Goal: Task Accomplishment & Management: Use online tool/utility

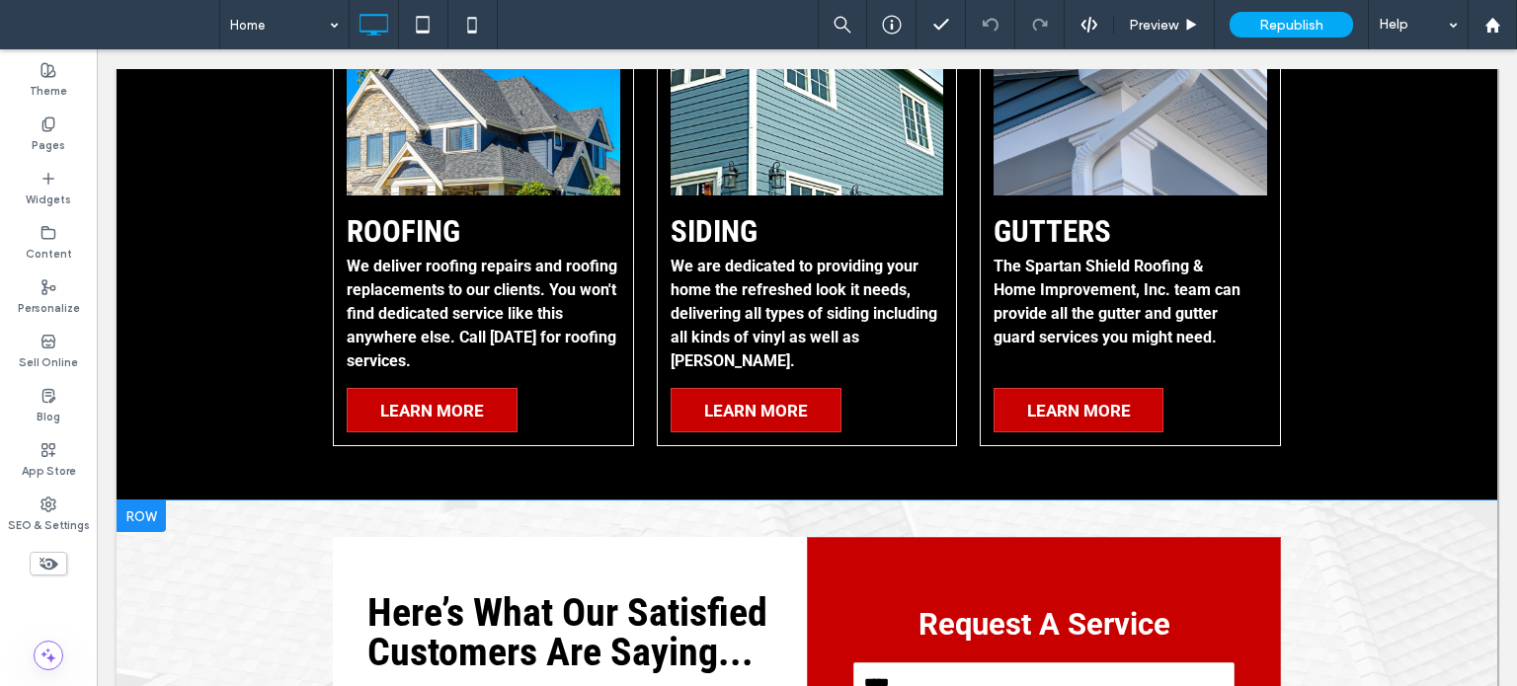
scroll to position [13, 0]
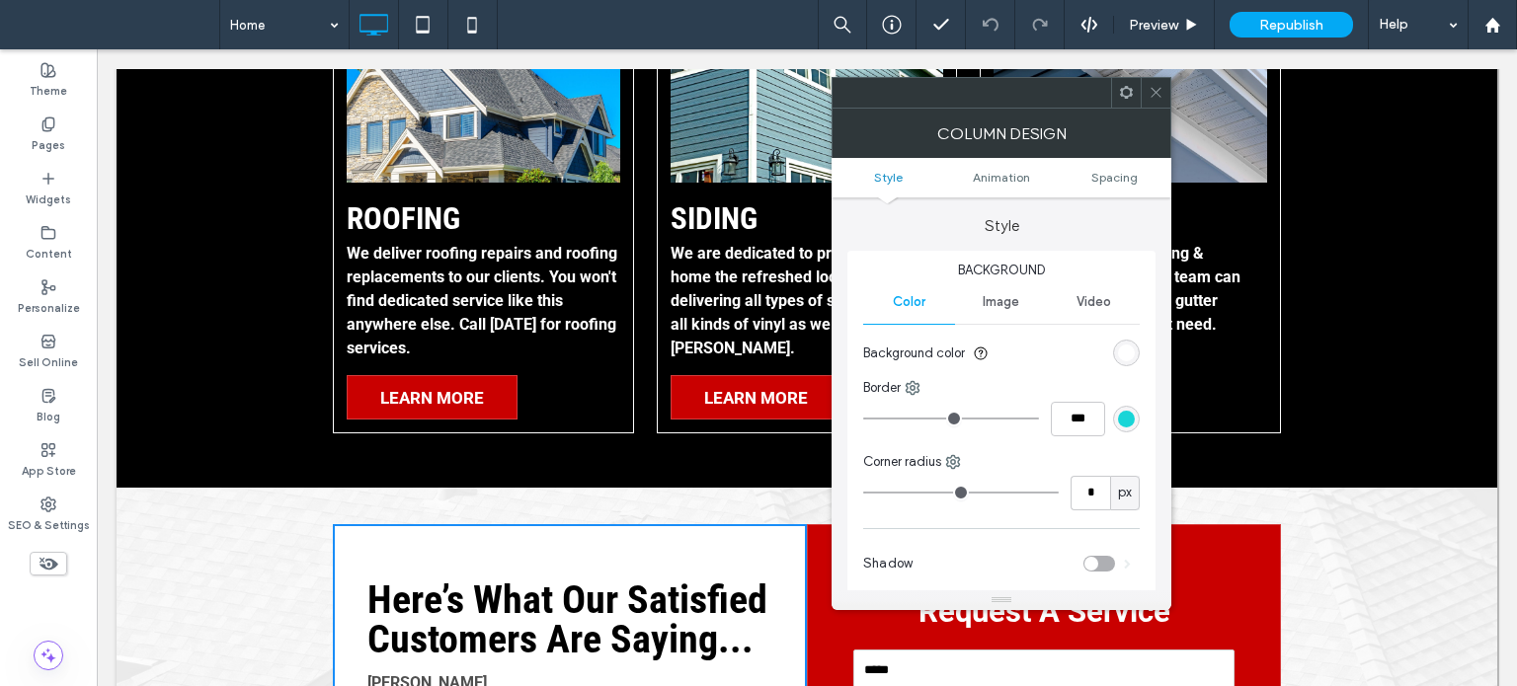
drag, startPoint x: 1161, startPoint y: 87, endPoint x: 857, endPoint y: 229, distance: 335.8
click at [1161, 88] on icon at bounding box center [1156, 92] width 15 height 15
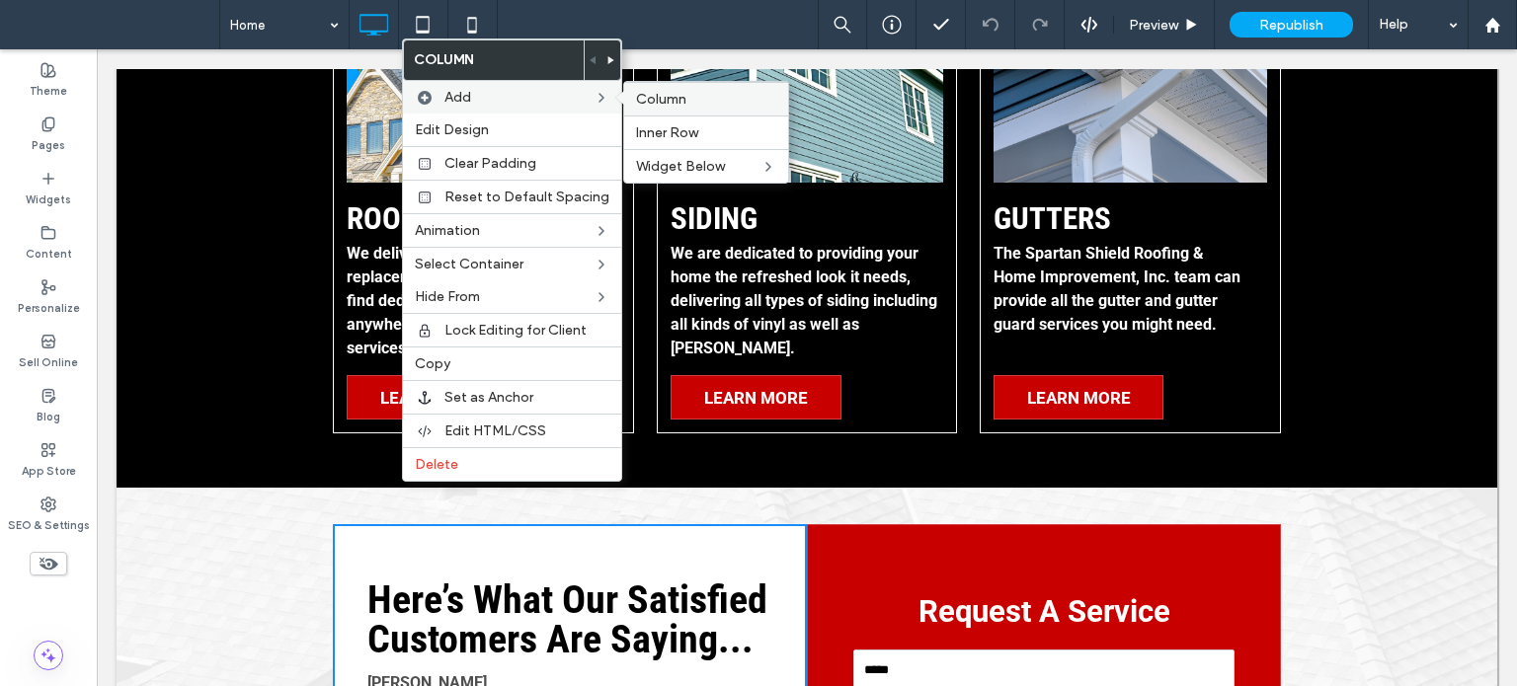
click at [676, 91] on span "Column" at bounding box center [661, 99] width 50 height 17
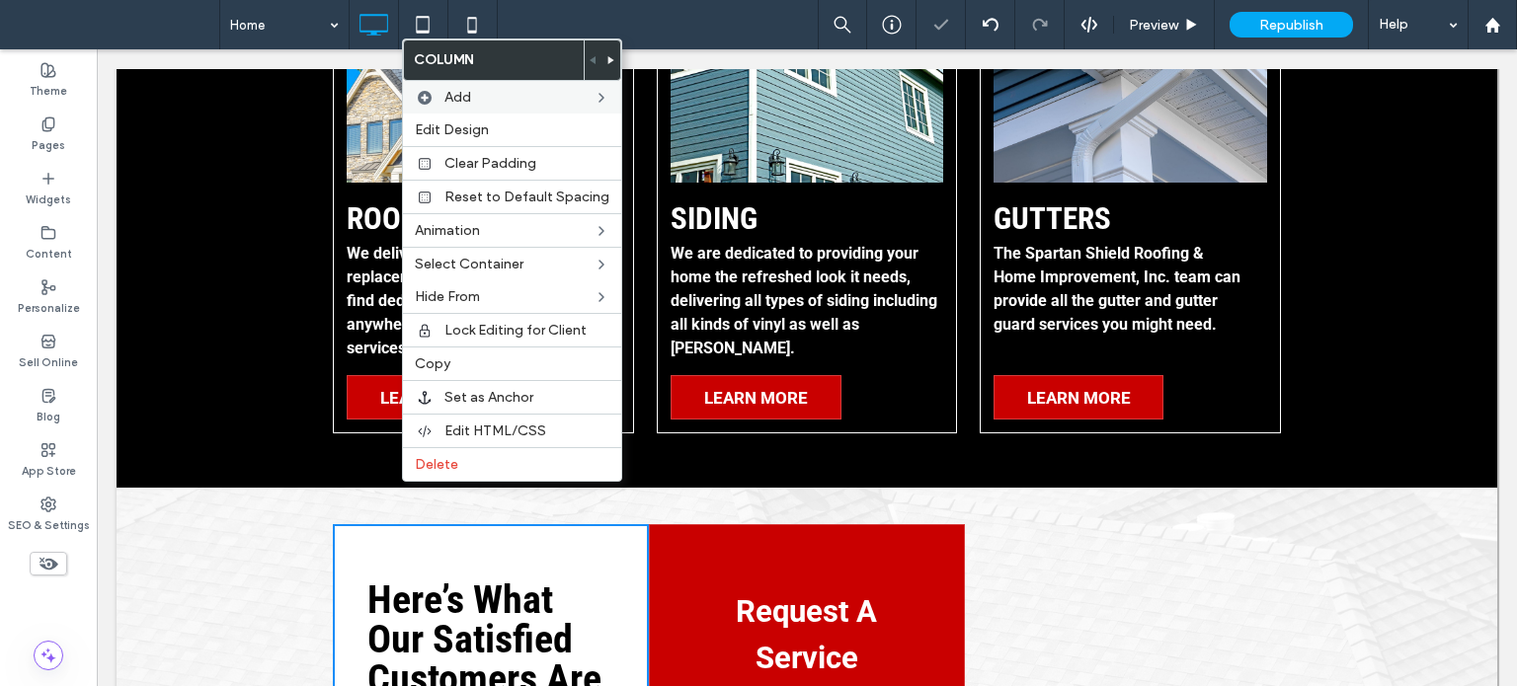
scroll to position [14, 0]
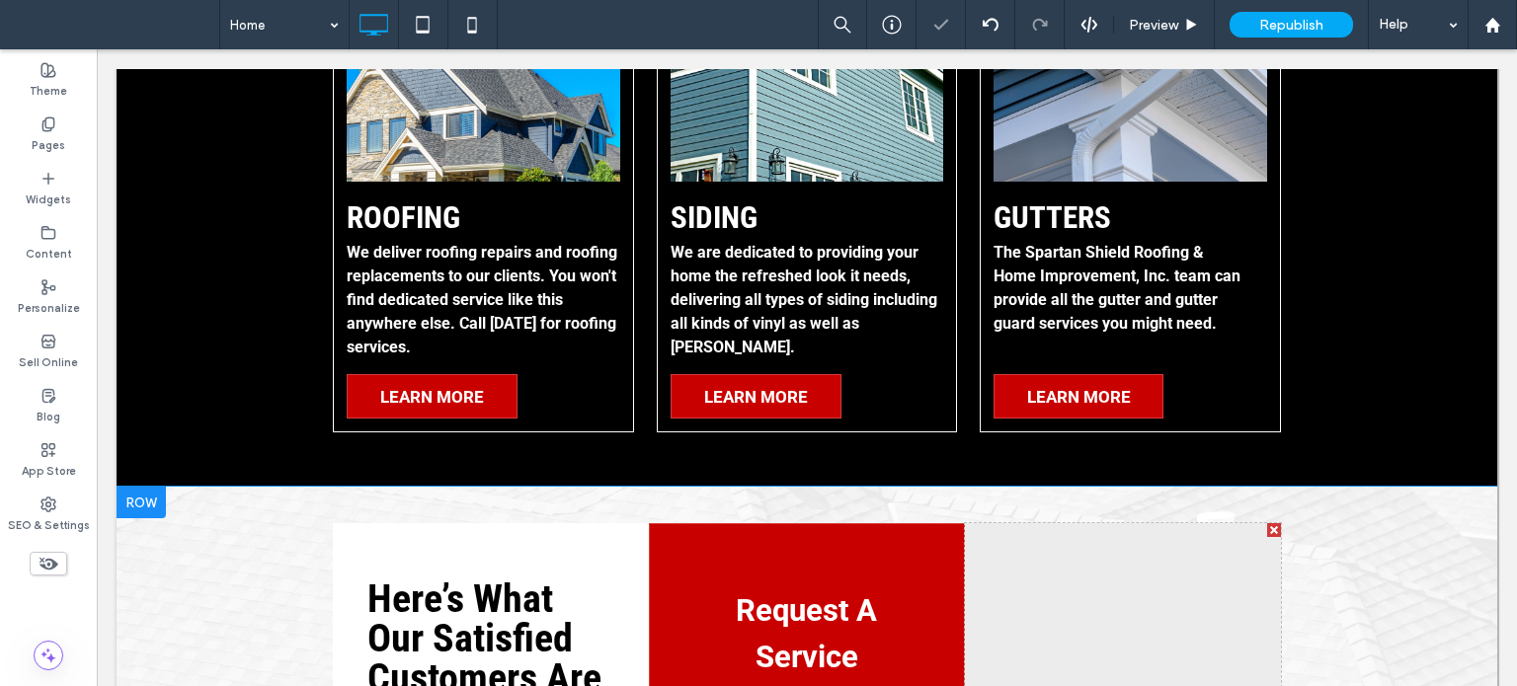
scroll to position [2864, 0]
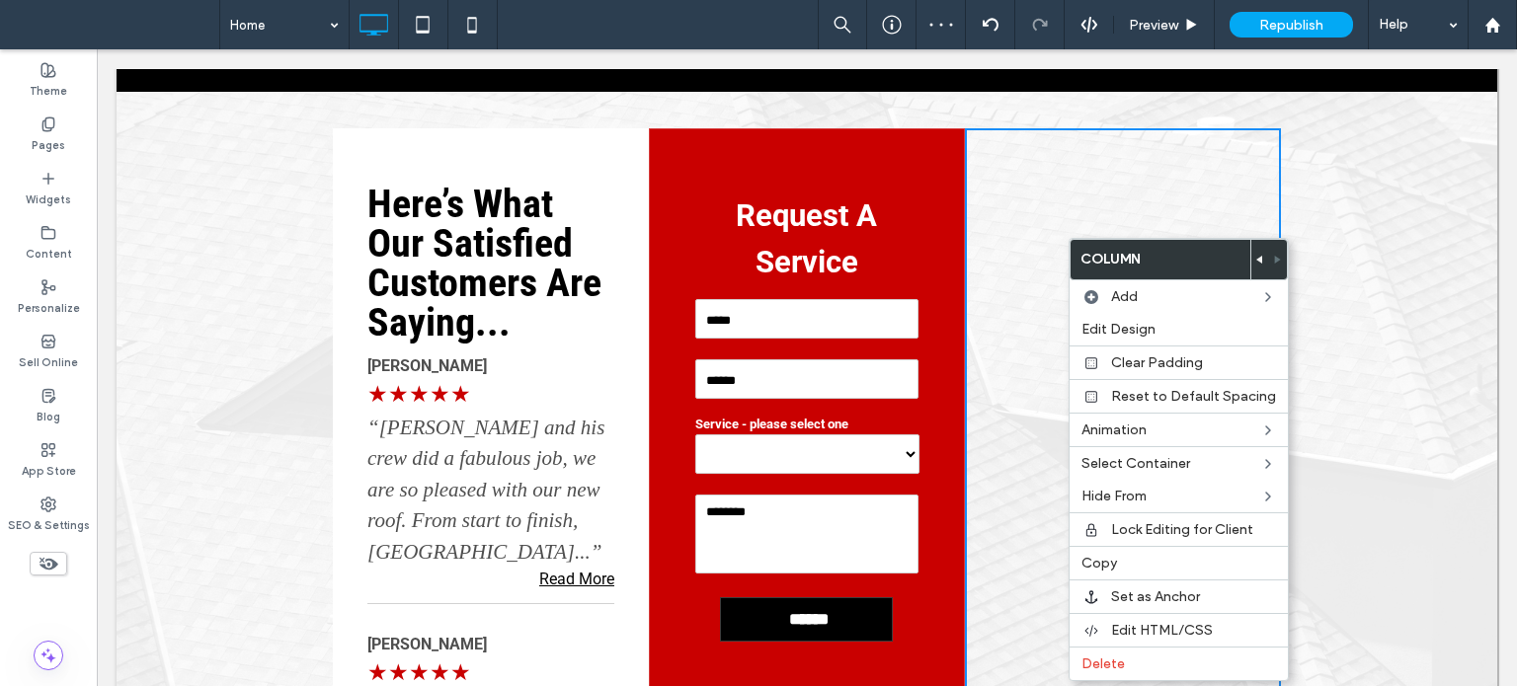
click at [1256, 261] on use at bounding box center [1259, 260] width 6 height 8
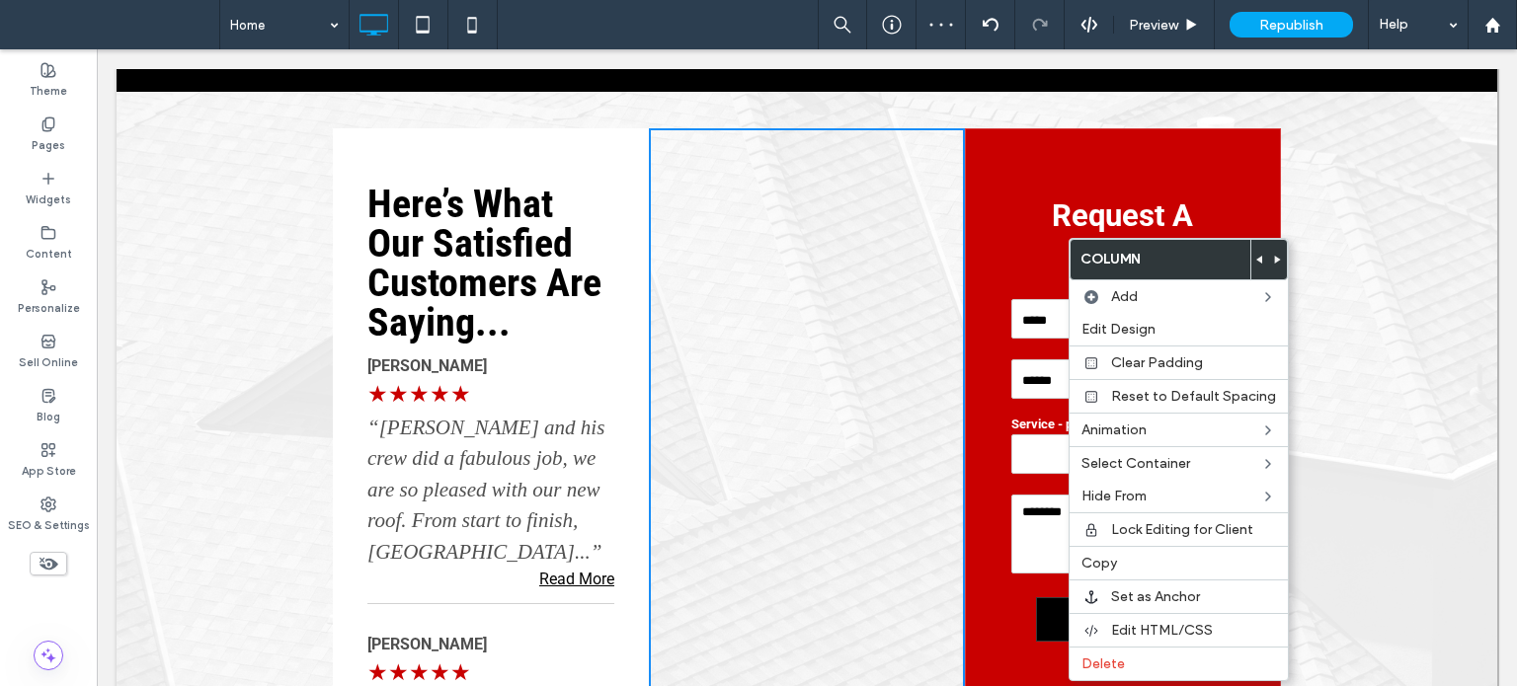
click at [777, 356] on div "Click To Paste Click To Paste" at bounding box center [807, 572] width 316 height 889
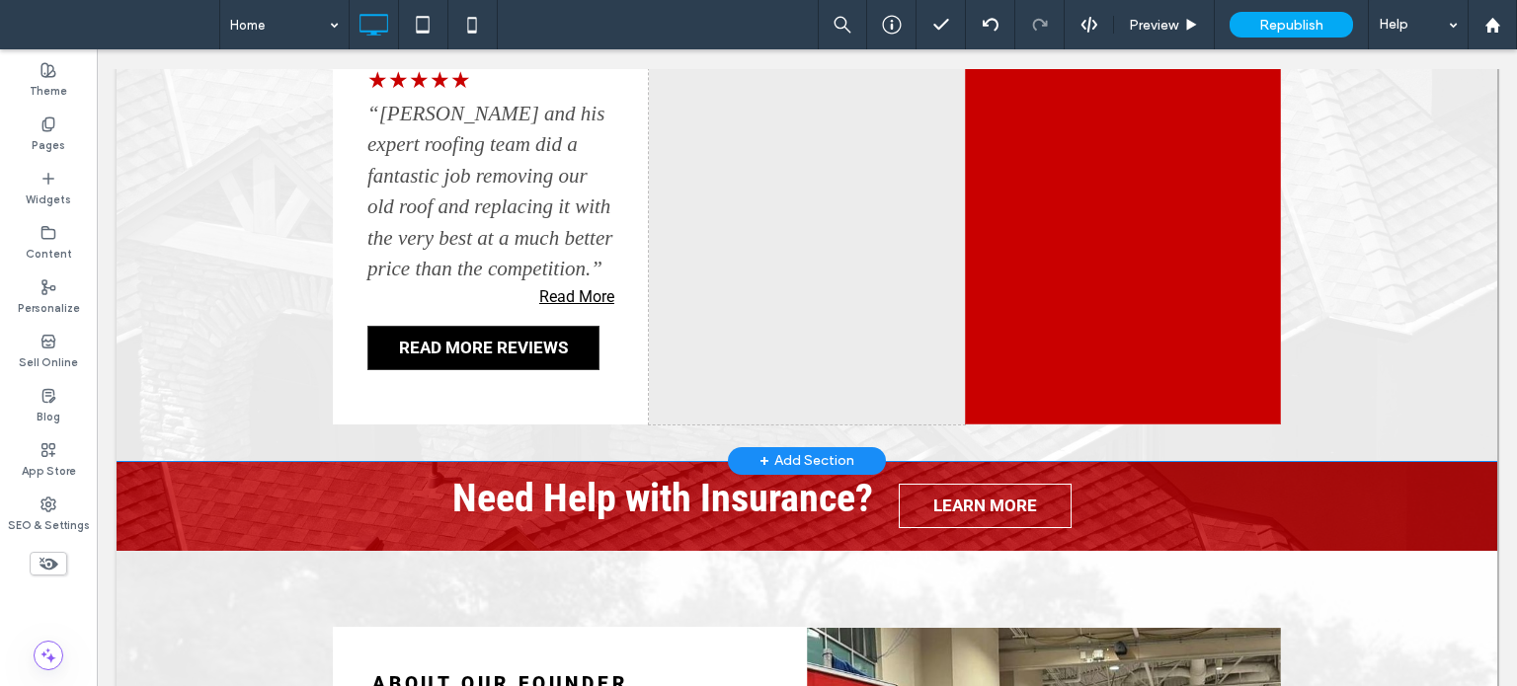
scroll to position [0, 0]
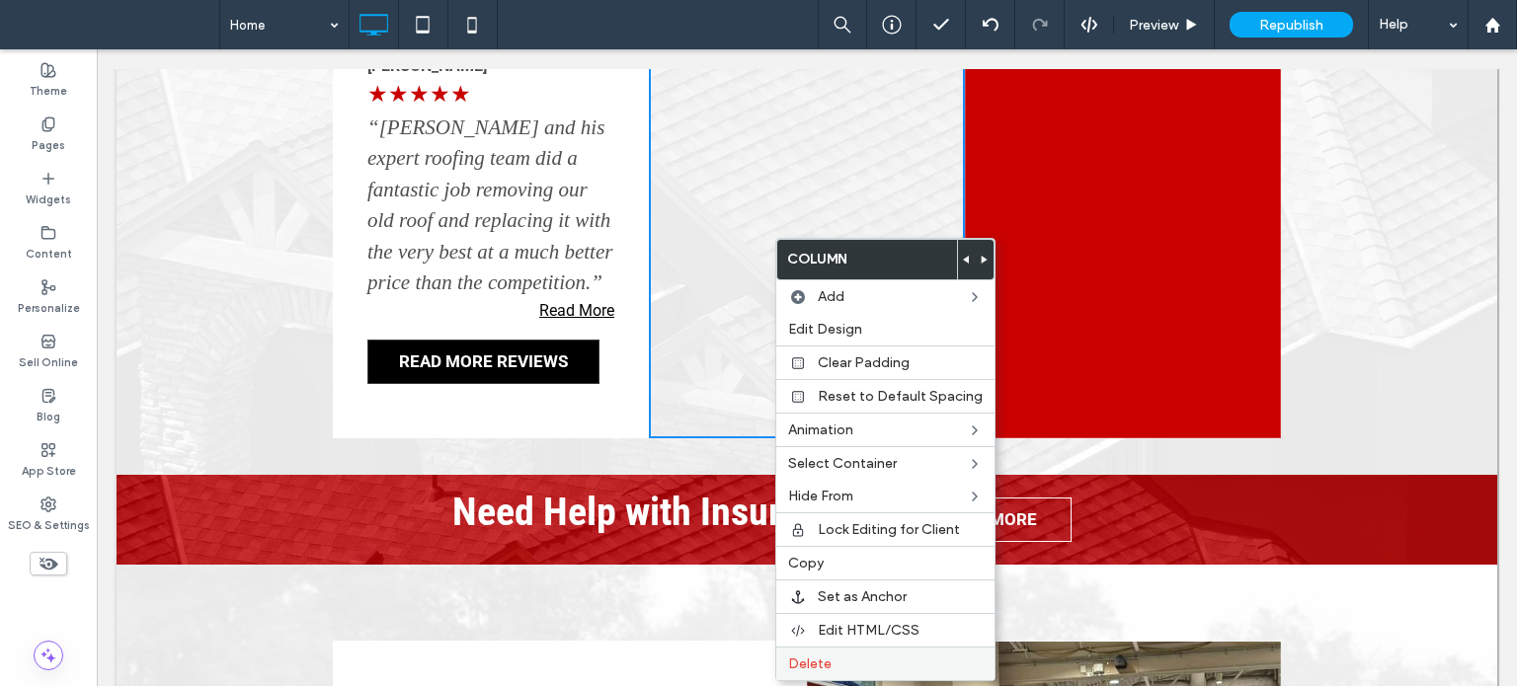
click at [861, 664] on label "Delete" at bounding box center [885, 664] width 195 height 17
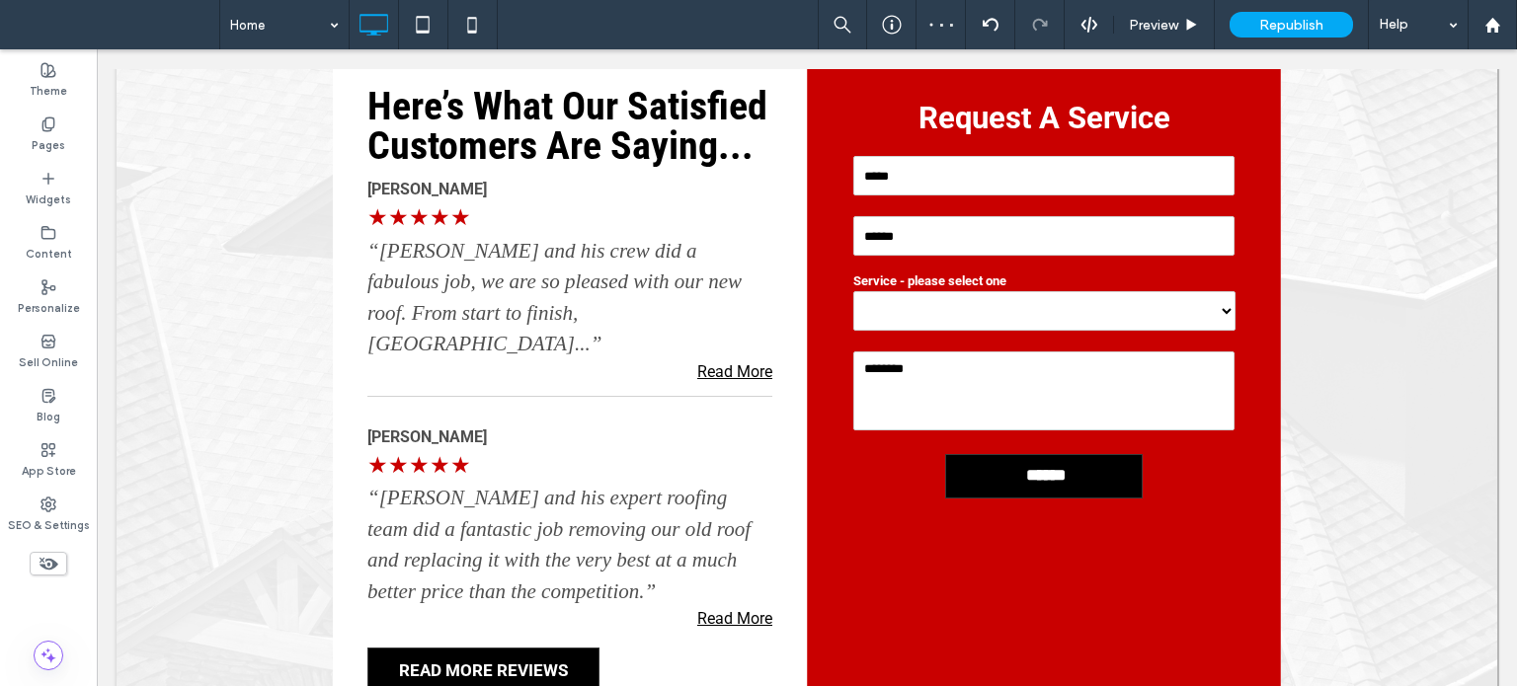
scroll to position [3160, 0]
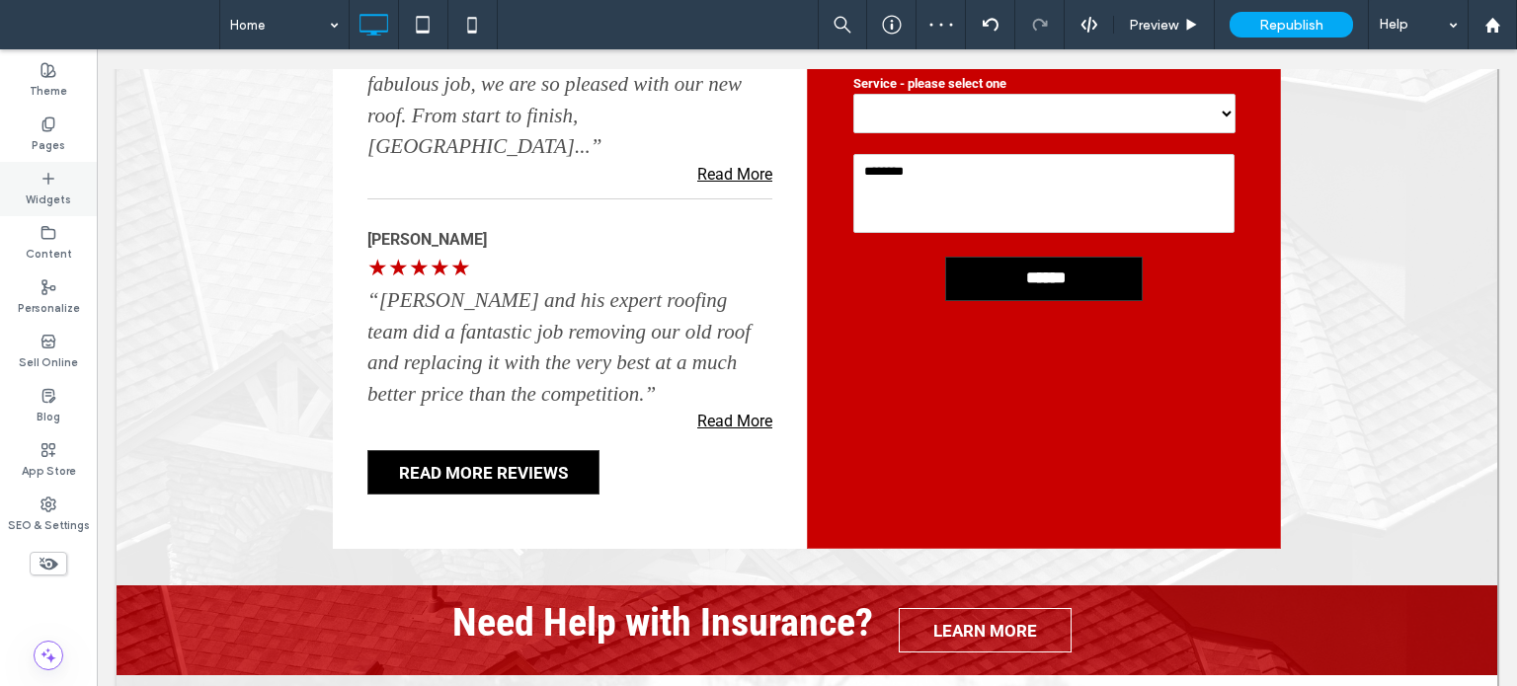
click at [50, 192] on label "Widgets" at bounding box center [48, 198] width 45 height 22
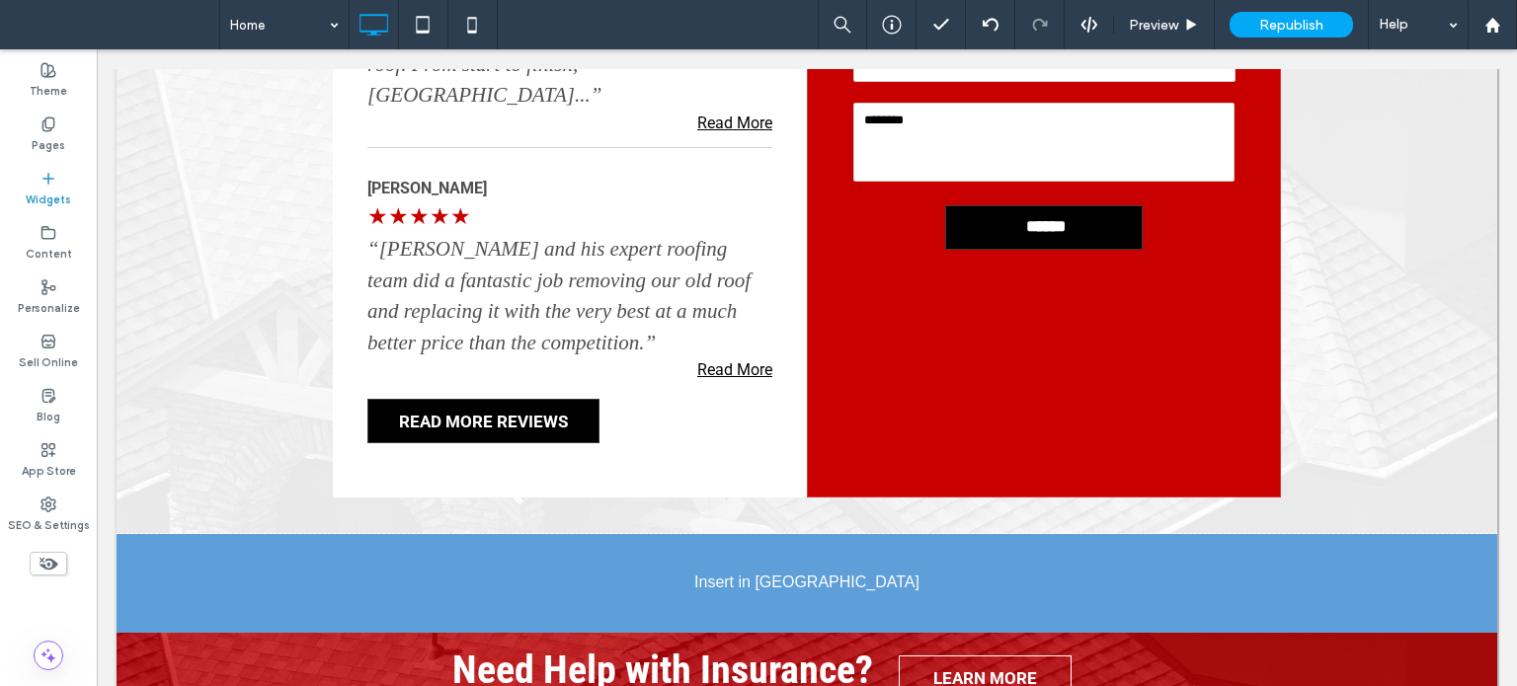
scroll to position [3235, 0]
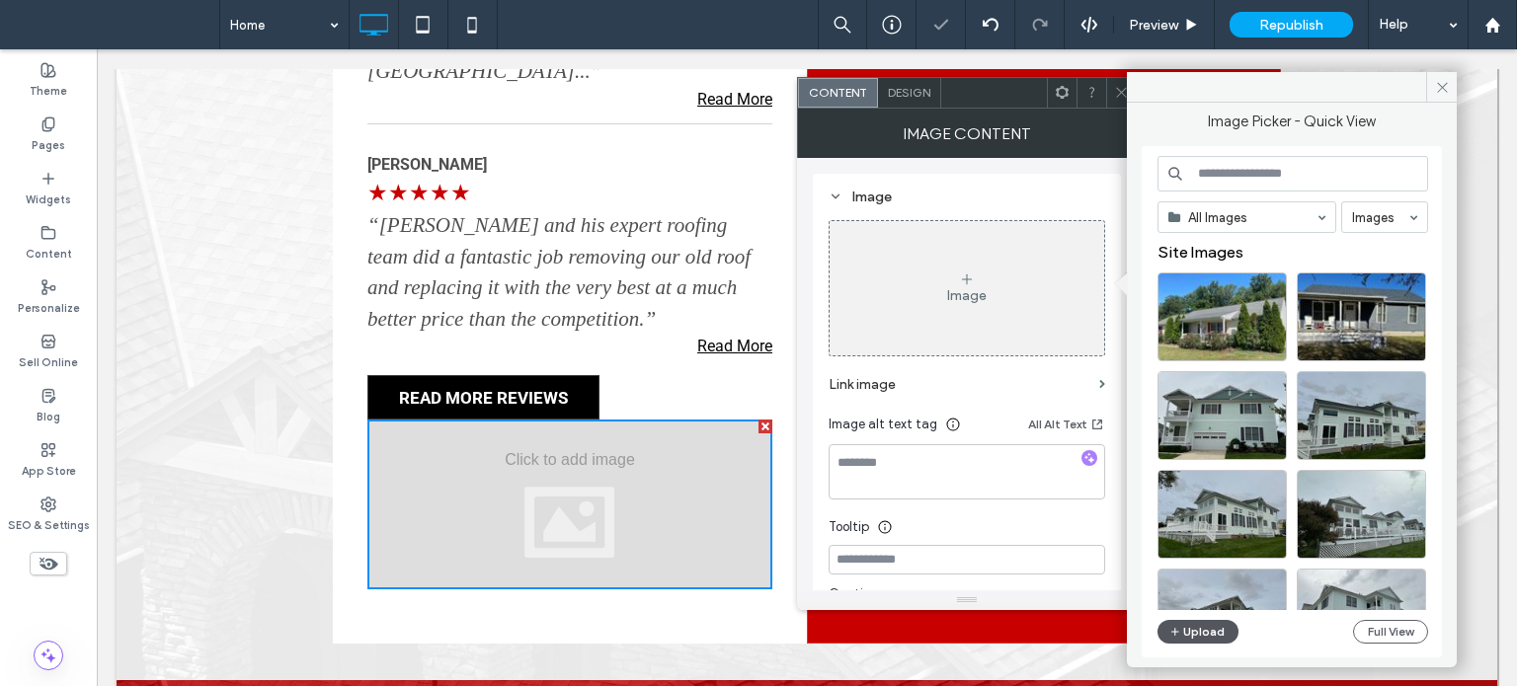
click at [1197, 632] on button "Upload" at bounding box center [1197, 632] width 81 height 24
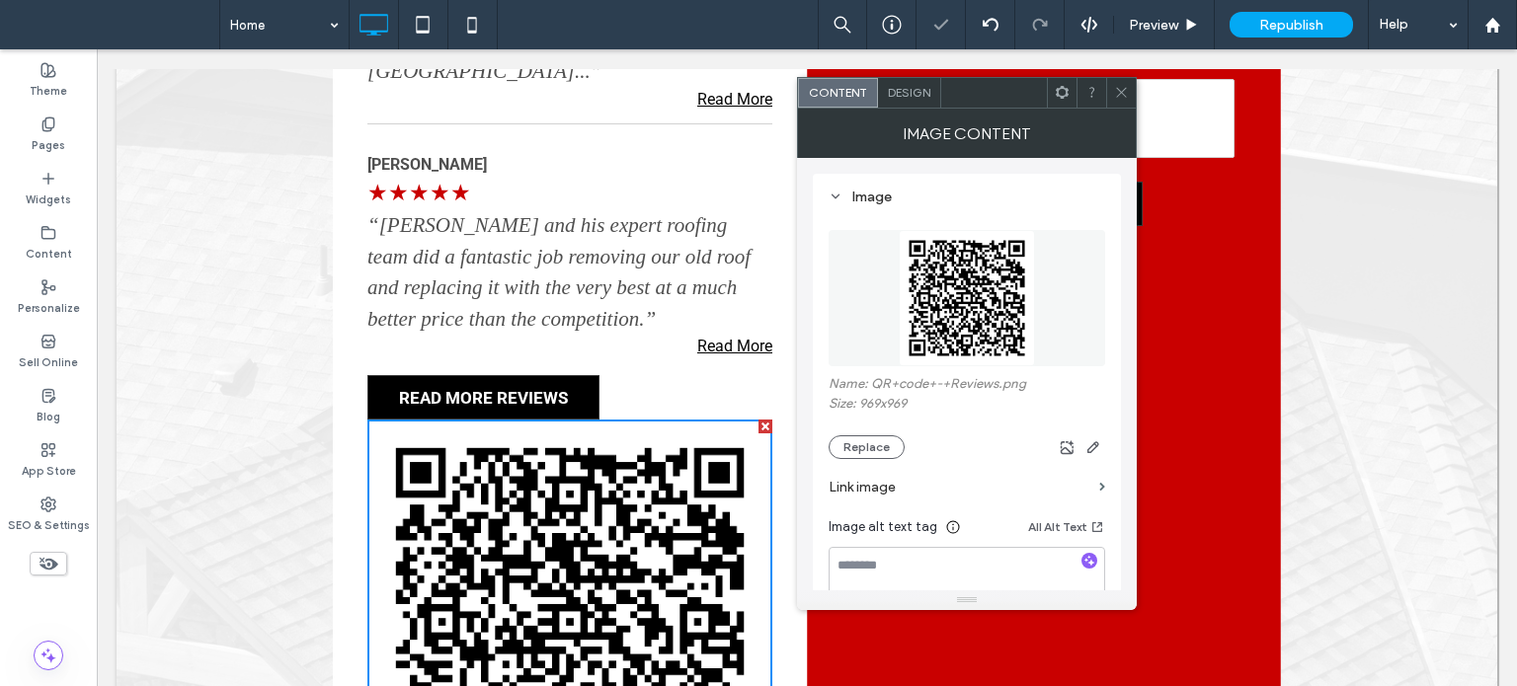
click at [1128, 98] on icon at bounding box center [1121, 92] width 15 height 15
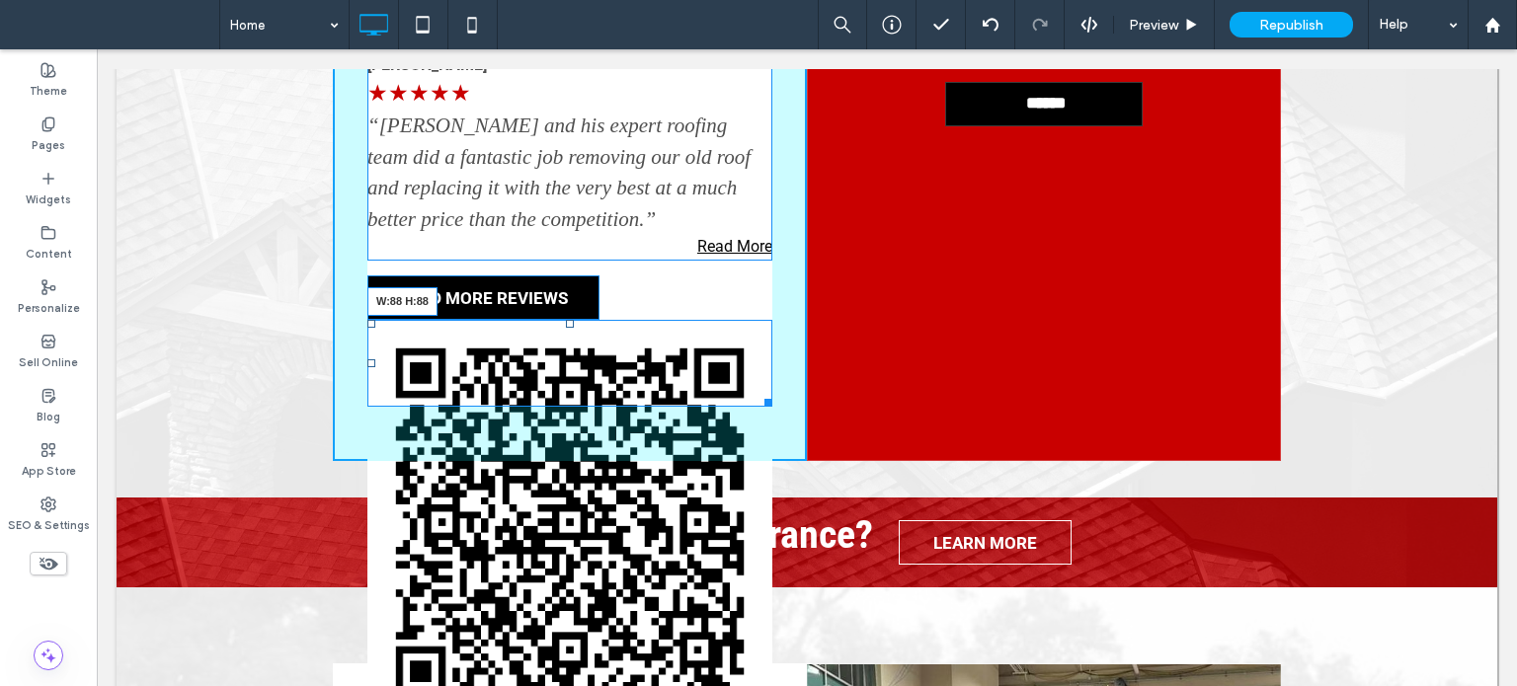
scroll to position [3334, 0]
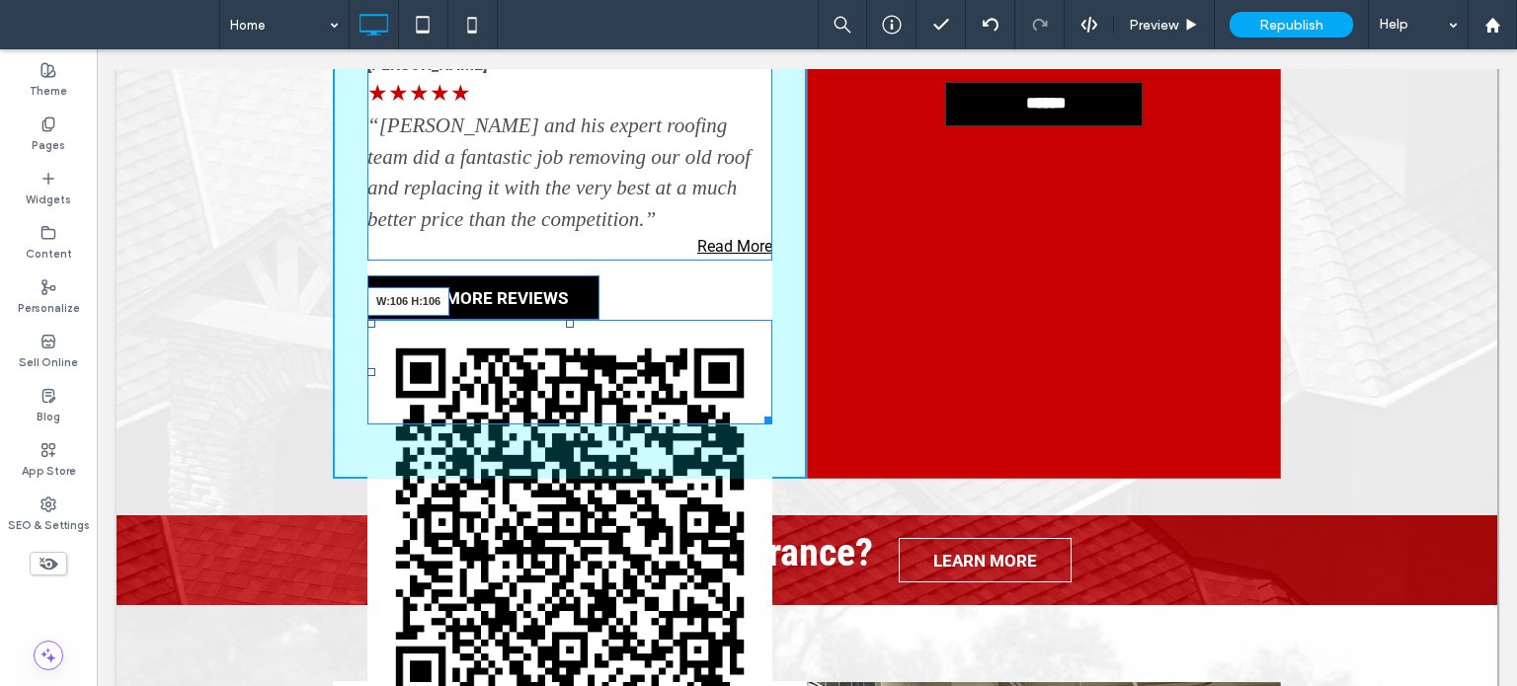
drag, startPoint x: 754, startPoint y: 617, endPoint x: 733, endPoint y: 424, distance: 194.7
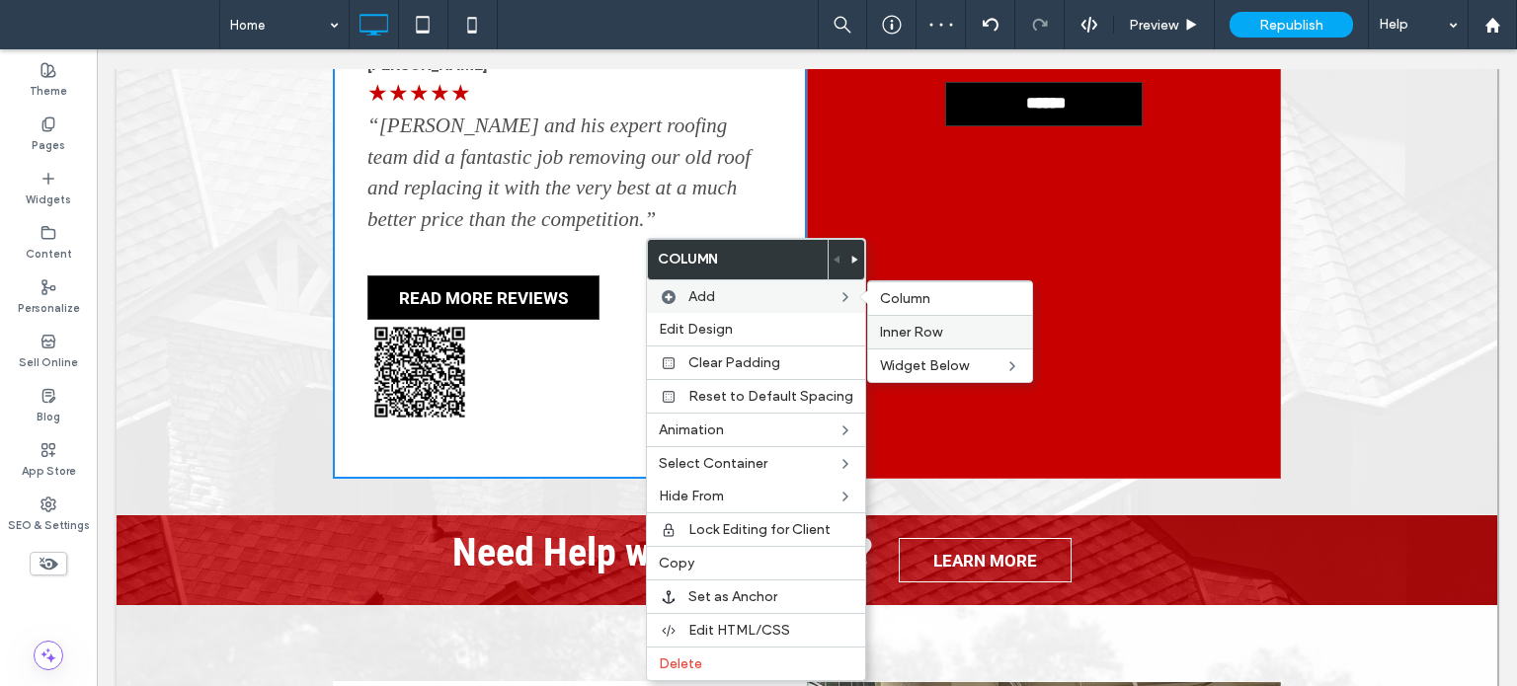
click at [944, 327] on label "Inner Row" at bounding box center [950, 332] width 140 height 17
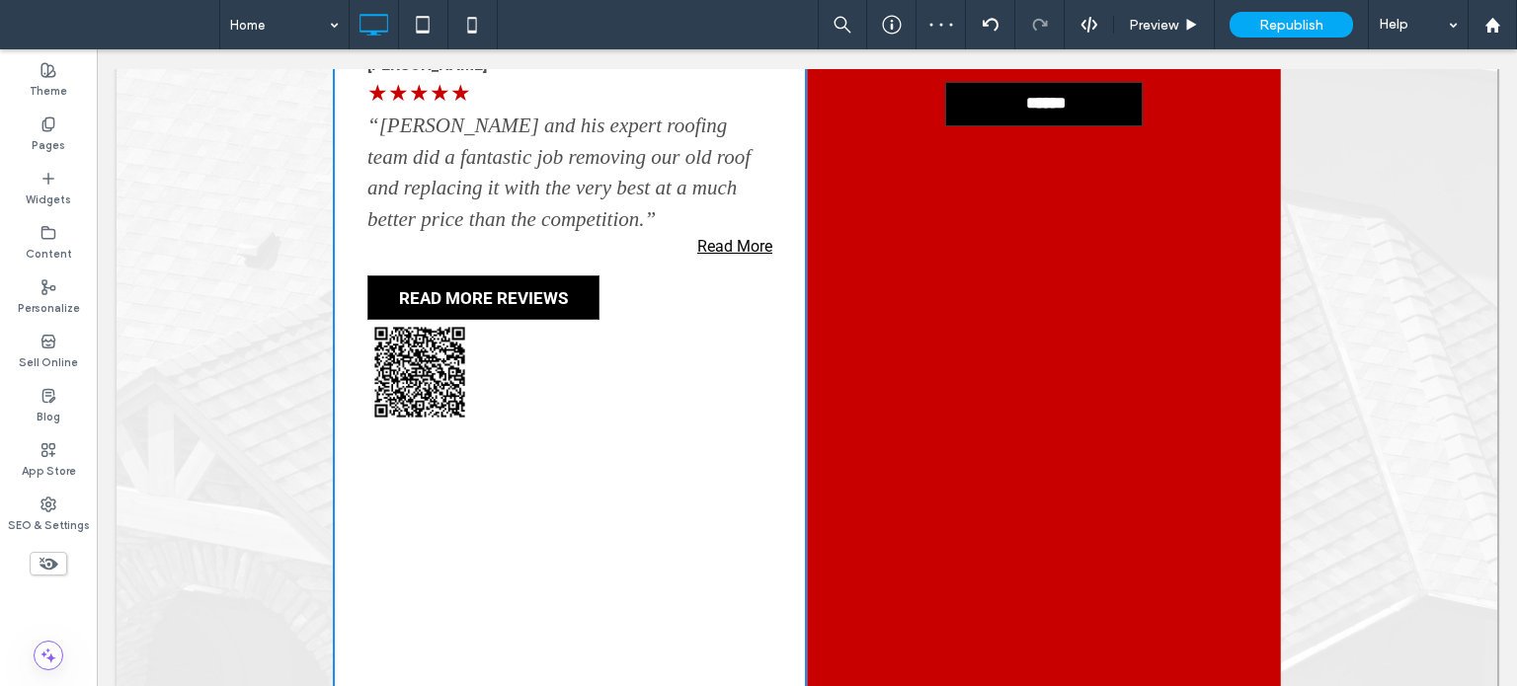
scroll to position [0, 0]
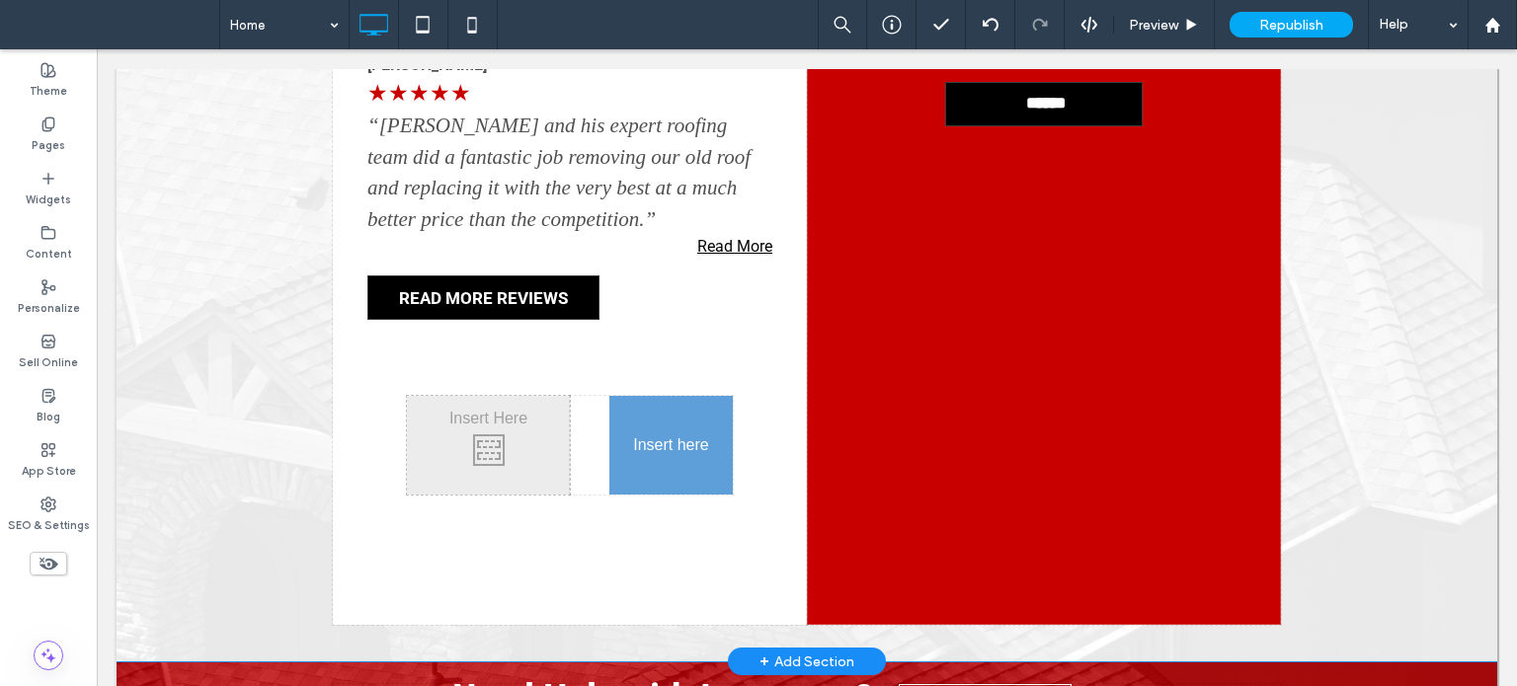
drag, startPoint x: 404, startPoint y: 260, endPoint x: 616, endPoint y: 359, distance: 234.6
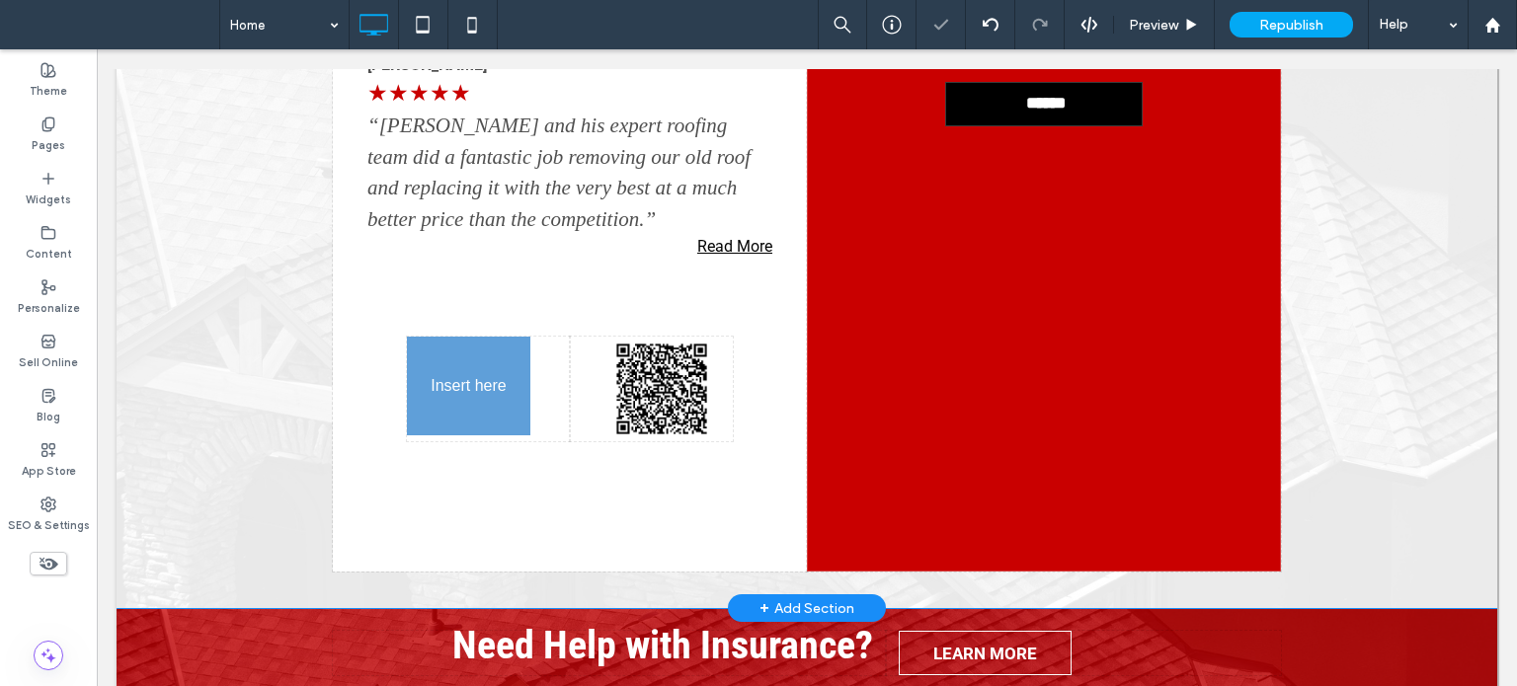
drag, startPoint x: 493, startPoint y: 199, endPoint x: 473, endPoint y: 291, distance: 94.9
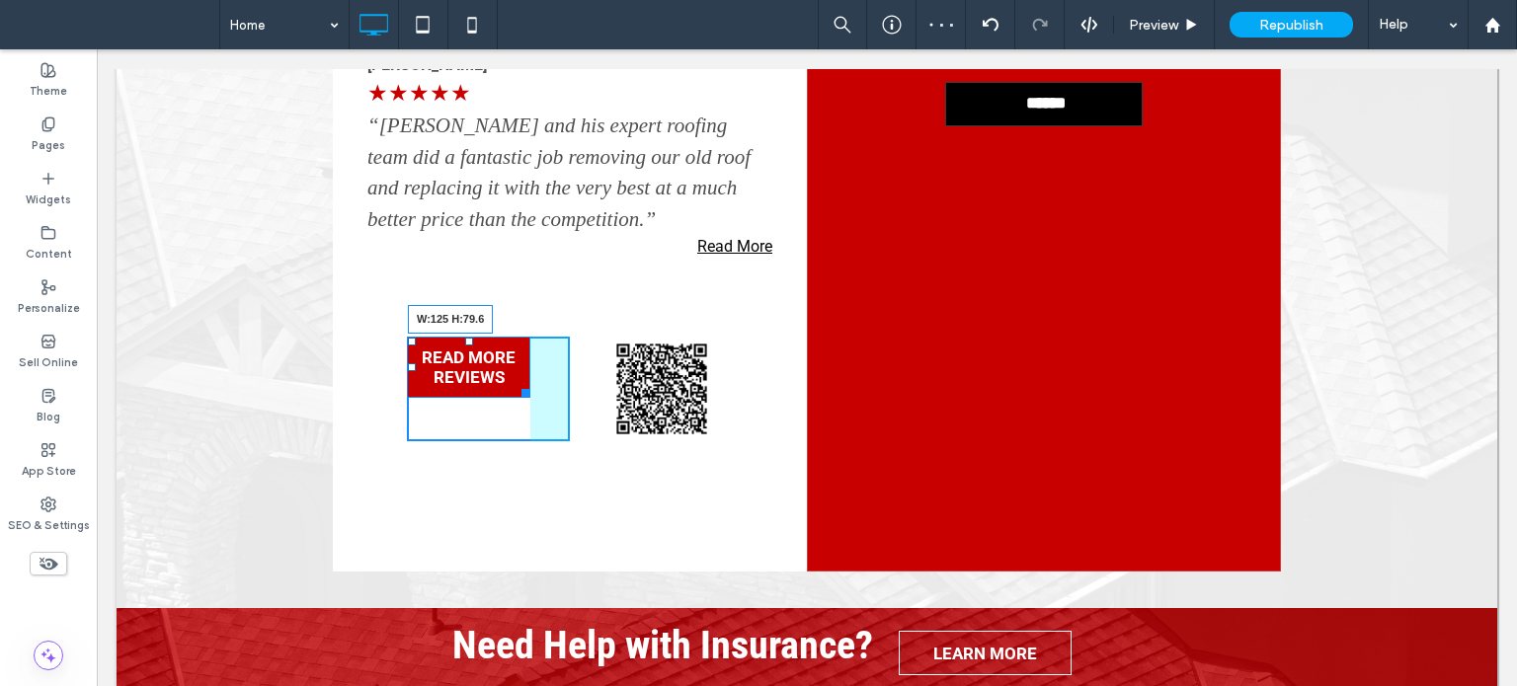
drag, startPoint x: 506, startPoint y: 293, endPoint x: 573, endPoint y: 312, distance: 69.7
click at [573, 337] on div "Click To Paste Click To Paste READ MORE REVIEWS W:125 H:79.6 Click To Paste Cli…" at bounding box center [570, 389] width 326 height 105
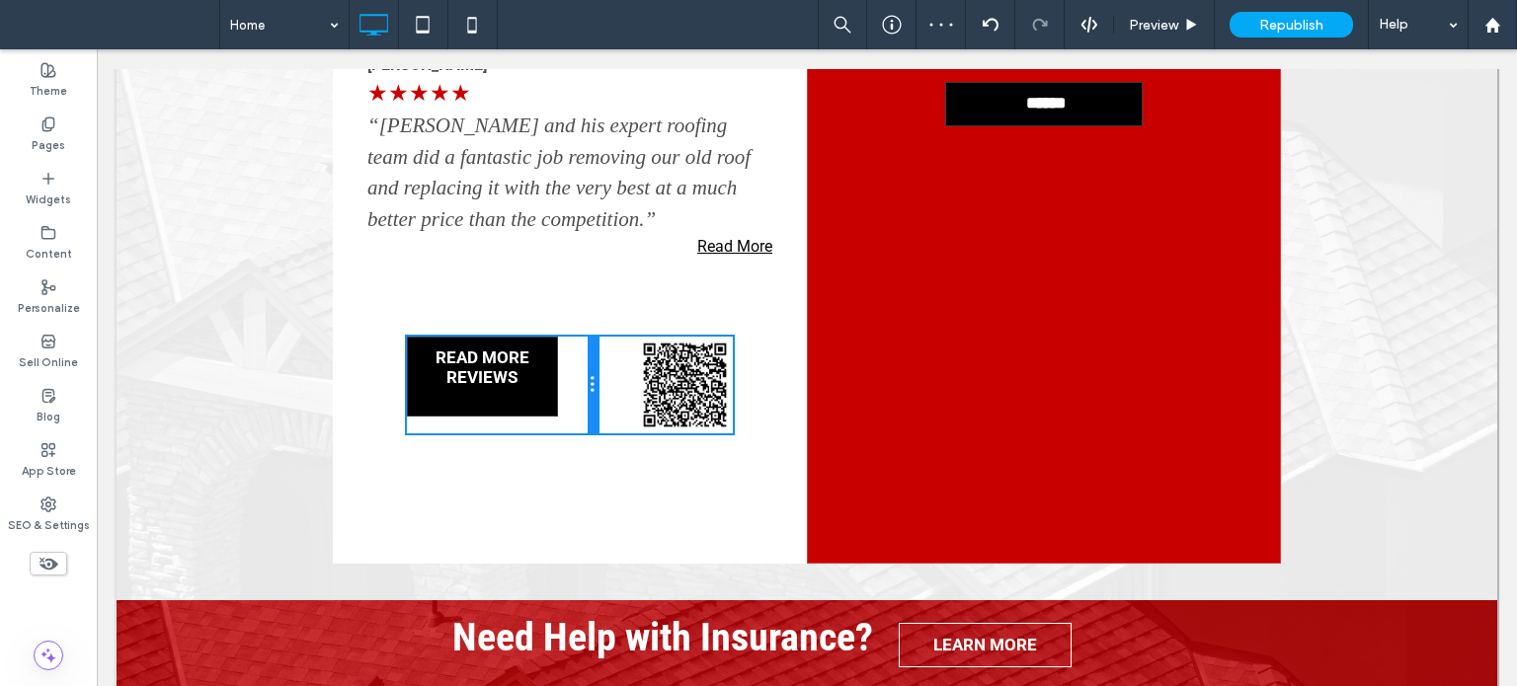
drag, startPoint x: 553, startPoint y: 292, endPoint x: 589, endPoint y: 291, distance: 35.6
click at [589, 337] on div "Click To Paste Click To Paste READ MORE REVIEWS Click To Paste Click To Paste" at bounding box center [570, 385] width 326 height 97
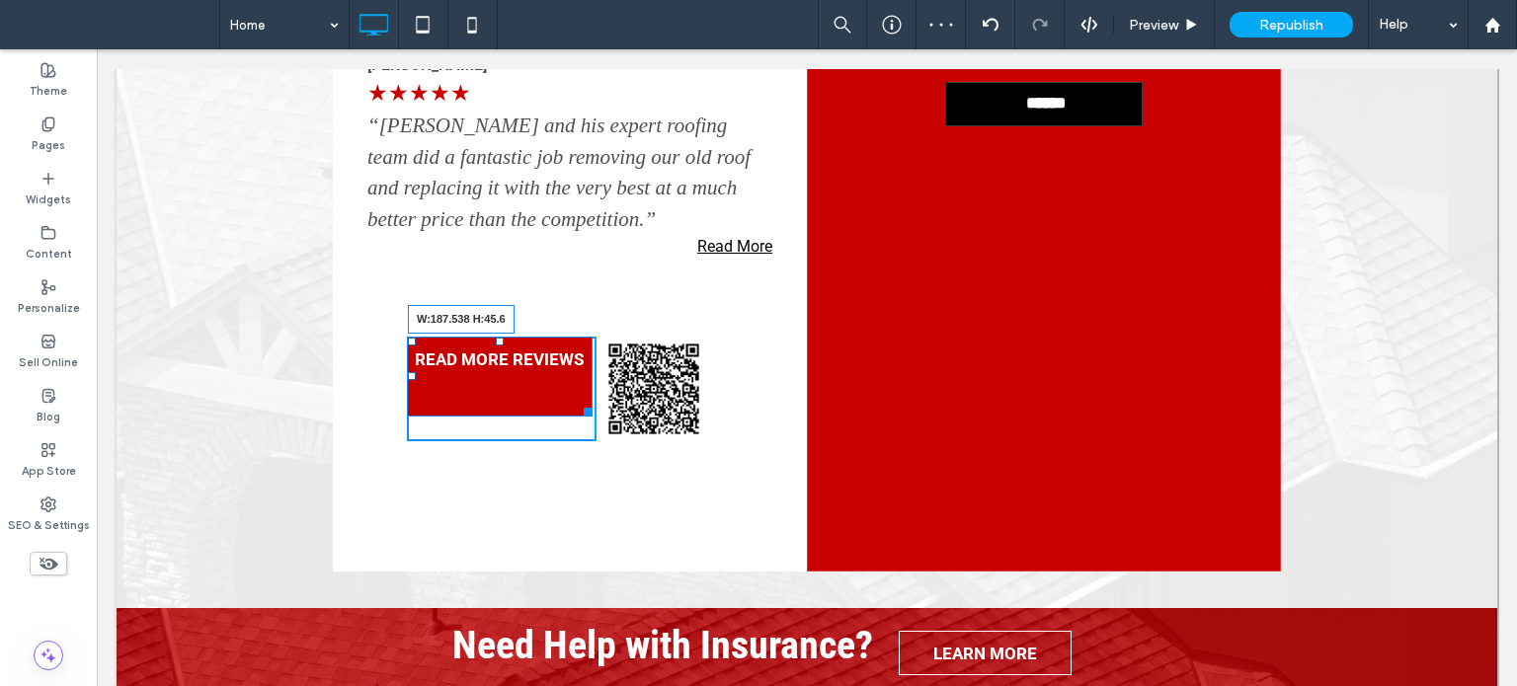
drag, startPoint x: 573, startPoint y: 311, endPoint x: 623, endPoint y: 310, distance: 50.4
click at [577, 401] on div at bounding box center [584, 408] width 15 height 15
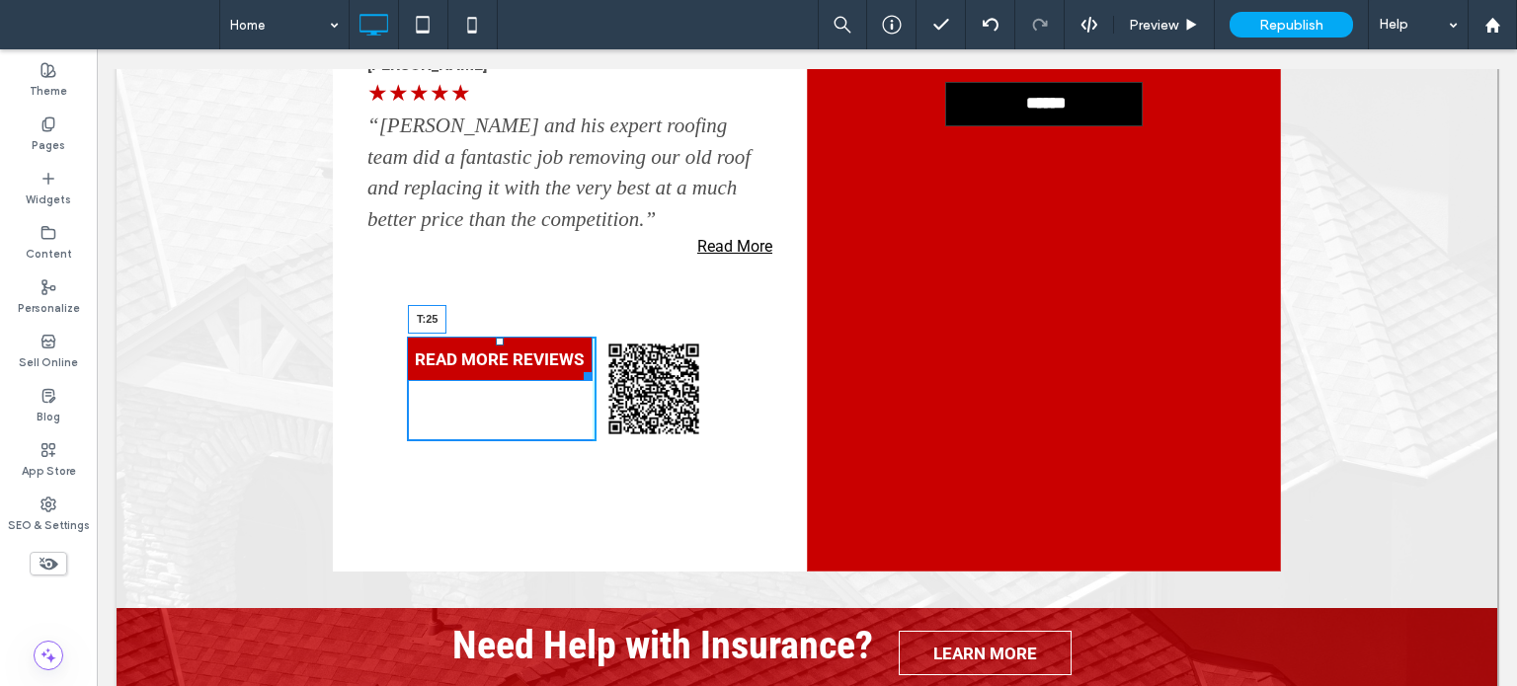
drag, startPoint x: 482, startPoint y: 245, endPoint x: 643, endPoint y: 345, distance: 189.4
click at [496, 338] on div at bounding box center [500, 342] width 8 height 8
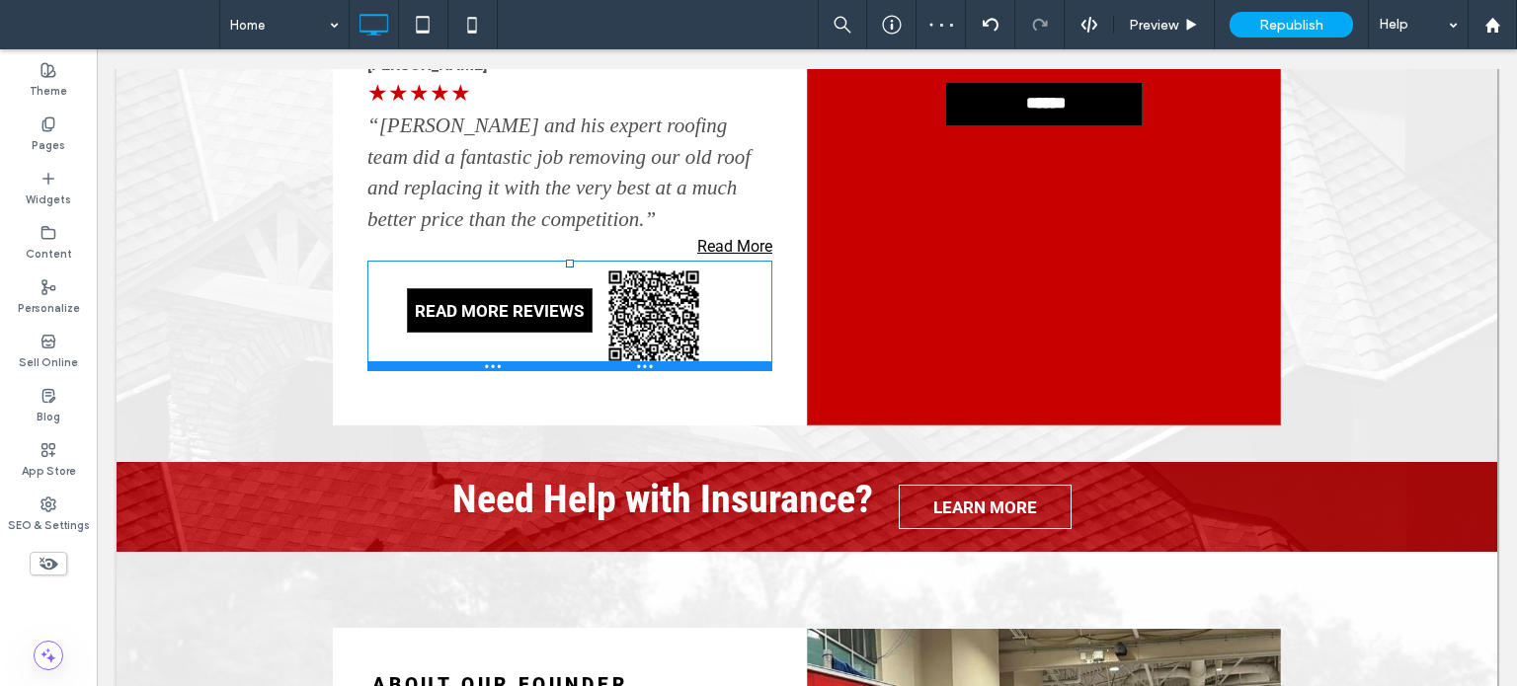
drag, startPoint x: 580, startPoint y: 412, endPoint x: 705, endPoint y: 314, distance: 159.0
click at [608, 361] on div at bounding box center [569, 366] width 405 height 10
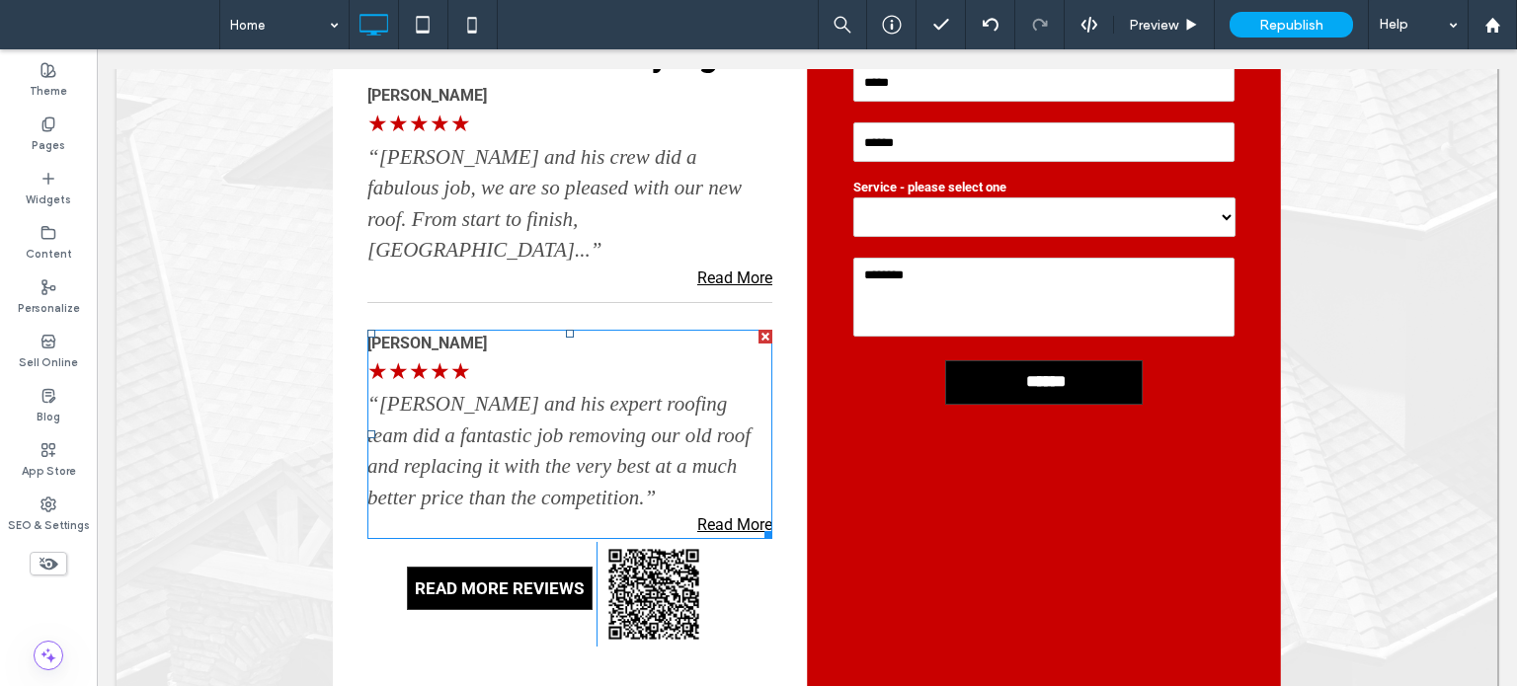
scroll to position [3138, 0]
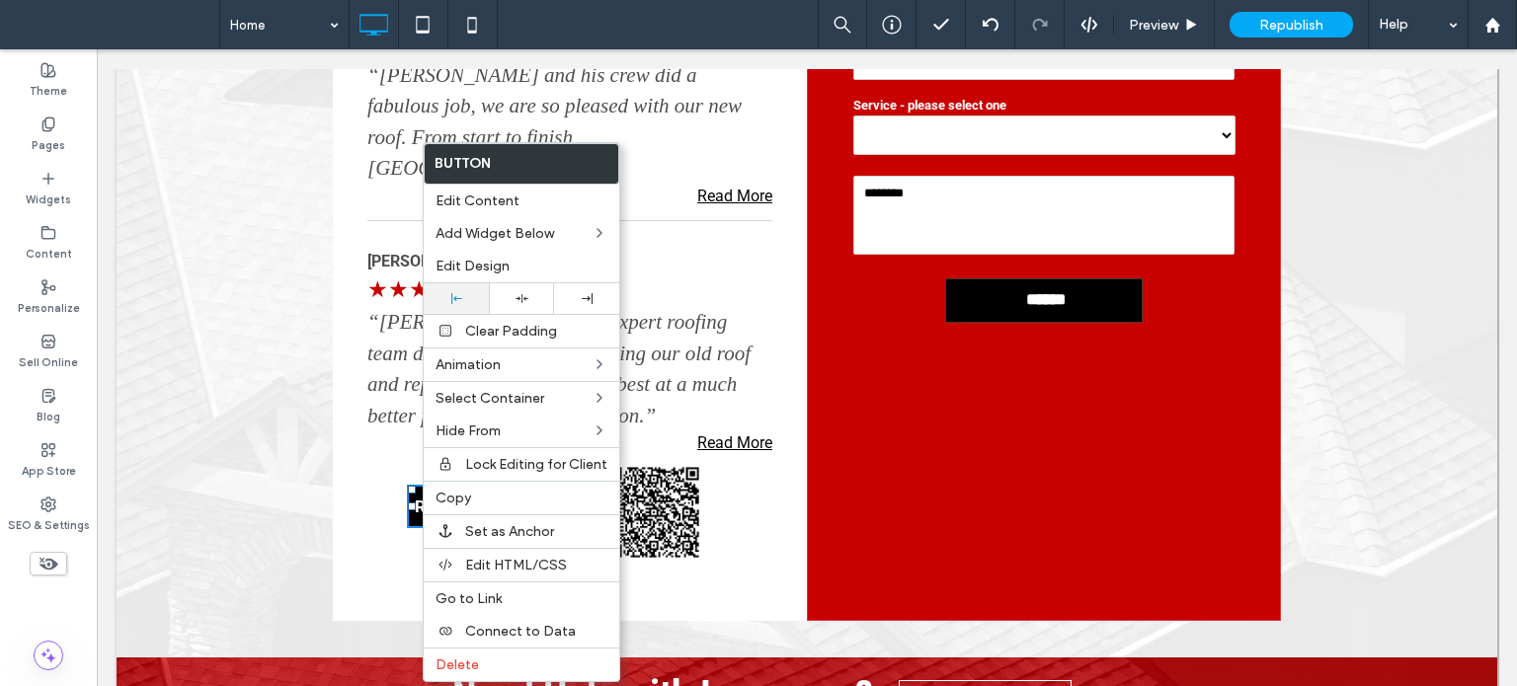
click at [462, 294] on div at bounding box center [456, 298] width 45 height 11
click at [280, 395] on div "Here’s What Our Satisfied Customers Are Saying... [PERSON_NAME] Y ★★★★★ “[PERSO…" at bounding box center [807, 237] width 1381 height 839
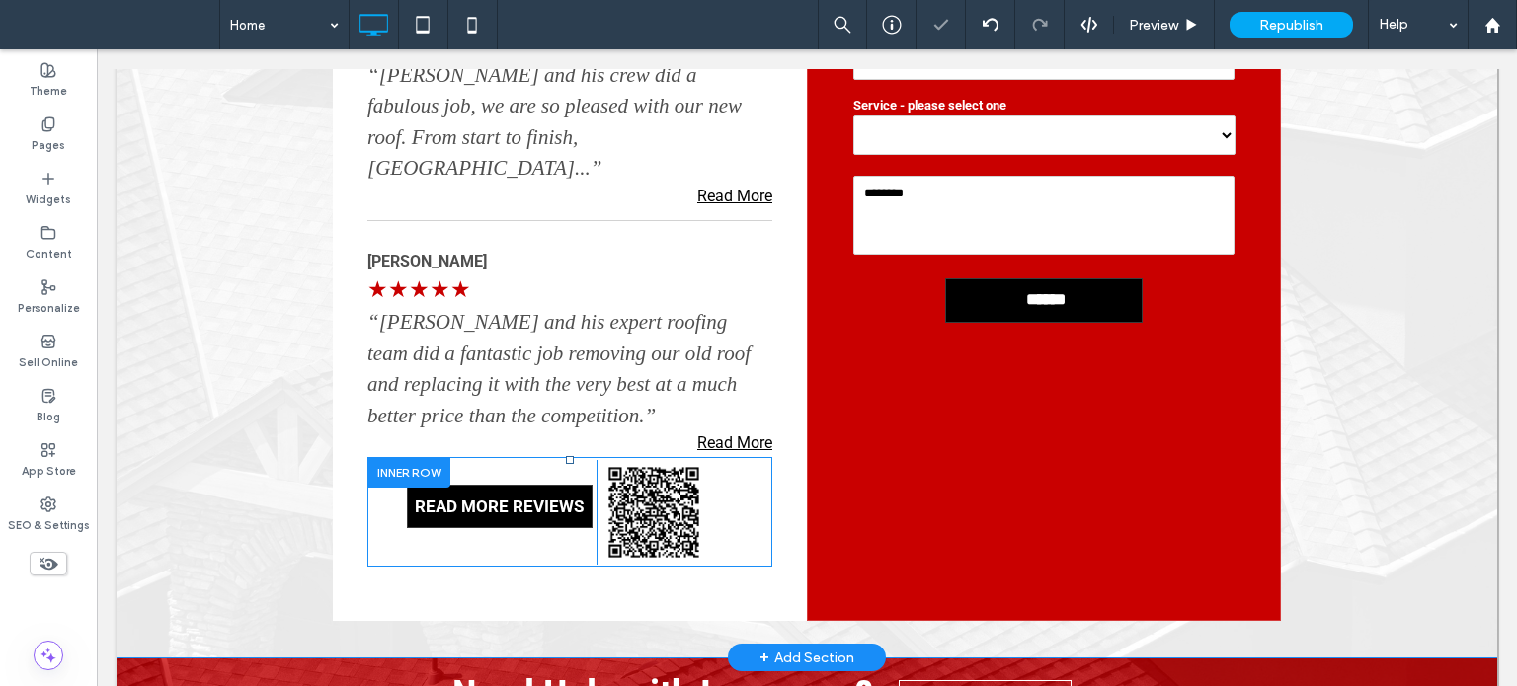
click at [381, 457] on div at bounding box center [408, 472] width 83 height 31
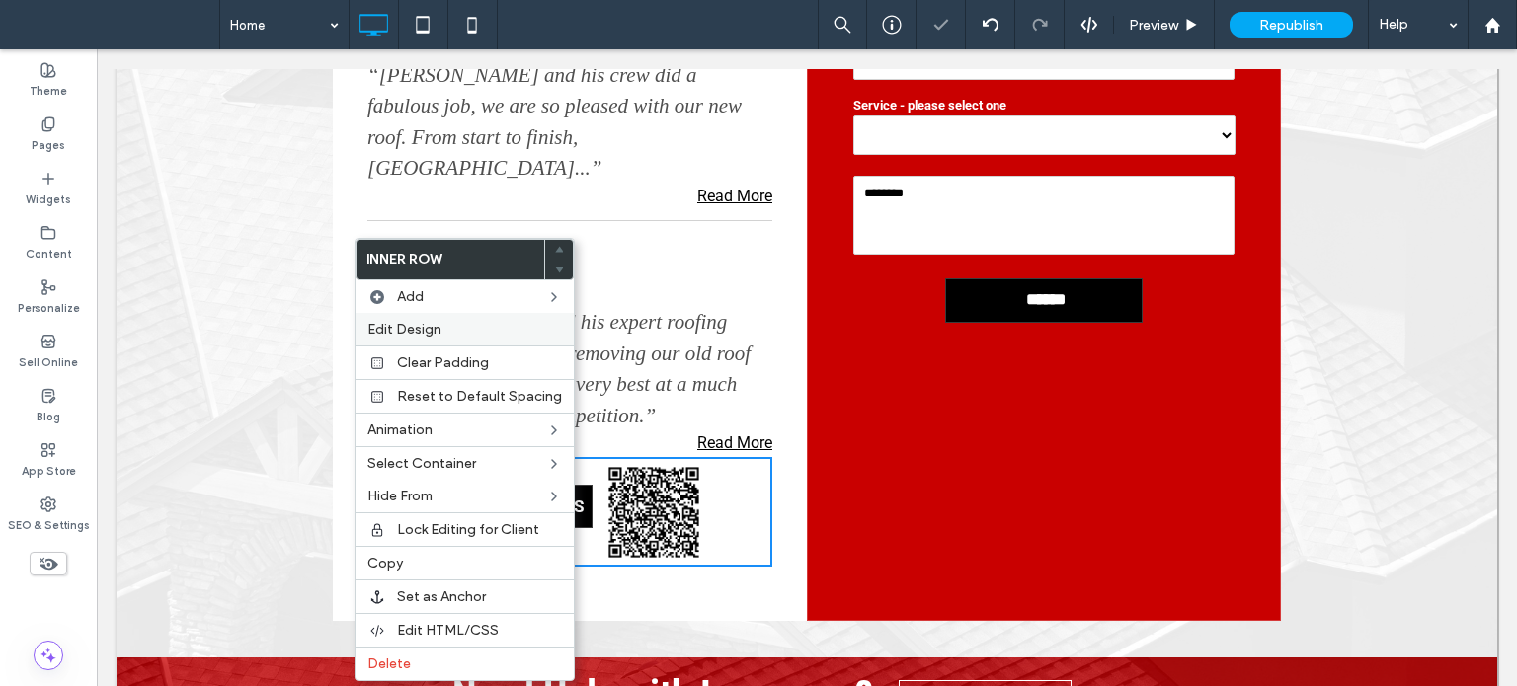
click at [419, 321] on span "Edit Design" at bounding box center [404, 329] width 74 height 17
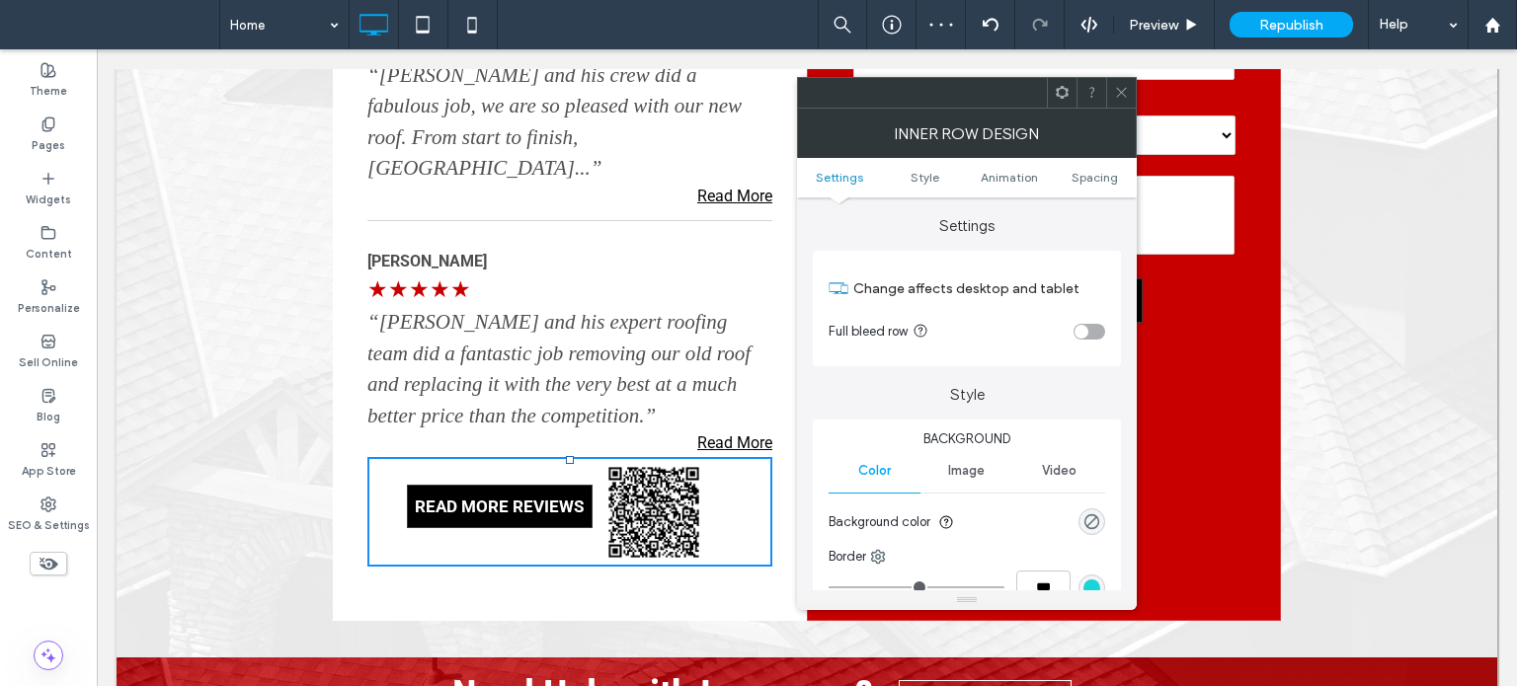
click at [1069, 319] on section "Full bleed row" at bounding box center [967, 331] width 277 height 49
click at [1084, 327] on div "toggle" at bounding box center [1081, 332] width 14 height 14
click at [1124, 91] on icon at bounding box center [1121, 92] width 15 height 15
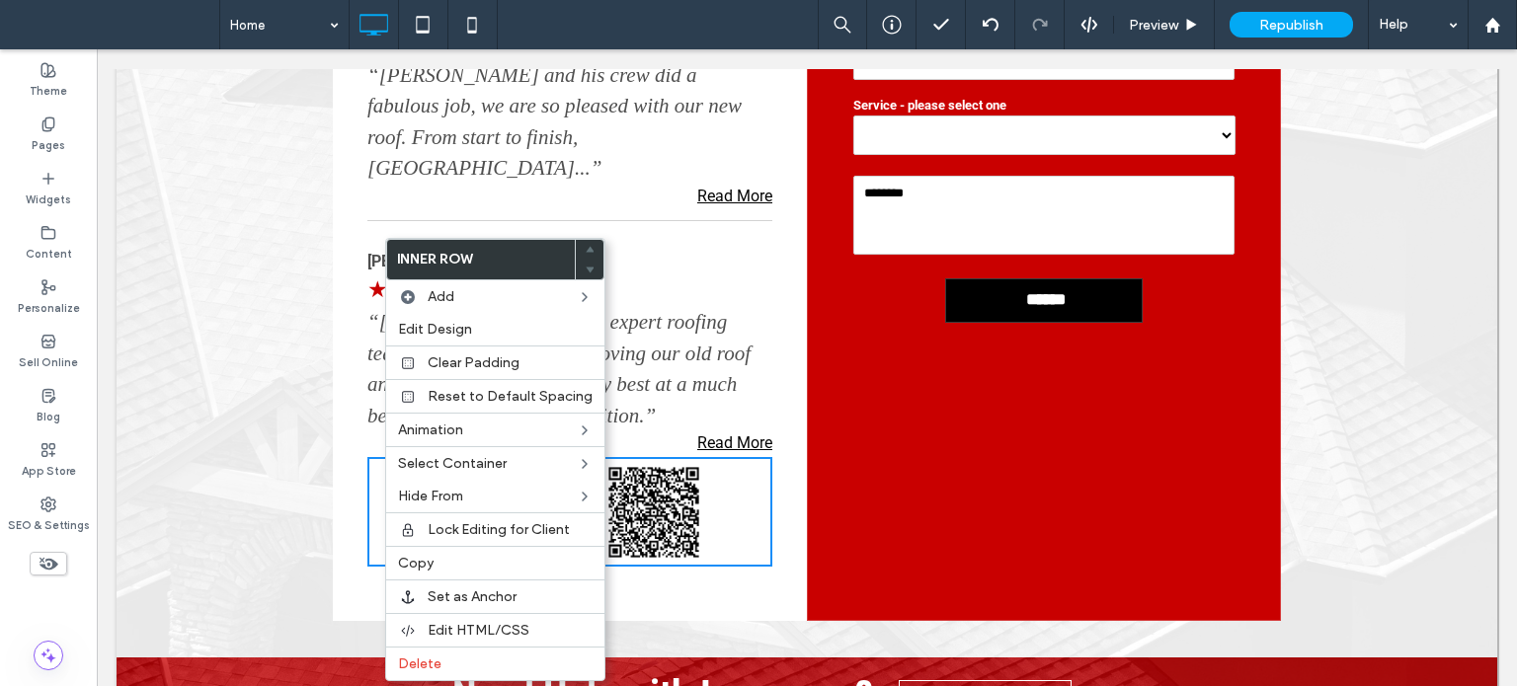
click at [367, 457] on div "Click To Paste Click To Paste READ MORE REVIEWS Click To Paste Click To Paste" at bounding box center [569, 512] width 405 height 110
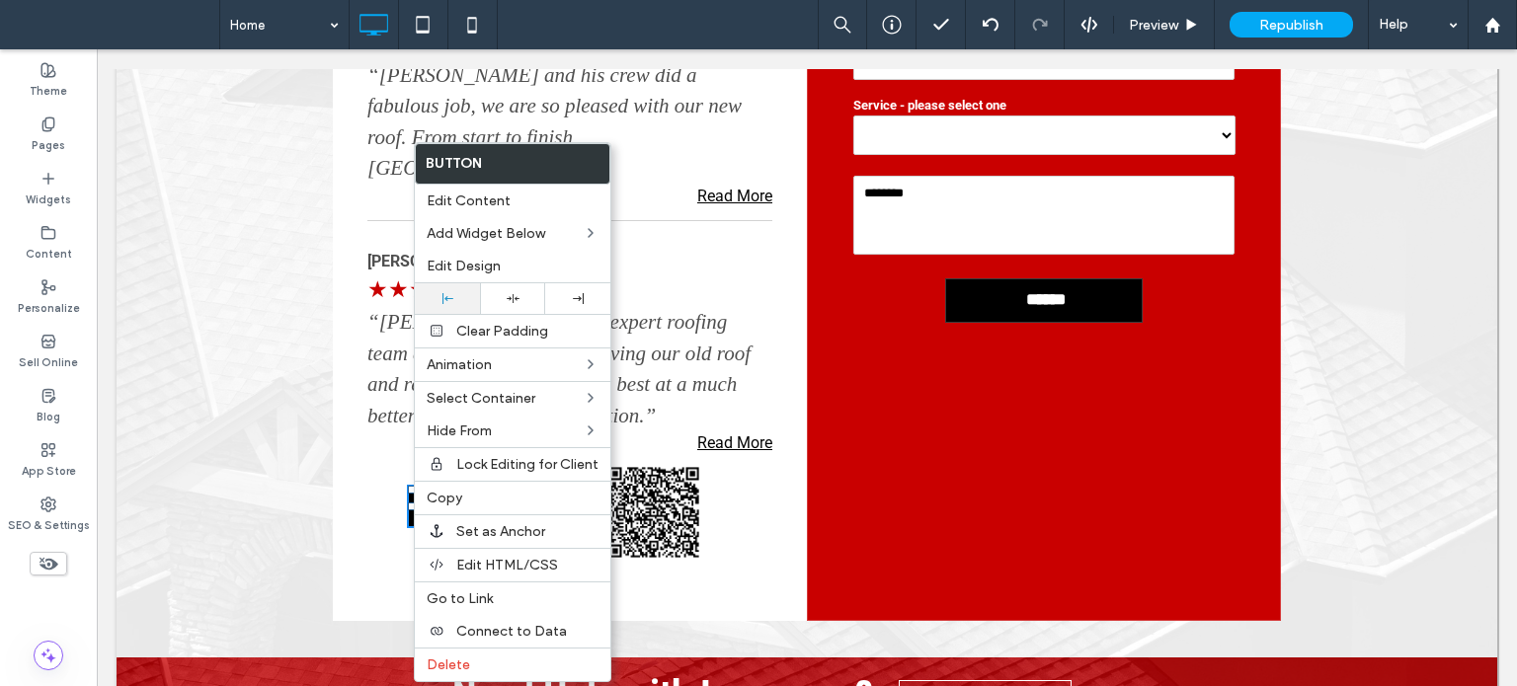
click at [454, 298] on div at bounding box center [447, 298] width 45 height 11
click at [340, 425] on div "Here’s What Our Satisfied Customers Are Saying... [PERSON_NAME] Y ★★★★★ “[PERSO…" at bounding box center [570, 238] width 474 height 766
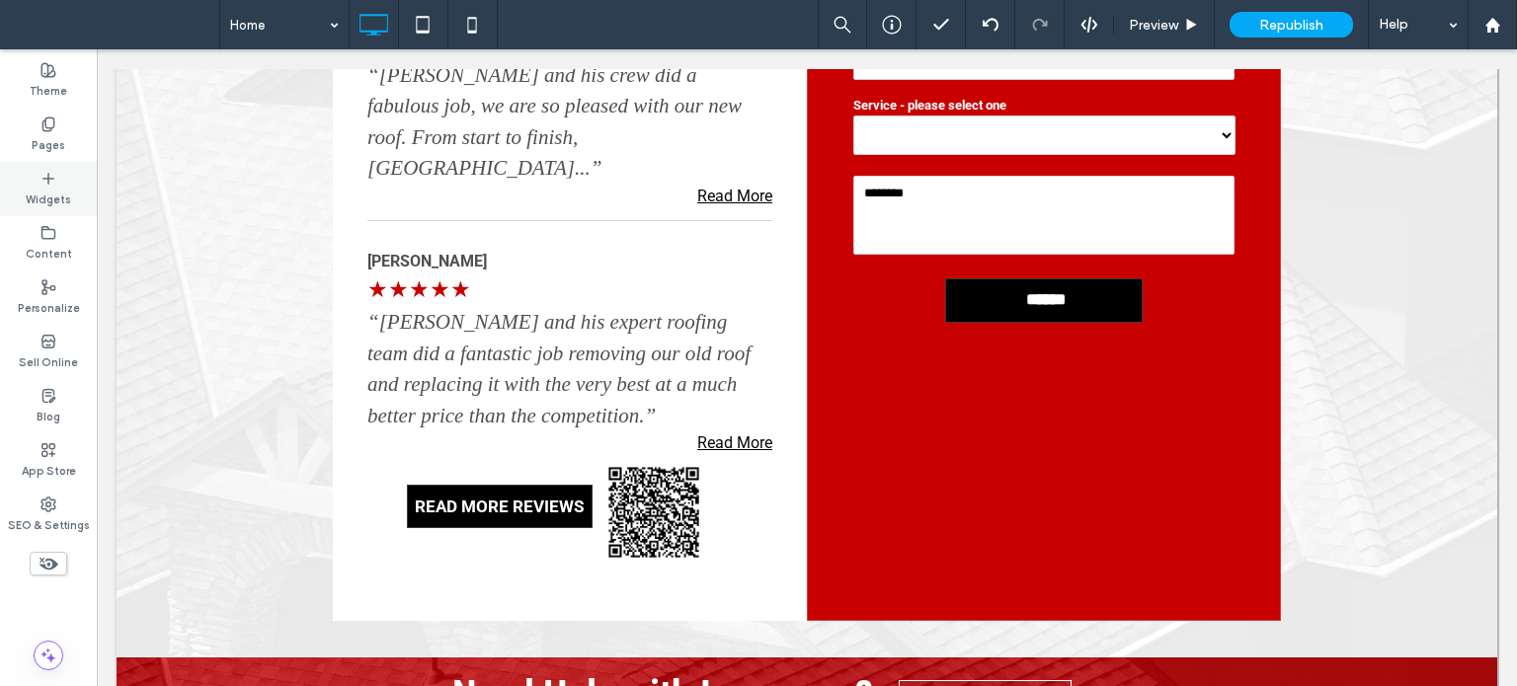
click at [67, 193] on label "Widgets" at bounding box center [48, 198] width 45 height 22
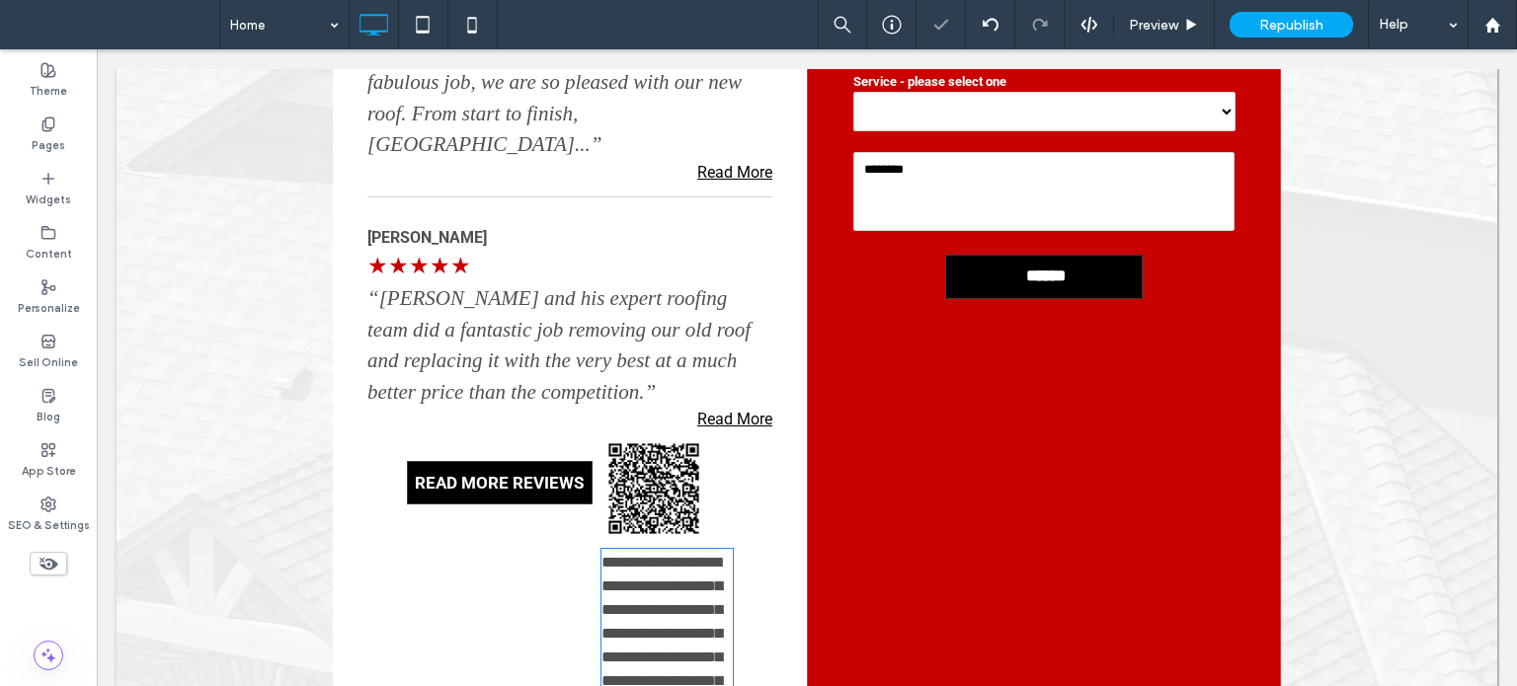
scroll to position [3376, 0]
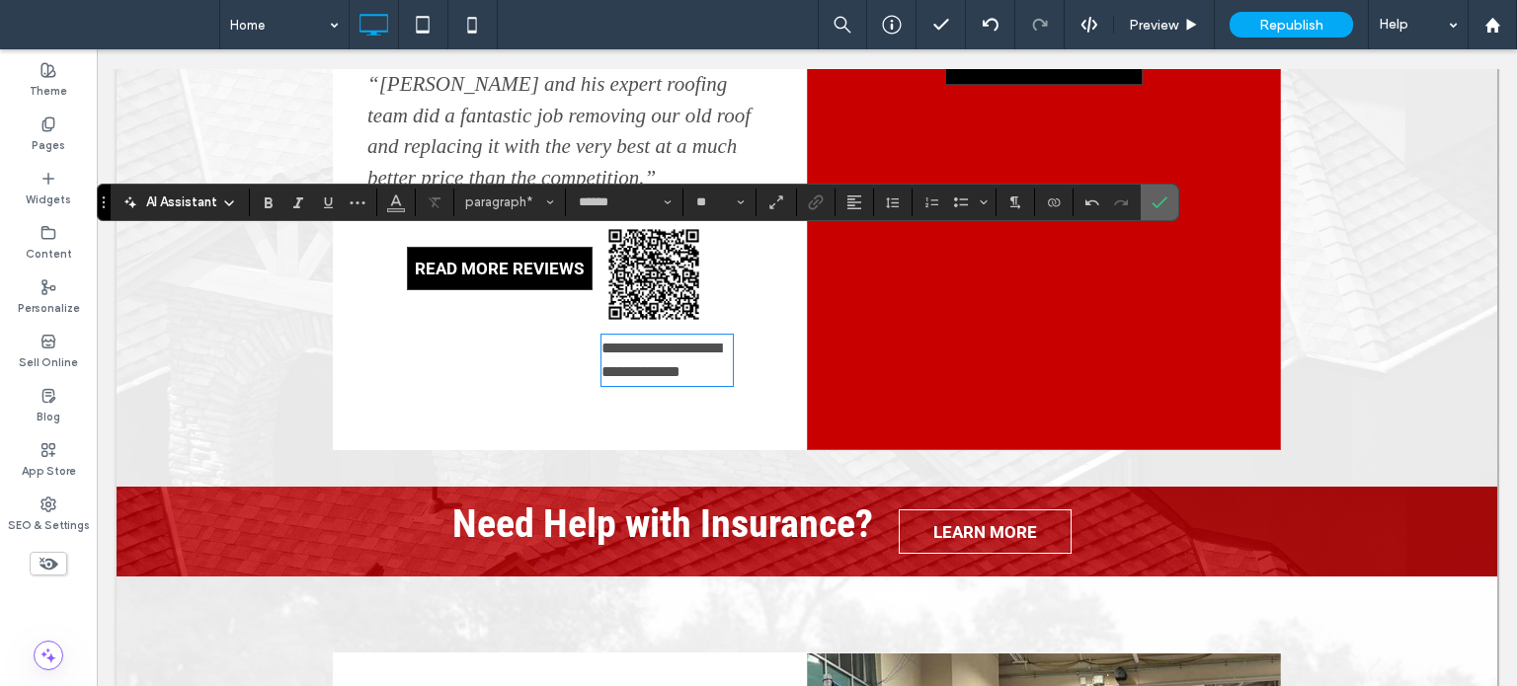
click at [1155, 202] on icon "Confirm" at bounding box center [1160, 203] width 16 height 16
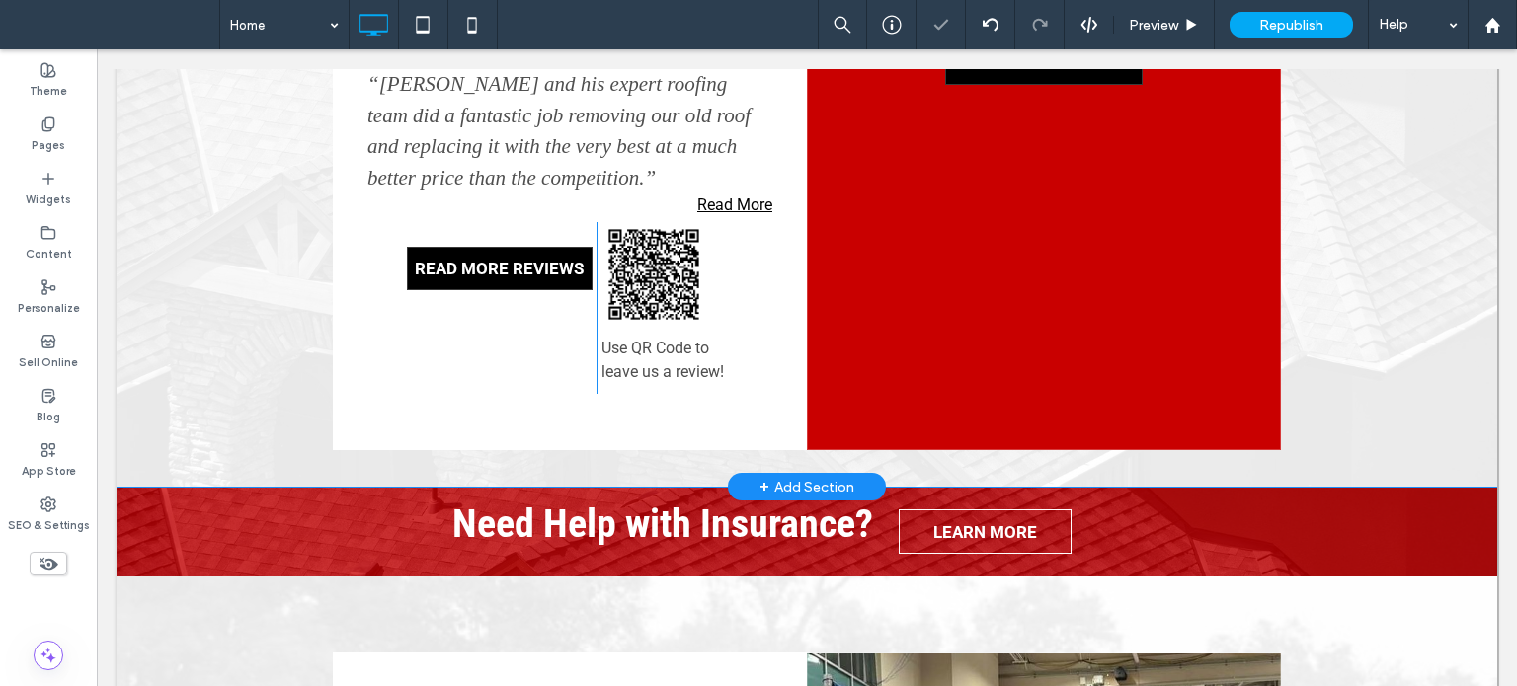
scroll to position [0, 0]
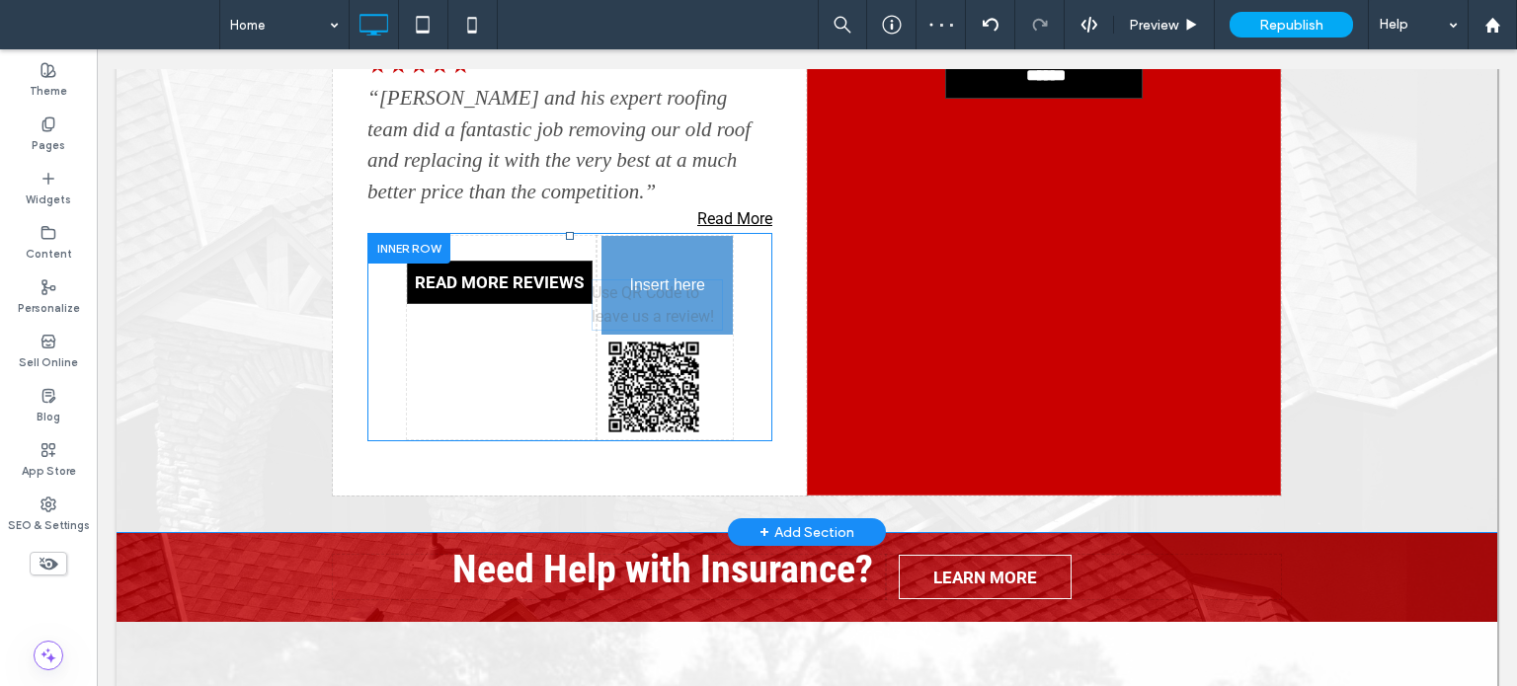
drag, startPoint x: 662, startPoint y: 286, endPoint x: 652, endPoint y: 216, distance: 70.8
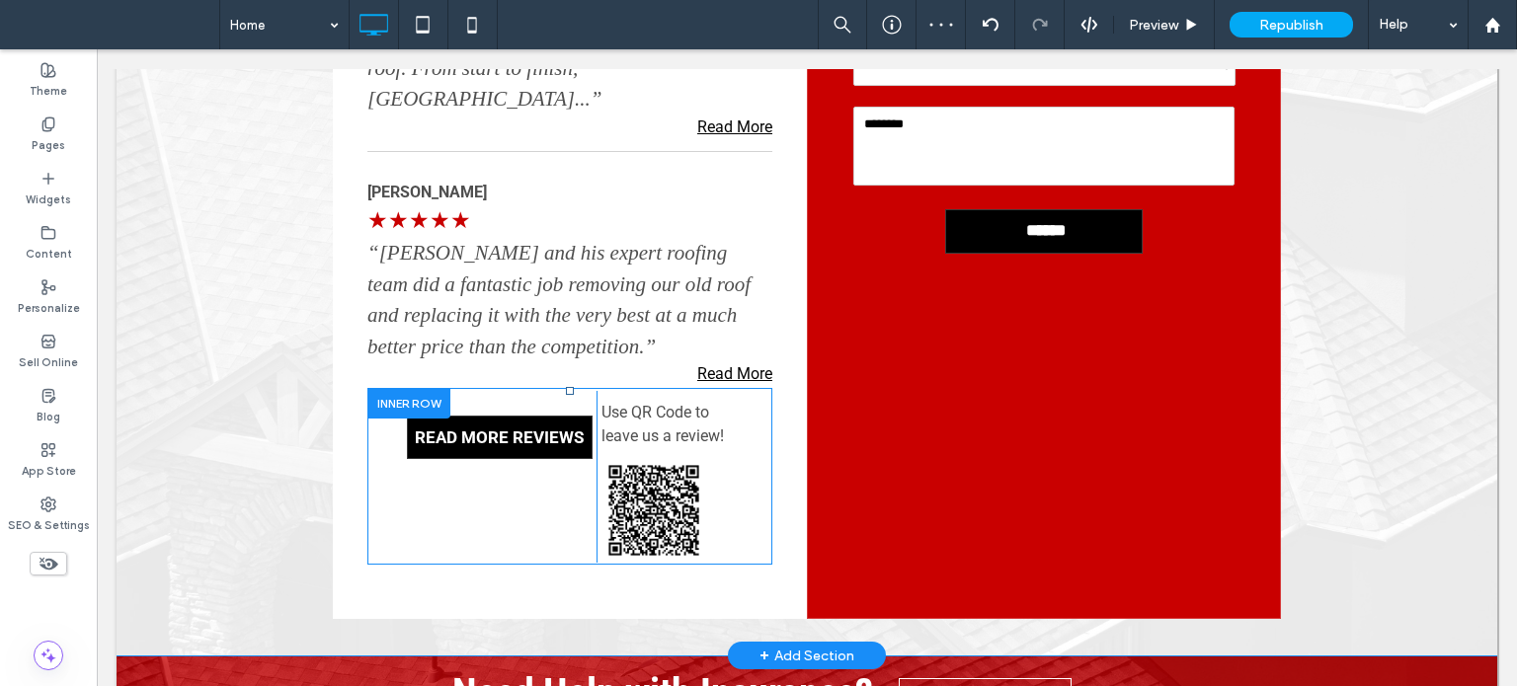
scroll to position [3079, 0]
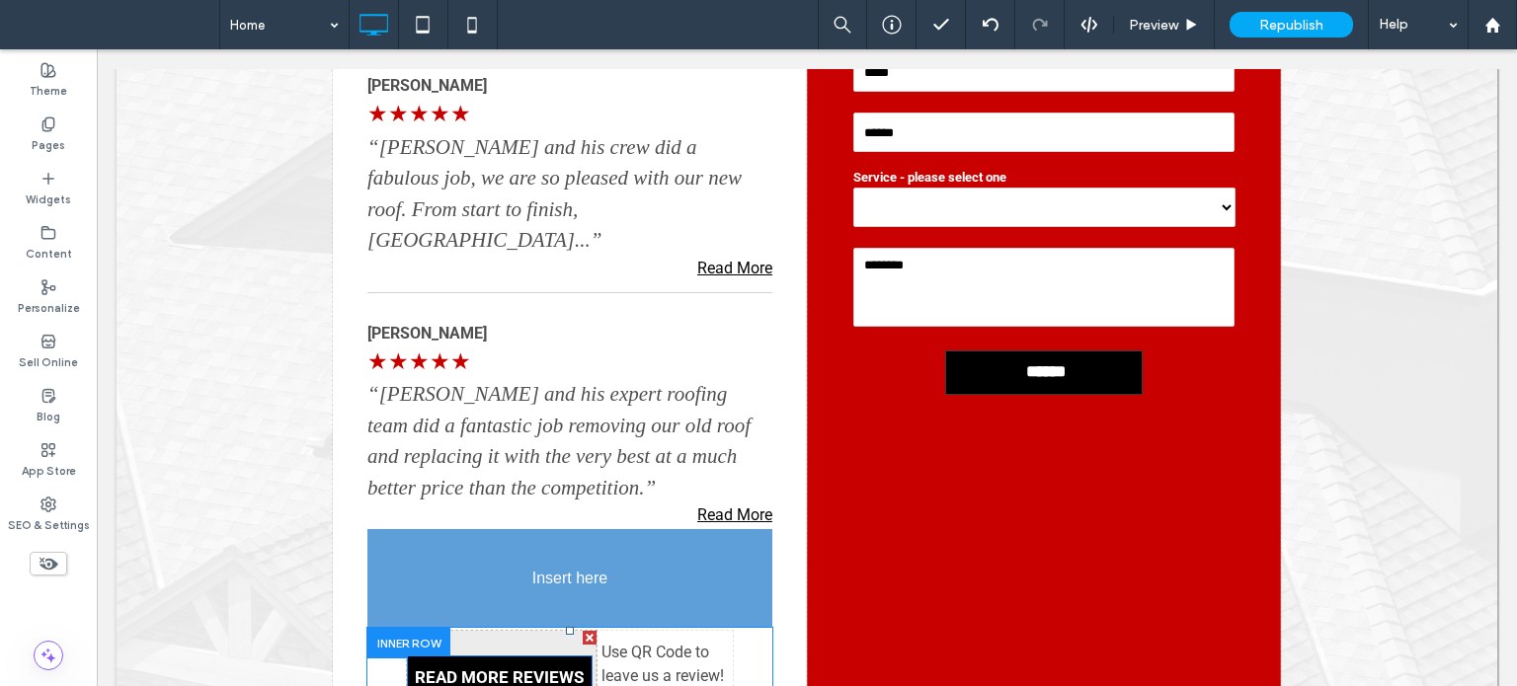
drag, startPoint x: 493, startPoint y: 478, endPoint x: 645, endPoint y: 512, distance: 155.7
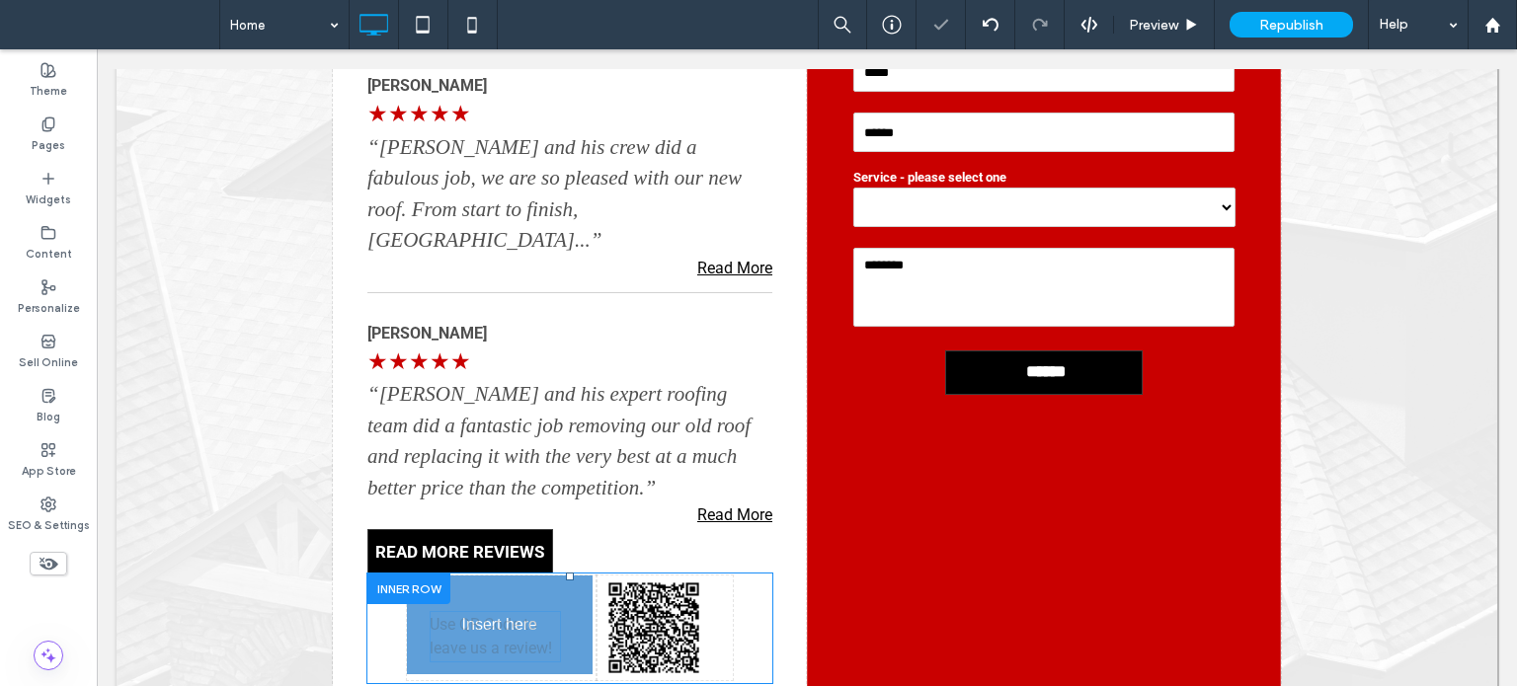
drag, startPoint x: 640, startPoint y: 503, endPoint x: 469, endPoint y: 528, distance: 172.8
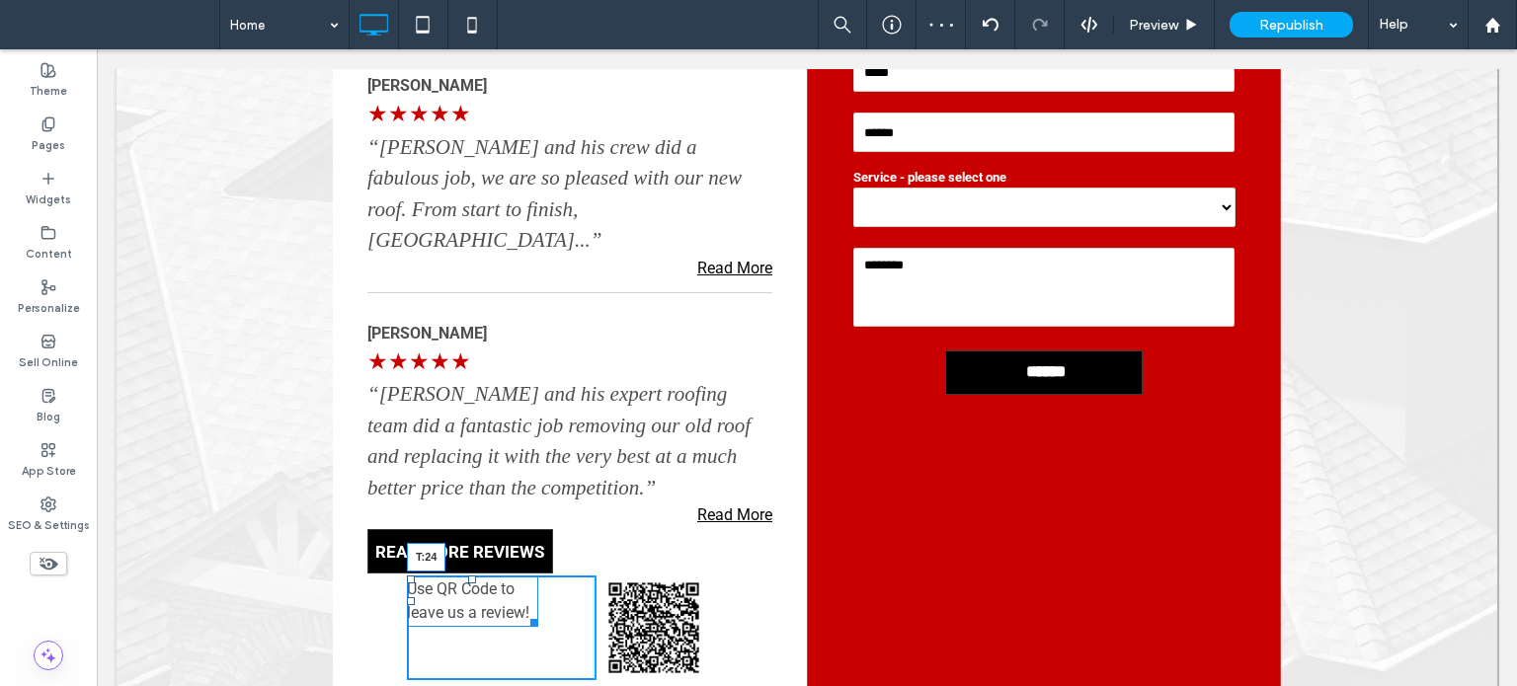
drag, startPoint x: 458, startPoint y: 481, endPoint x: 551, endPoint y: 555, distance: 118.8
click at [454, 576] on div "Use QR Code to leave us a review! T:24" at bounding box center [472, 601] width 131 height 51
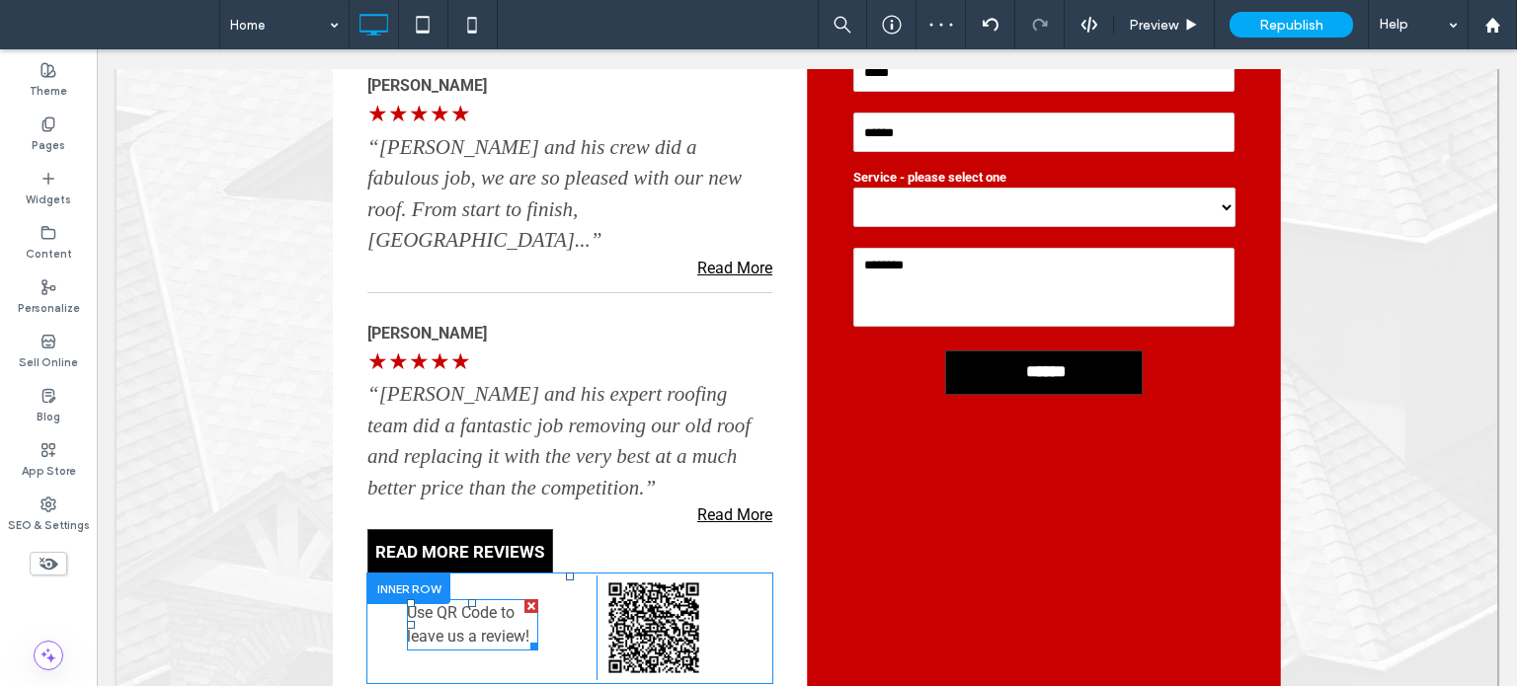
click at [431, 603] on span "Use QR Code to leave us a review!" at bounding box center [468, 624] width 122 height 42
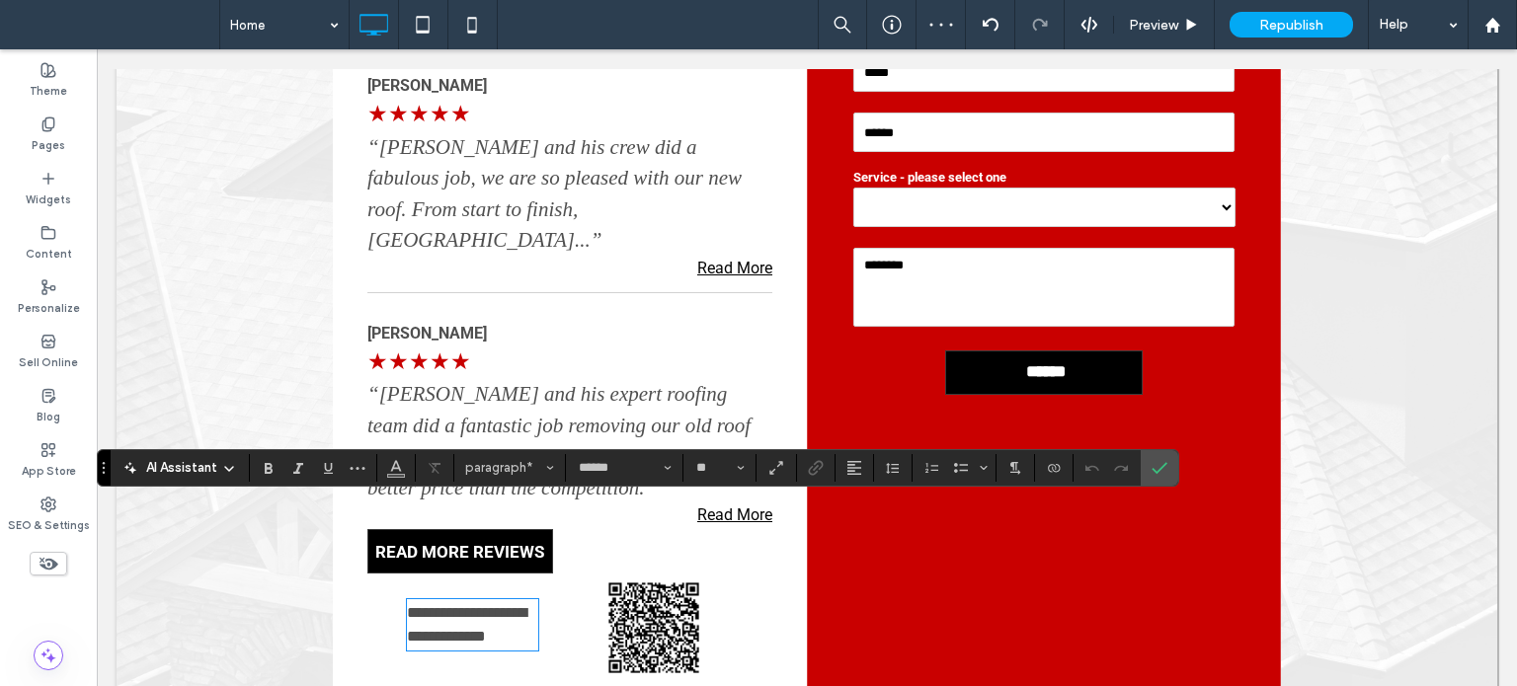
click at [425, 605] on span "**********" at bounding box center [466, 624] width 119 height 39
click at [501, 430] on div "[PERSON_NAME] ★★★★★ “[PERSON_NAME] and his expert roofing team did a fantastic …" at bounding box center [569, 425] width 405 height 210
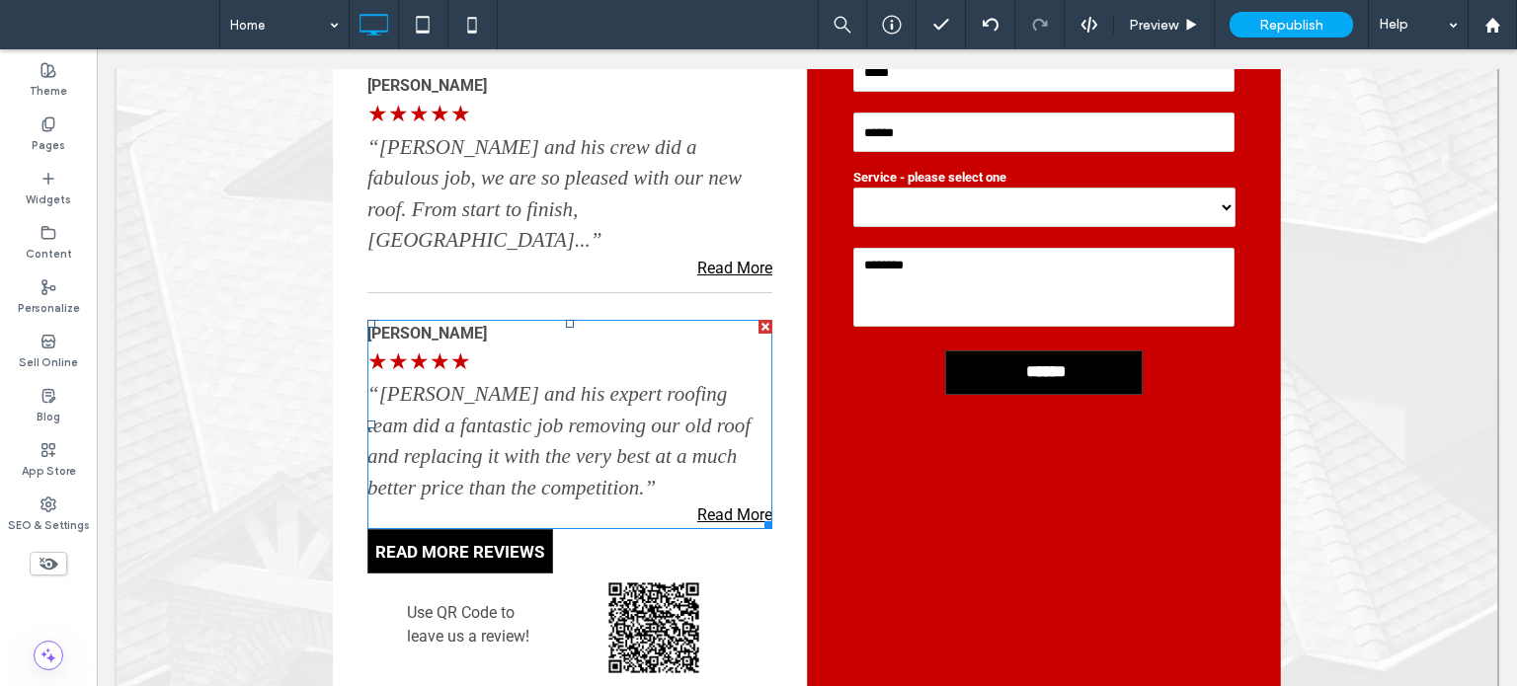
click at [483, 382] on span "“[PERSON_NAME] and his expert roofing team did a fantastic job removing our old…" at bounding box center [558, 441] width 383 height 118
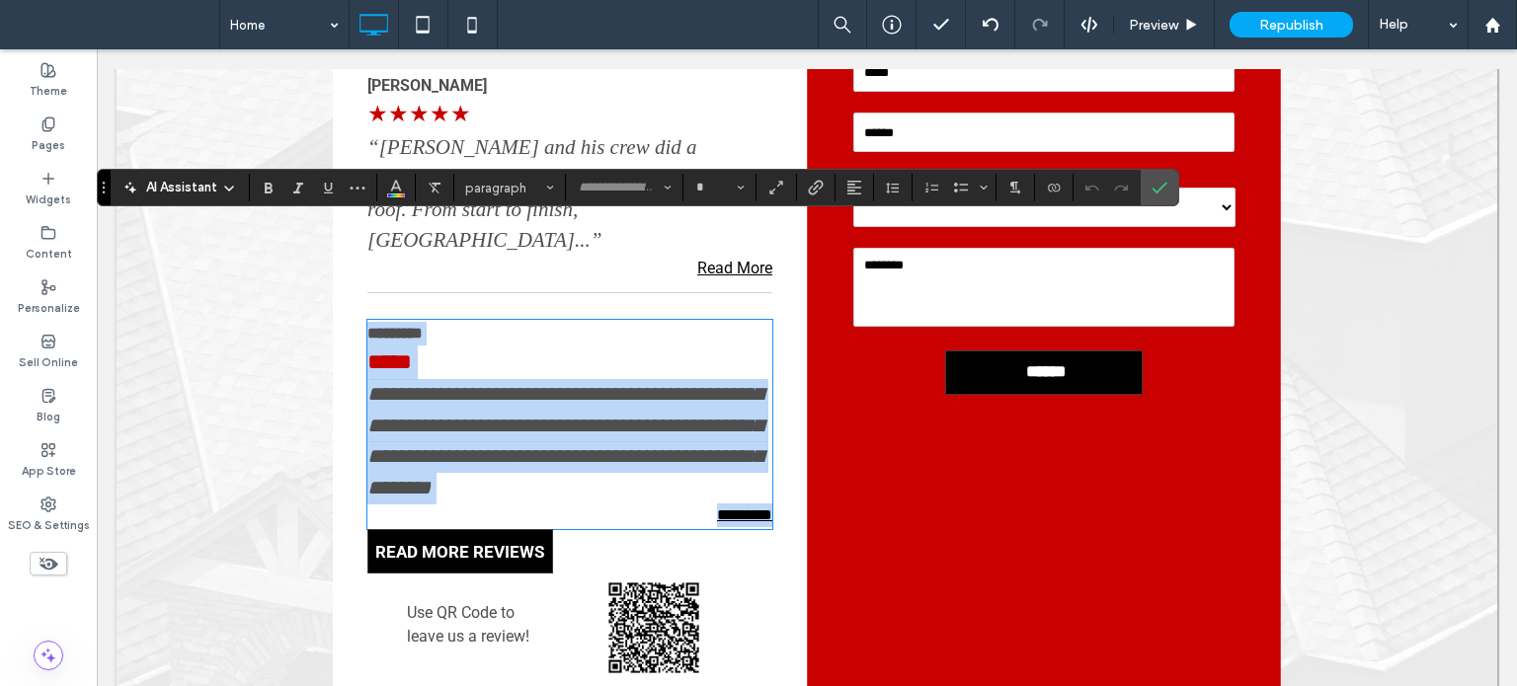
click at [507, 384] on span "**********" at bounding box center [564, 441] width 395 height 114
click at [518, 384] on span "**********" at bounding box center [564, 441] width 395 height 114
type input "*******"
type input "**"
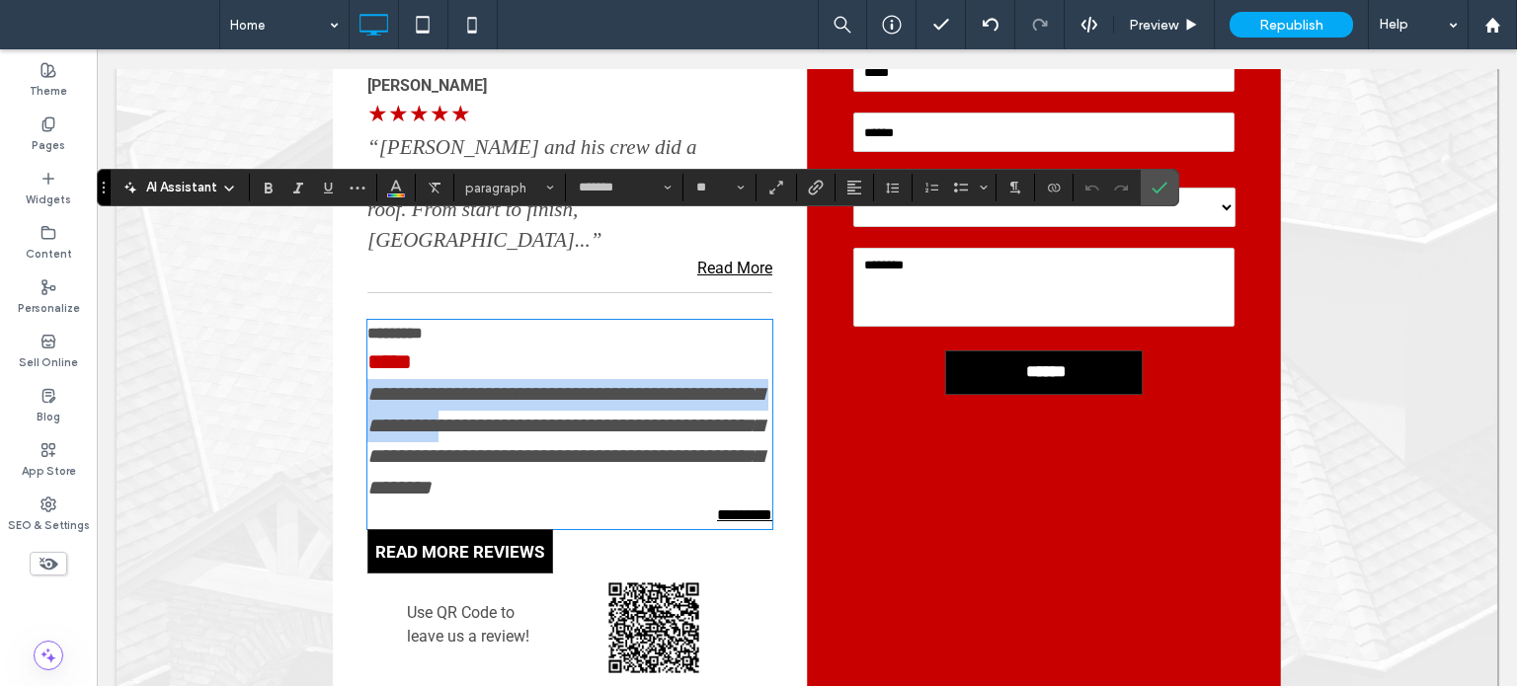
click at [519, 384] on span "**********" at bounding box center [564, 441] width 395 height 114
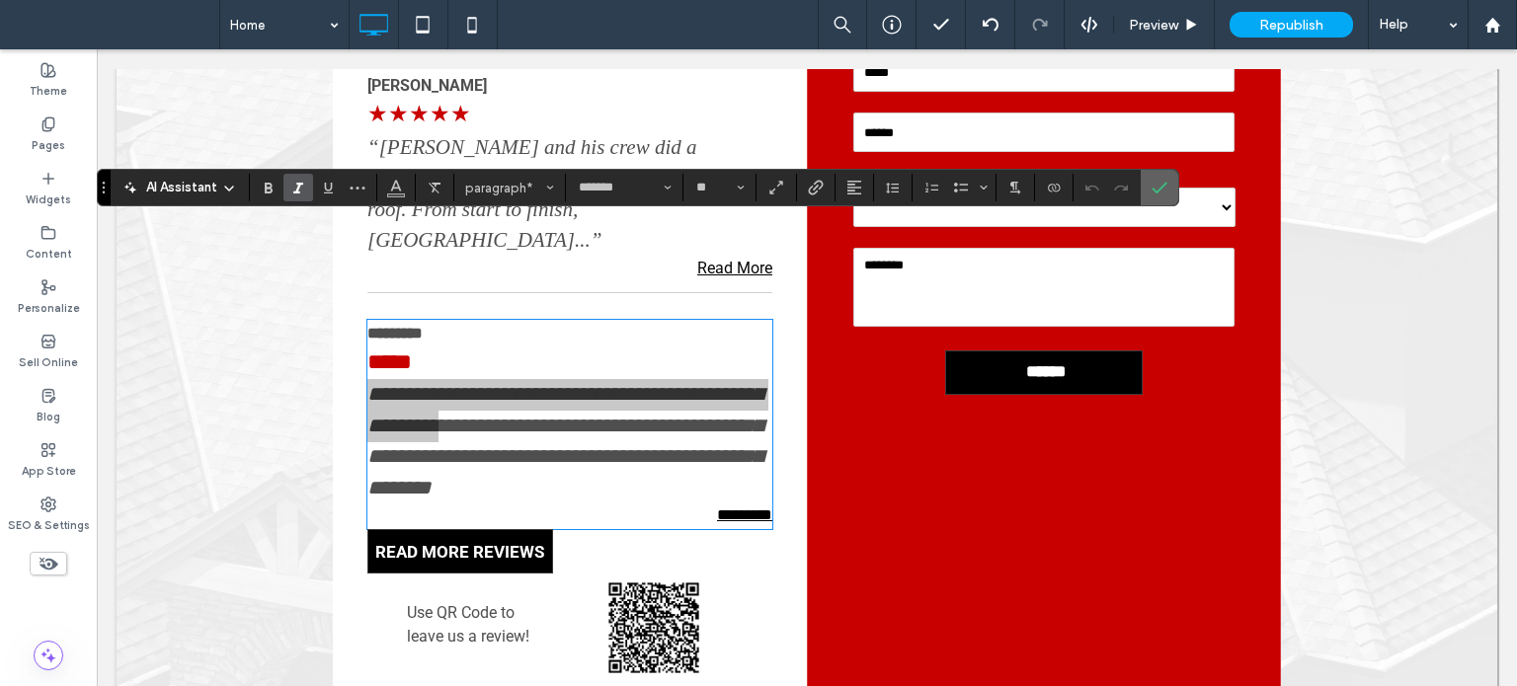
click at [1156, 184] on icon "Confirm" at bounding box center [1160, 188] width 16 height 16
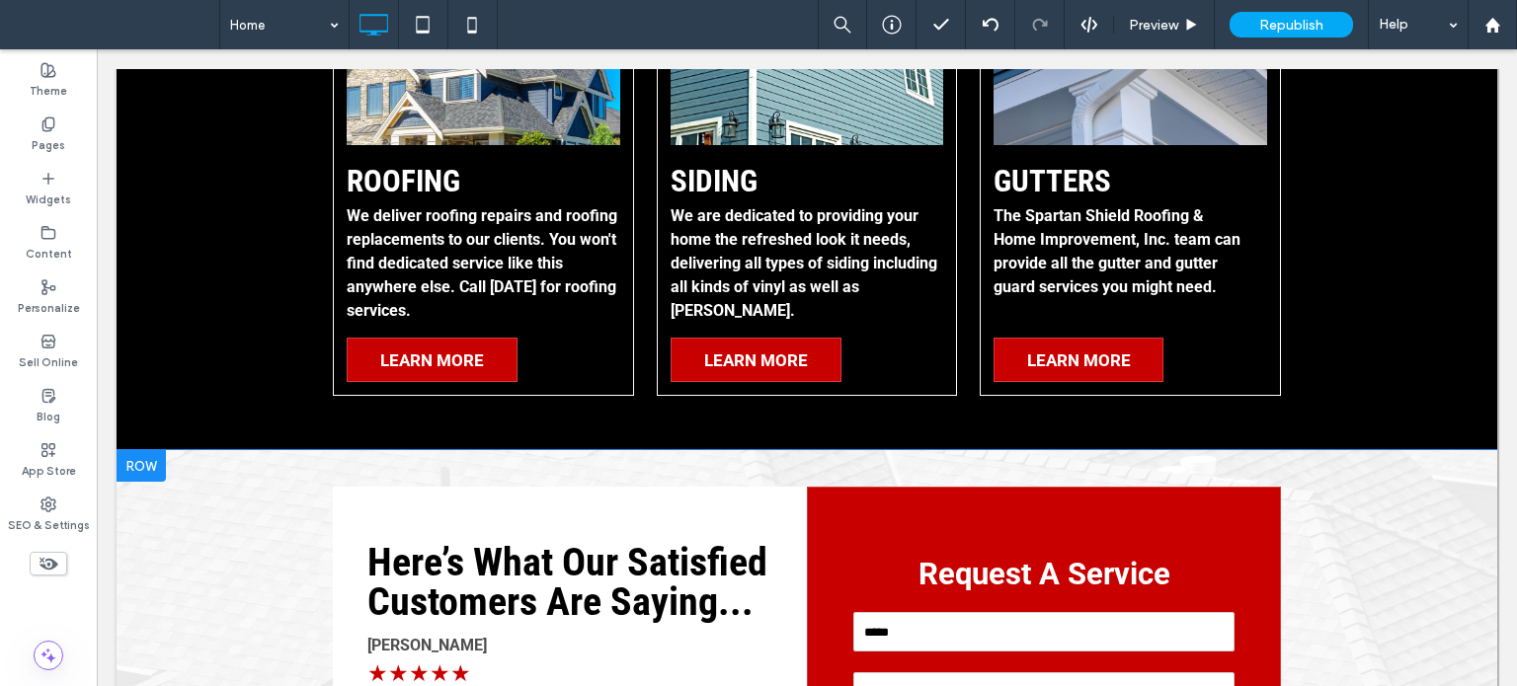
scroll to position [2487, 0]
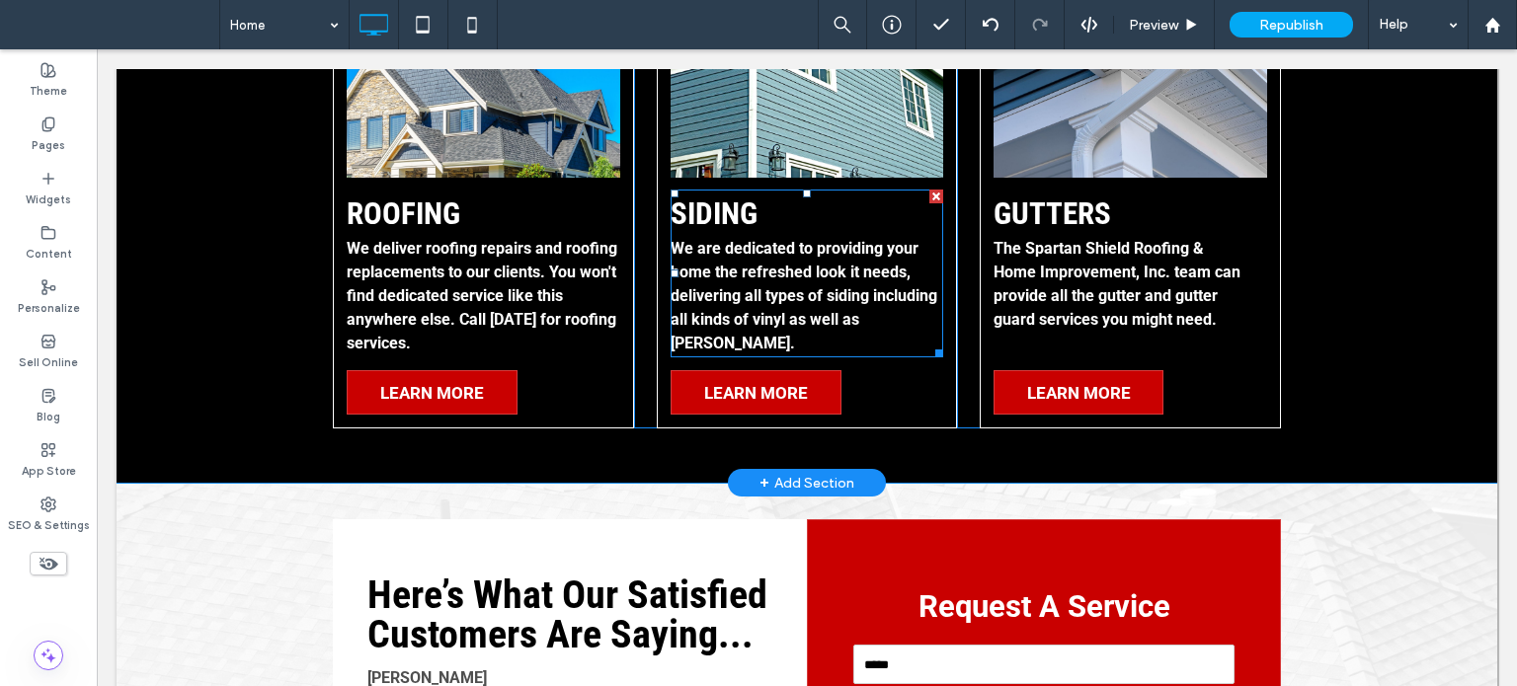
click at [710, 239] on strong "We are dedicated to providing your home the refreshed look it needs, delivering…" at bounding box center [804, 296] width 267 height 114
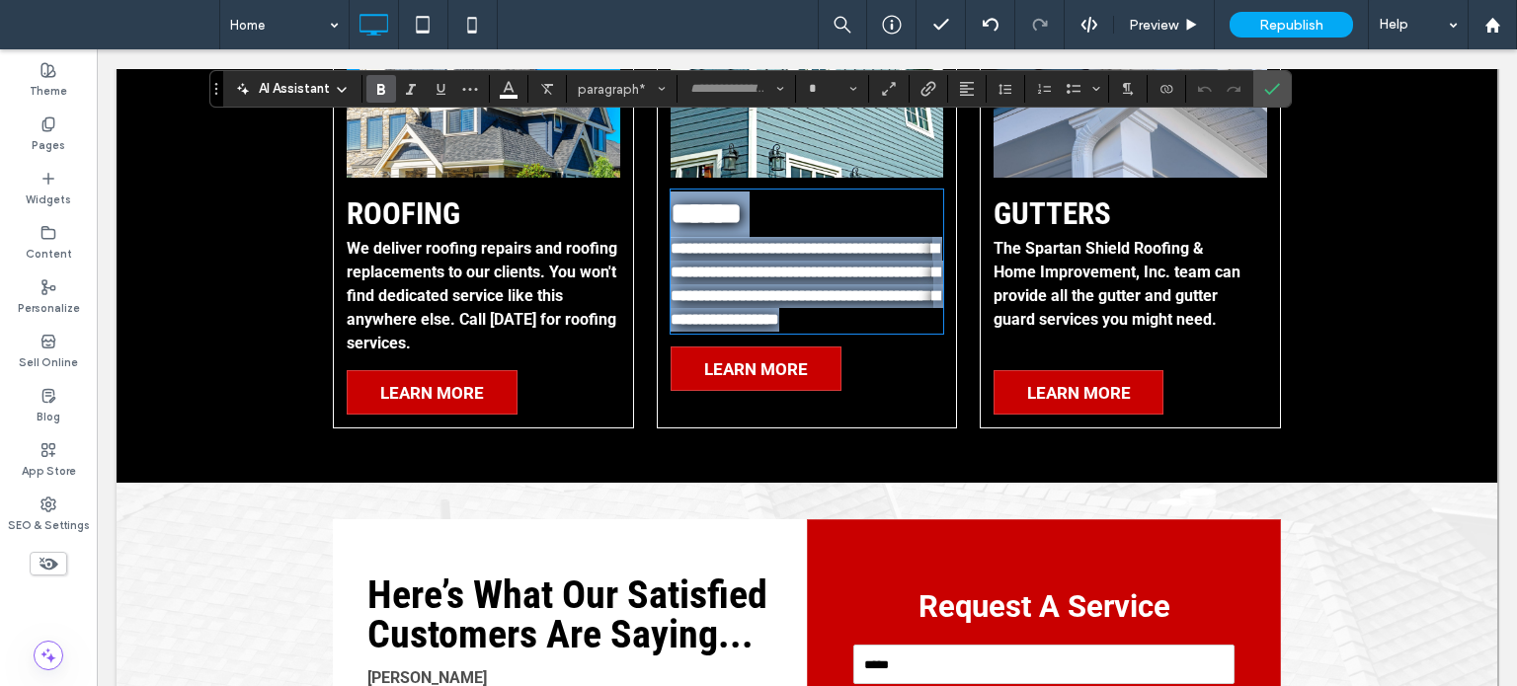
click at [710, 241] on strong "**********" at bounding box center [805, 284] width 269 height 86
click at [790, 241] on strong "**********" at bounding box center [805, 284] width 269 height 86
type input "******"
type input "**"
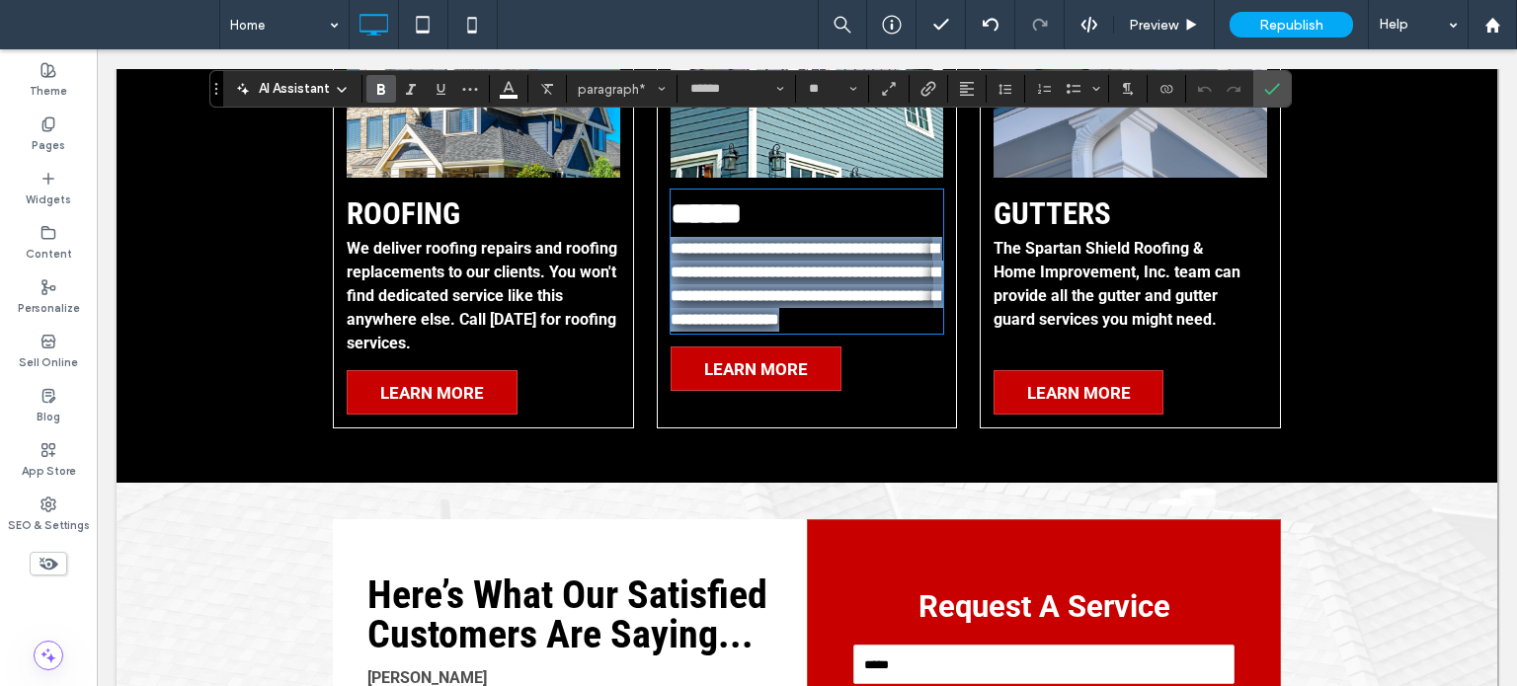
click at [790, 241] on strong "**********" at bounding box center [805, 284] width 269 height 86
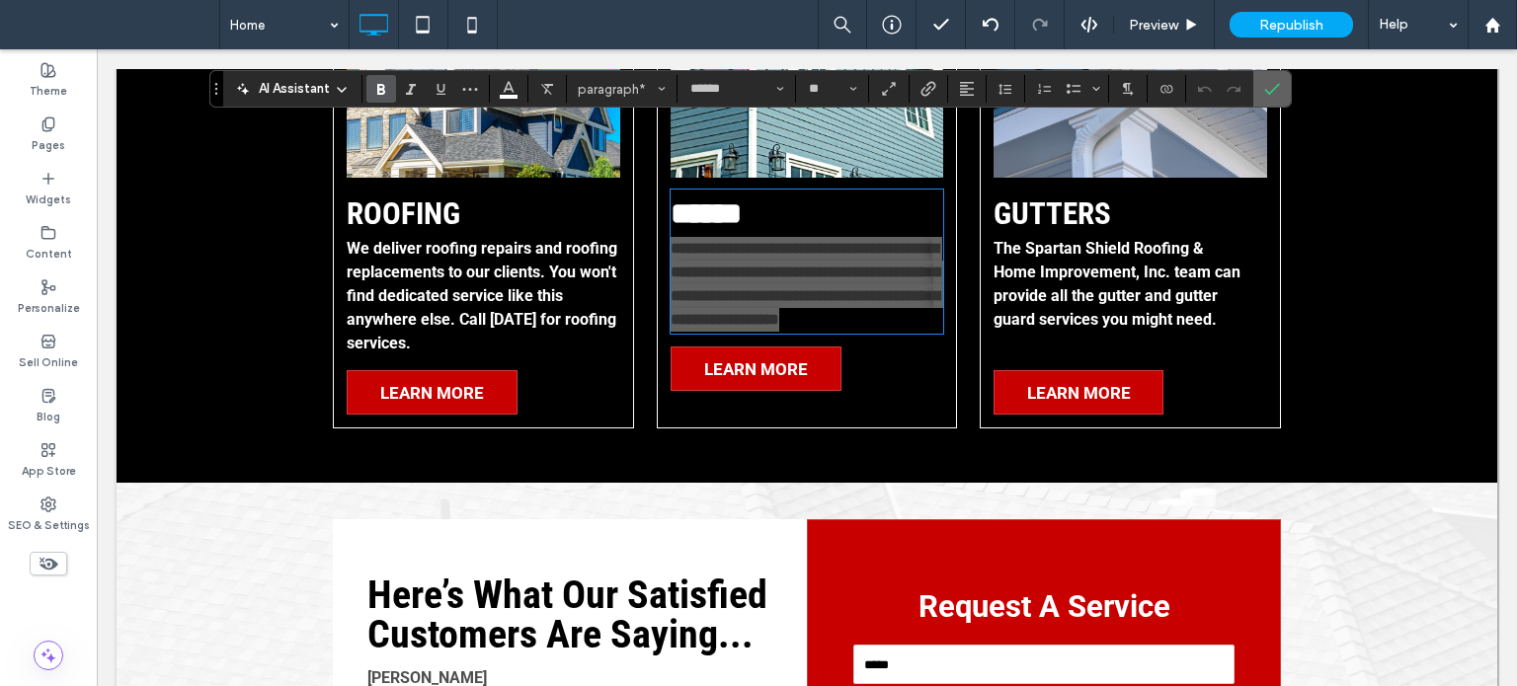
click at [1272, 86] on use "Confirm" at bounding box center [1272, 89] width 16 height 12
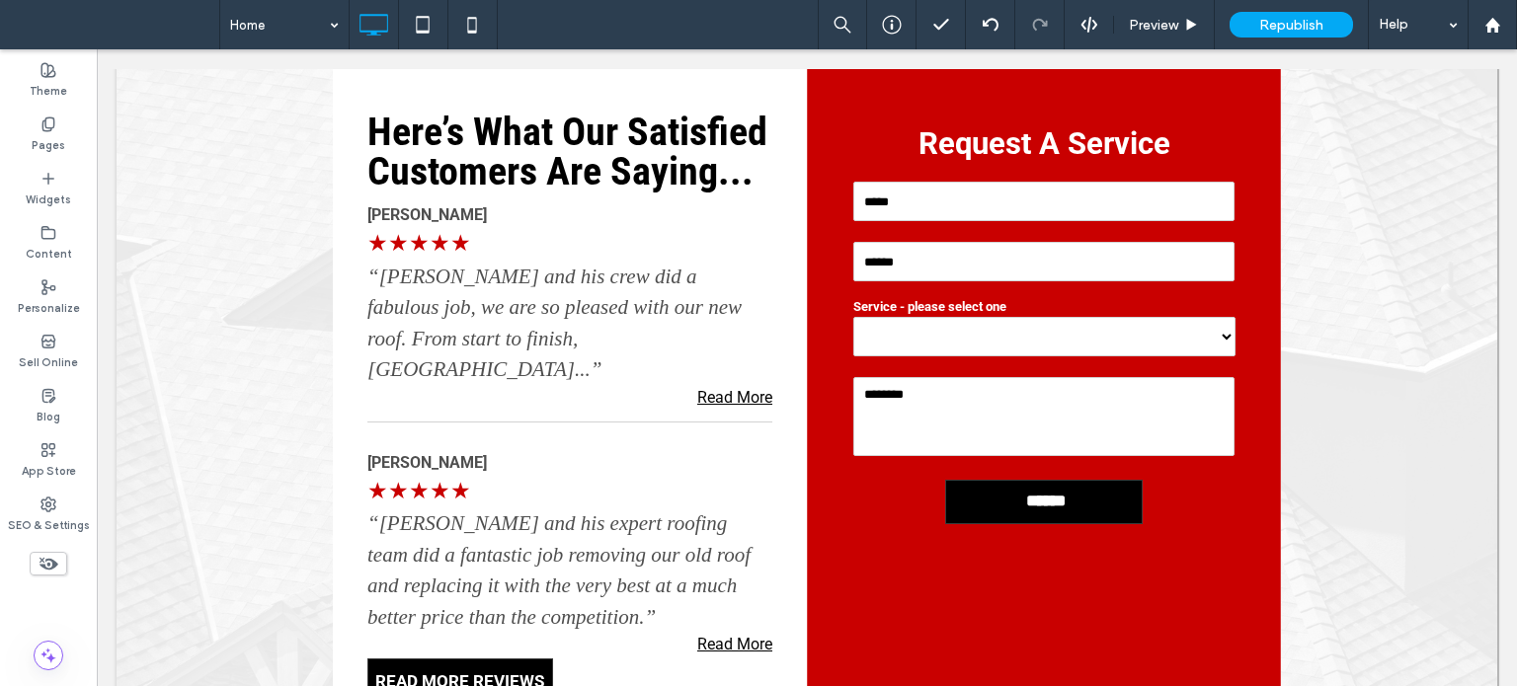
scroll to position [3079, 0]
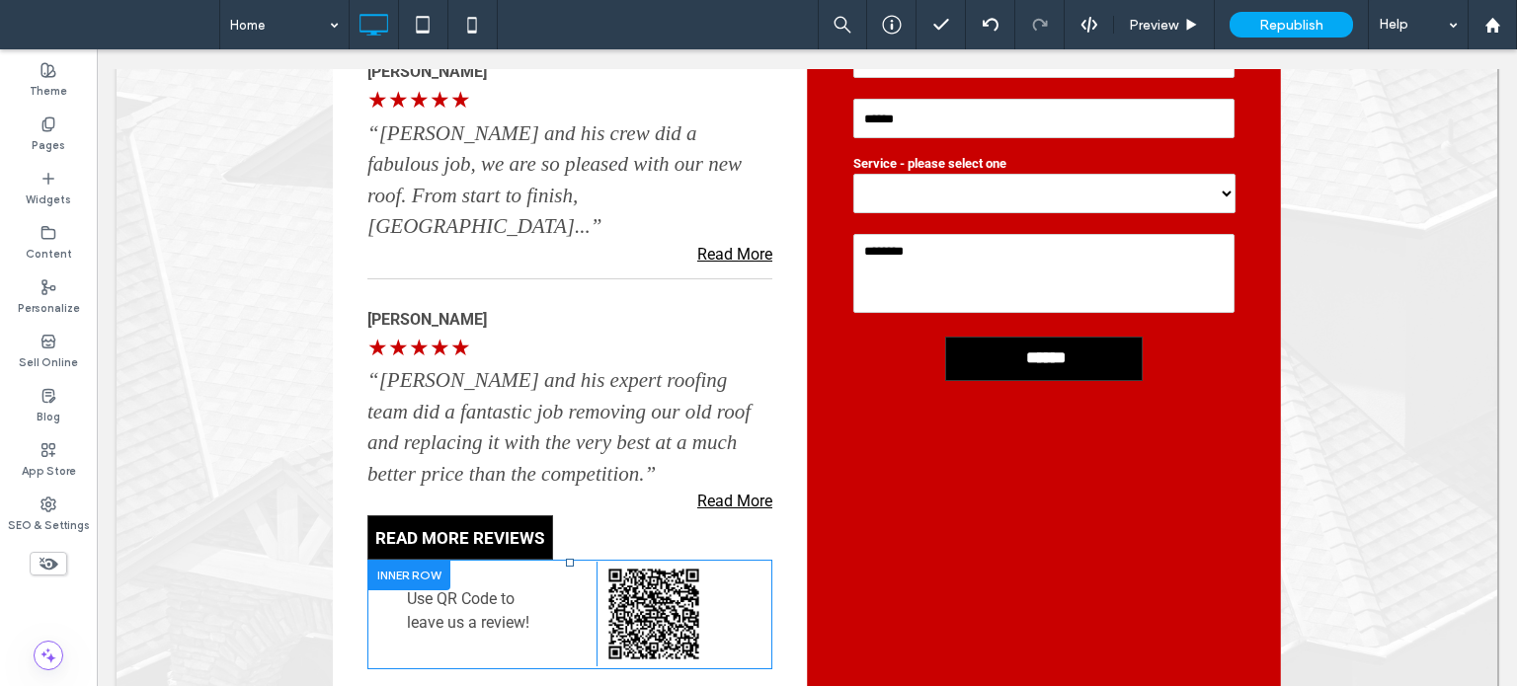
click at [436, 590] on span "Use QR Code to leave us a review!" at bounding box center [468, 611] width 122 height 42
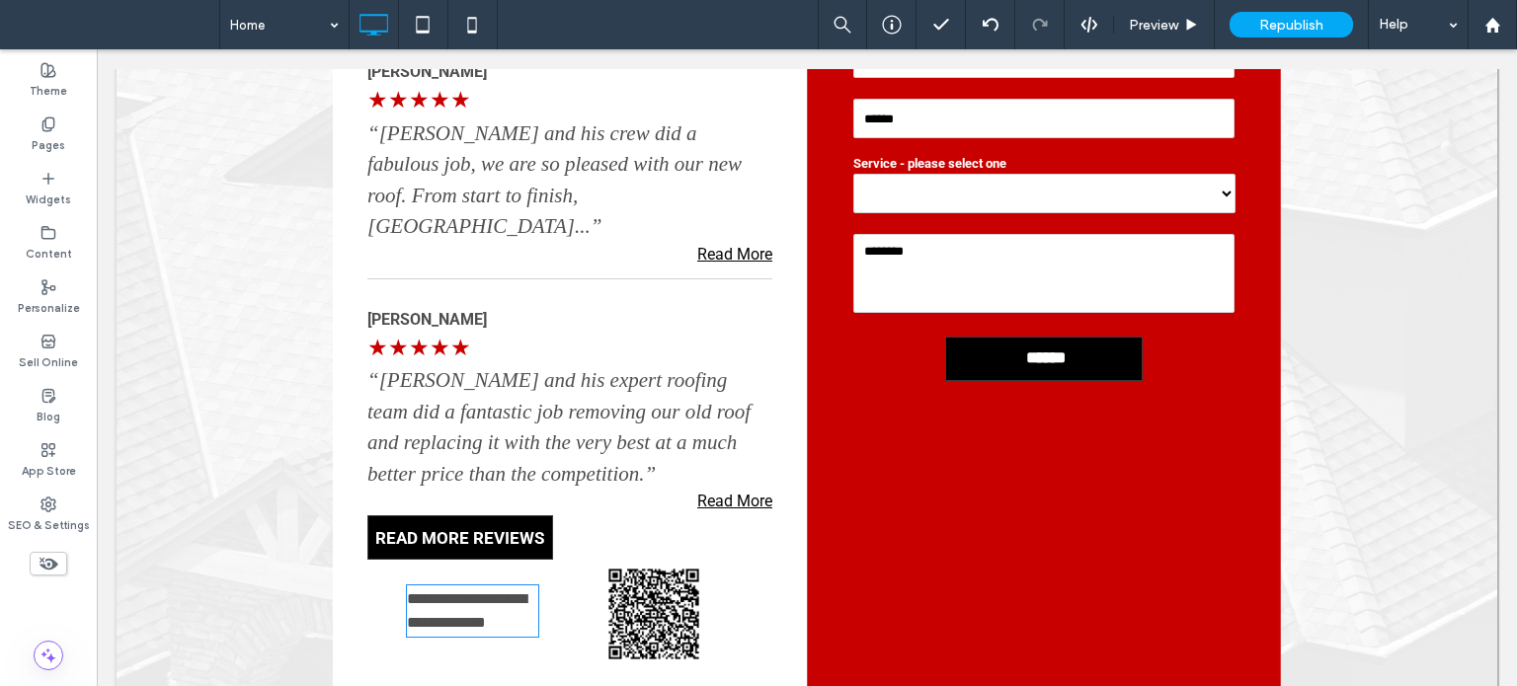
type input "******"
type input "**"
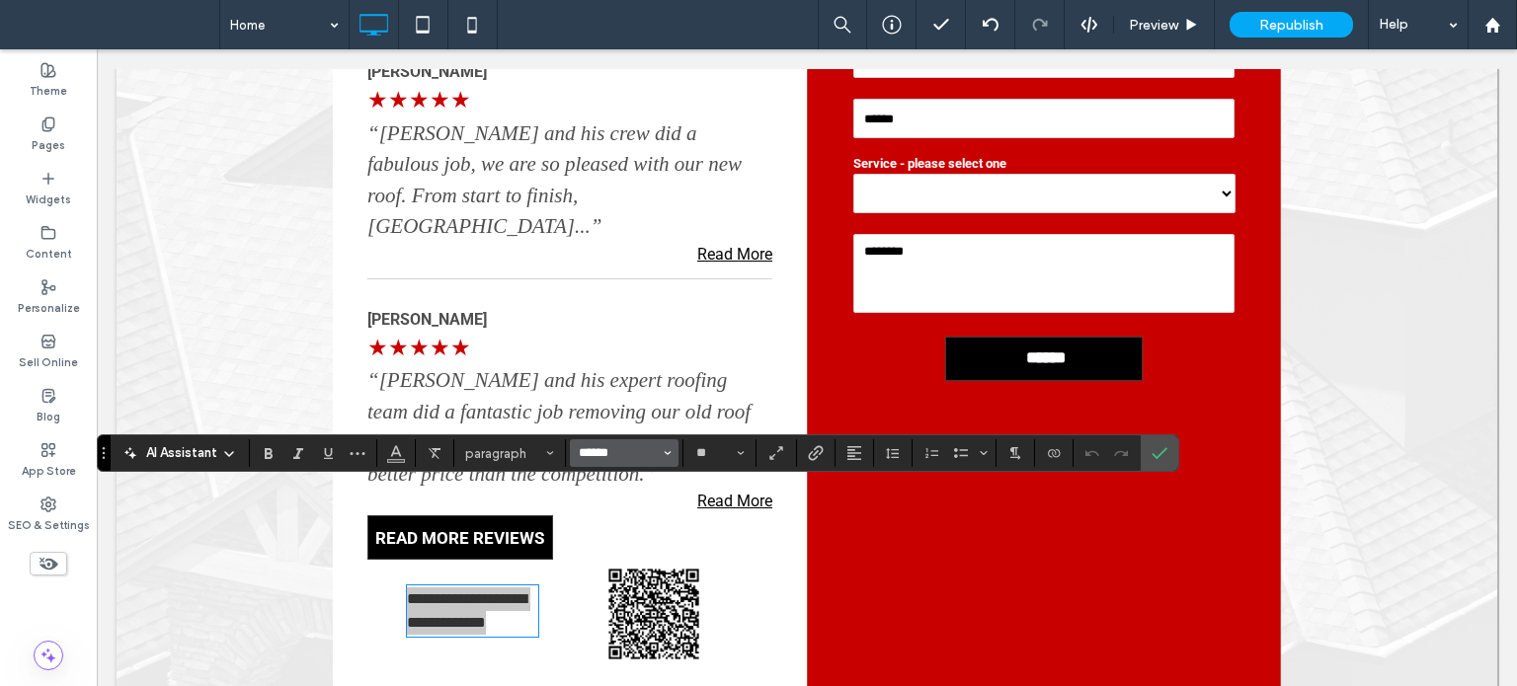
click at [648, 457] on input "******" at bounding box center [619, 453] width 84 height 16
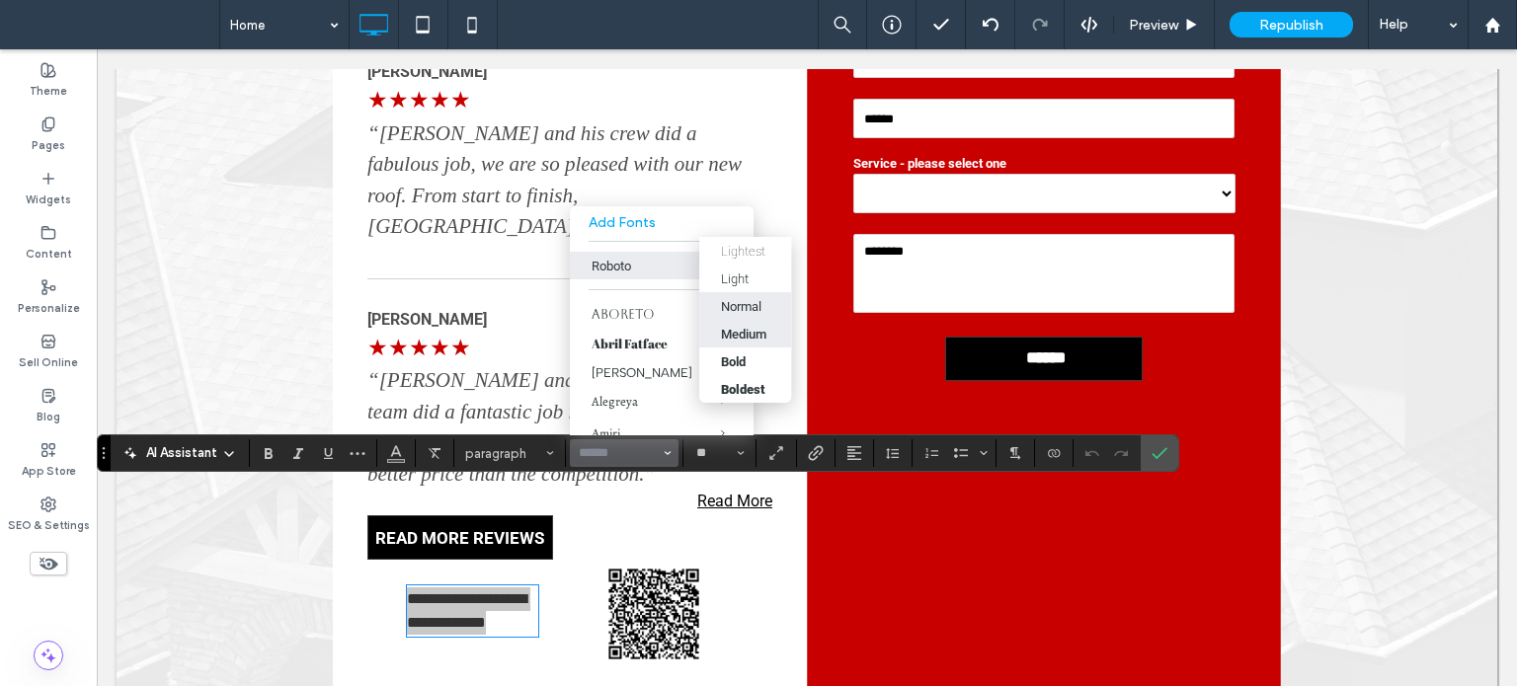
click at [760, 332] on div "Medium" at bounding box center [743, 334] width 45 height 15
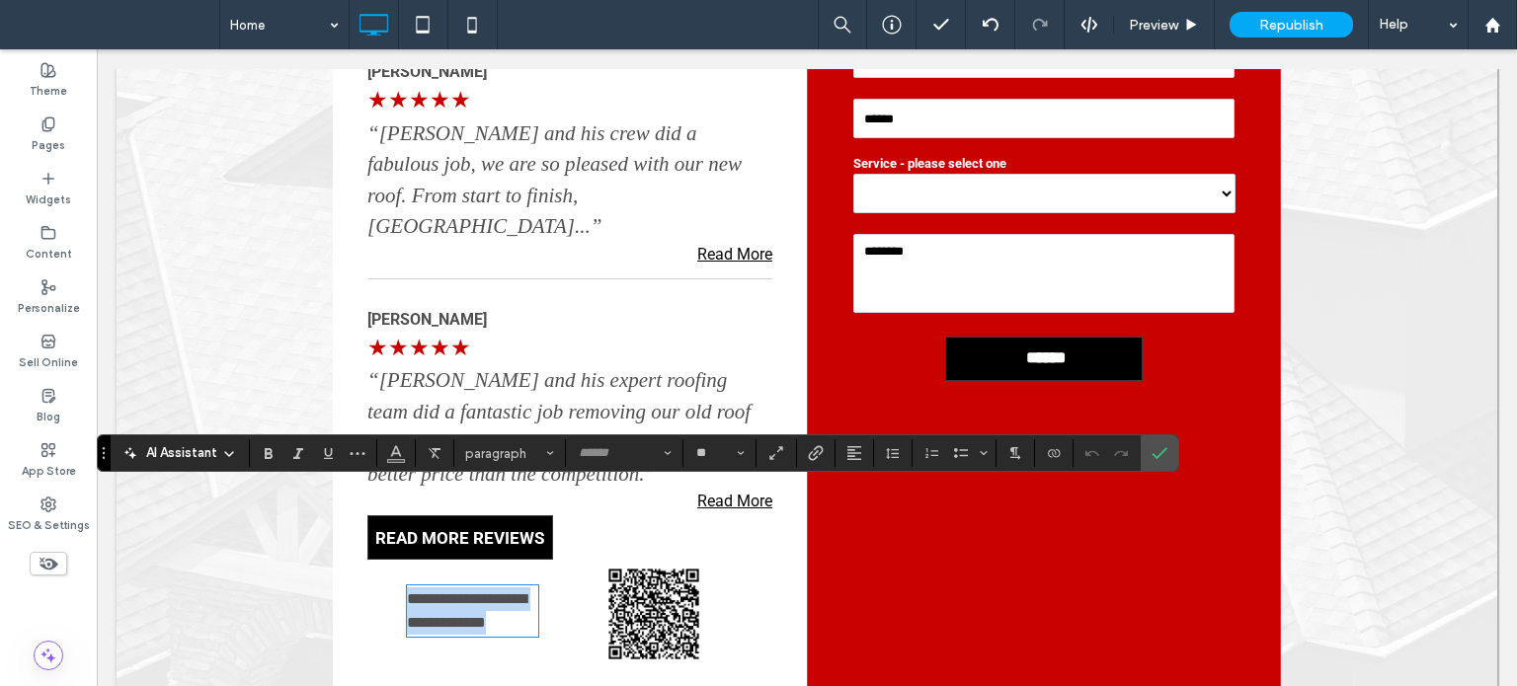
type input "******"
click at [719, 451] on input "**" at bounding box center [713, 453] width 39 height 16
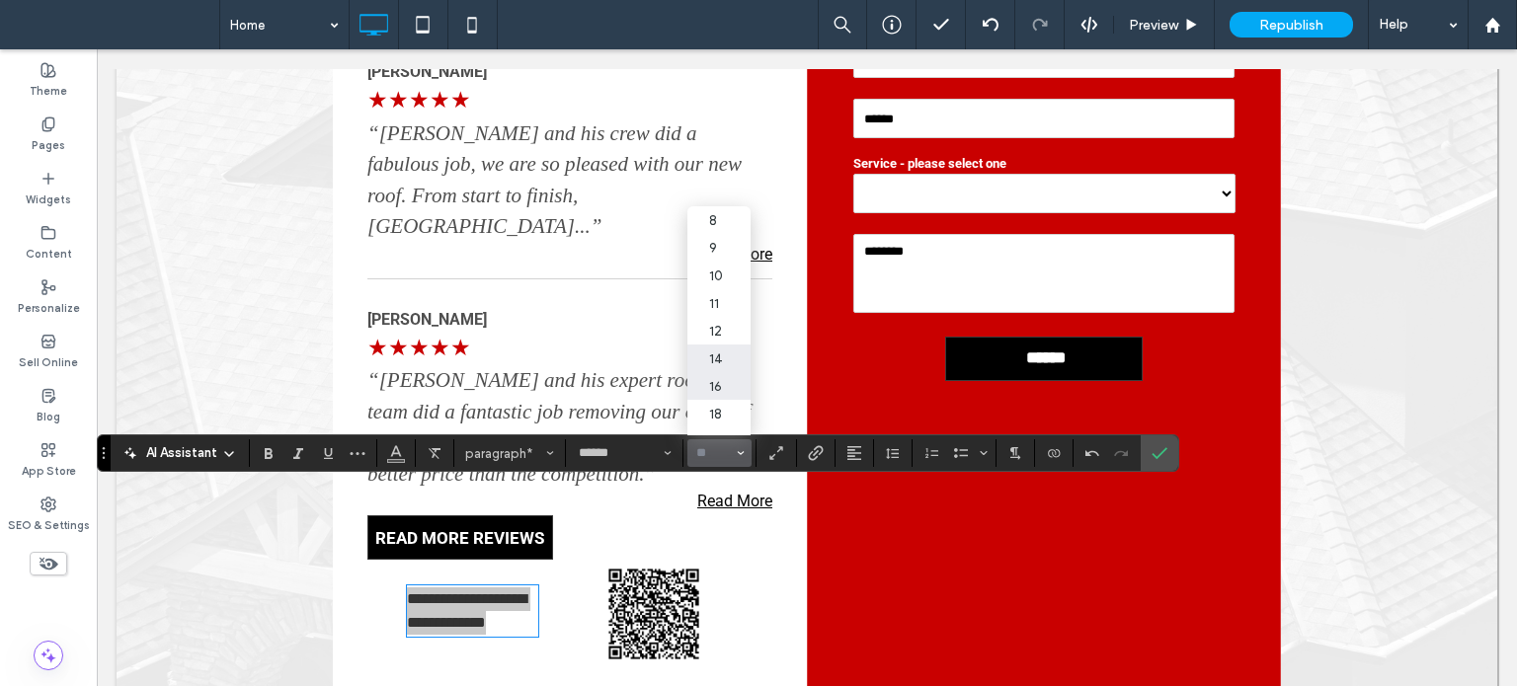
scroll to position [99, 0]
click at [720, 348] on label "24" at bounding box center [718, 343] width 63 height 28
type input "**"
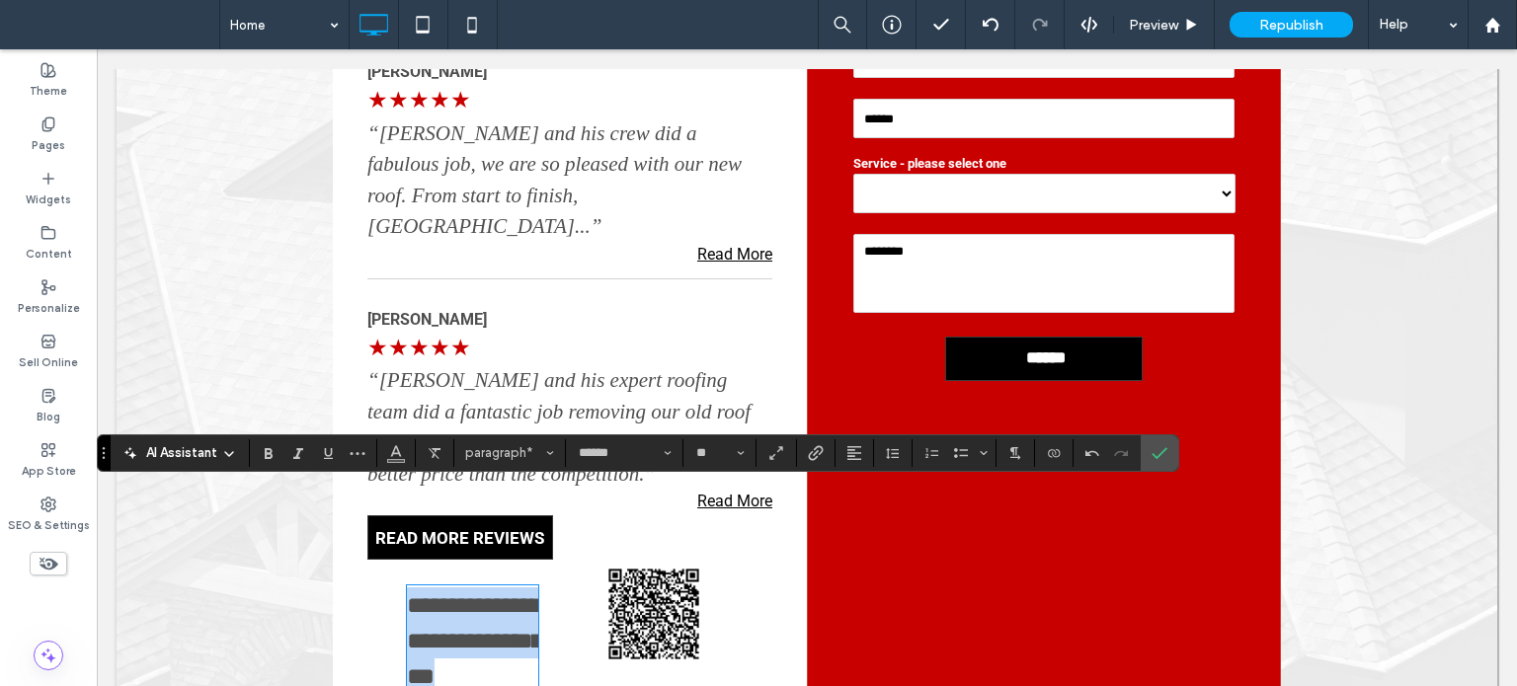
scroll to position [3080, 0]
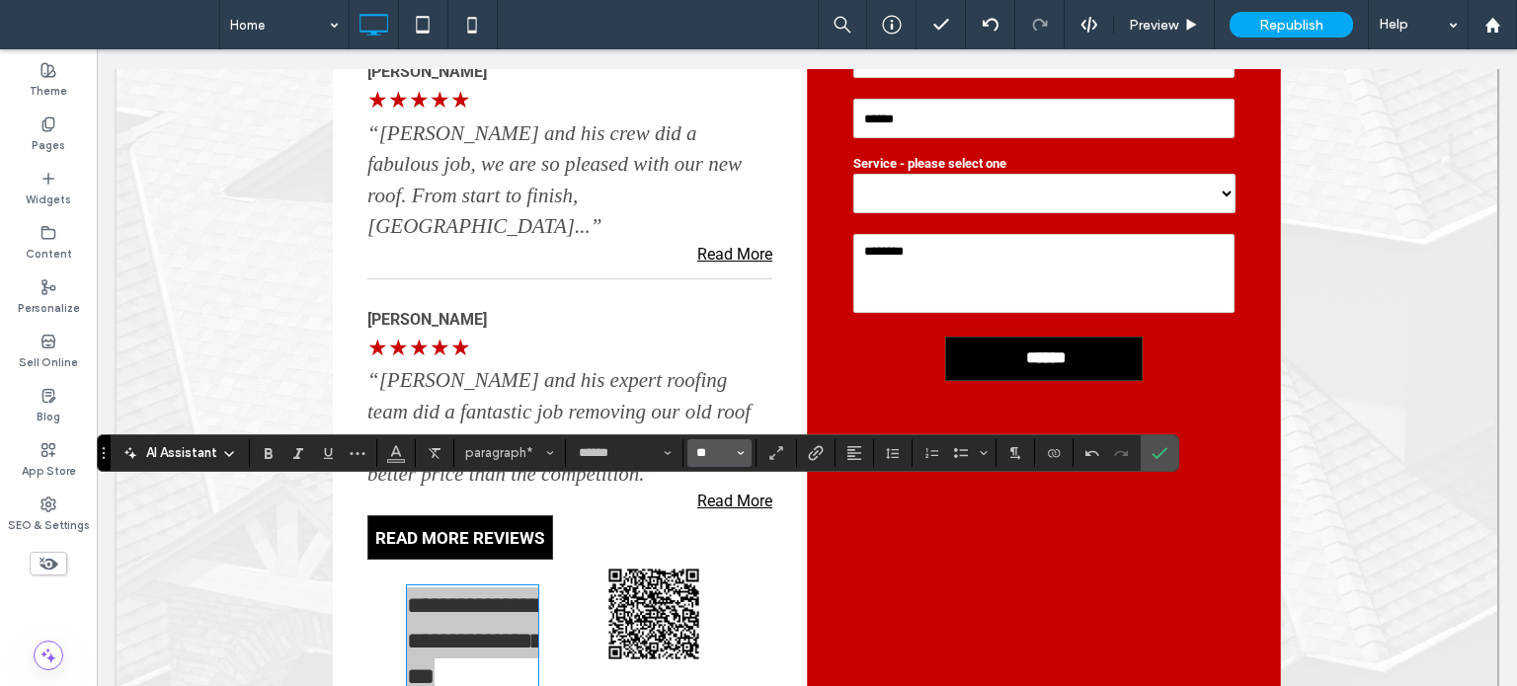
click at [701, 451] on input "**" at bounding box center [713, 453] width 39 height 16
type input "**"
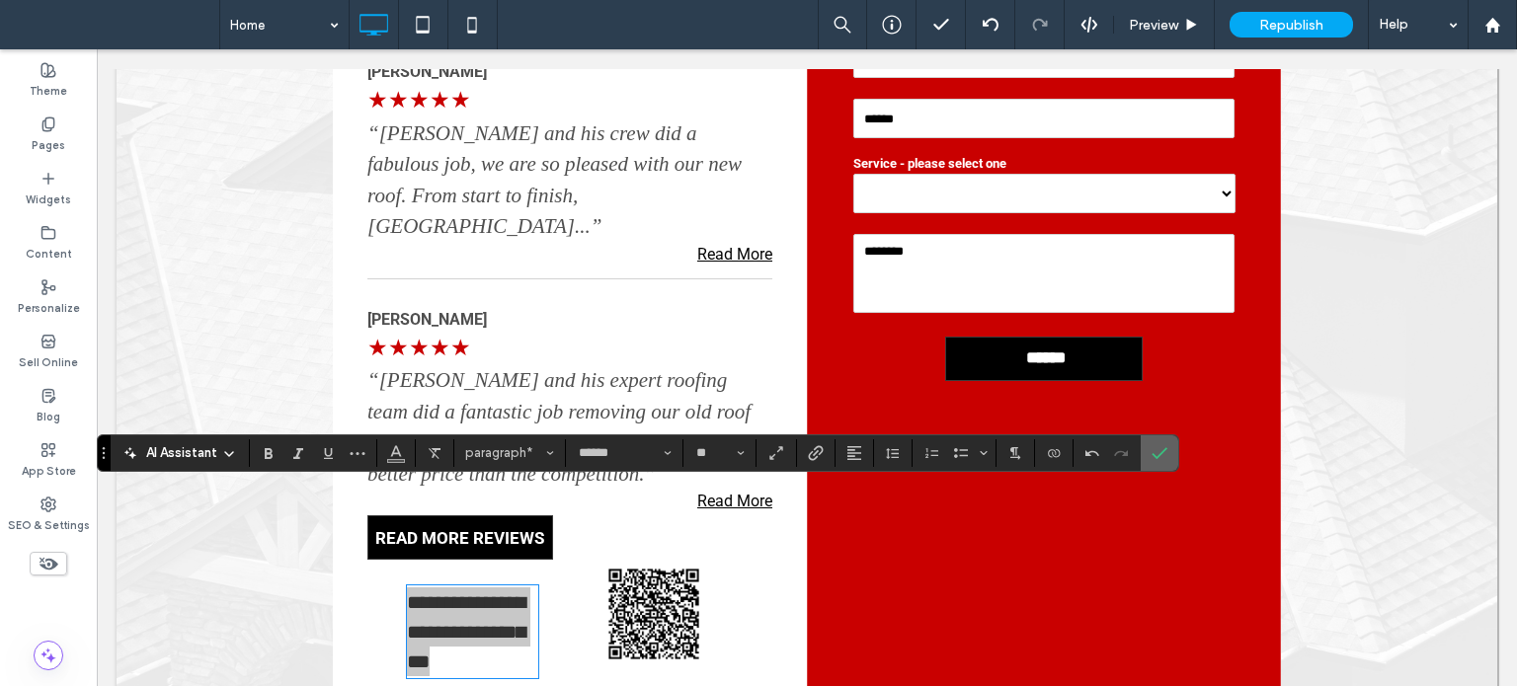
click at [1154, 445] on icon "Confirm" at bounding box center [1160, 453] width 16 height 16
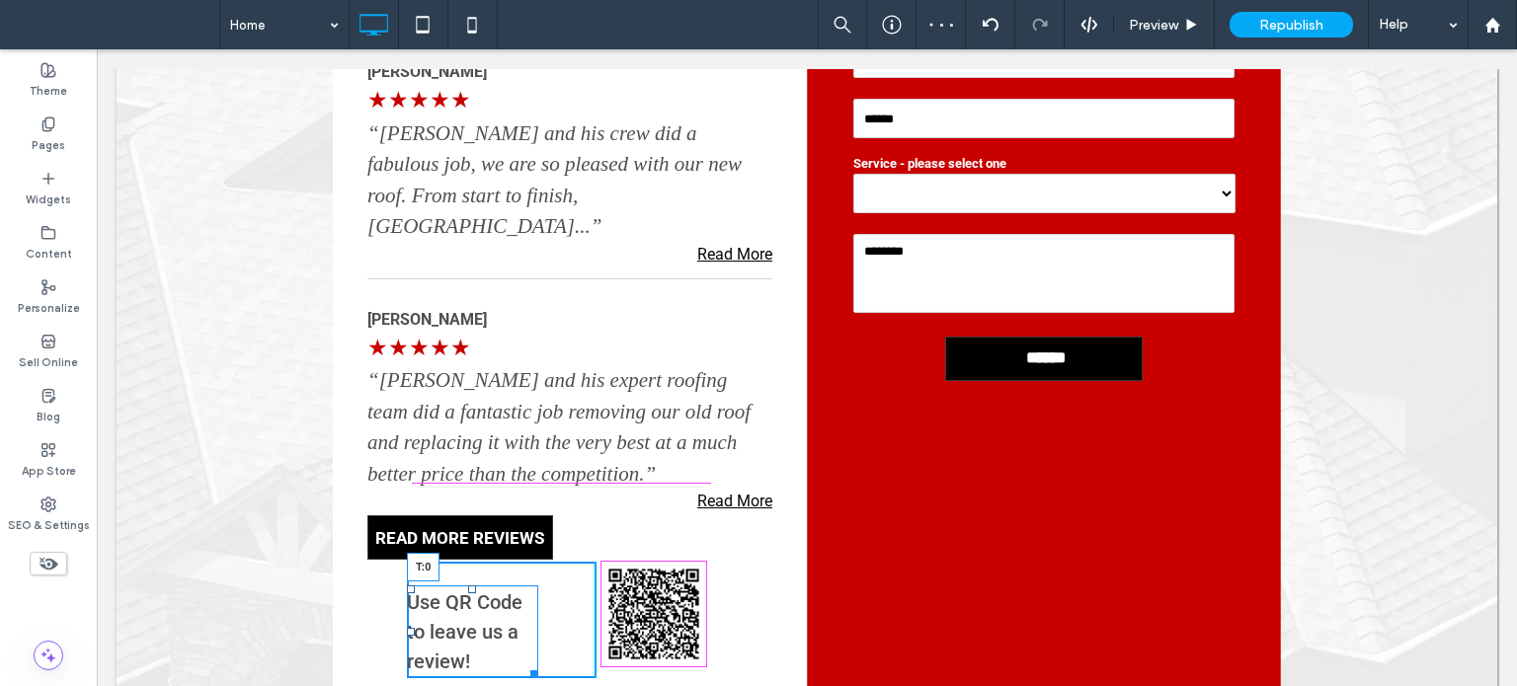
drag, startPoint x: 457, startPoint y: 488, endPoint x: 562, endPoint y: 511, distance: 107.1
click at [465, 560] on div "Click To Paste Click To Paste Use QR Code to leave us a review! T:0 Click To Pa…" at bounding box center [569, 620] width 405 height 121
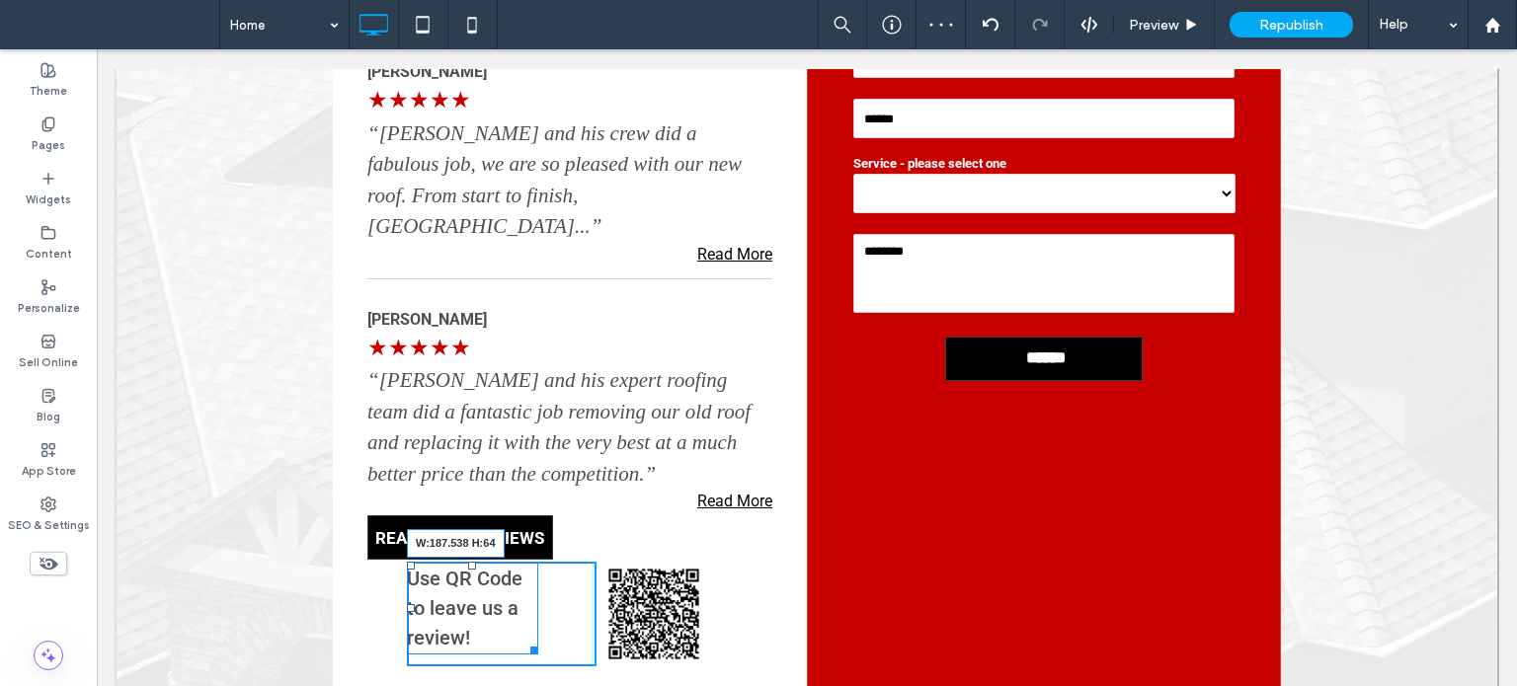
drag, startPoint x: 517, startPoint y: 553, endPoint x: 699, endPoint y: 602, distance: 189.3
click at [602, 562] on div "Click To Paste Click To Paste Use QR Code to leave us a review! W:187.538 H:64 …" at bounding box center [570, 614] width 326 height 105
drag, startPoint x: 482, startPoint y: 465, endPoint x: 713, endPoint y: 554, distance: 247.6
click at [490, 562] on div "Use QR Code to leave us a review! T:20" at bounding box center [500, 593] width 186 height 63
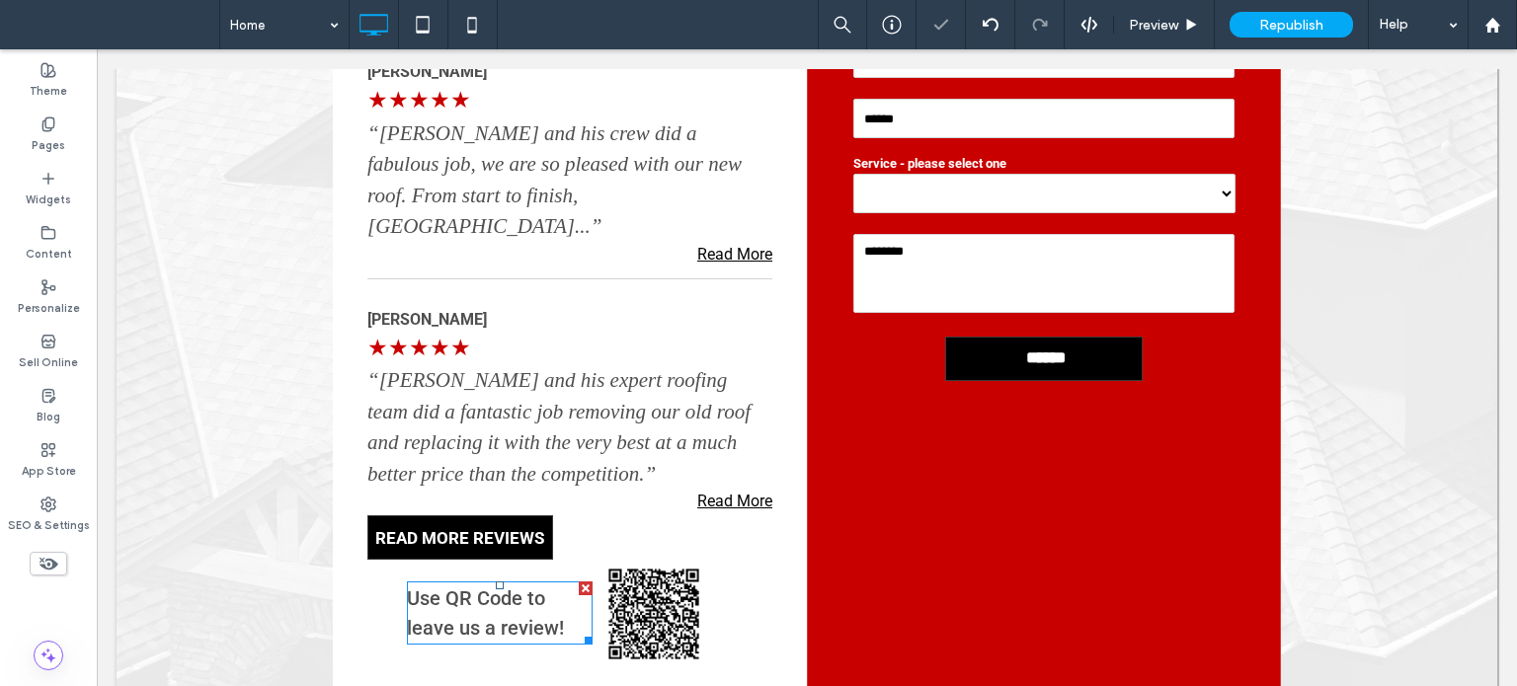
click at [436, 584] on p "Use QR Code to leave us a review!" at bounding box center [500, 613] width 186 height 59
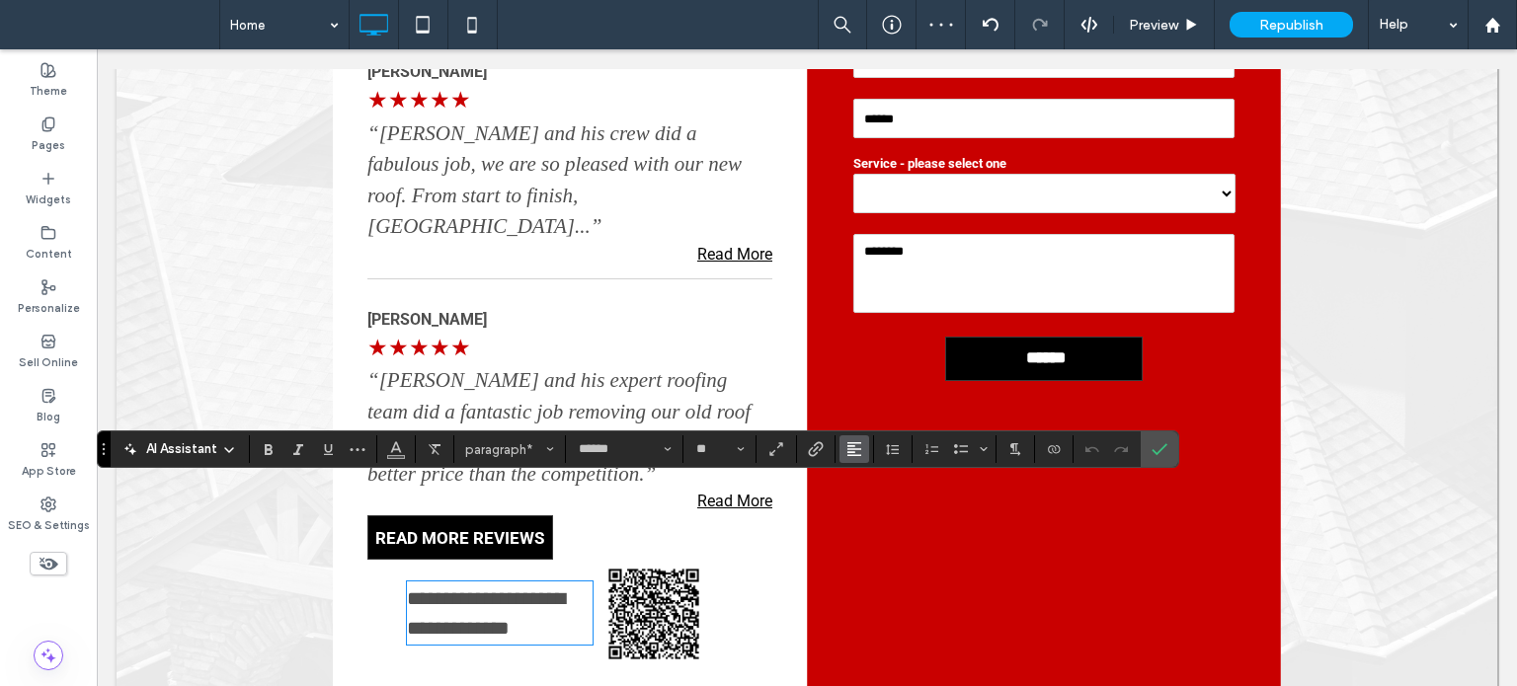
click at [857, 451] on icon "Alignment" at bounding box center [854, 449] width 16 height 16
click at [870, 353] on icon "ui.textEditor.alignment.center" at bounding box center [869, 361] width 16 height 16
click at [1159, 447] on icon "Confirm" at bounding box center [1160, 449] width 16 height 16
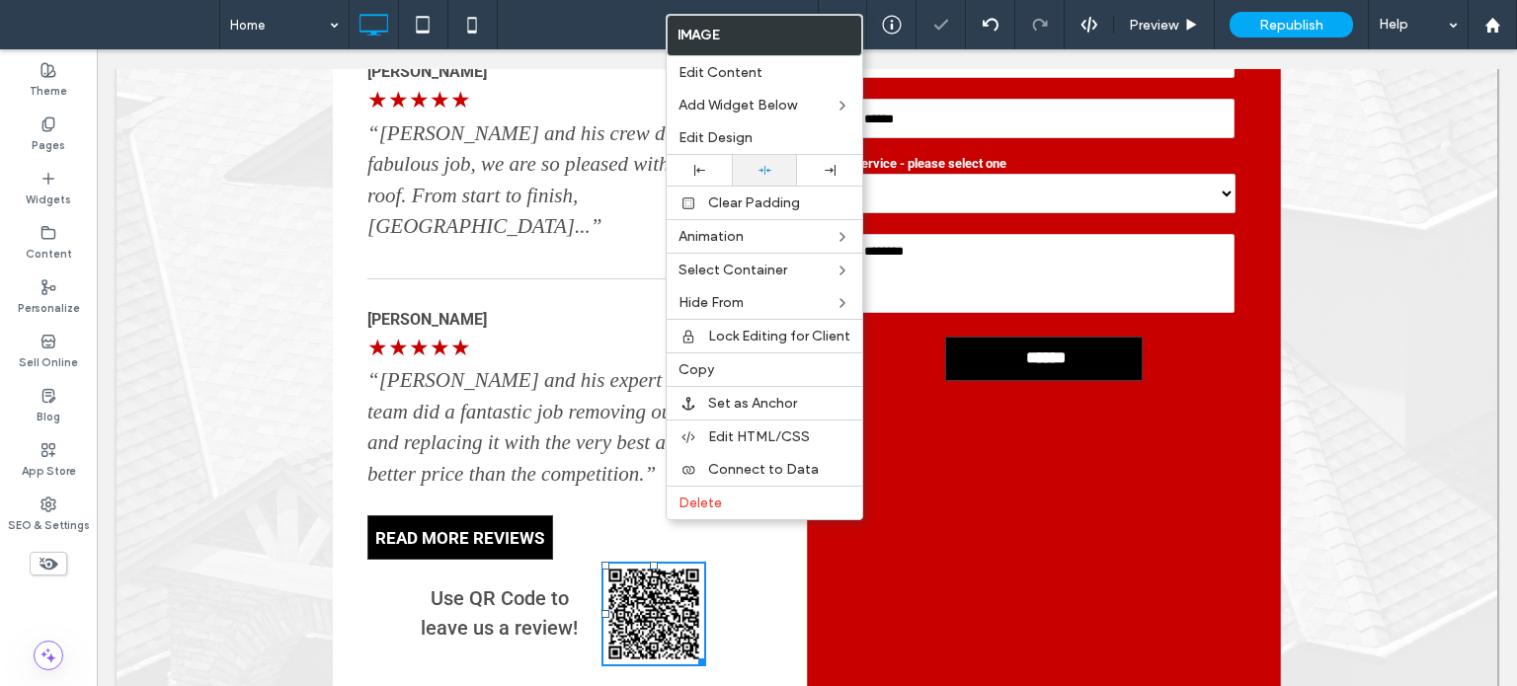
click at [758, 157] on div at bounding box center [764, 170] width 65 height 31
click at [526, 587] on span "Use QR Code to leave us a review!" at bounding box center [499, 613] width 157 height 53
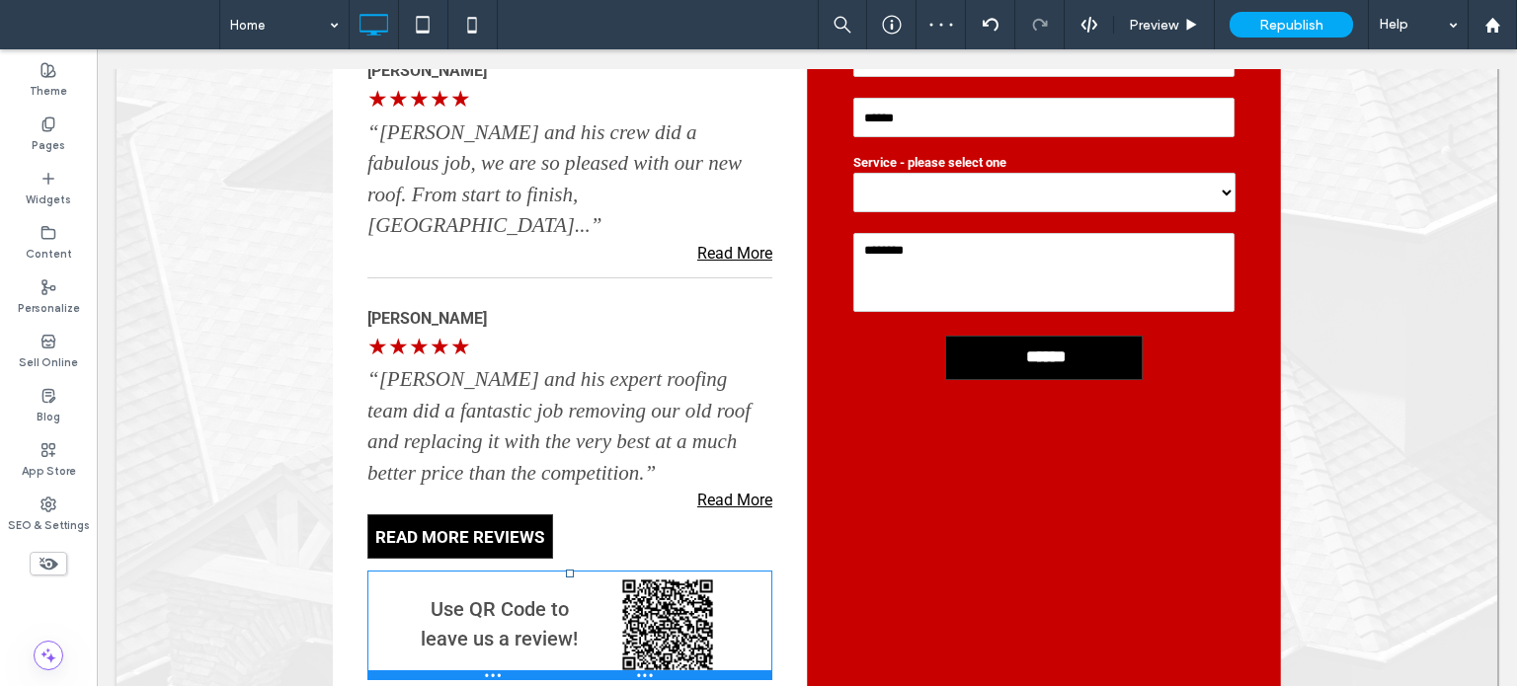
drag, startPoint x: 554, startPoint y: 461, endPoint x: 654, endPoint y: 522, distance: 117.0
click at [566, 570] on div at bounding box center [570, 574] width 8 height 8
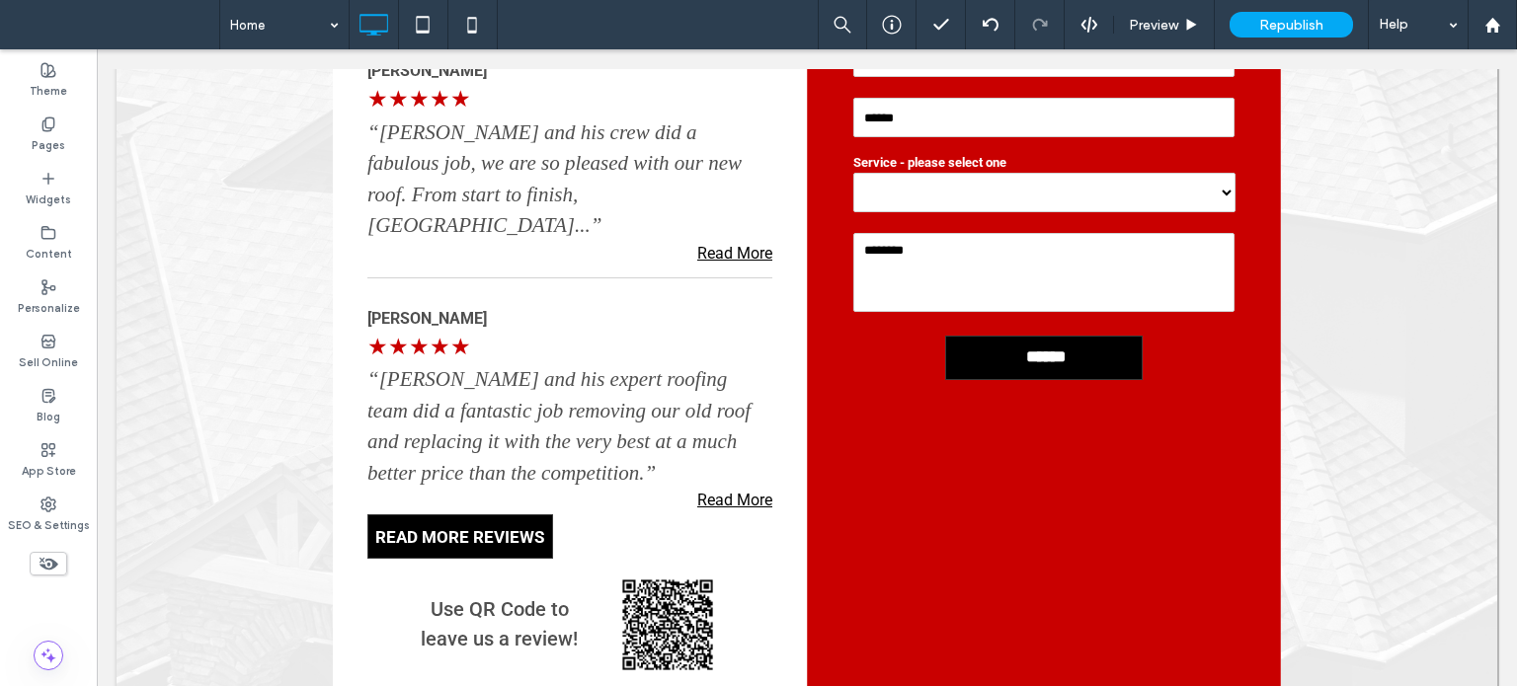
click at [538, 610] on div "Here’s What Our Satisfied Customers Are Saying... [PERSON_NAME] Y ★★★★★ “[PERSO…" at bounding box center [570, 323] width 474 height 823
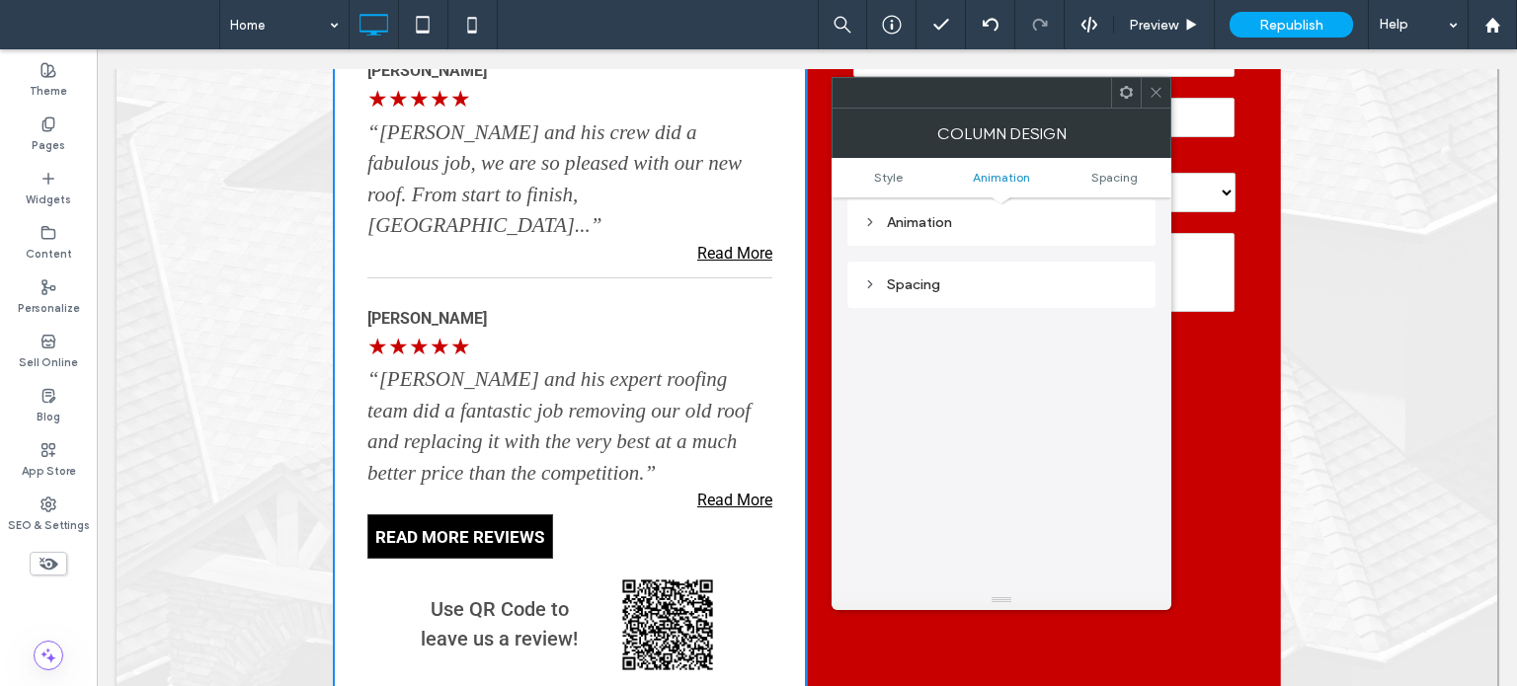
scroll to position [462, 0]
click at [935, 241] on div "Spacing" at bounding box center [1001, 237] width 277 height 17
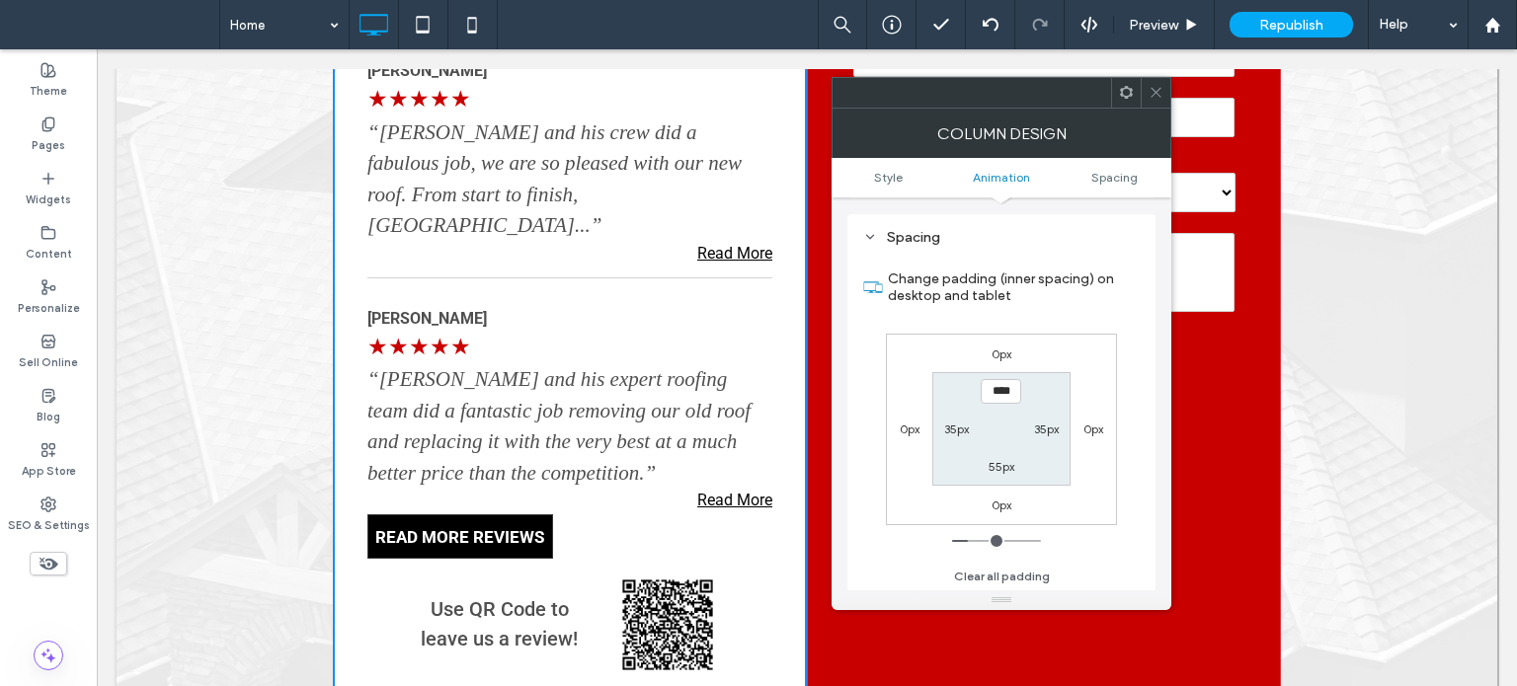
click at [1012, 469] on label "55px" at bounding box center [1002, 466] width 26 height 15
type input "**"
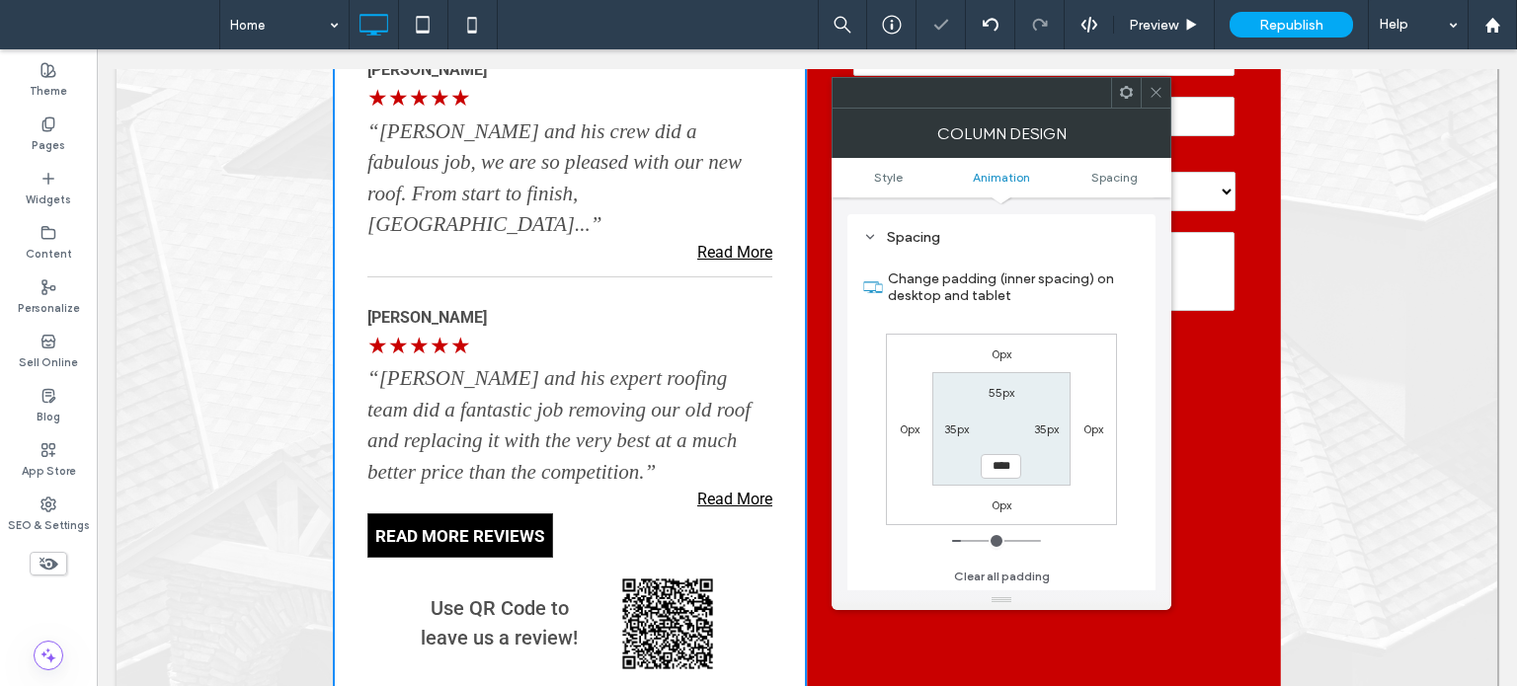
scroll to position [13, 0]
click at [1005, 467] on input "****" at bounding box center [1001, 466] width 40 height 25
drag, startPoint x: 1011, startPoint y: 468, endPoint x: 952, endPoint y: 469, distance: 59.3
click at [953, 469] on section "55px 35px **** 35px" at bounding box center [1000, 429] width 137 height 114
type input "**"
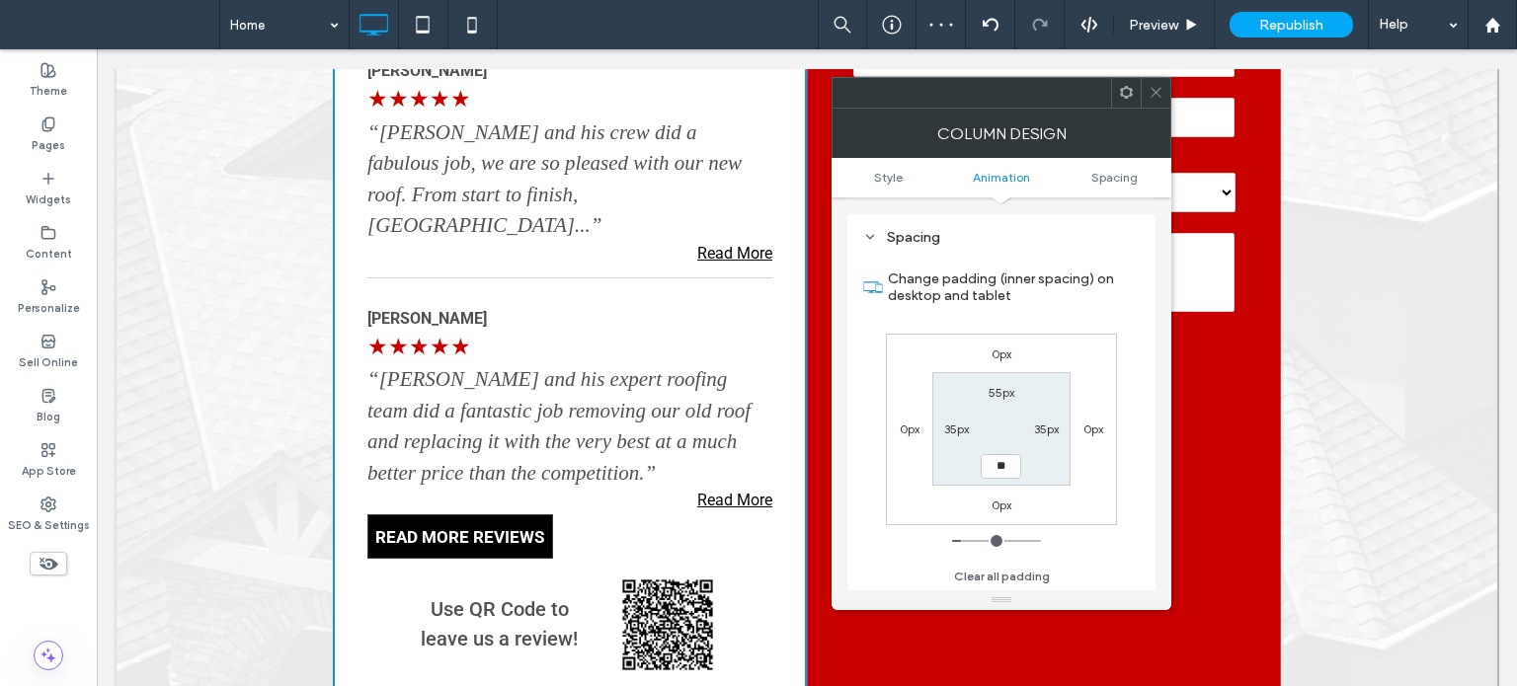
type input "**"
drag, startPoint x: 1019, startPoint y: 467, endPoint x: 907, endPoint y: 462, distance: 112.7
click at [923, 463] on div "0px 0px 0px 0px 55px 35px **** 35px" at bounding box center [1001, 430] width 231 height 192
type input "**"
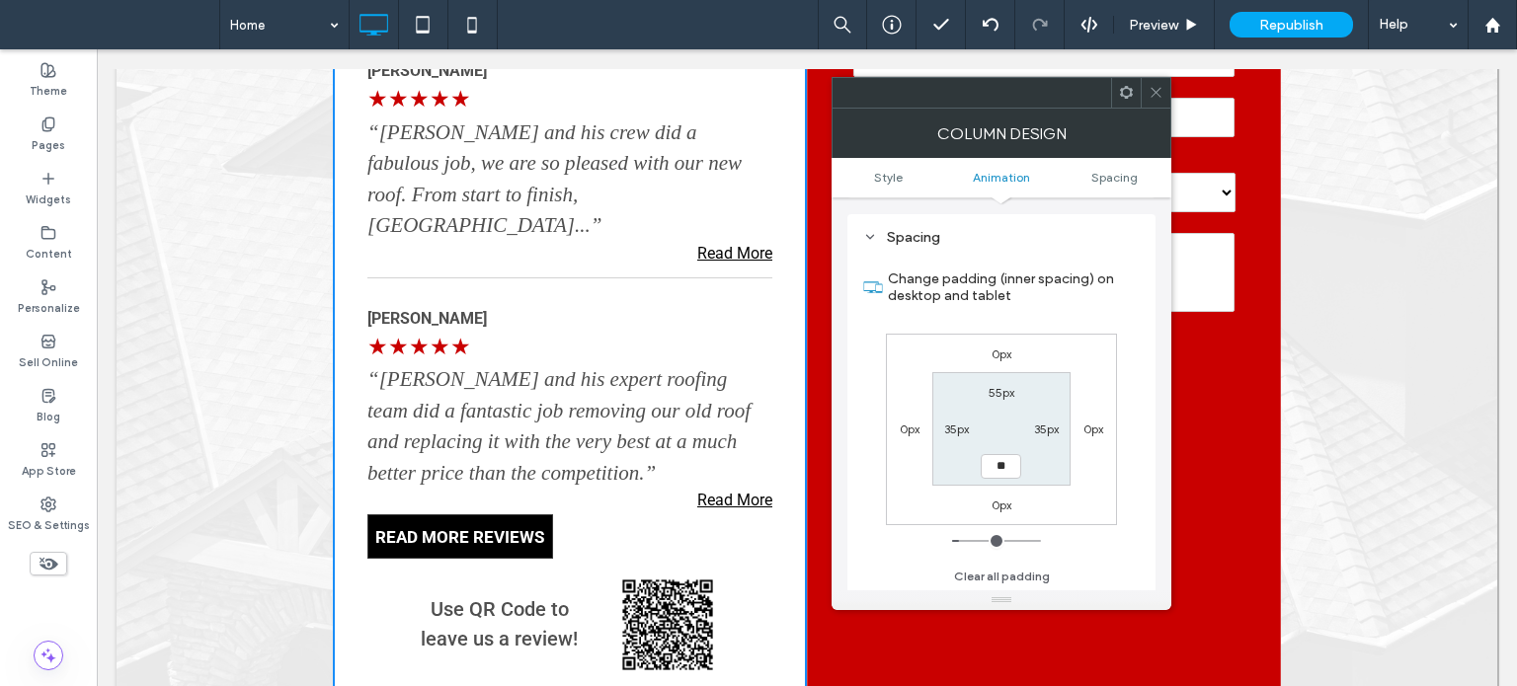
type input "****"
click at [1154, 90] on icon at bounding box center [1156, 92] width 15 height 15
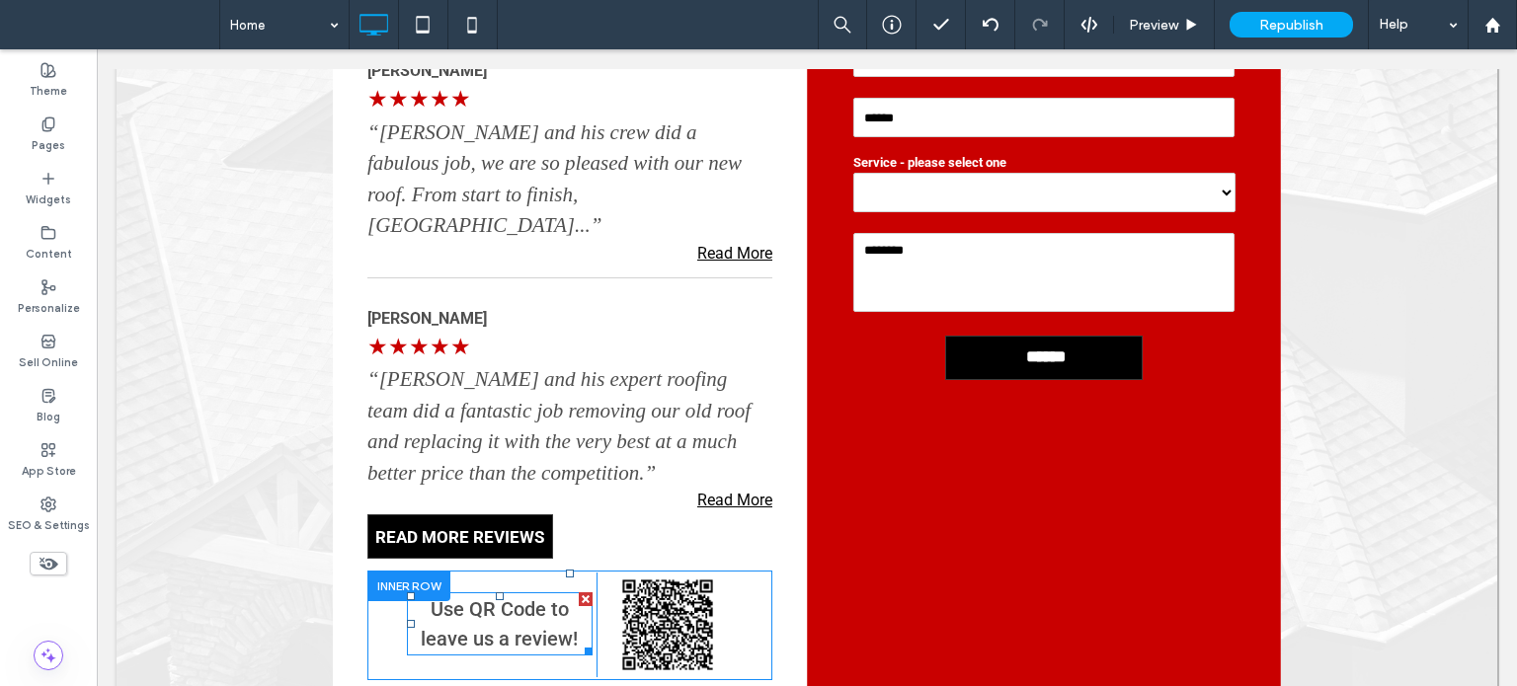
click at [478, 597] on span "Use QR Code to leave us a review!" at bounding box center [499, 623] width 157 height 53
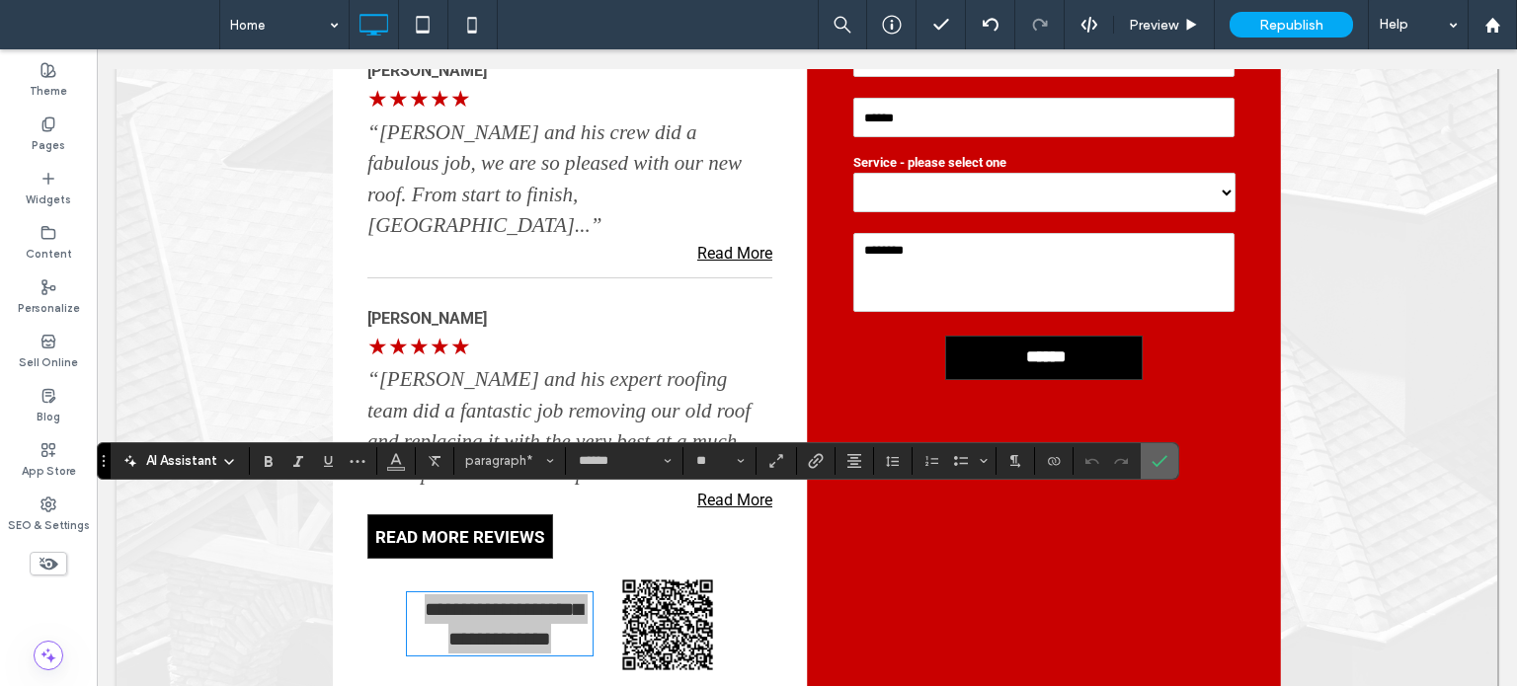
click at [1152, 461] on icon "Confirm" at bounding box center [1160, 461] width 16 height 16
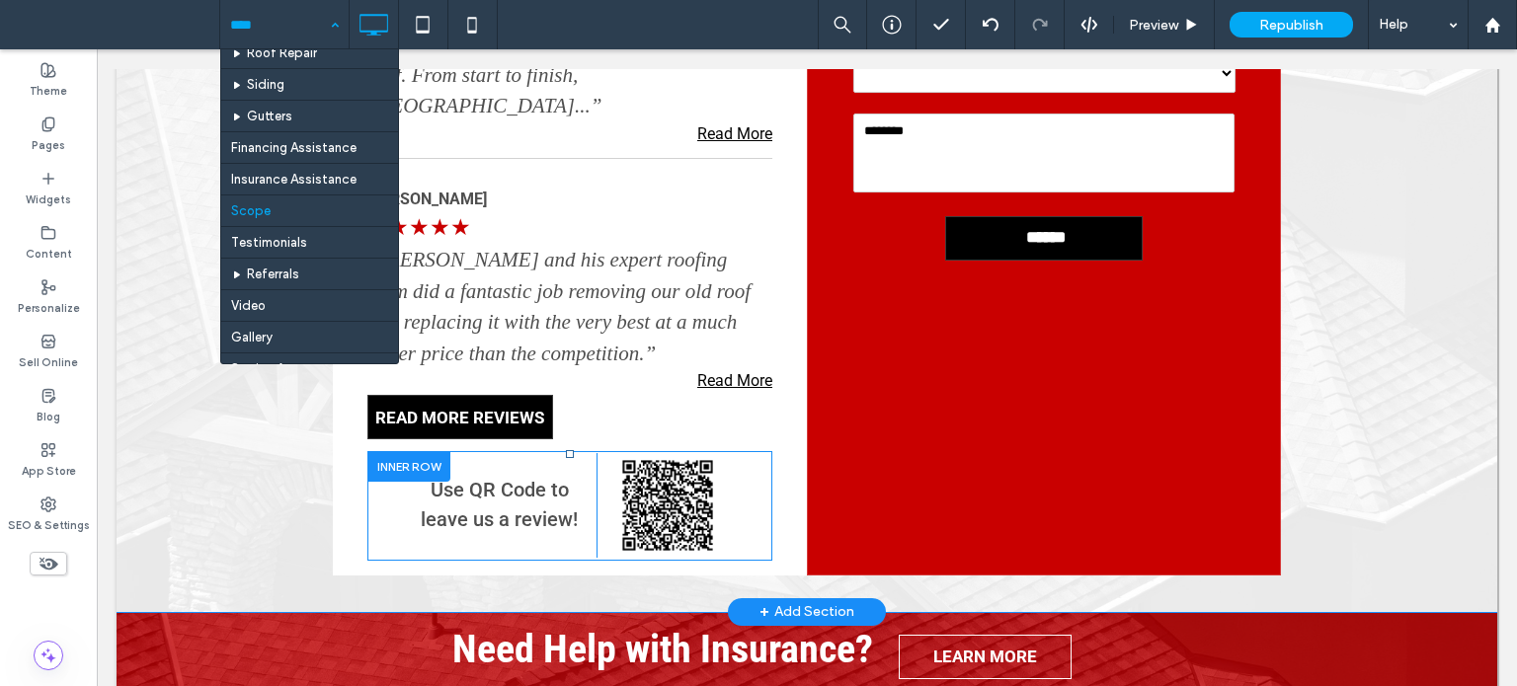
scroll to position [296, 0]
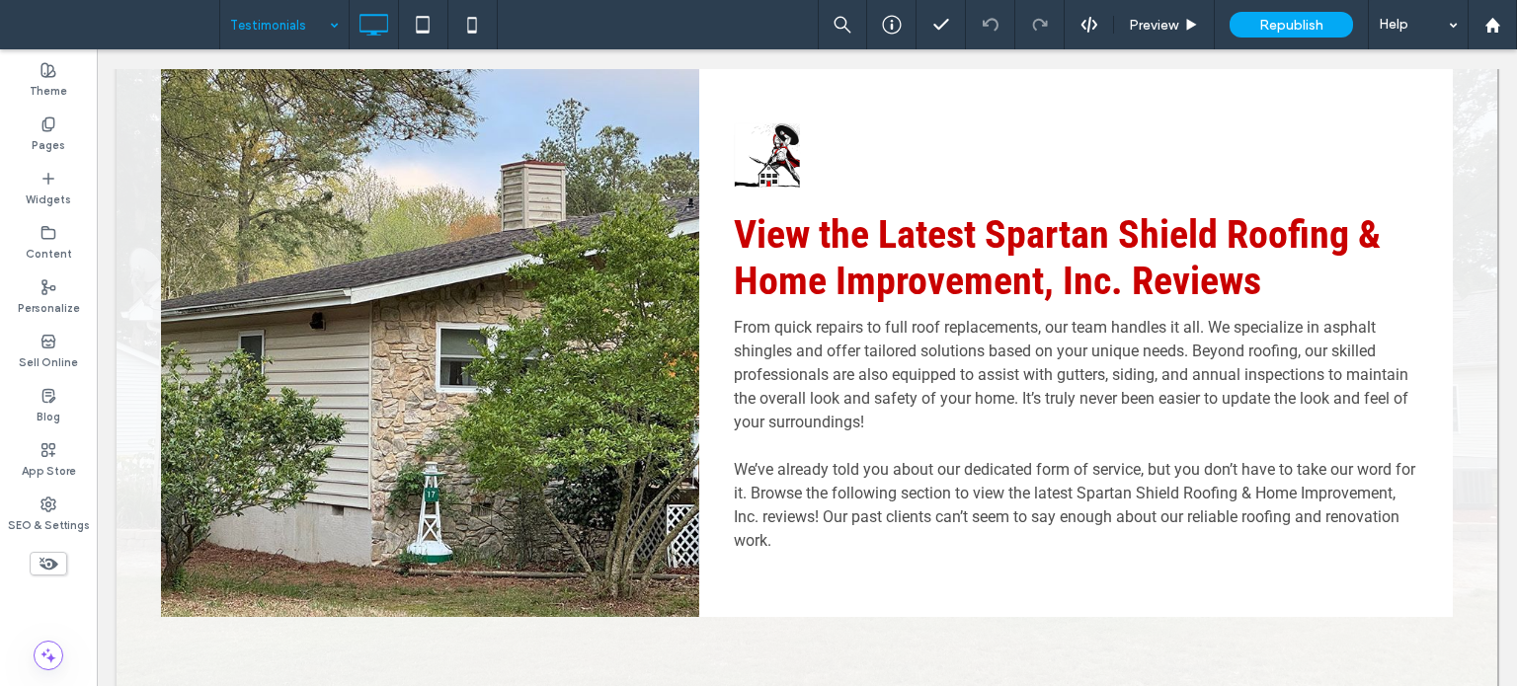
scroll to position [1185, 0]
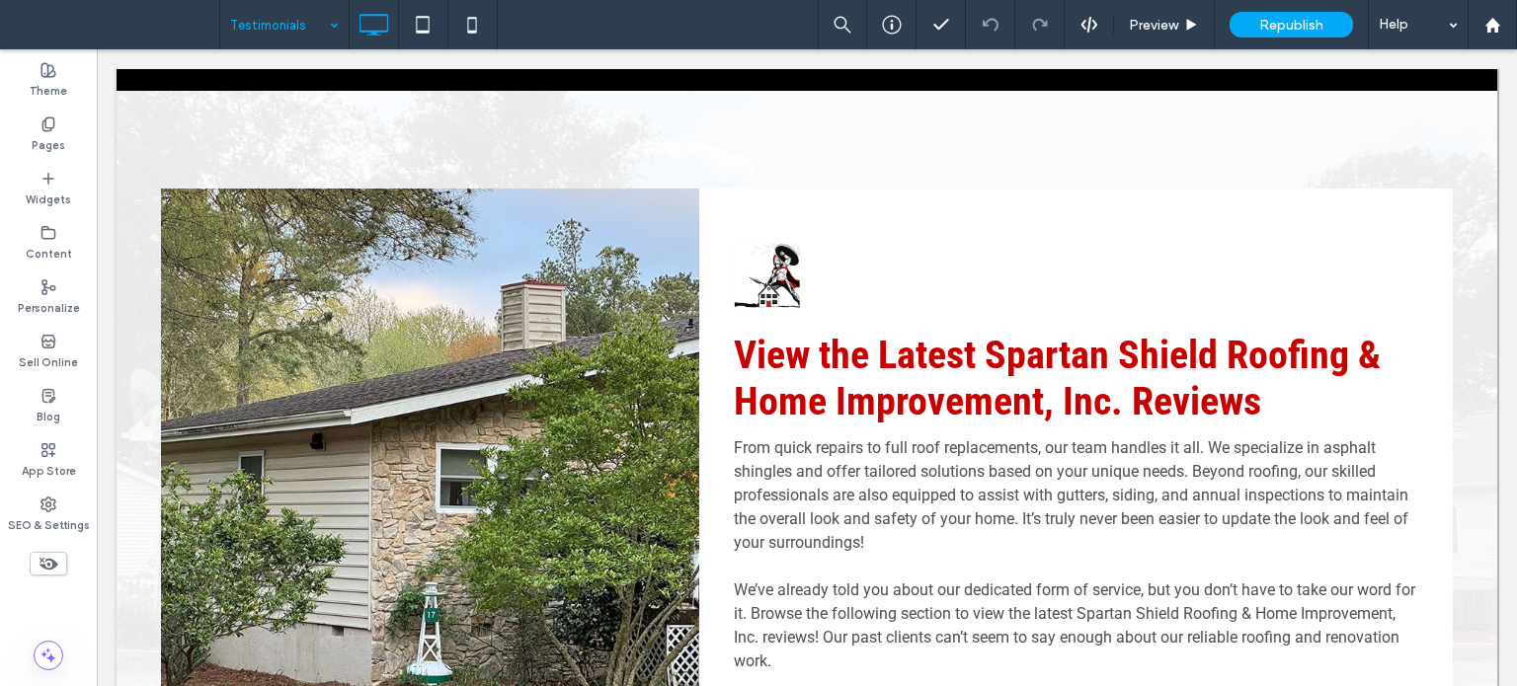
click at [276, 27] on input at bounding box center [279, 24] width 99 height 49
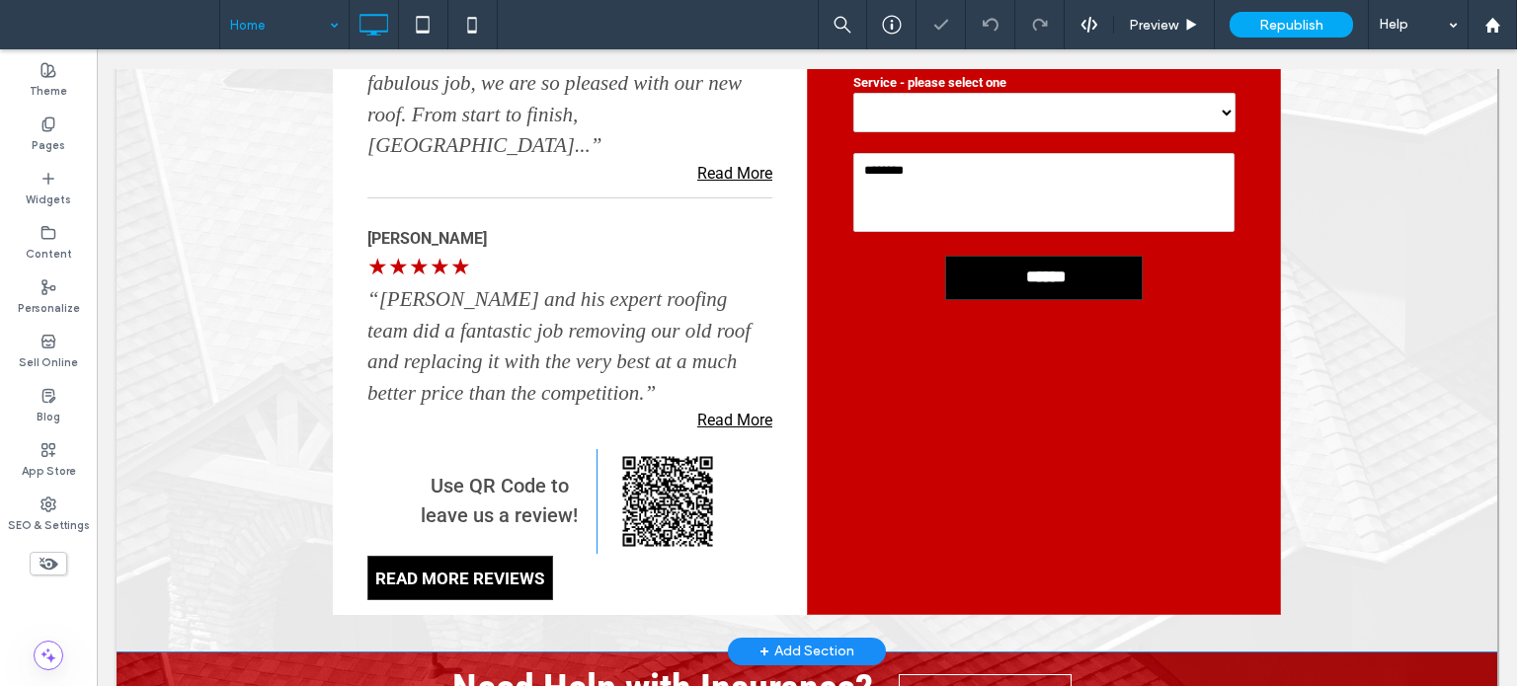
scroll to position [3259, 0]
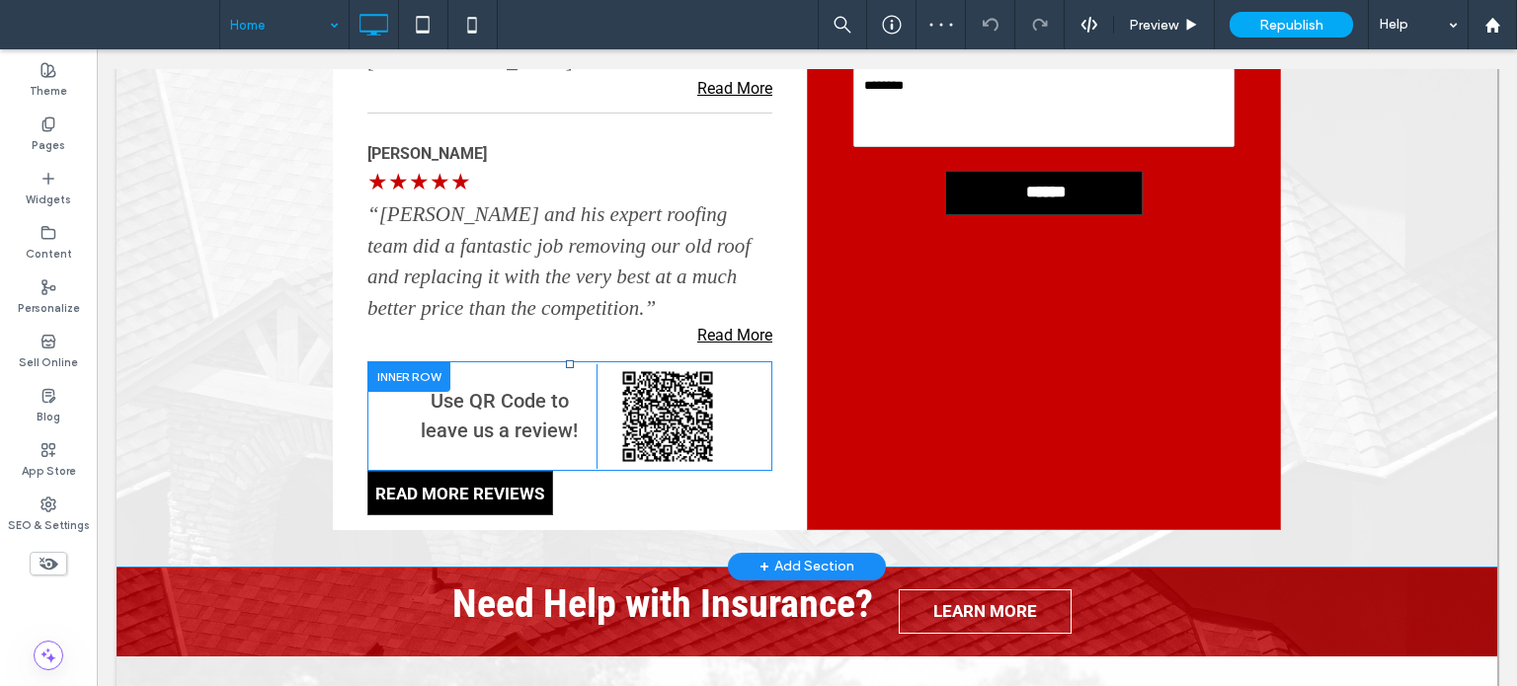
click at [390, 361] on div at bounding box center [408, 376] width 83 height 31
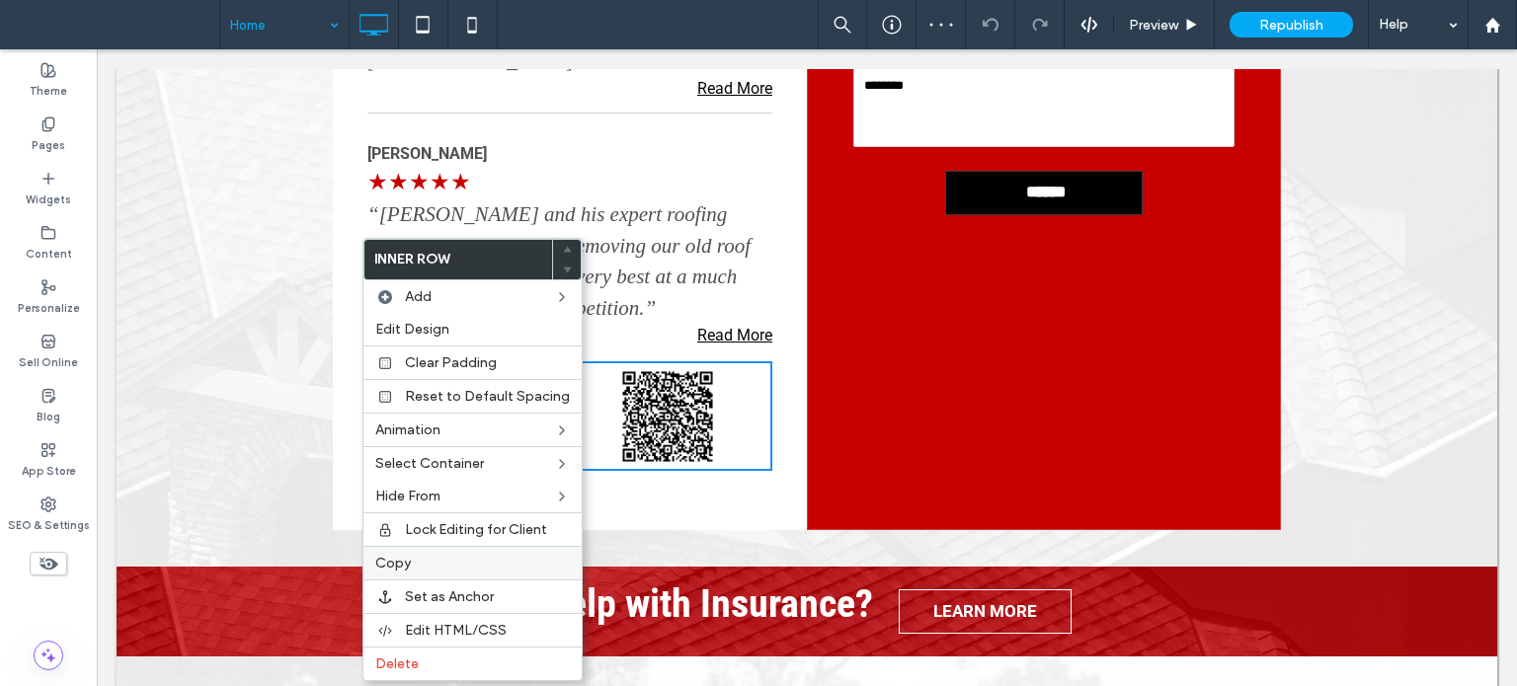
click at [403, 559] on span "Copy" at bounding box center [393, 563] width 36 height 17
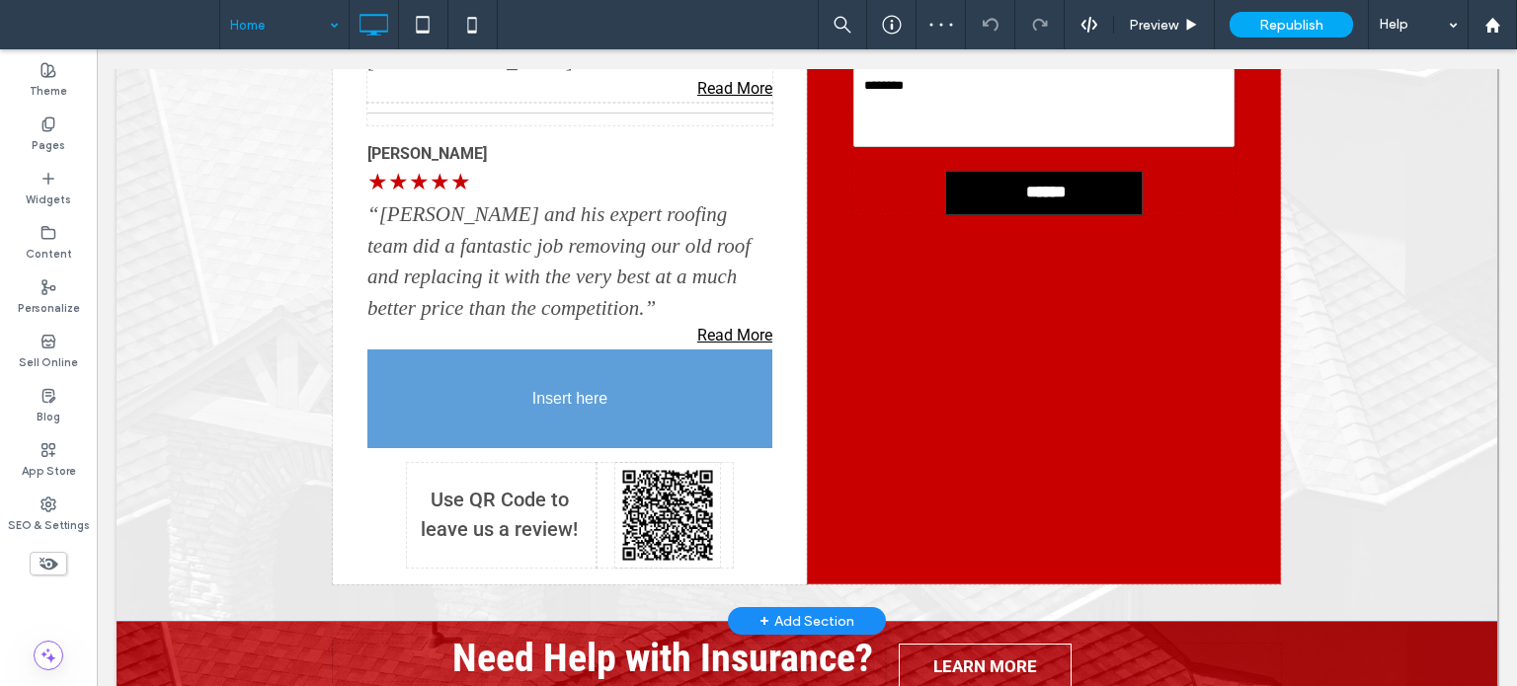
drag, startPoint x: 437, startPoint y: 393, endPoint x: 661, endPoint y: 400, distance: 224.3
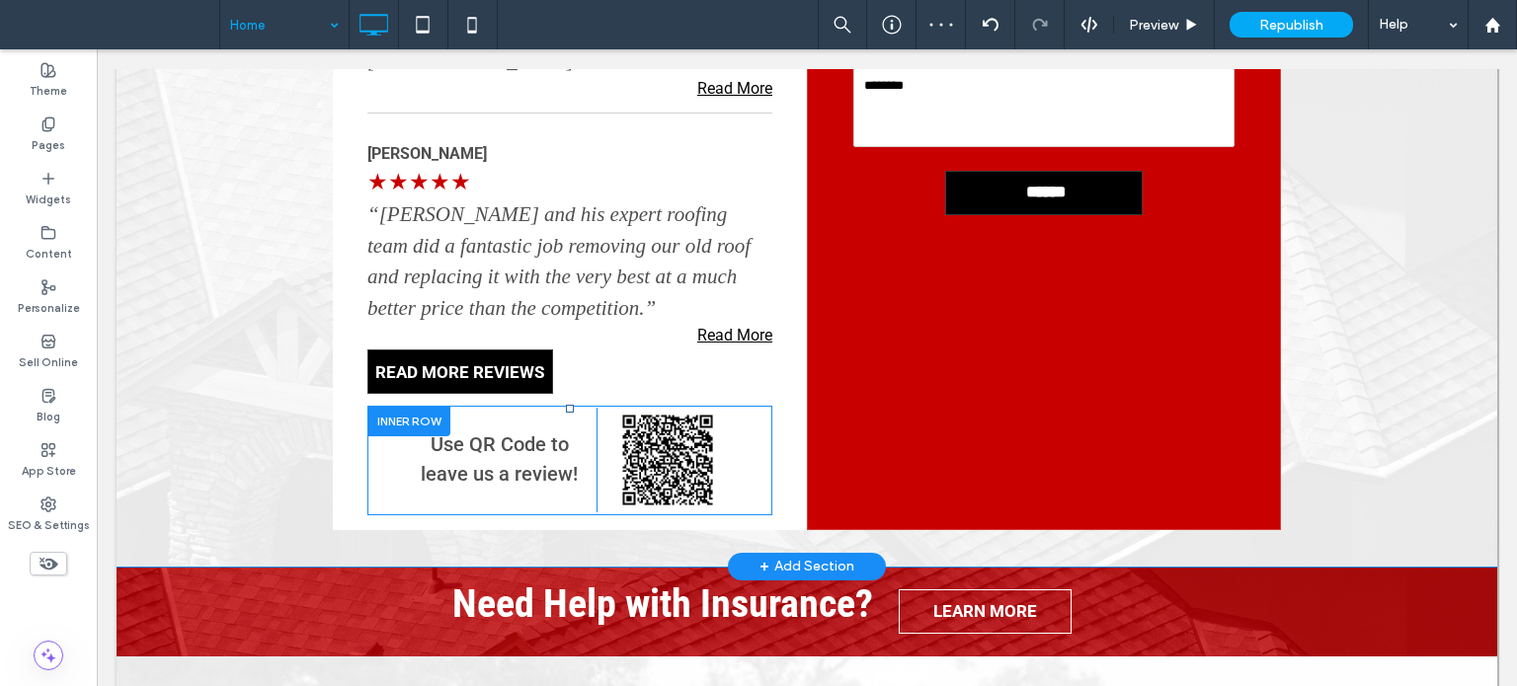
click at [401, 406] on div at bounding box center [408, 421] width 83 height 31
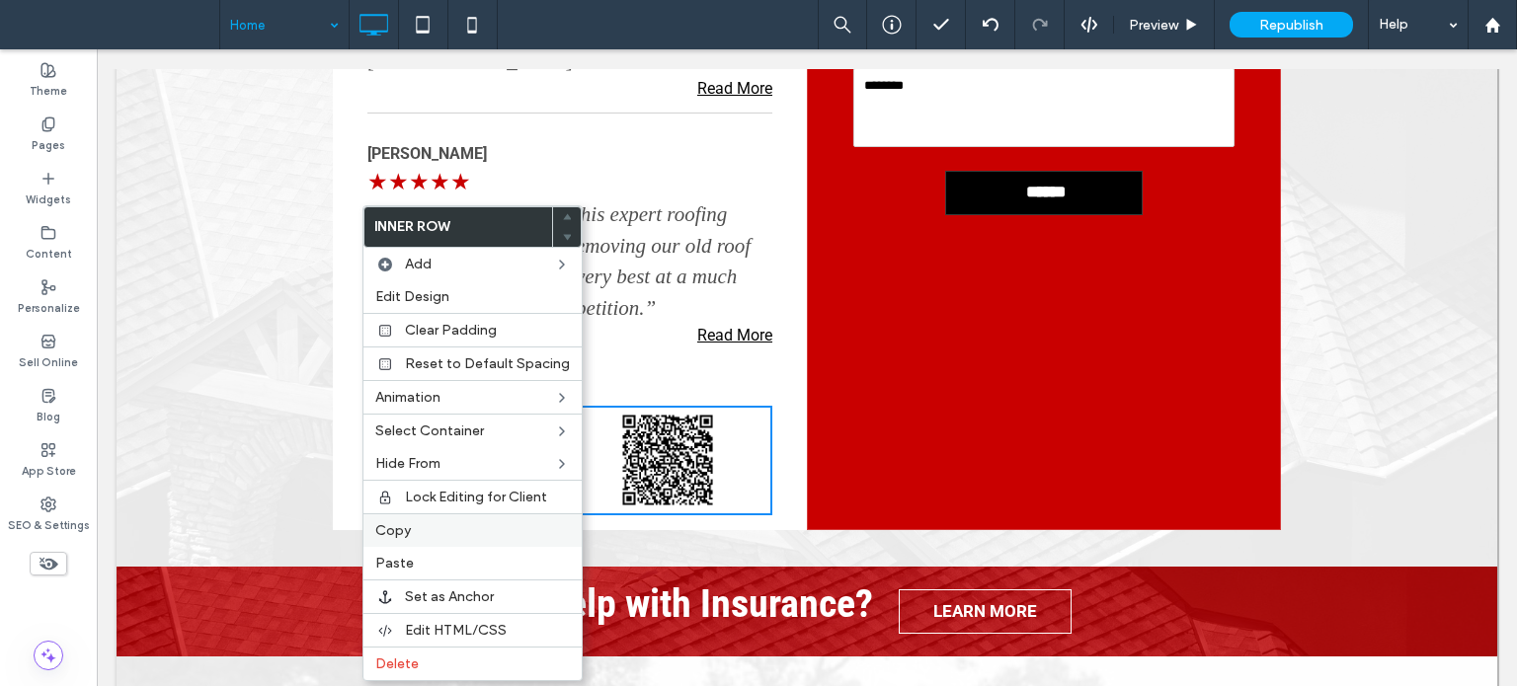
click at [422, 522] on label "Copy" at bounding box center [472, 530] width 195 height 17
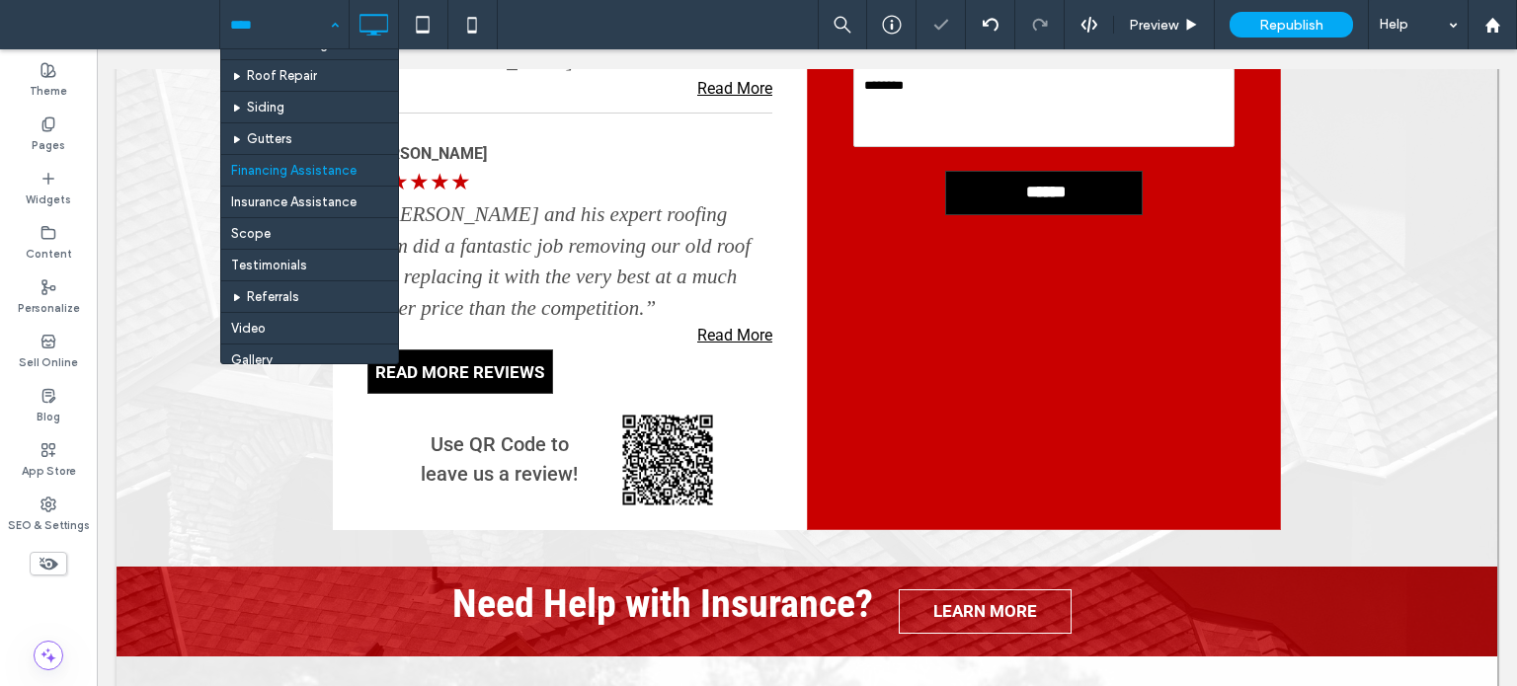
scroll to position [363, 0]
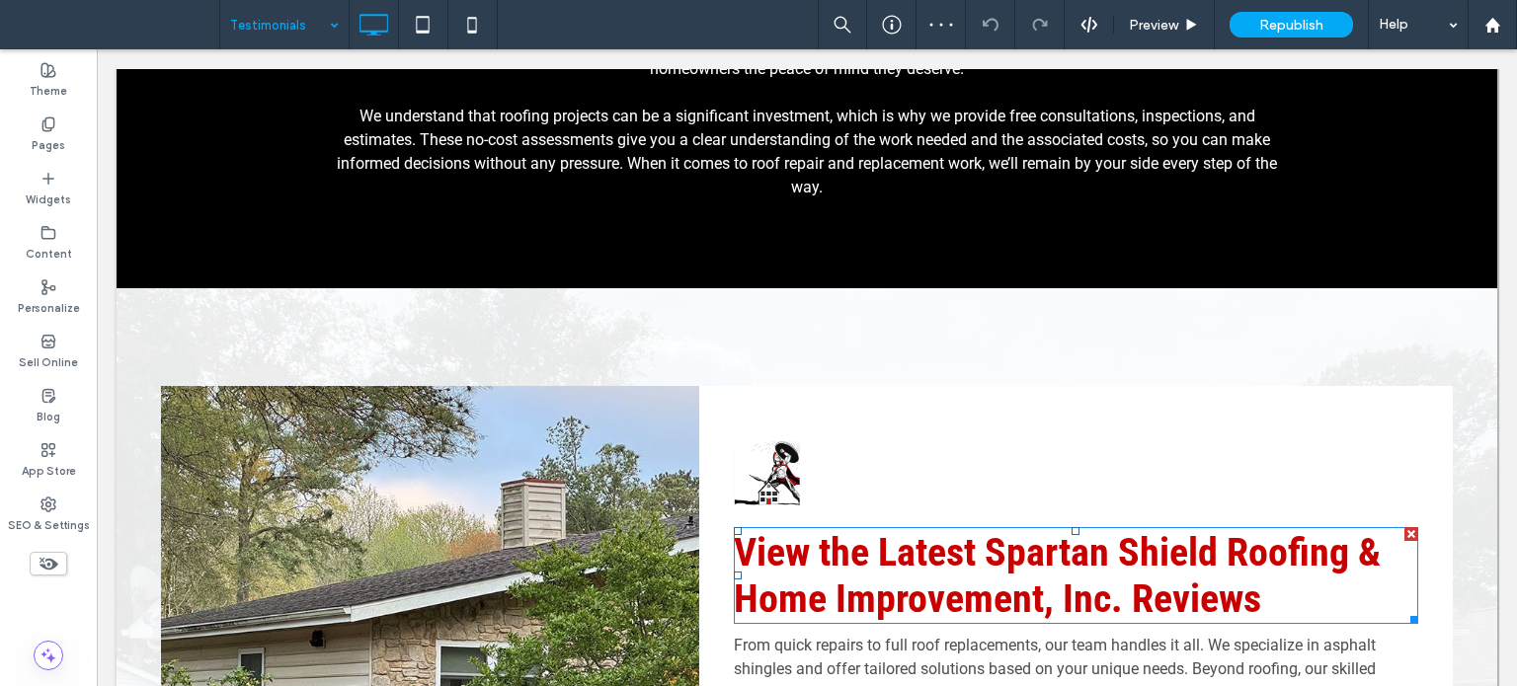
scroll to position [1383, 0]
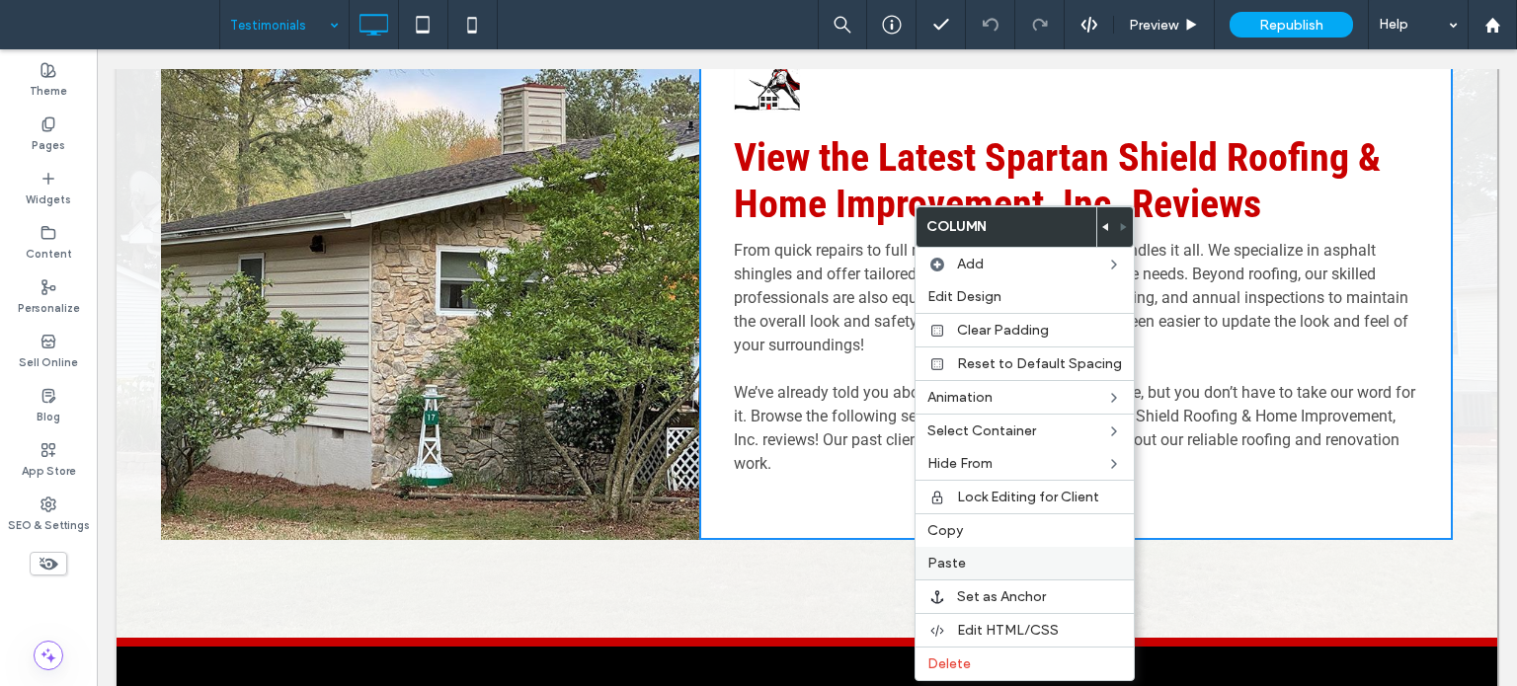
click at [959, 558] on span "Paste" at bounding box center [946, 563] width 39 height 17
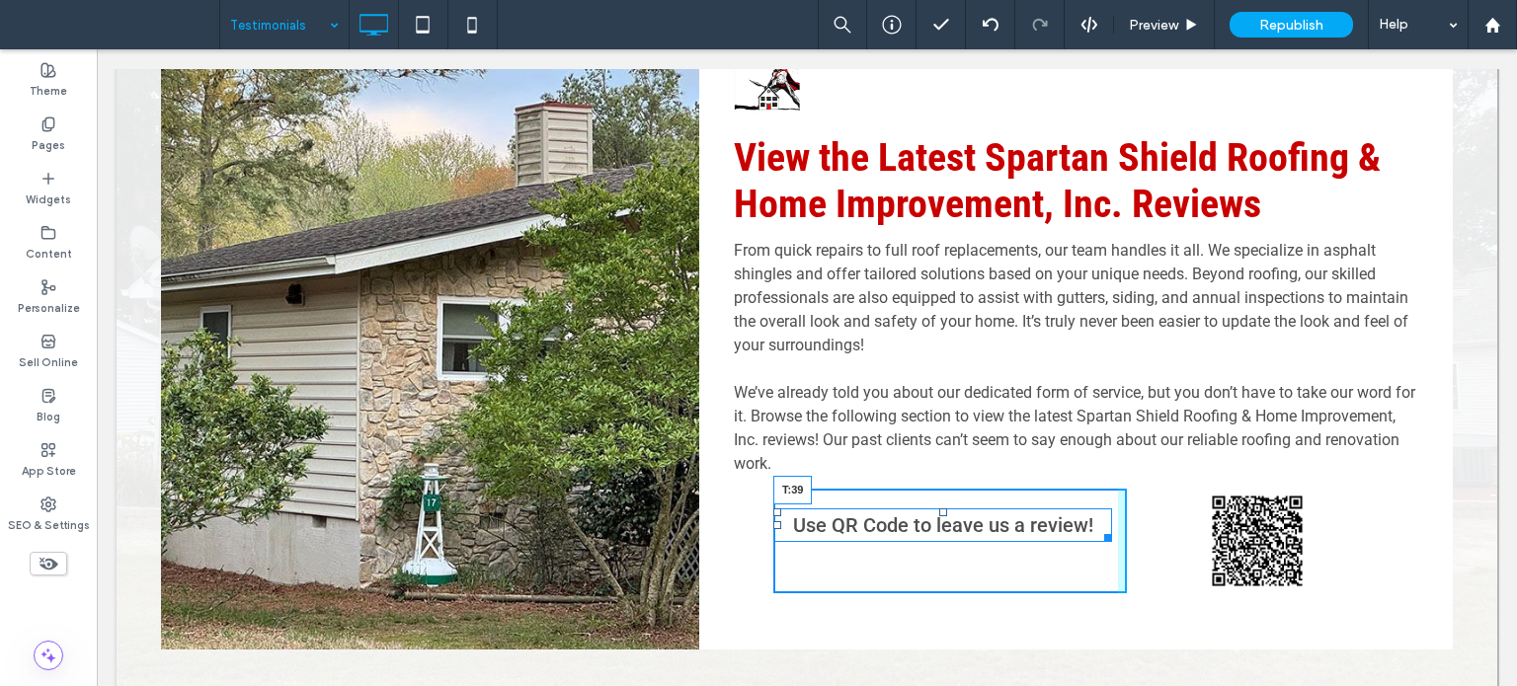
drag, startPoint x: 938, startPoint y: 445, endPoint x: 938, endPoint y: 464, distance: 18.8
click at [939, 509] on div at bounding box center [943, 513] width 8 height 8
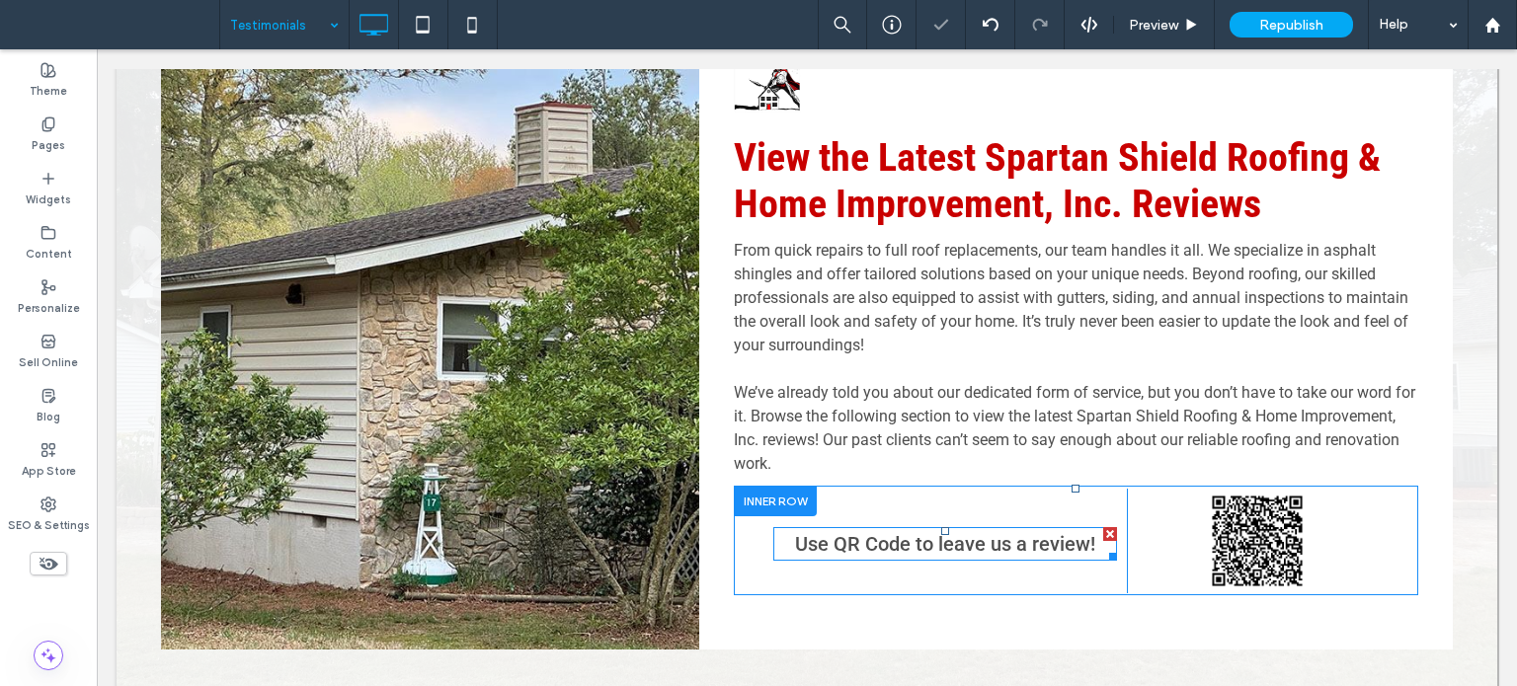
click at [827, 532] on span "Use QR Code to leave us a review!" at bounding box center [945, 544] width 300 height 24
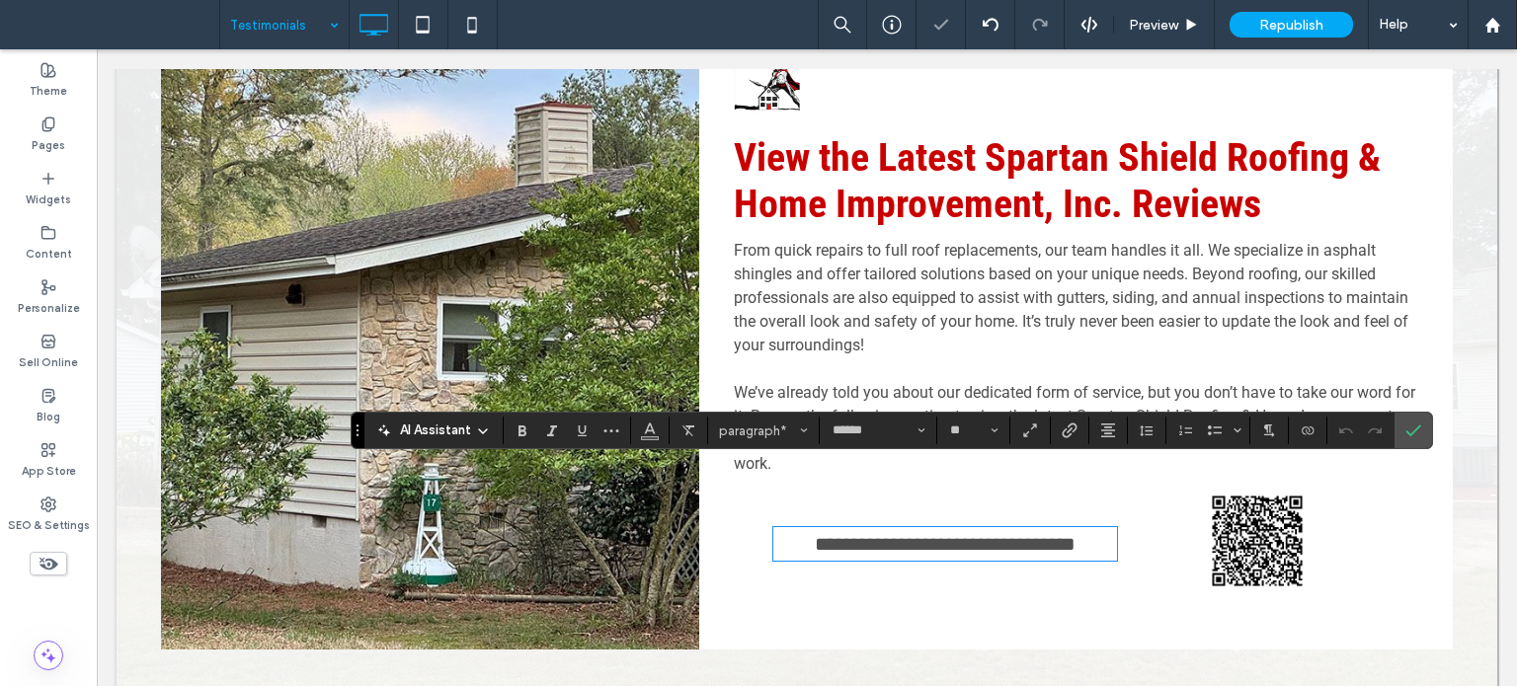
click at [823, 534] on span "**********" at bounding box center [945, 544] width 261 height 20
click at [1414, 437] on icon "Confirm" at bounding box center [1413, 431] width 16 height 16
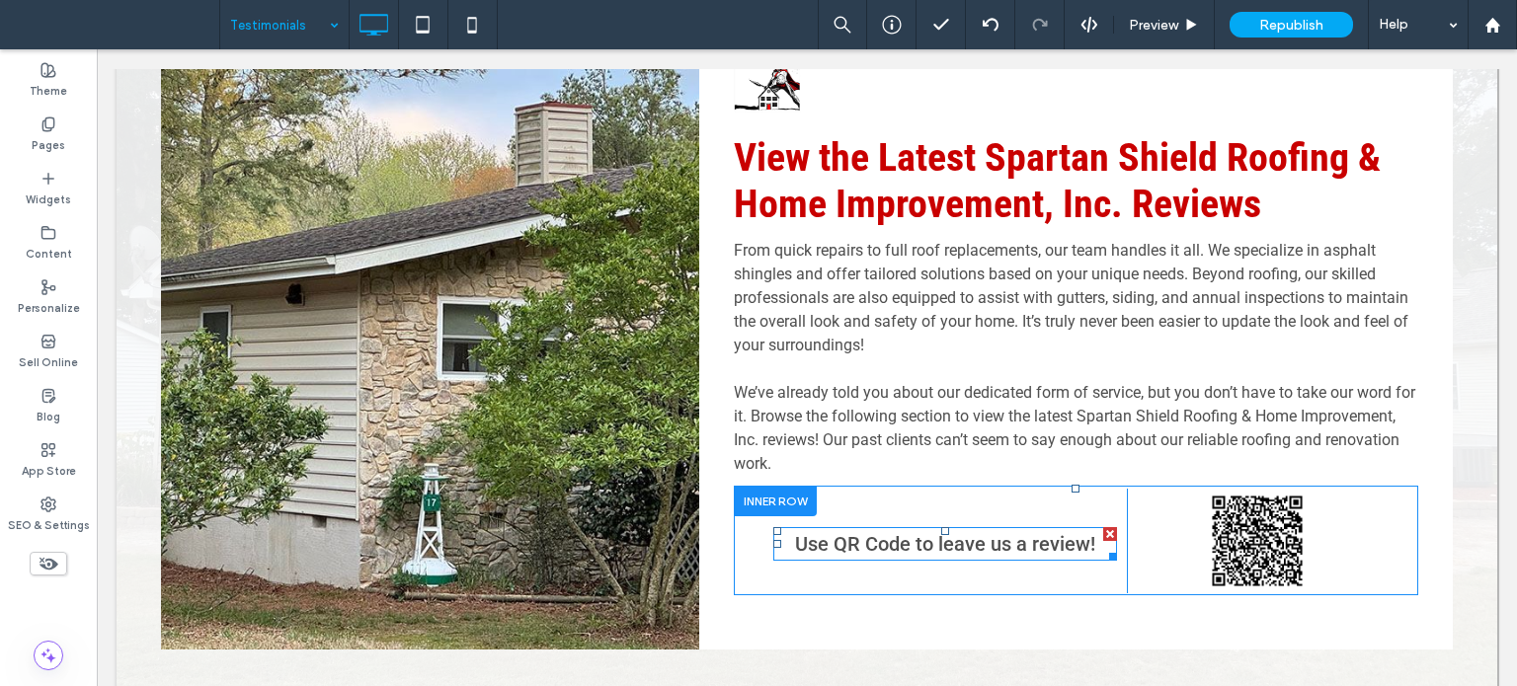
click at [812, 532] on span "Use QR Code to leave us a review!" at bounding box center [945, 544] width 300 height 24
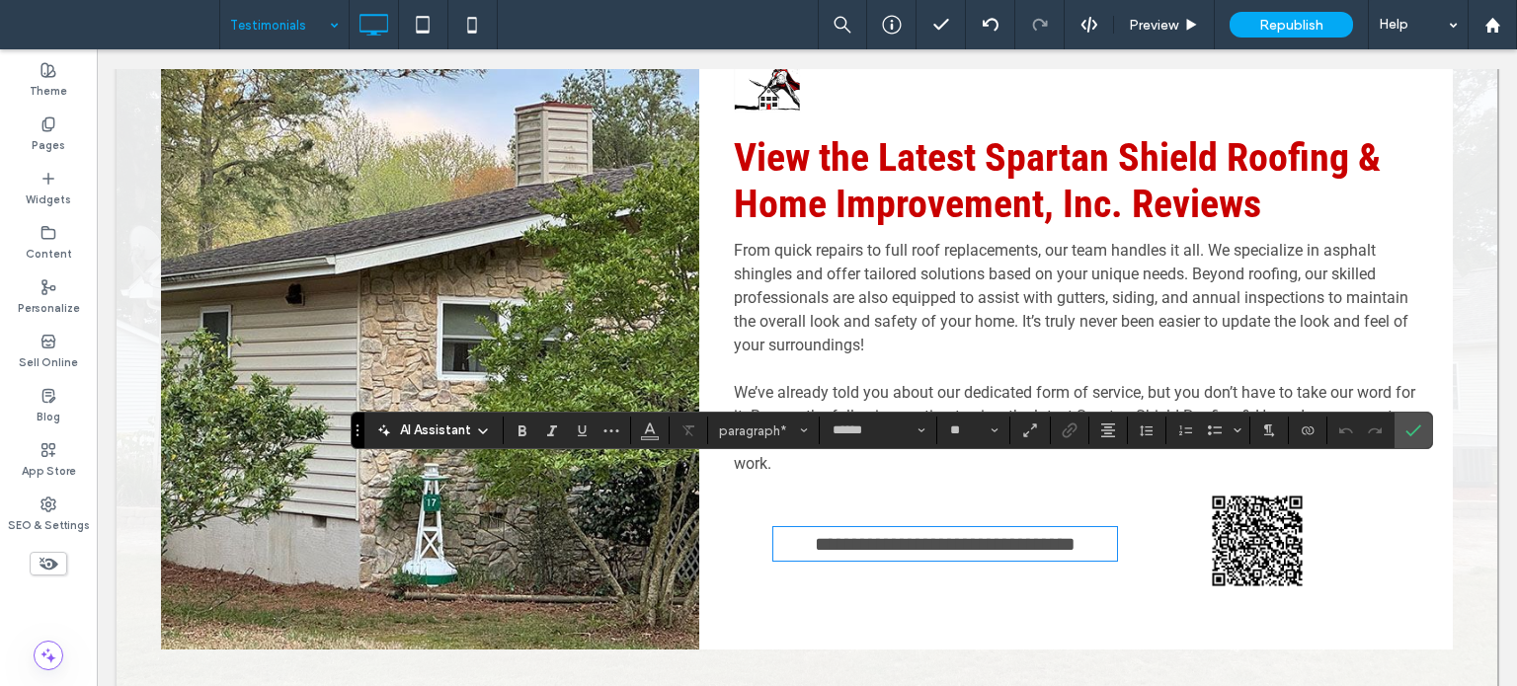
click at [815, 534] on span "**********" at bounding box center [945, 544] width 261 height 20
drag, startPoint x: 820, startPoint y: 479, endPoint x: 721, endPoint y: 480, distance: 98.8
click at [721, 480] on div "**********" at bounding box center [1076, 320] width 754 height 659
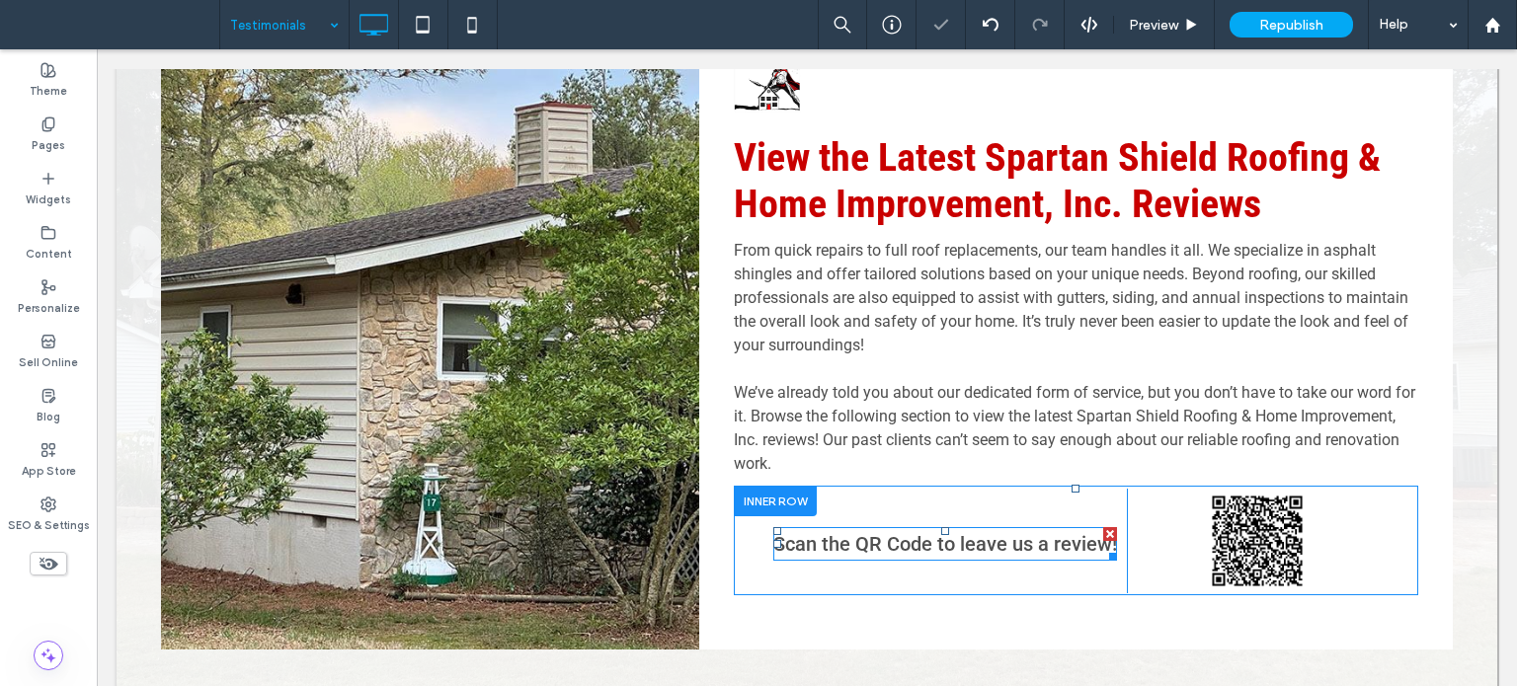
click at [984, 532] on span "Scan the QR Code to leave us a review!" at bounding box center [945, 544] width 344 height 24
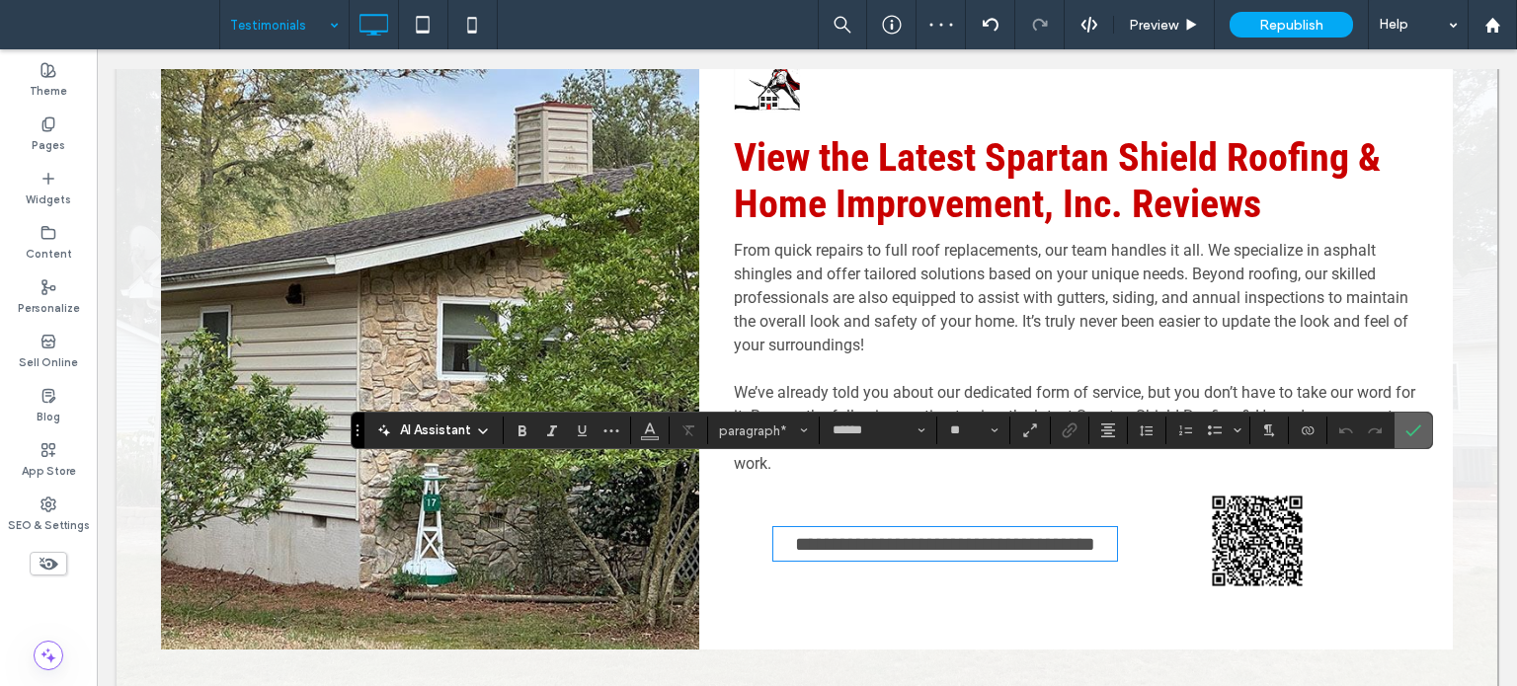
click at [1405, 424] on icon "Confirm" at bounding box center [1413, 431] width 16 height 16
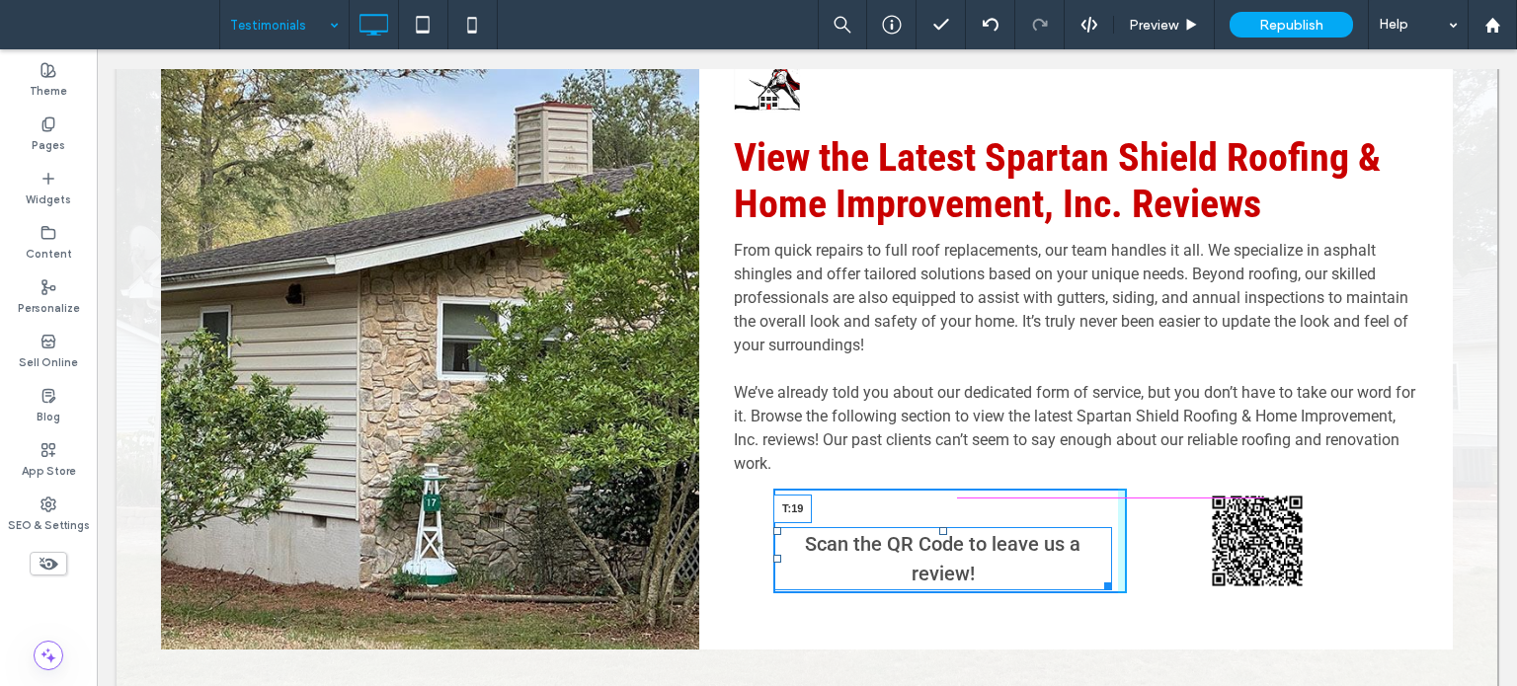
drag, startPoint x: 938, startPoint y: 468, endPoint x: 936, endPoint y: 448, distance: 19.9
click at [939, 527] on div at bounding box center [943, 531] width 8 height 8
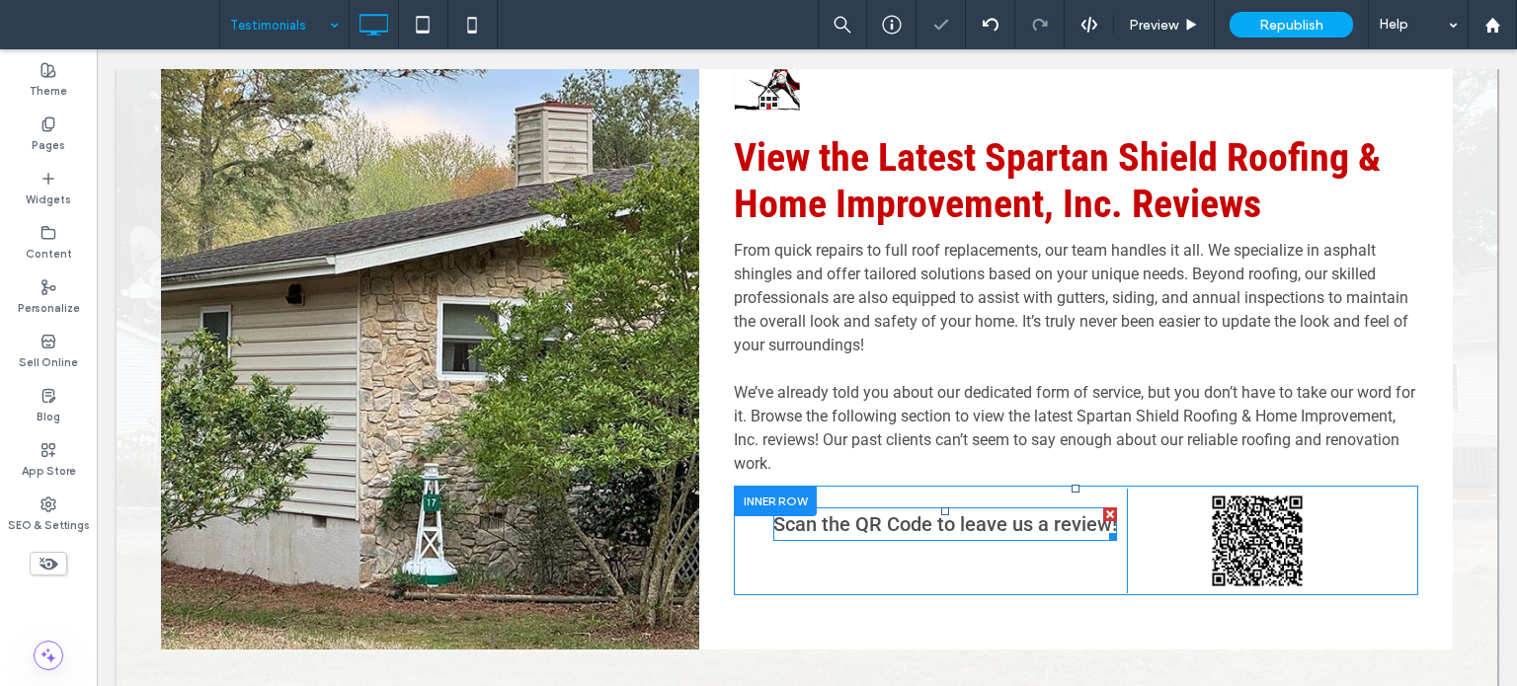
click at [970, 510] on p "Scan the QR Code to leave us a review!" at bounding box center [945, 525] width 344 height 30
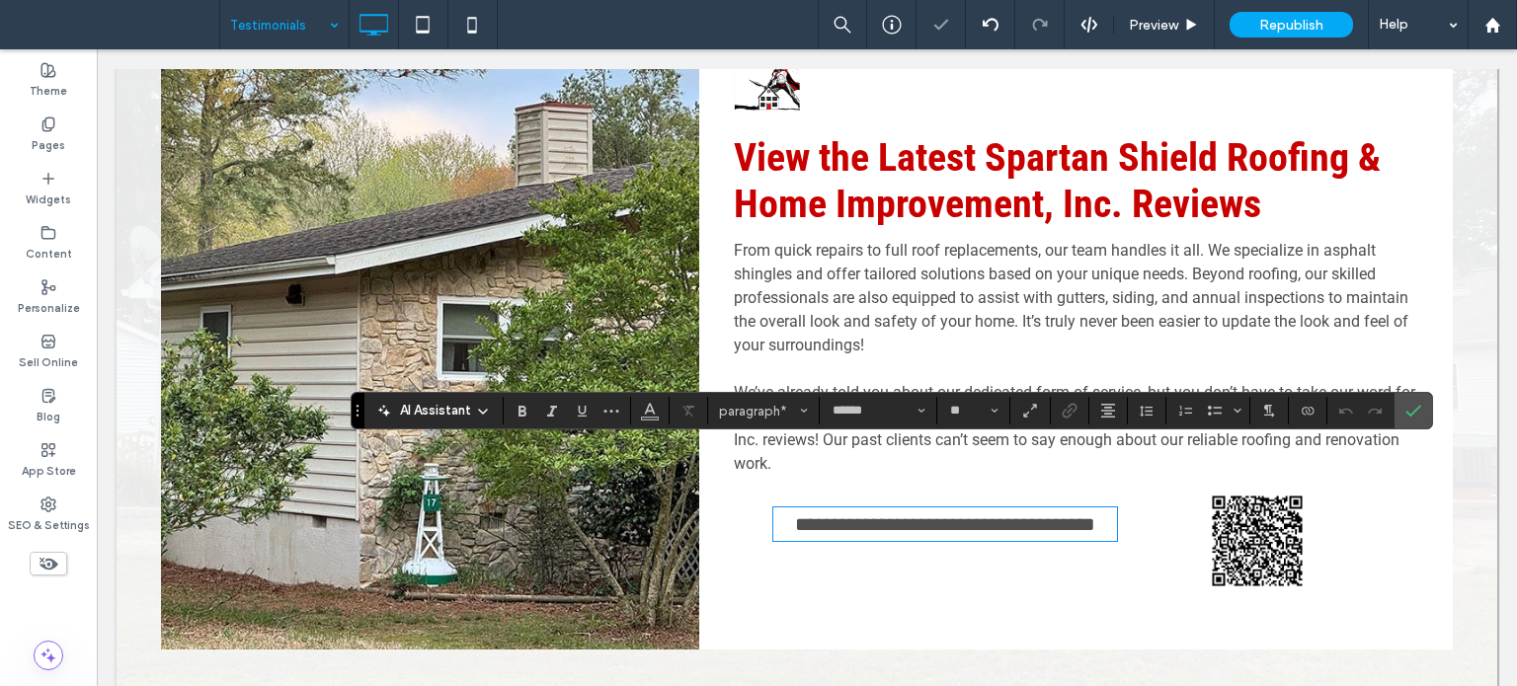
click at [970, 510] on p "**********" at bounding box center [945, 525] width 344 height 30
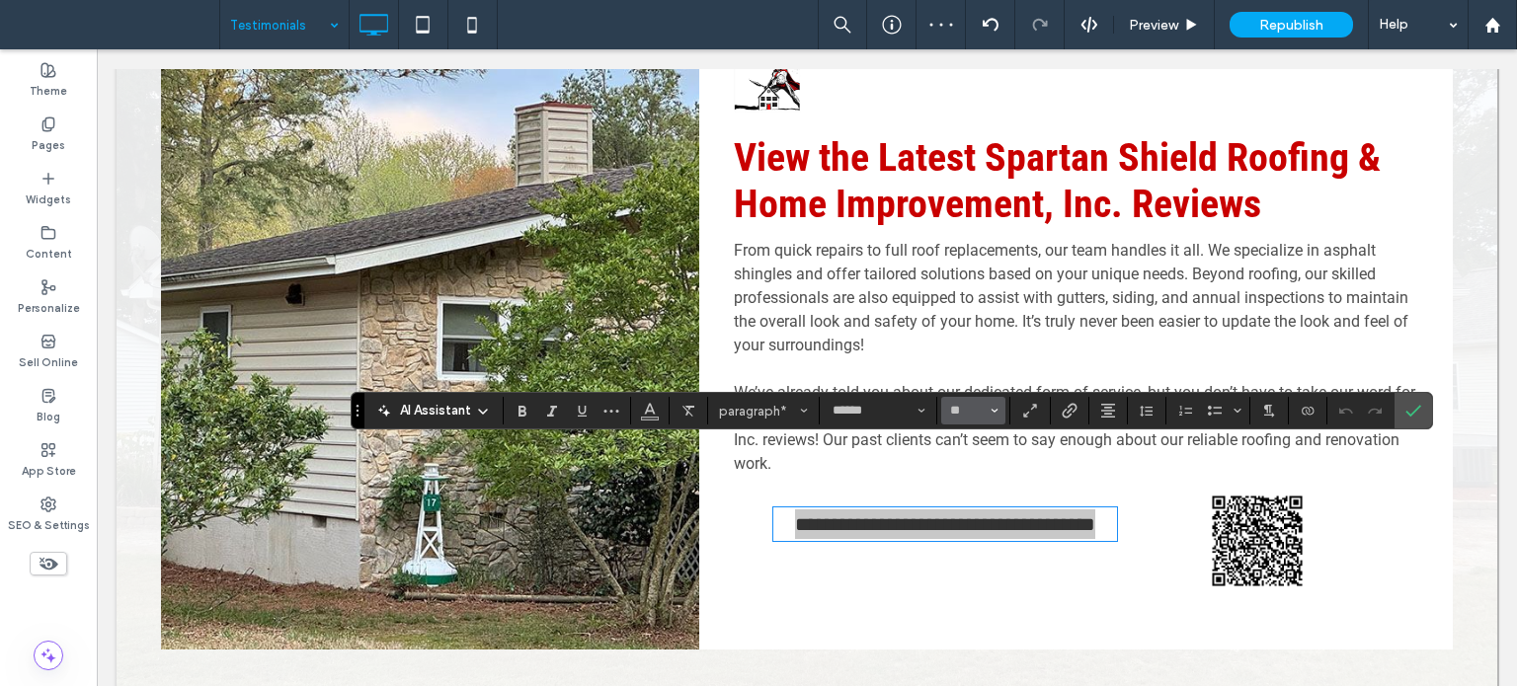
click at [943, 404] on button "**" at bounding box center [973, 411] width 64 height 28
click at [956, 406] on input "Size-input" at bounding box center [967, 411] width 39 height 16
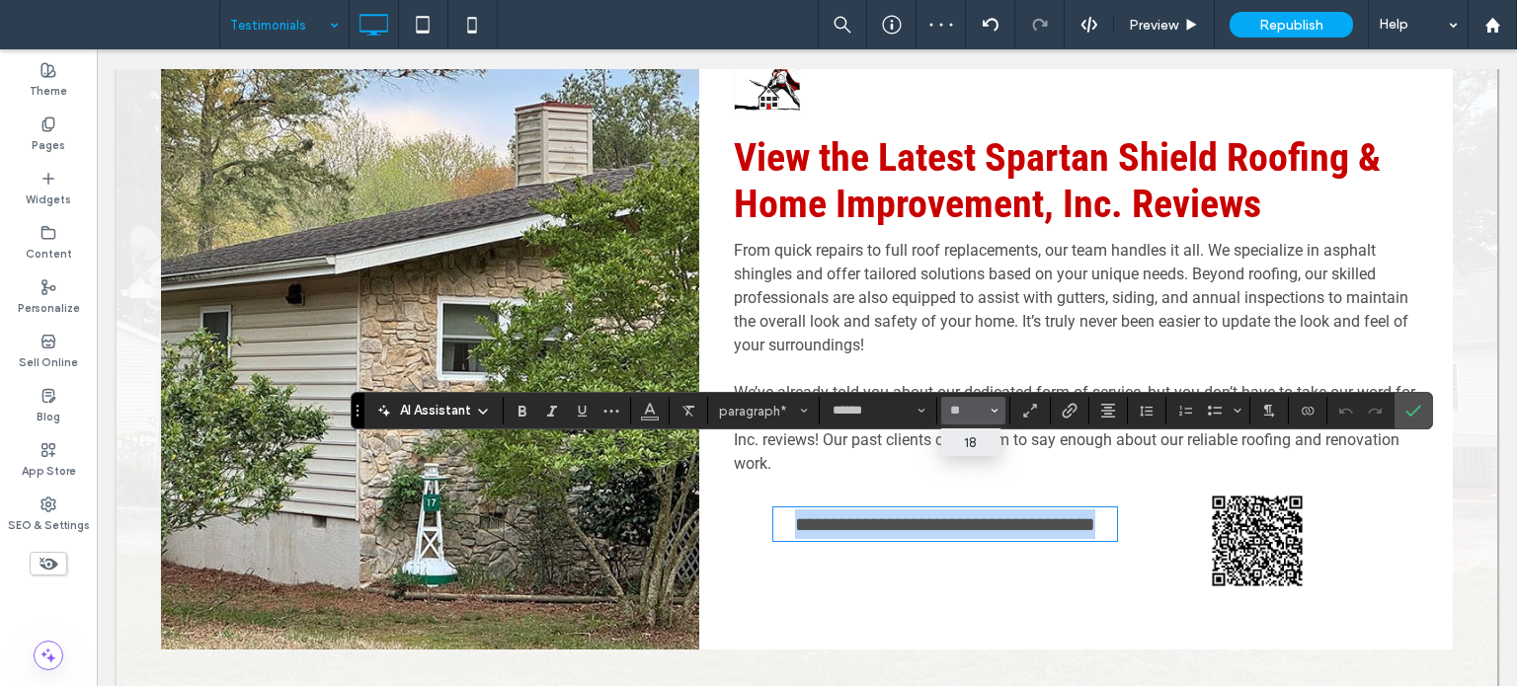
type input "**"
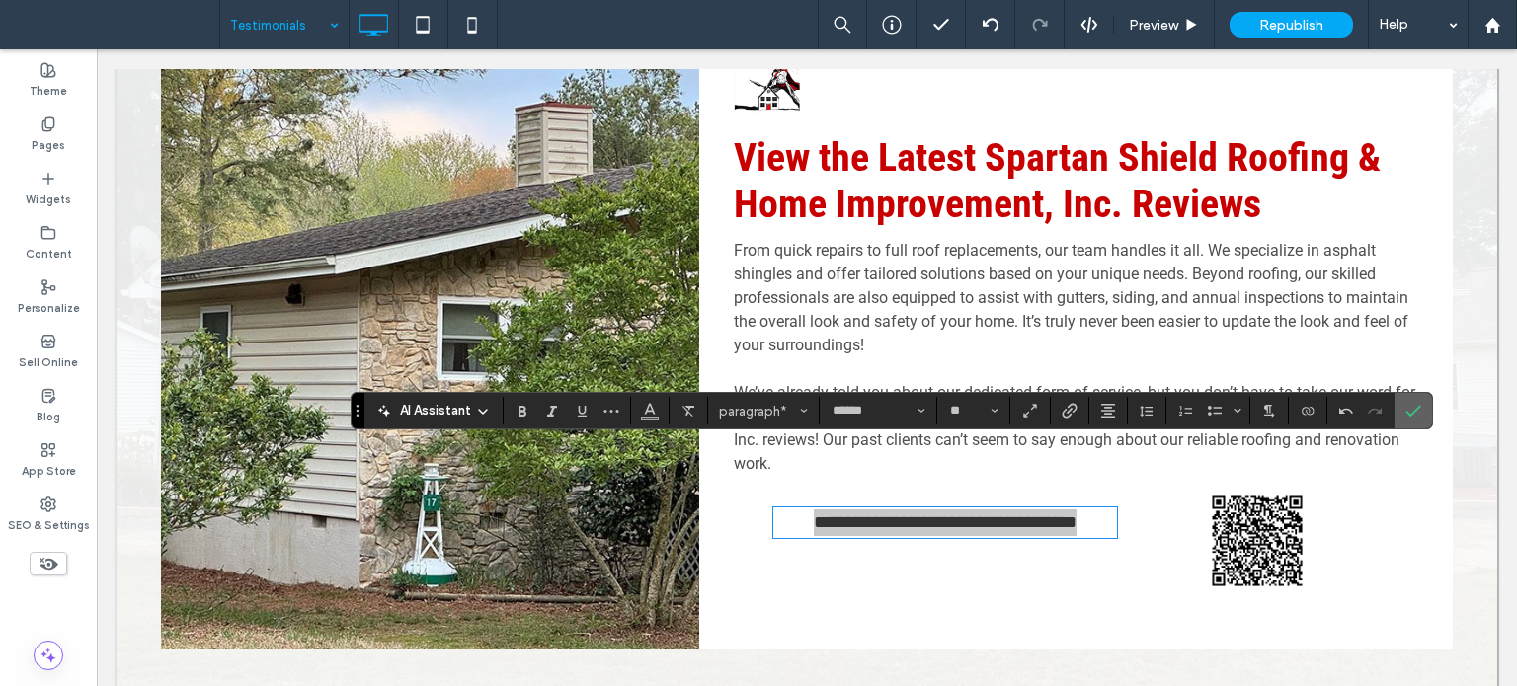
click at [1416, 406] on use "Confirm" at bounding box center [1414, 411] width 16 height 12
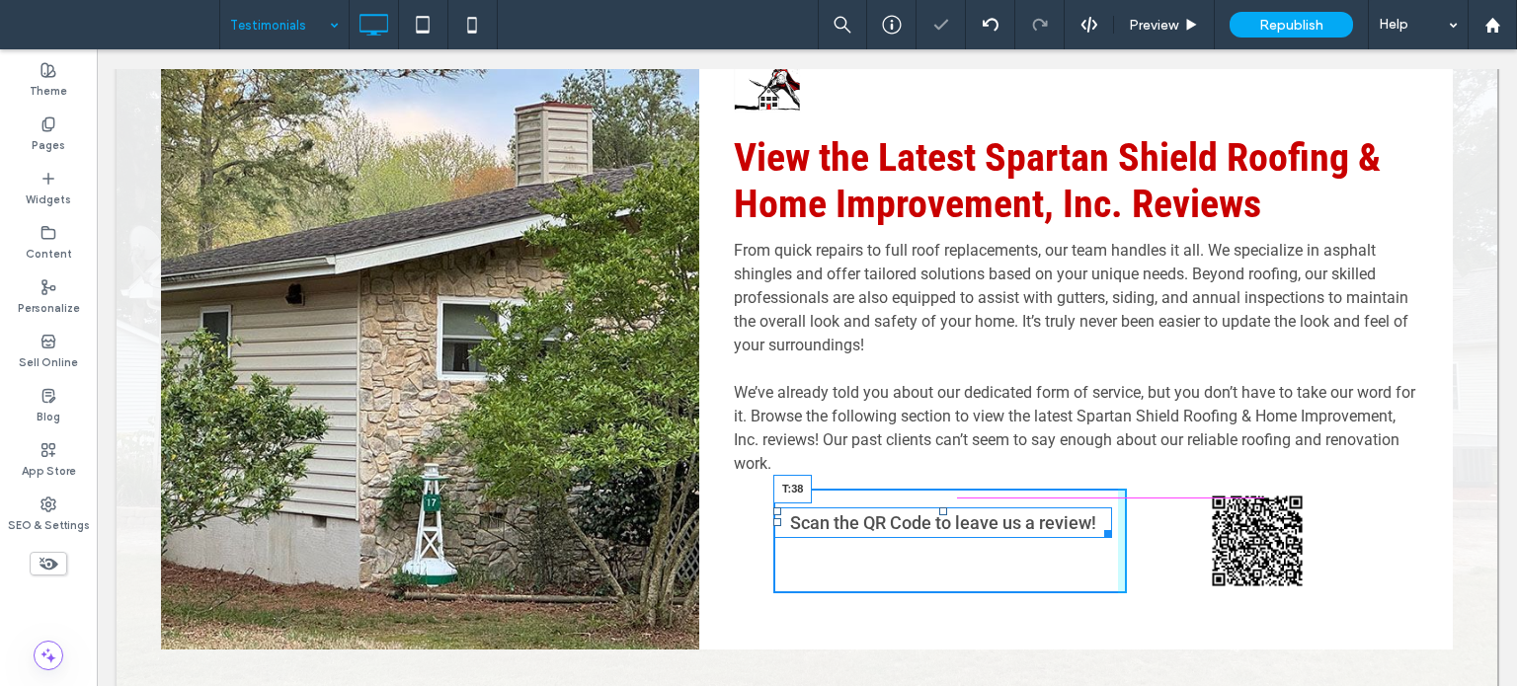
drag, startPoint x: 934, startPoint y: 449, endPoint x: 939, endPoint y: 468, distance: 19.4
click at [939, 508] on div at bounding box center [943, 512] width 8 height 8
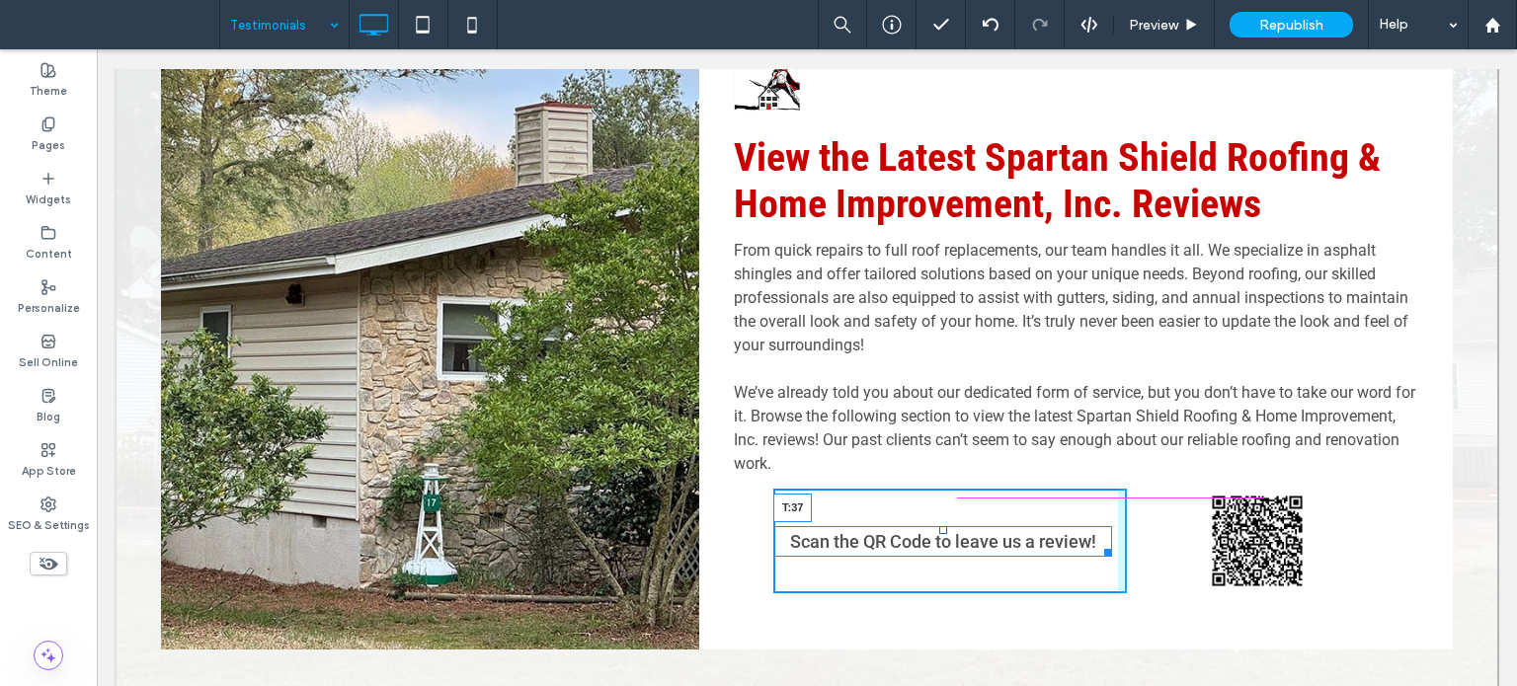
click at [939, 526] on div at bounding box center [943, 530] width 8 height 8
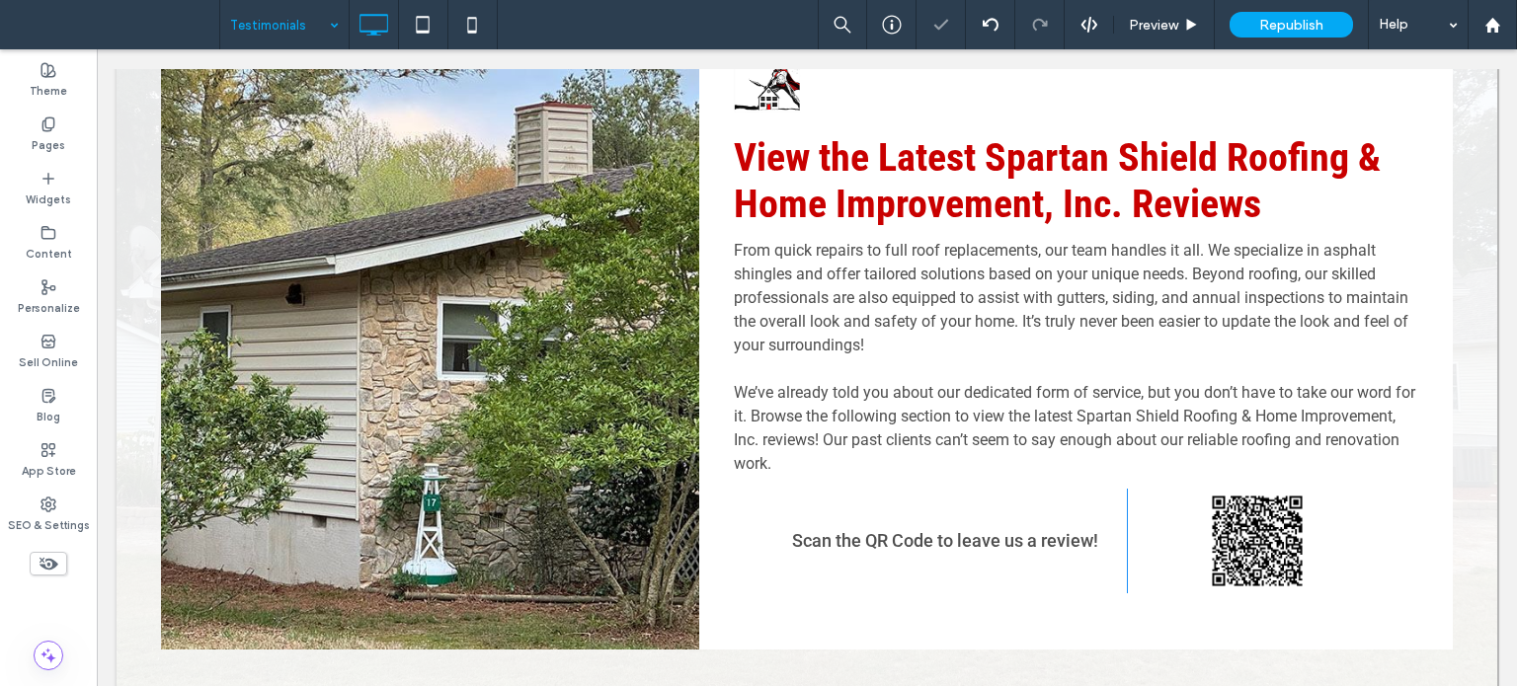
scroll to position [1580, 0]
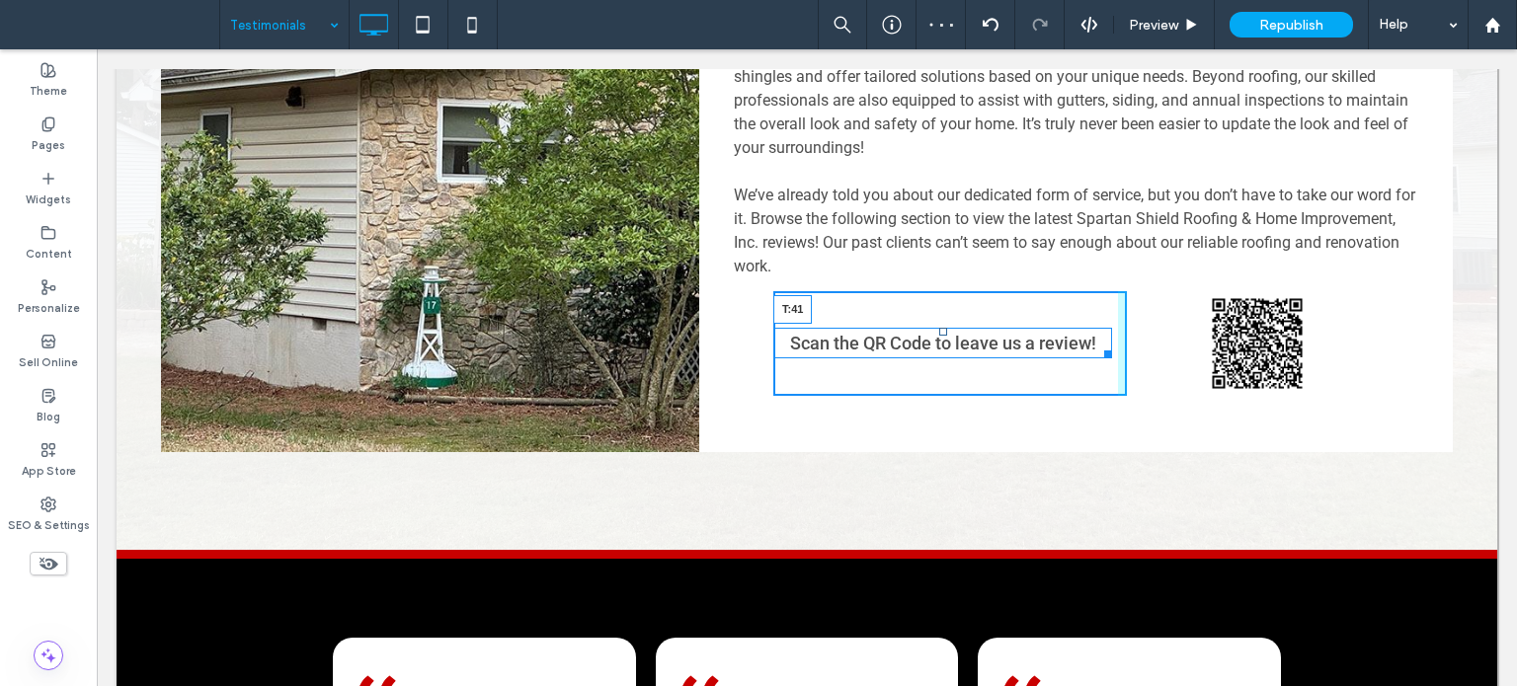
click at [939, 328] on div at bounding box center [943, 332] width 8 height 8
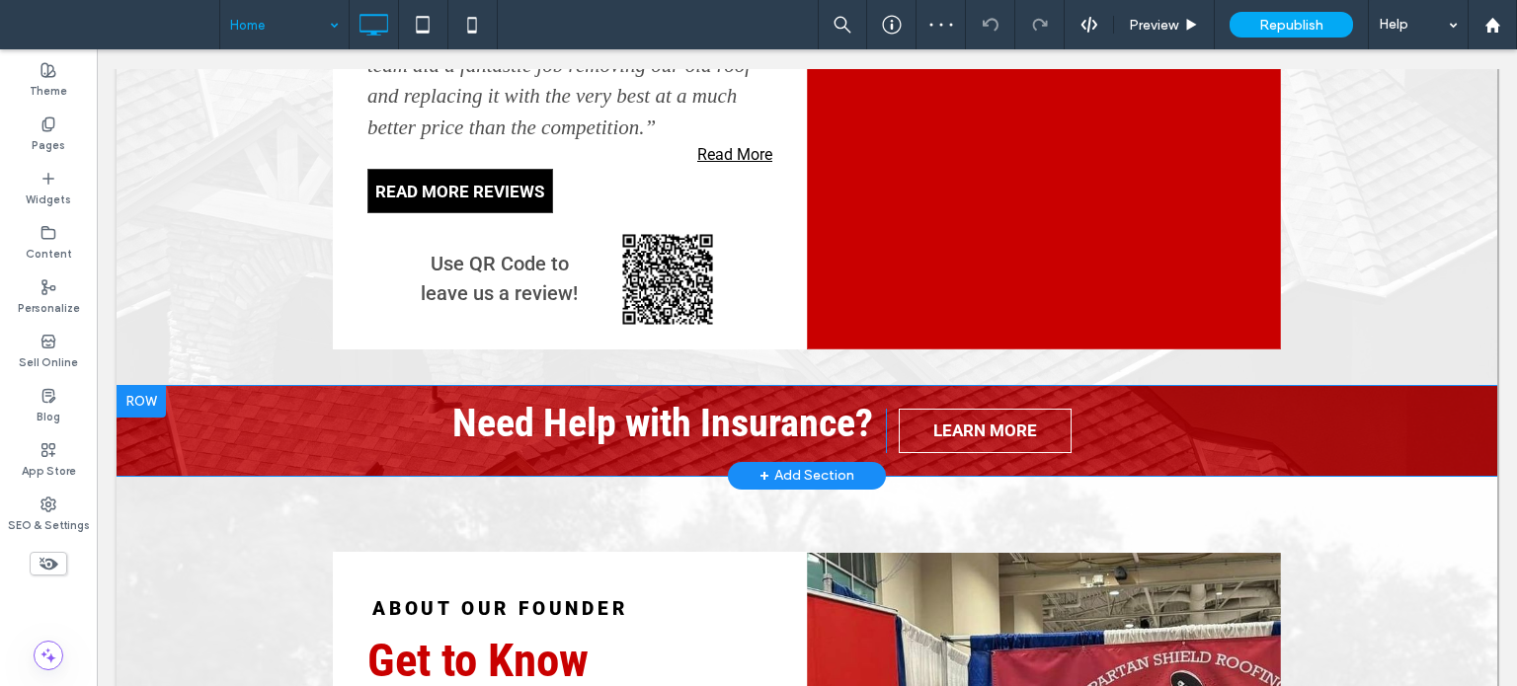
scroll to position [3358, 0]
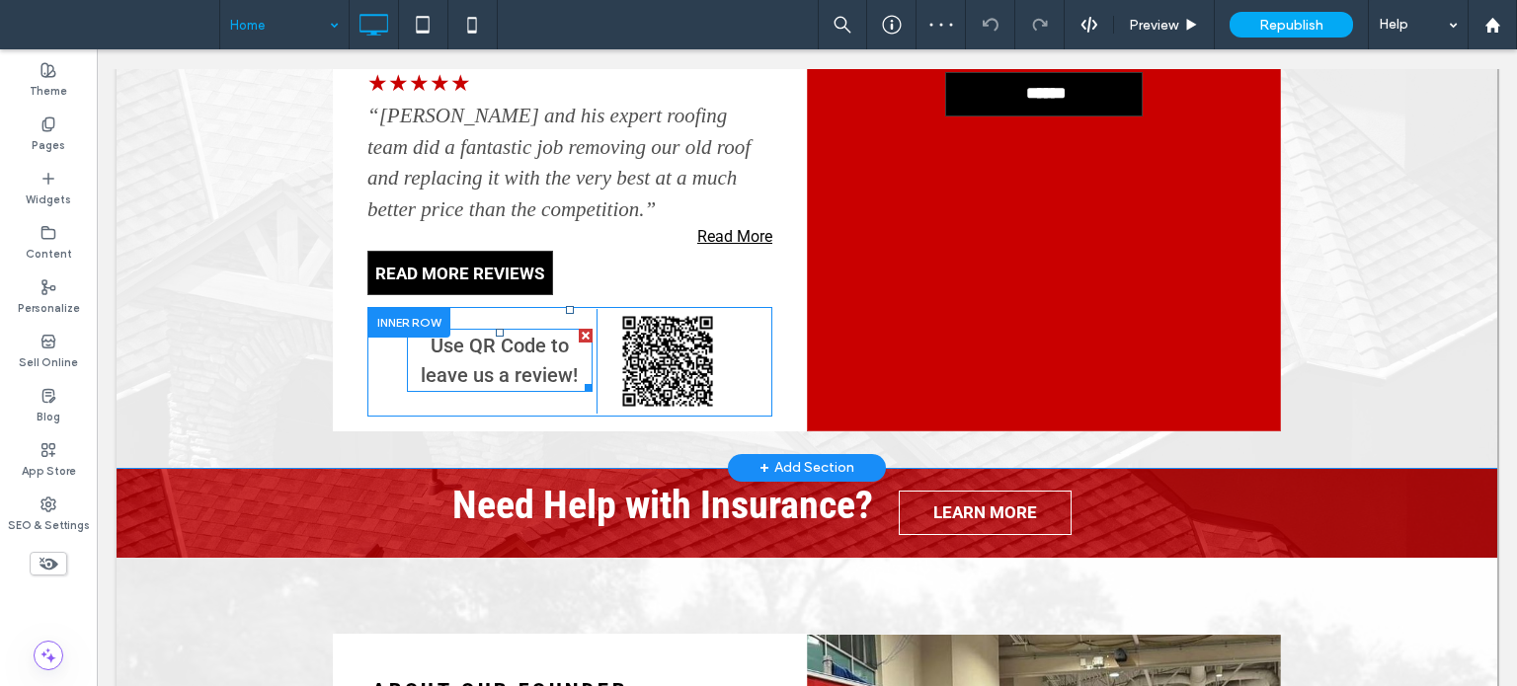
click at [473, 334] on span "Use QR Code to leave us a review!" at bounding box center [499, 360] width 157 height 53
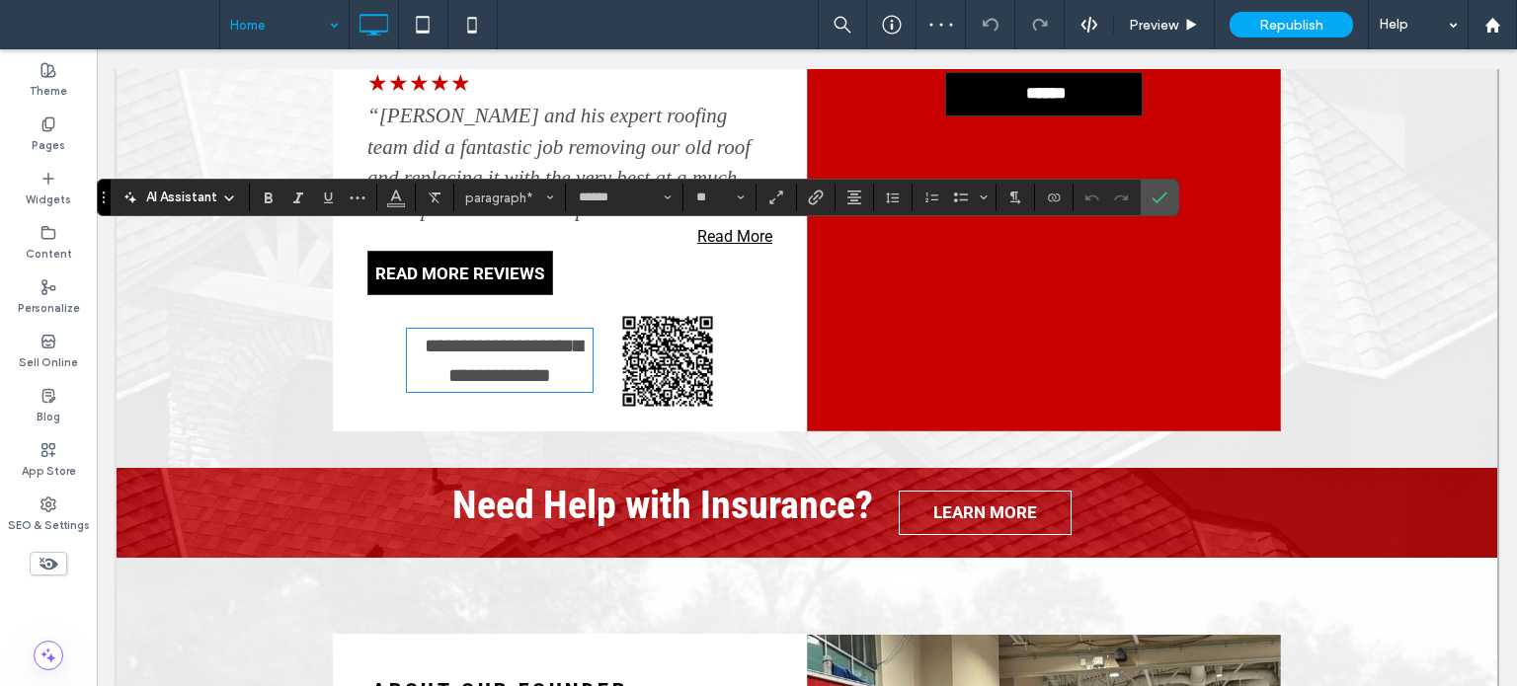
click at [465, 336] on span "**********" at bounding box center [504, 360] width 158 height 49
drag, startPoint x: 454, startPoint y: 240, endPoint x: 366, endPoint y: 234, distance: 88.1
click at [367, 307] on div "**********" at bounding box center [569, 362] width 405 height 110
click at [1165, 197] on label "Confirm" at bounding box center [1160, 198] width 30 height 36
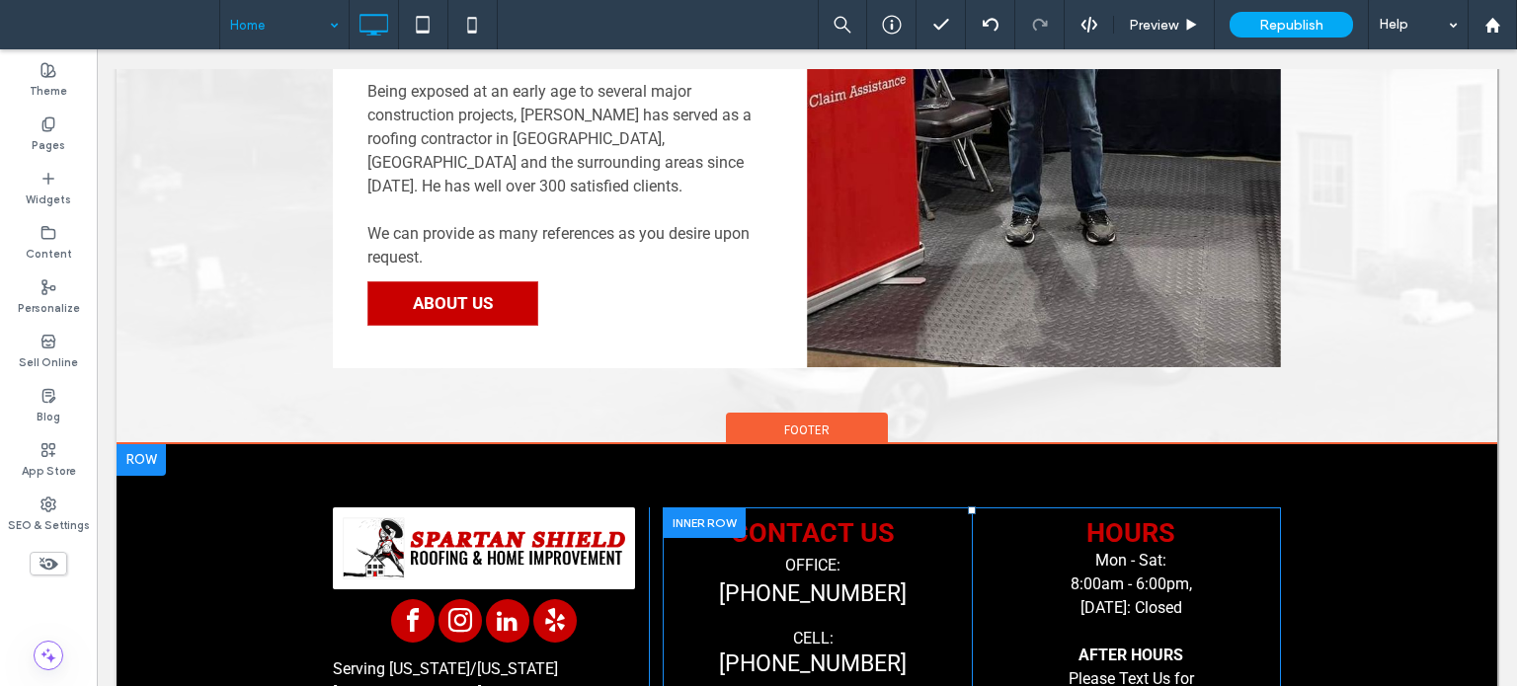
scroll to position [4300, 0]
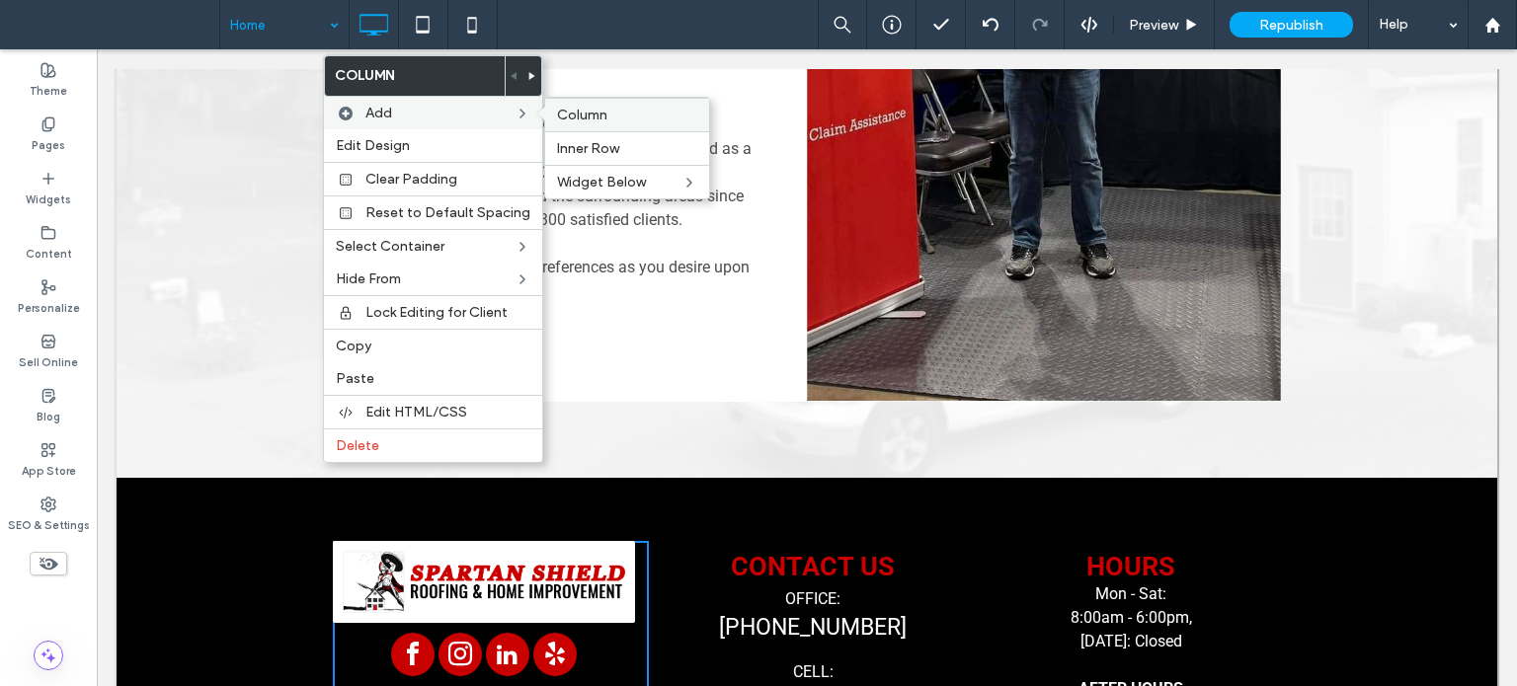
click at [584, 109] on span "Column" at bounding box center [582, 115] width 50 height 17
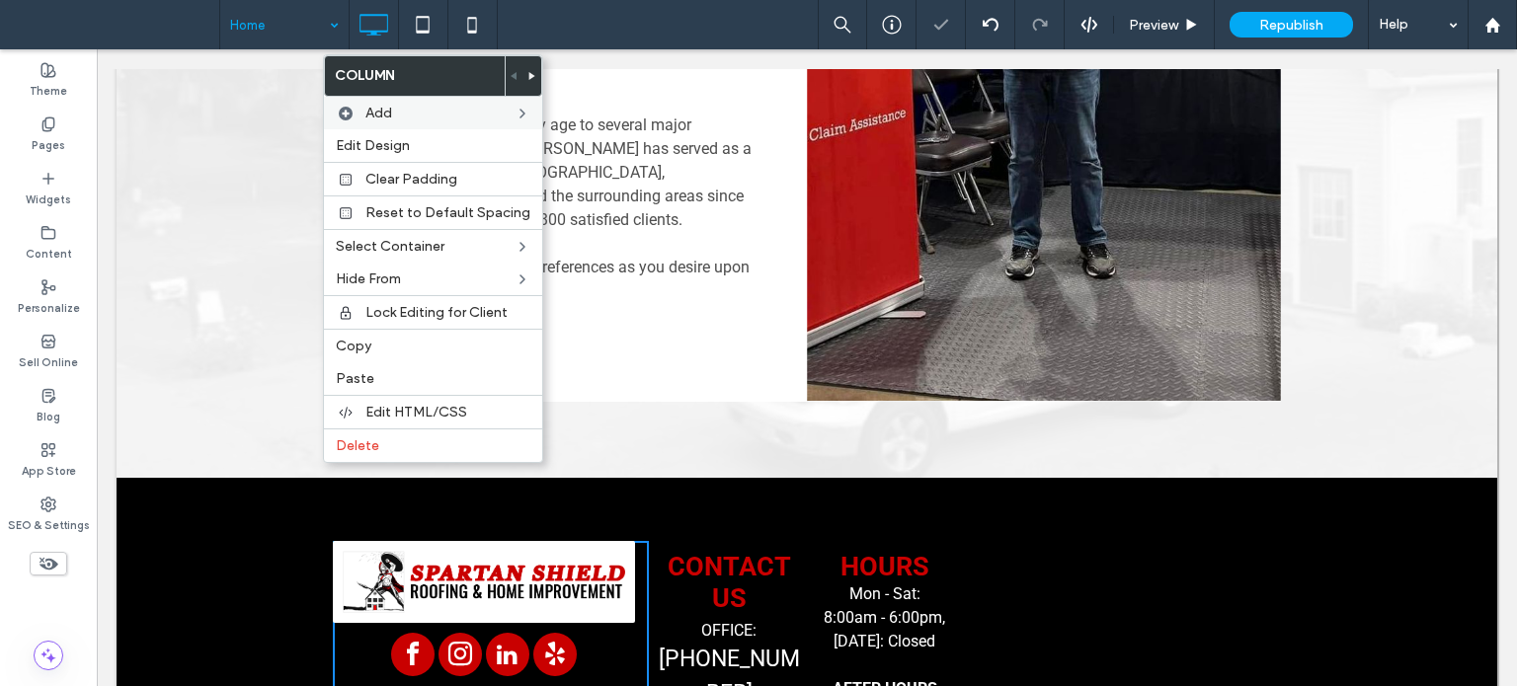
click at [1061, 541] on div "Click To Paste Click To Paste" at bounding box center [1123, 682] width 316 height 283
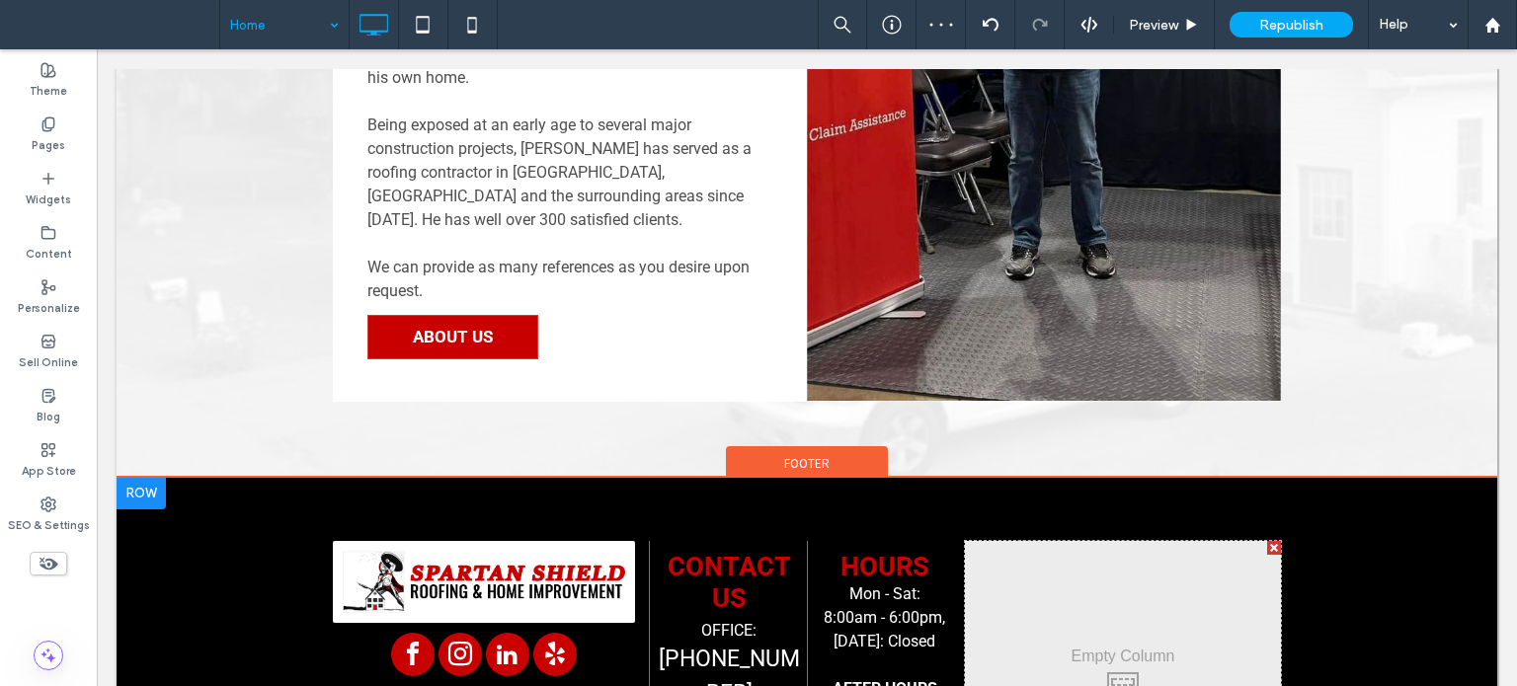
click at [965, 541] on div "Click To Paste Click To Paste" at bounding box center [1123, 682] width 316 height 283
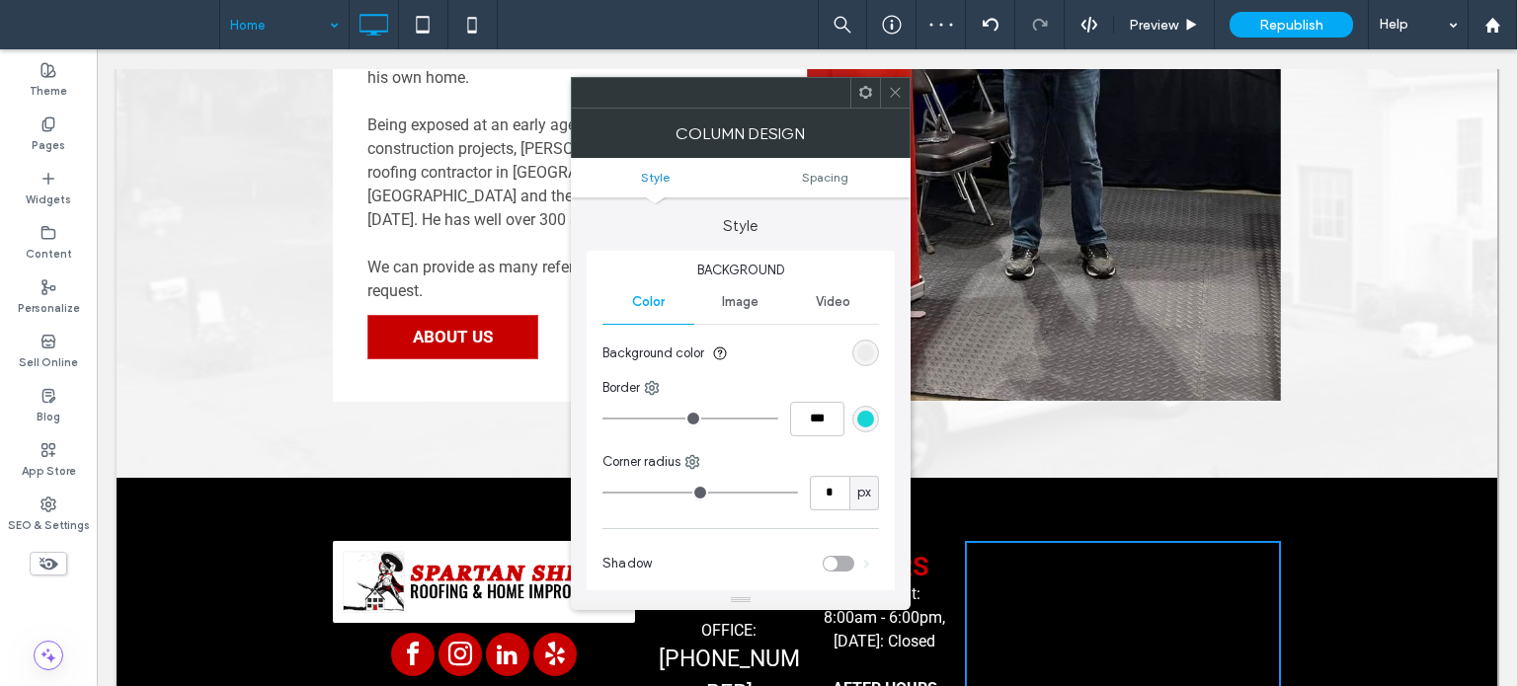
click at [898, 94] on icon at bounding box center [895, 92] width 15 height 15
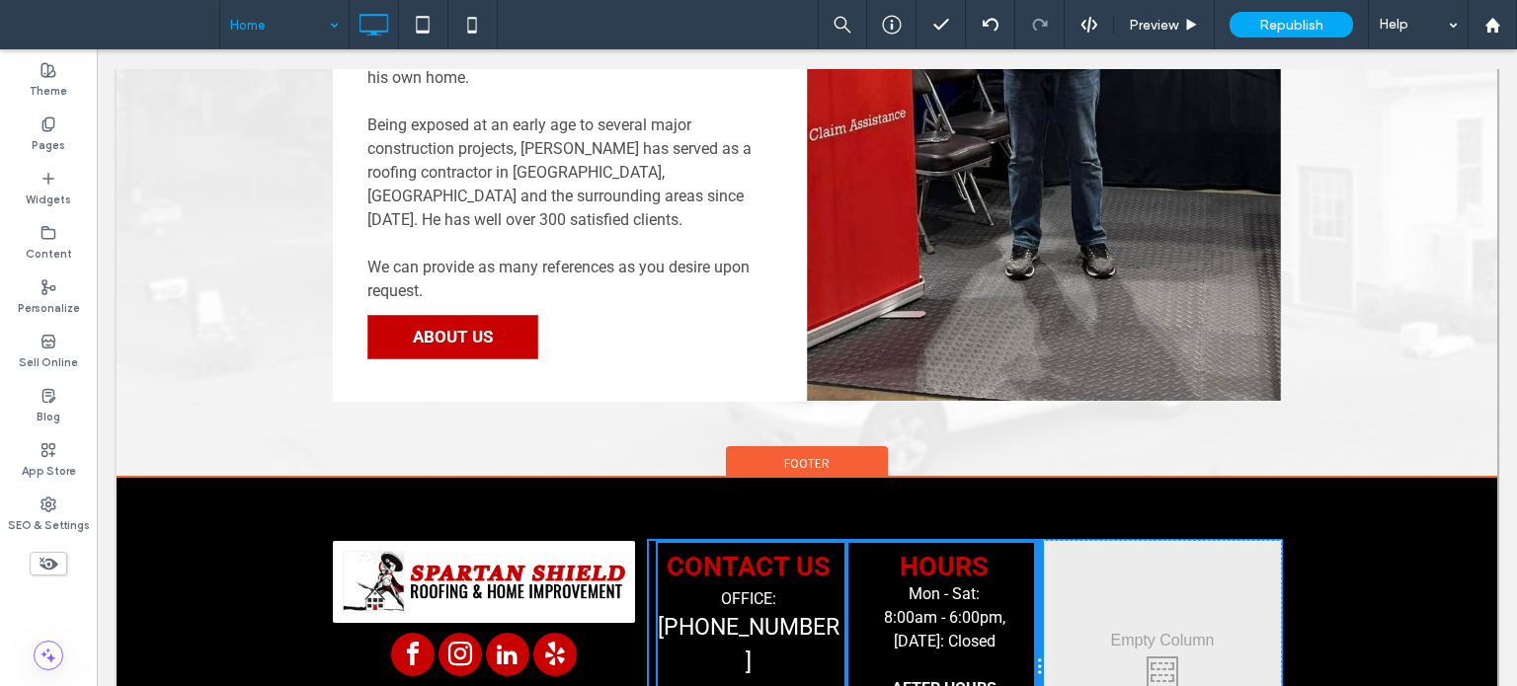
drag, startPoint x: 945, startPoint y: 516, endPoint x: 1129, endPoint y: 547, distance: 186.4
click at [1032, 541] on div "Click To Paste Serving [US_STATE]/[US_STATE] [GEOGRAPHIC_DATA] in addition to A…" at bounding box center [807, 667] width 948 height 252
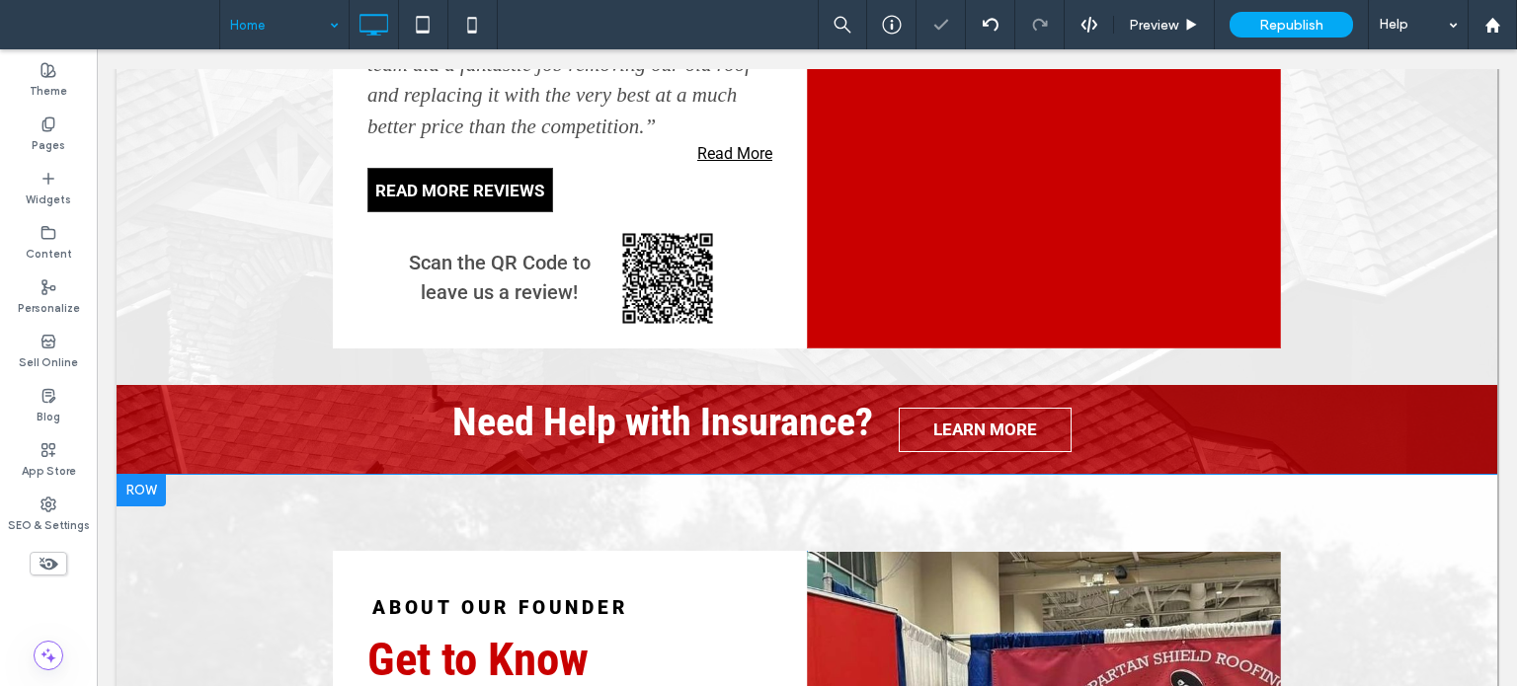
scroll to position [3214, 0]
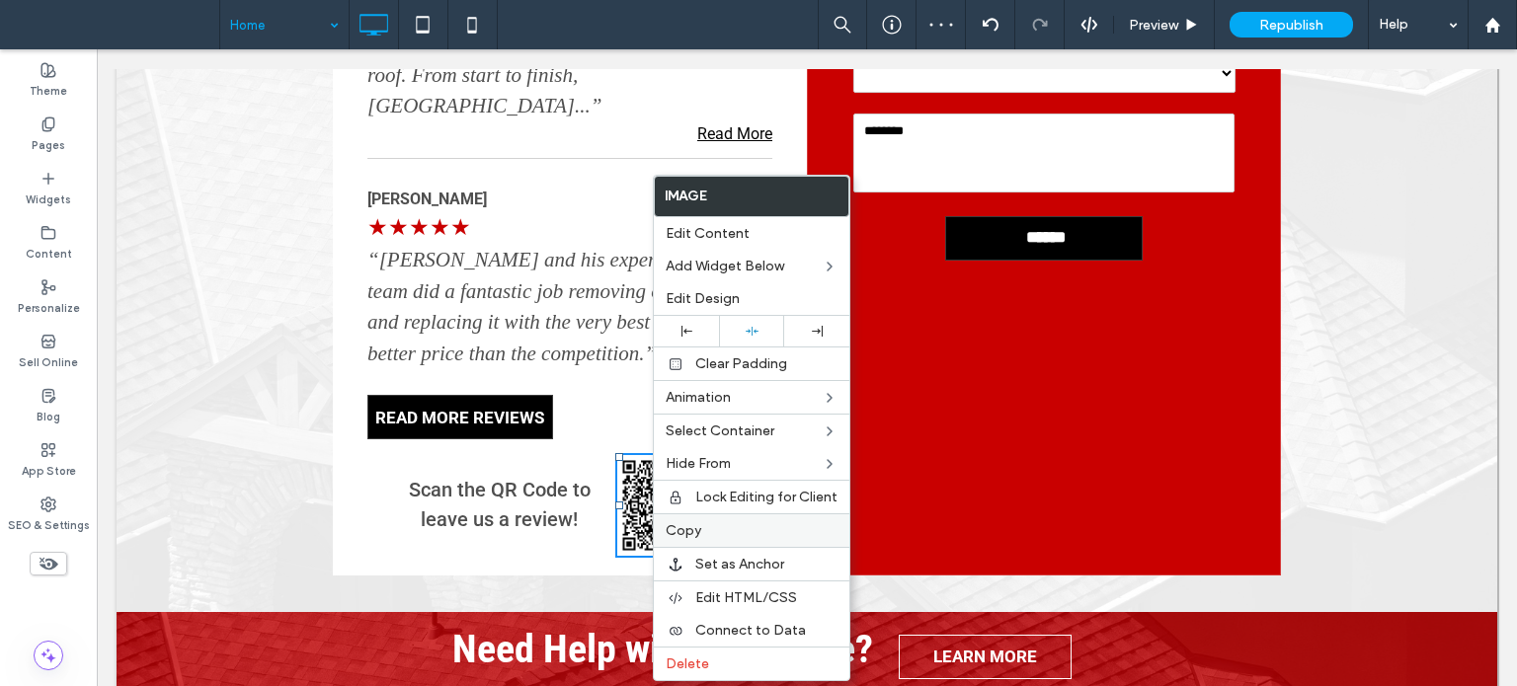
click at [713, 536] on div "Copy" at bounding box center [752, 531] width 196 height 34
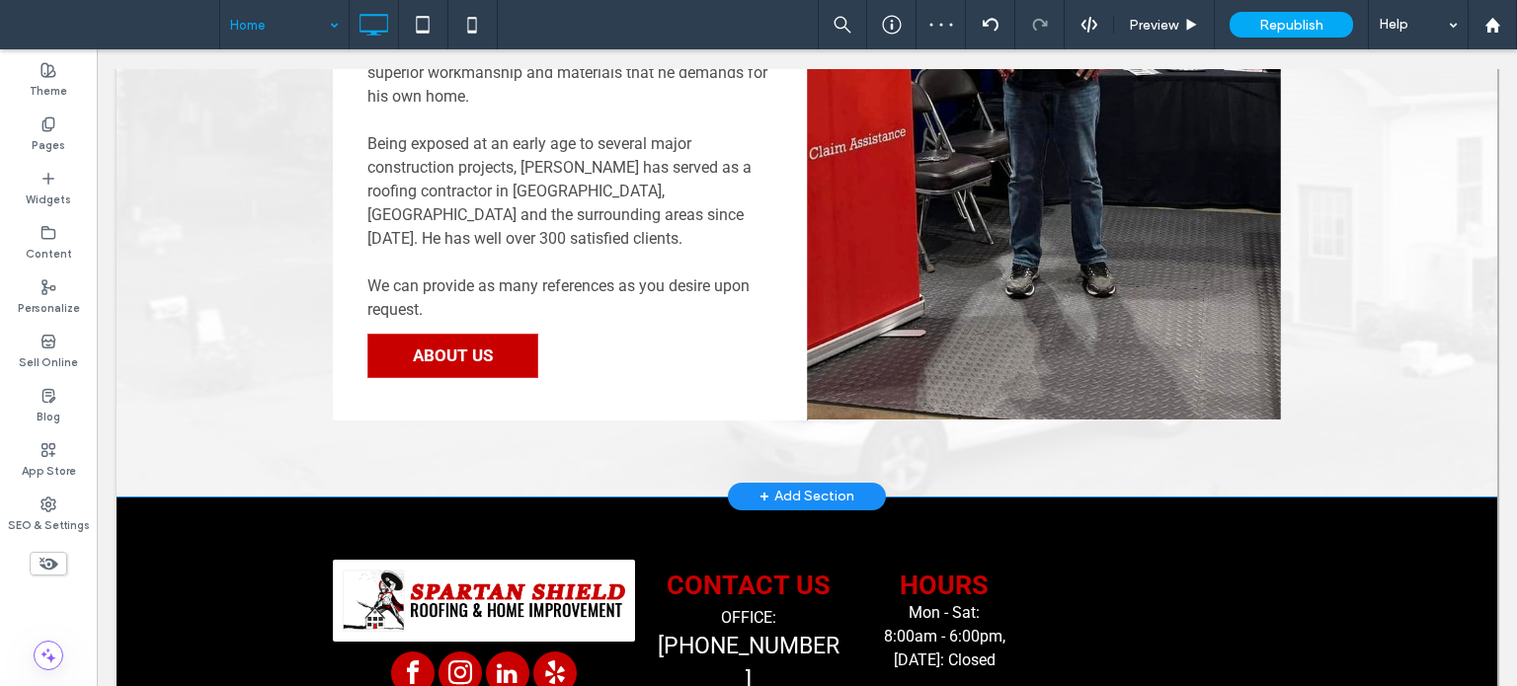
scroll to position [4399, 0]
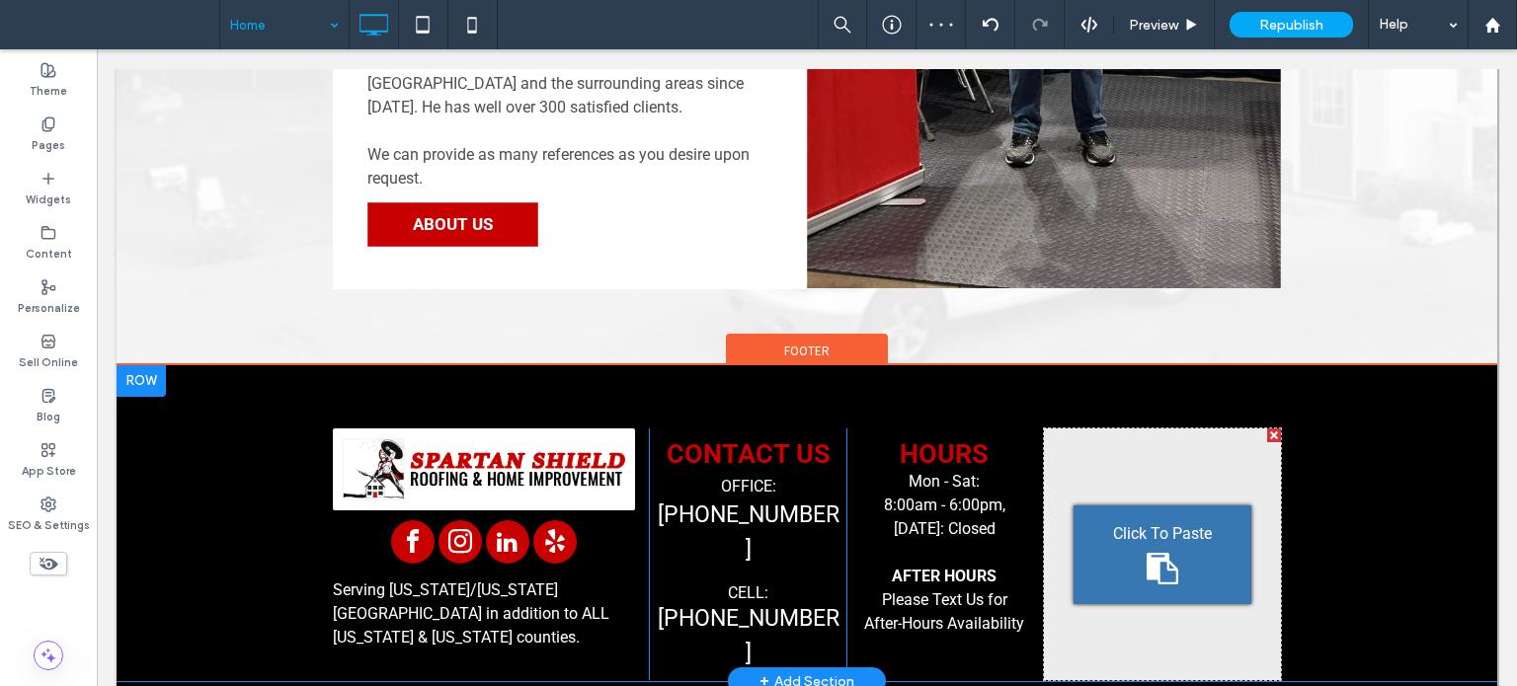
click at [1147, 553] on icon at bounding box center [1163, 569] width 32 height 32
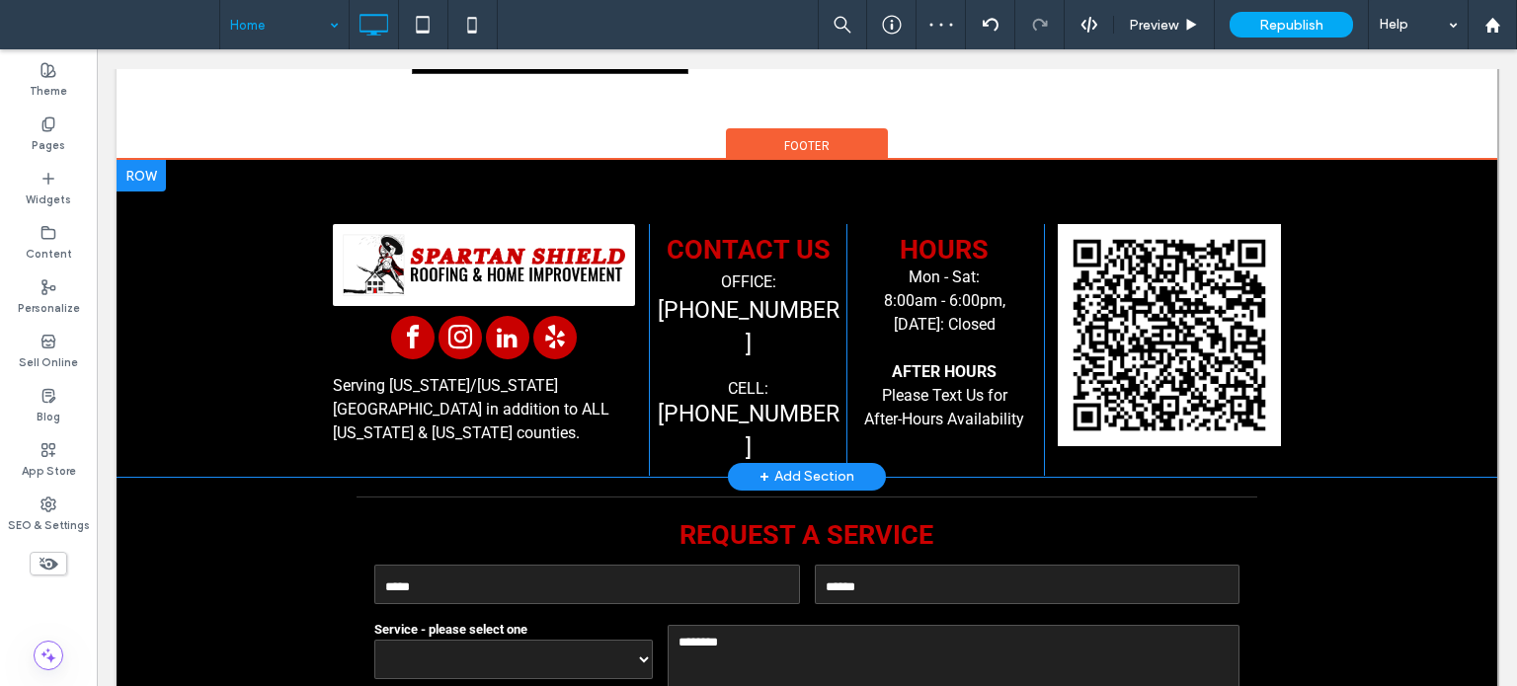
scroll to position [0, 0]
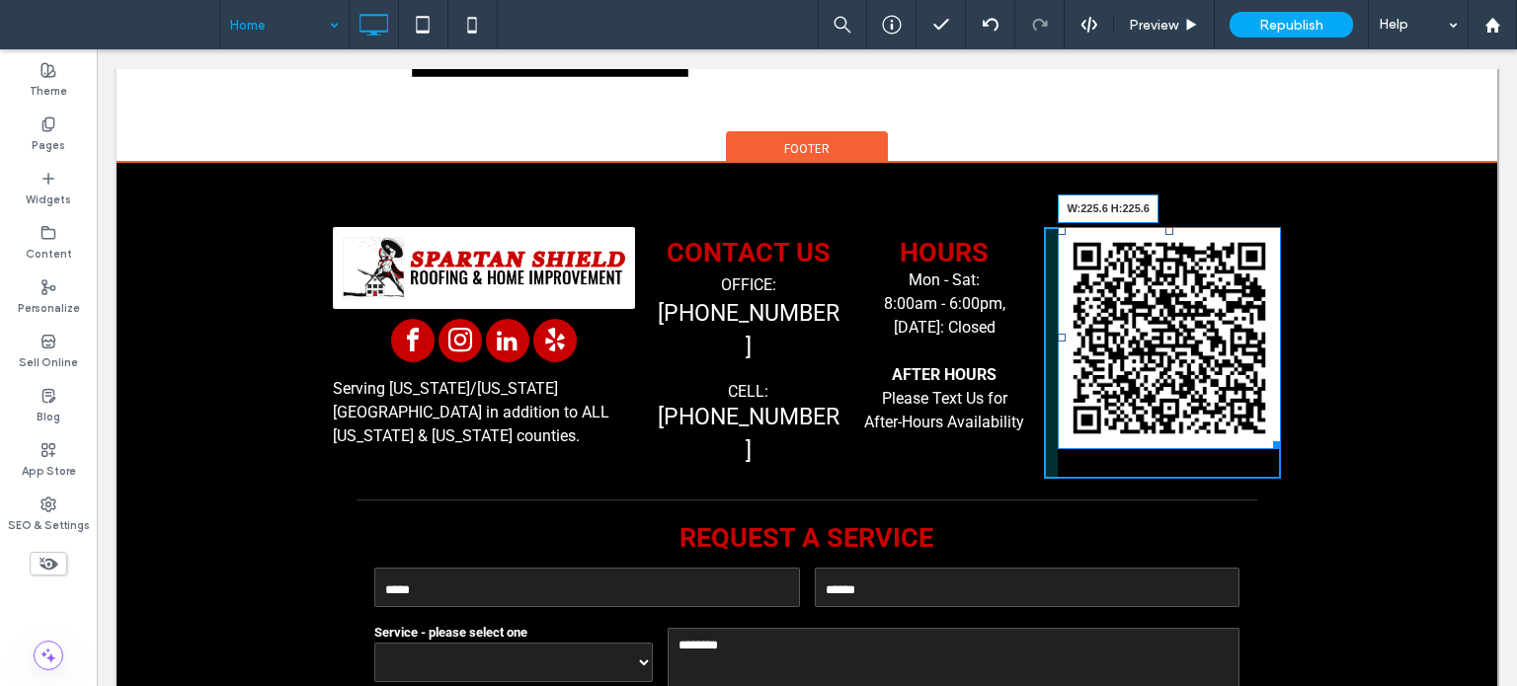
drag, startPoint x: 1260, startPoint y: 347, endPoint x: 1180, endPoint y: 301, distance: 92.0
click at [1180, 301] on div "W:225.6 H:225.6" at bounding box center [1169, 338] width 223 height 223
drag, startPoint x: 1262, startPoint y: 350, endPoint x: 1226, endPoint y: 281, distance: 77.3
click at [1226, 281] on div "W:225.6 H:225.6" at bounding box center [1169, 338] width 223 height 223
drag, startPoint x: 1255, startPoint y: 343, endPoint x: 1217, endPoint y: 297, distance: 59.6
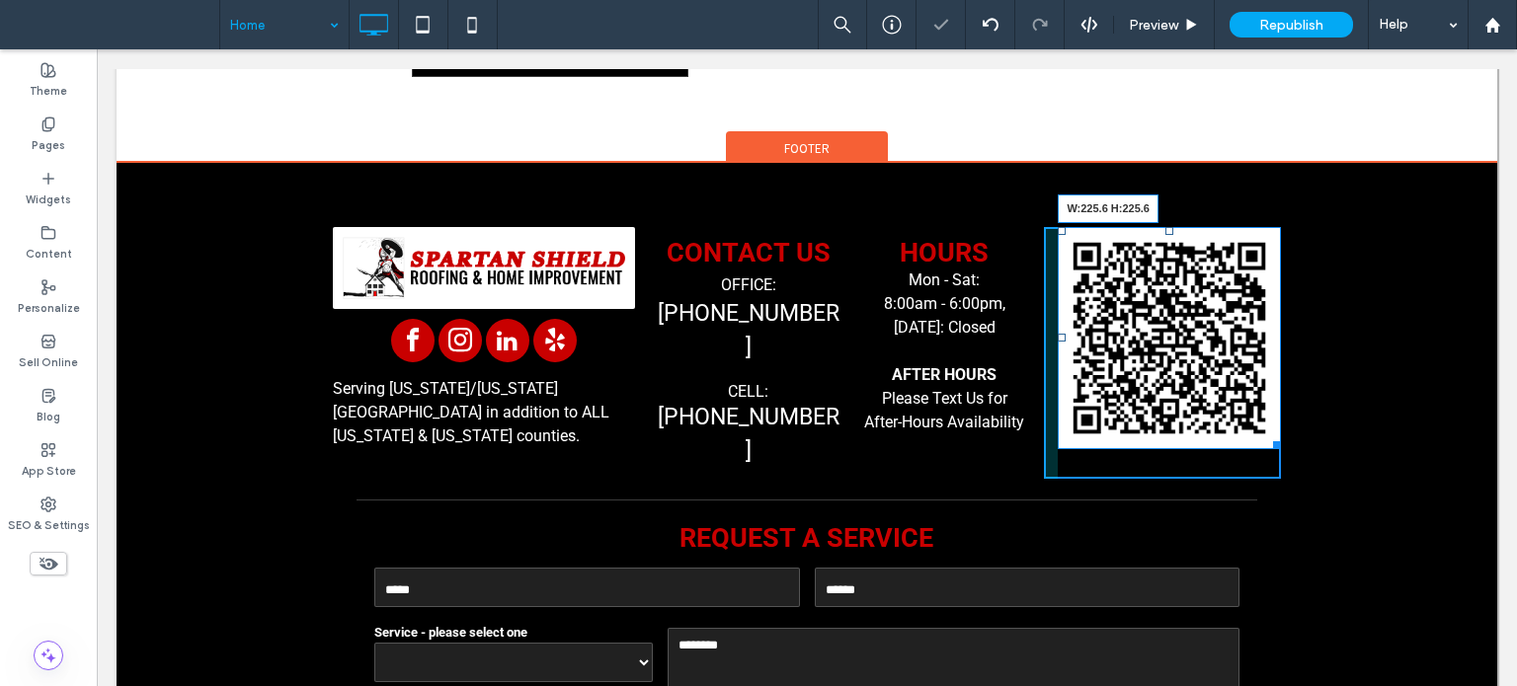
click at [1217, 297] on div "W:225.6 H:225.6" at bounding box center [1169, 338] width 223 height 223
drag, startPoint x: 1258, startPoint y: 347, endPoint x: 1150, endPoint y: 236, distance: 155.0
click at [1150, 236] on div "W:225.6 H:225.6" at bounding box center [1169, 338] width 223 height 223
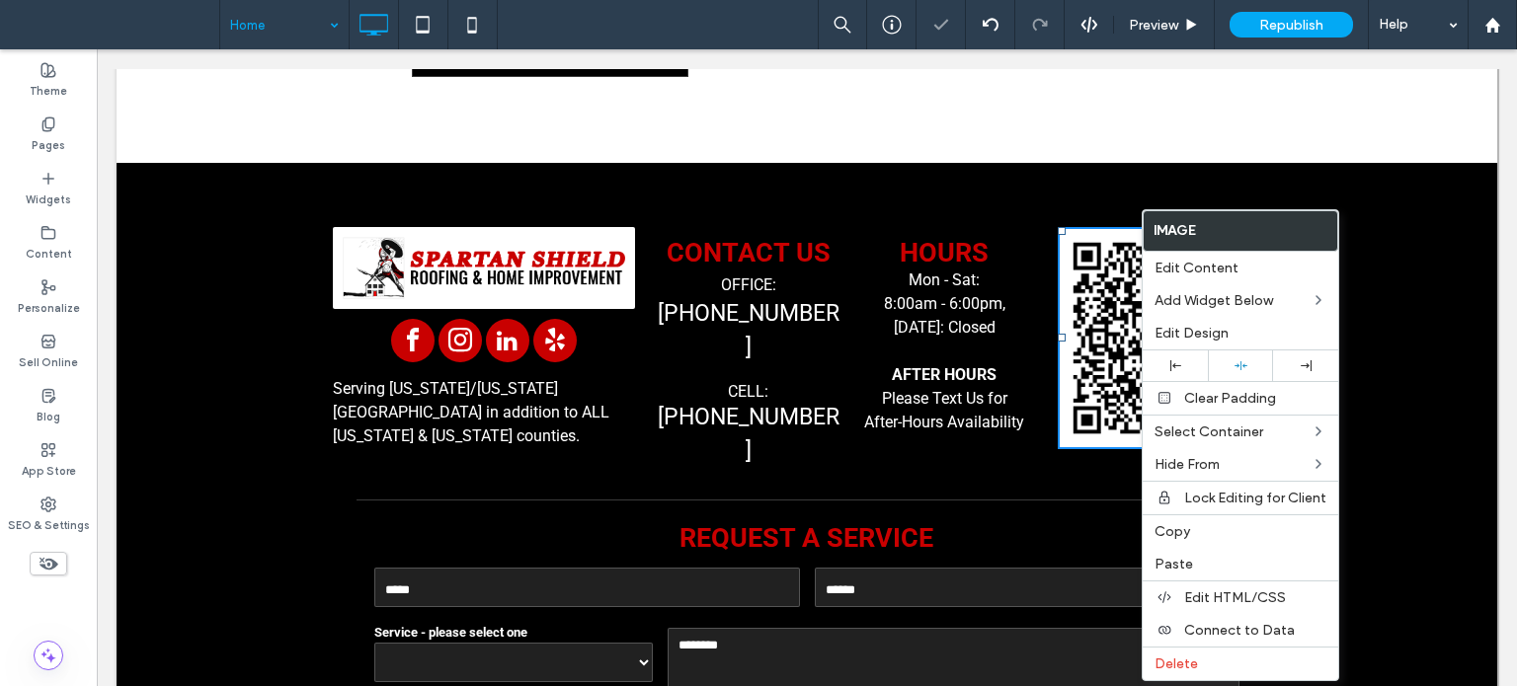
click at [1109, 236] on img at bounding box center [1169, 338] width 223 height 223
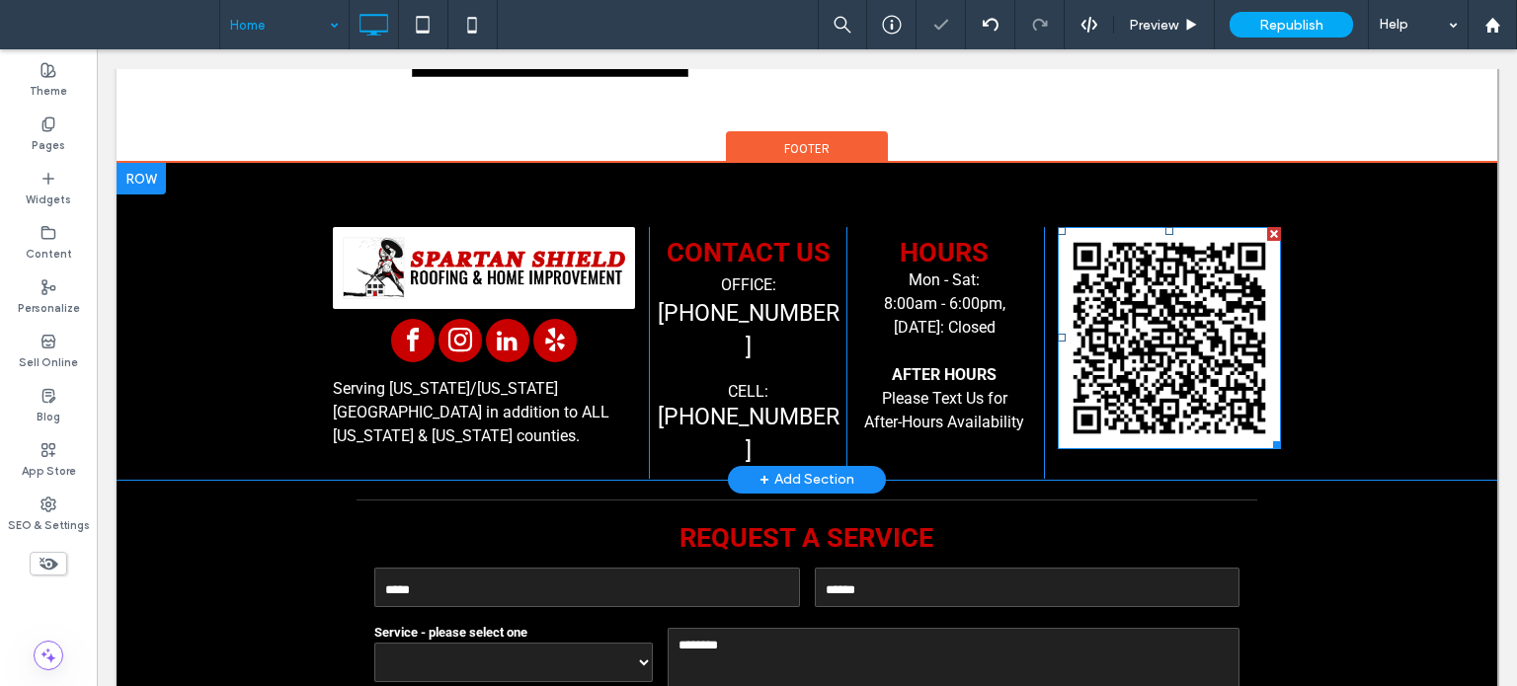
click at [1106, 297] on img at bounding box center [1169, 338] width 223 height 223
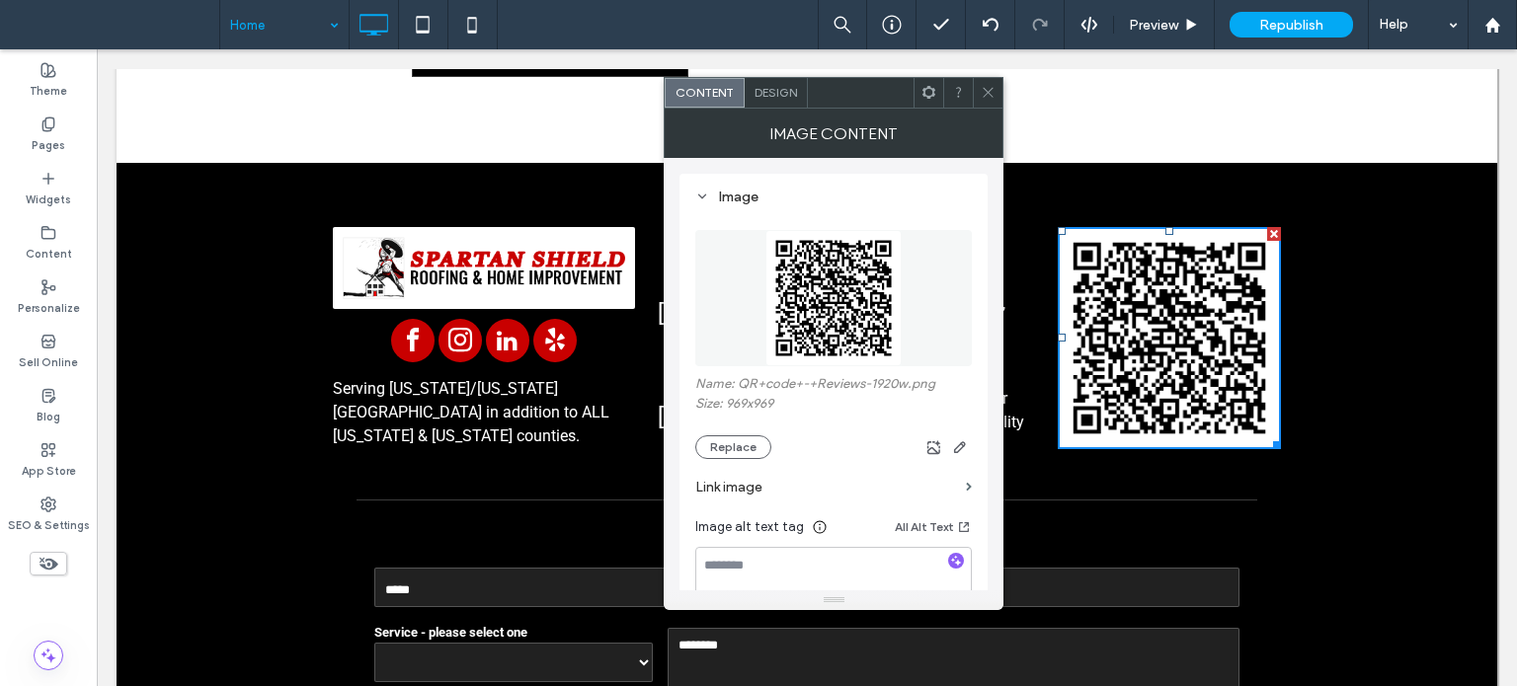
click at [928, 99] on icon at bounding box center [928, 92] width 15 height 15
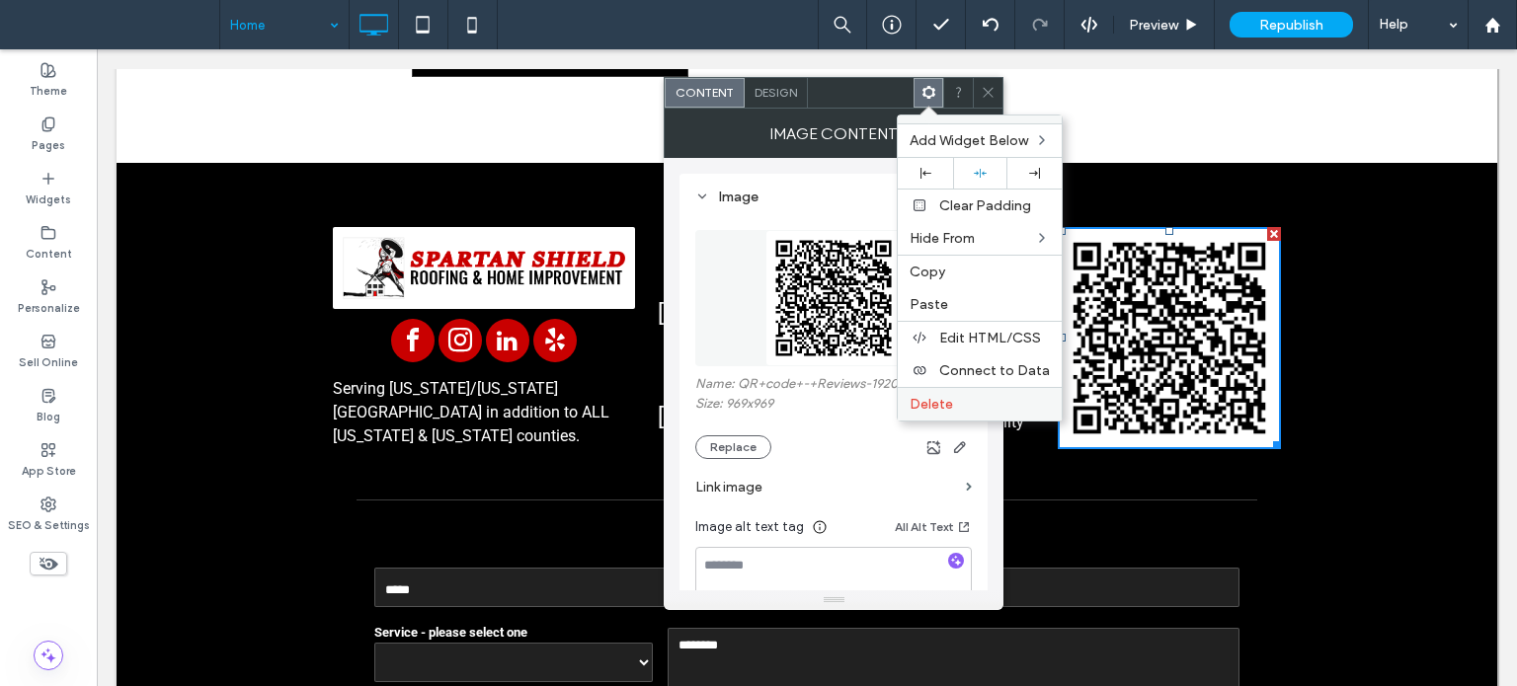
click at [960, 396] on label "Delete" at bounding box center [980, 404] width 140 height 17
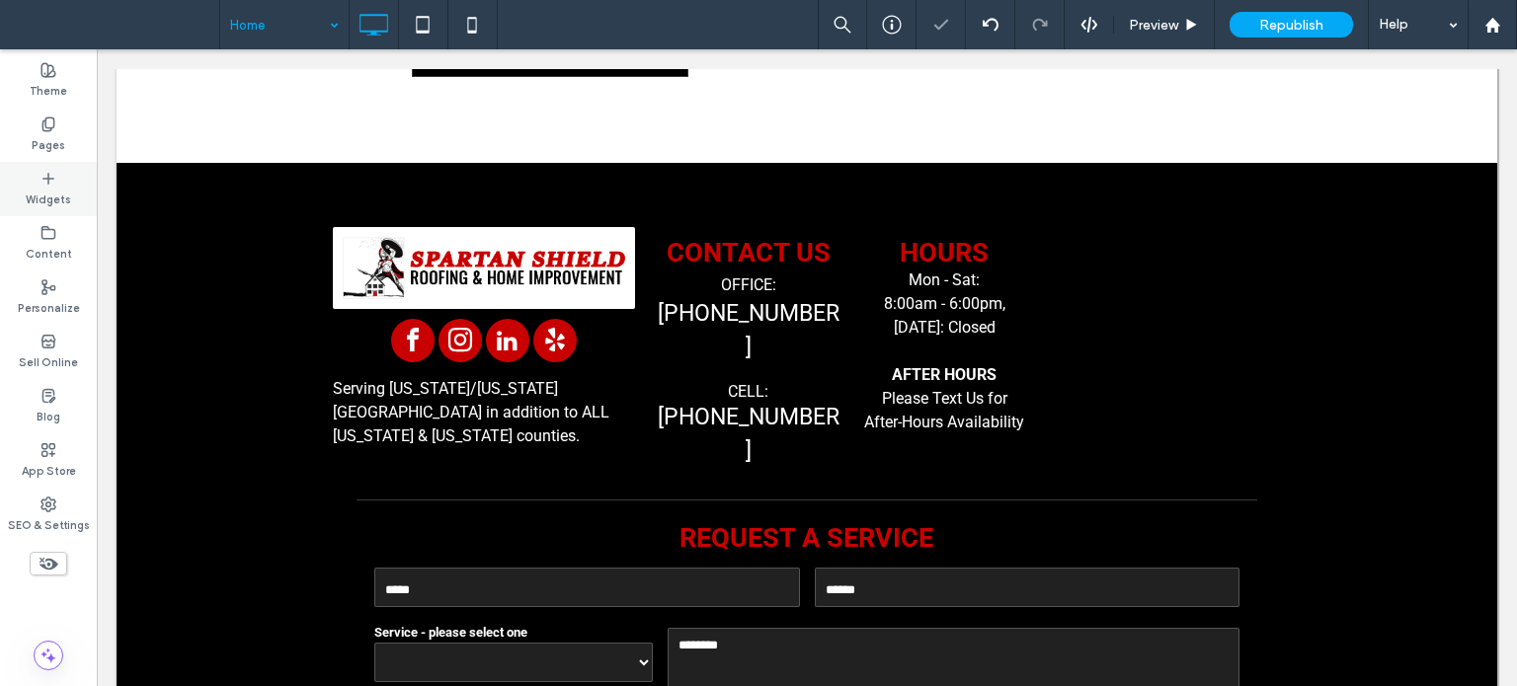
click at [47, 193] on label "Widgets" at bounding box center [48, 198] width 45 height 22
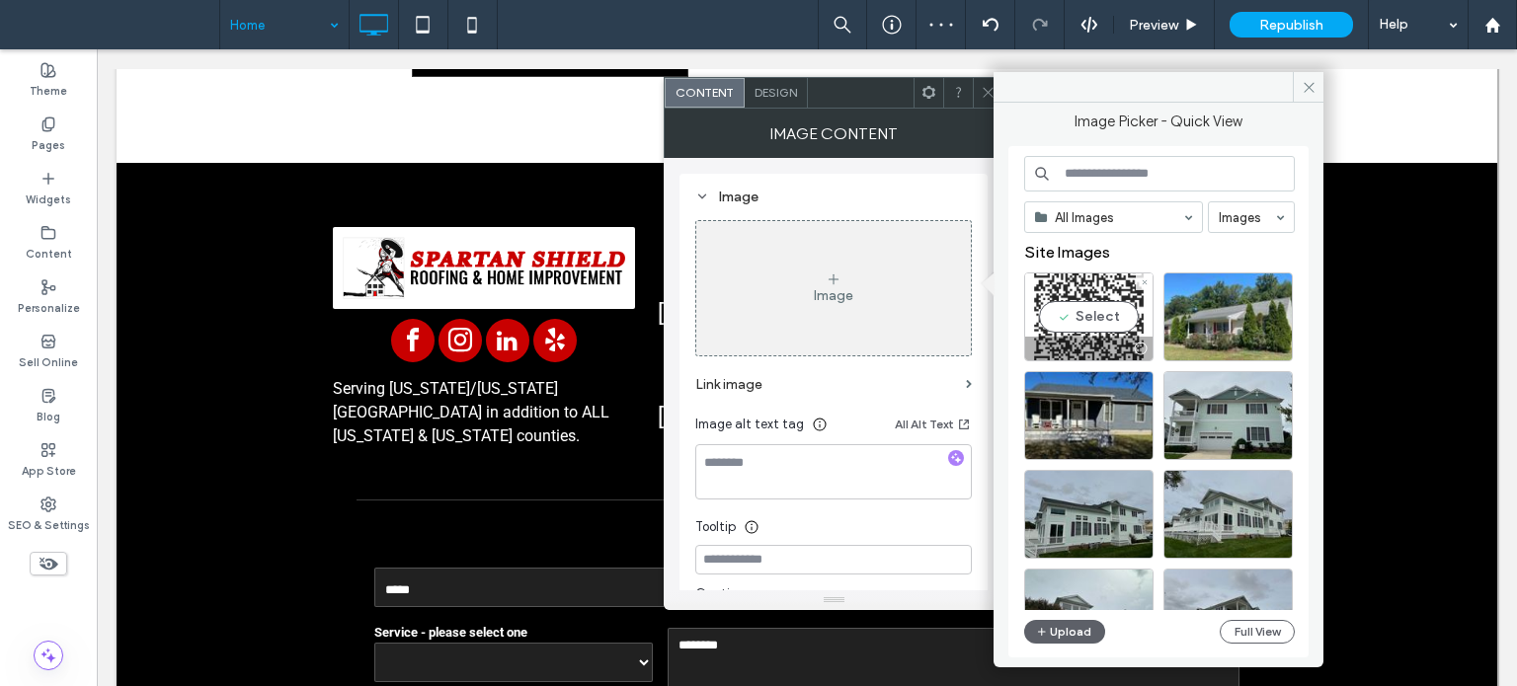
click at [1142, 316] on div "Select" at bounding box center [1088, 317] width 129 height 89
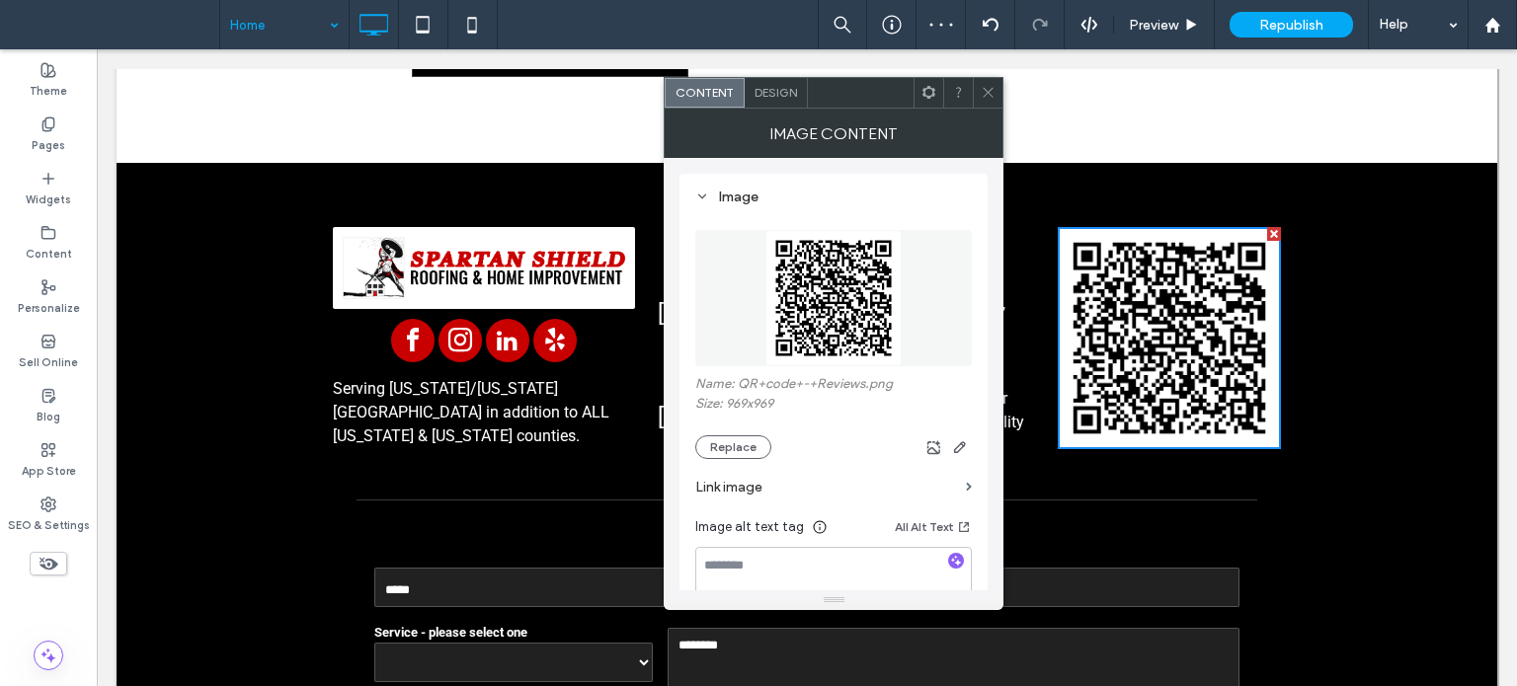
click at [992, 91] on icon at bounding box center [988, 92] width 15 height 15
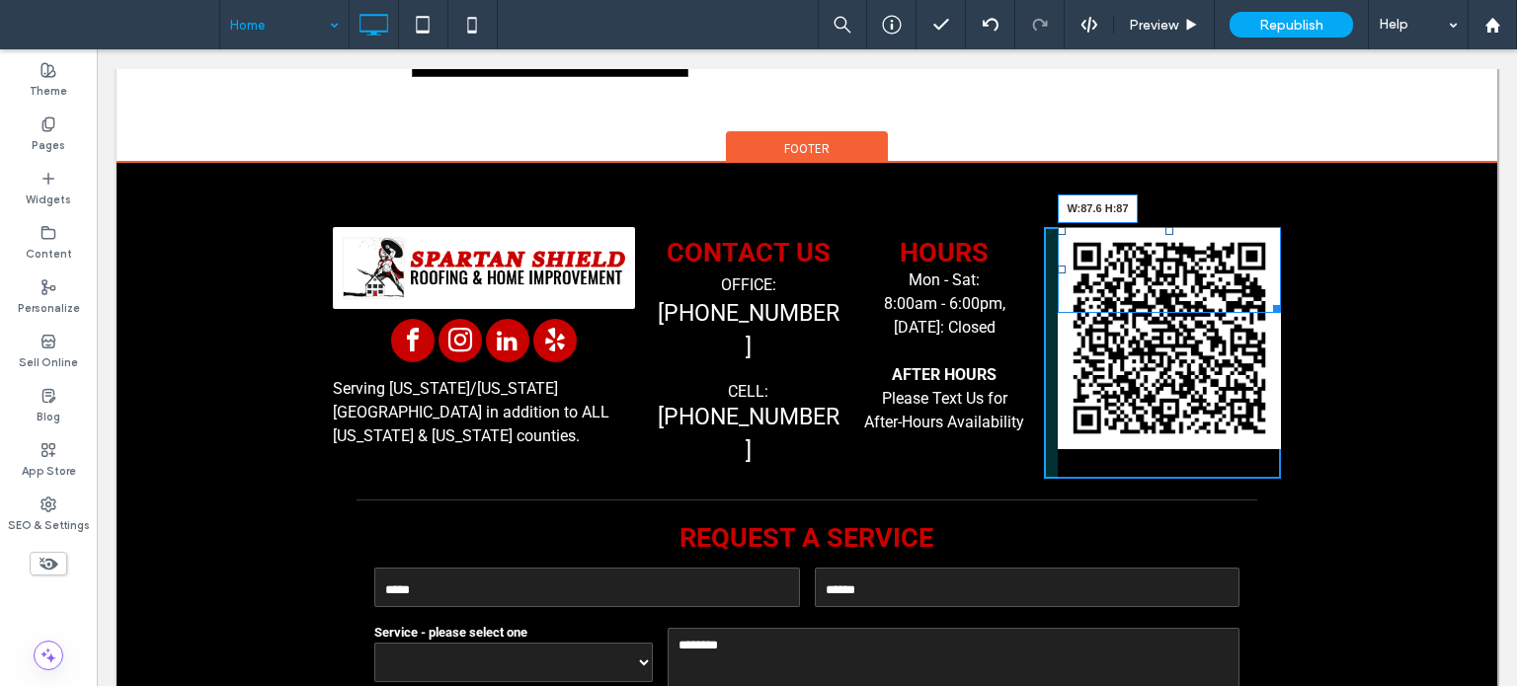
drag, startPoint x: 1256, startPoint y: 349, endPoint x: 1279, endPoint y: 302, distance: 51.7
click at [1188, 256] on div "Click To Paste Click To Paste W:87.6 H:87" at bounding box center [1162, 353] width 237 height 252
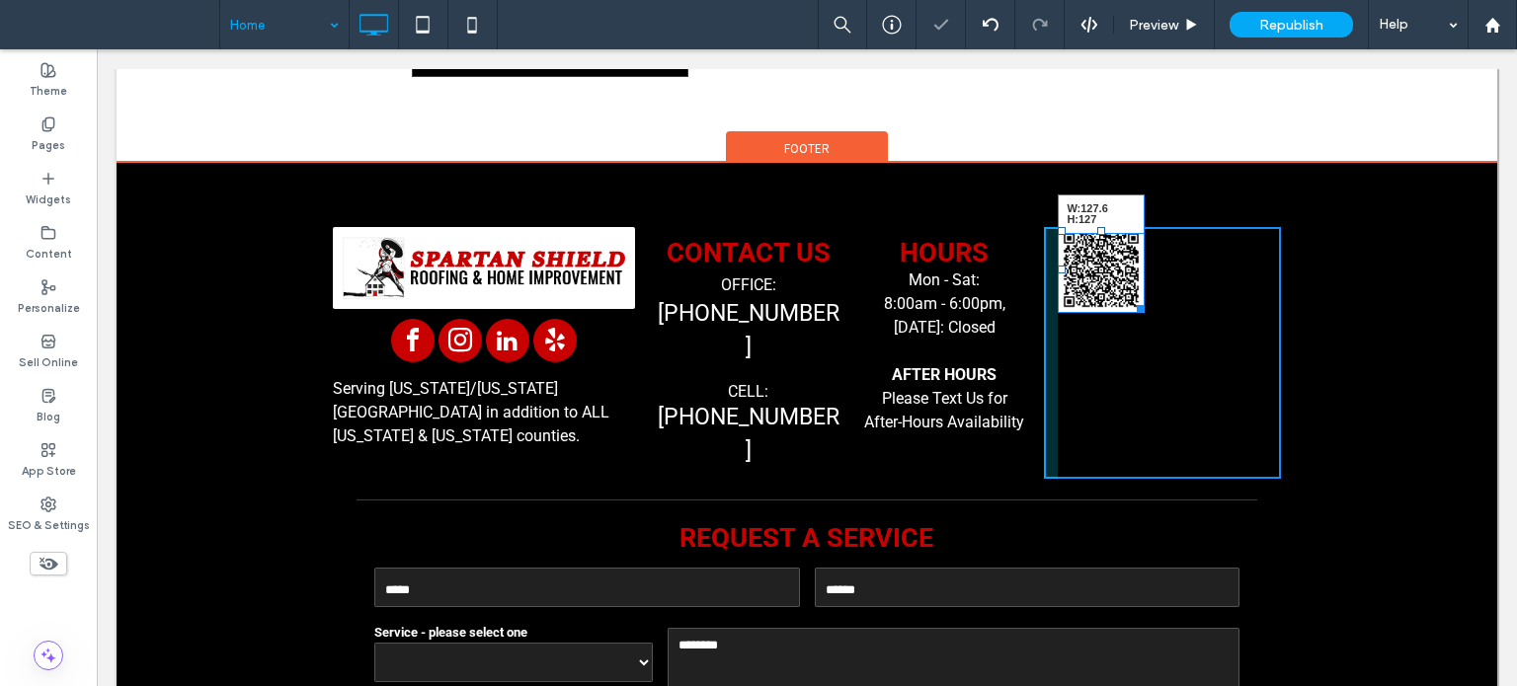
drag, startPoint x: 1126, startPoint y: 213, endPoint x: 1243, endPoint y: 278, distance: 133.9
click at [1145, 231] on div "W:127.6 H:127" at bounding box center [1101, 270] width 87 height 87
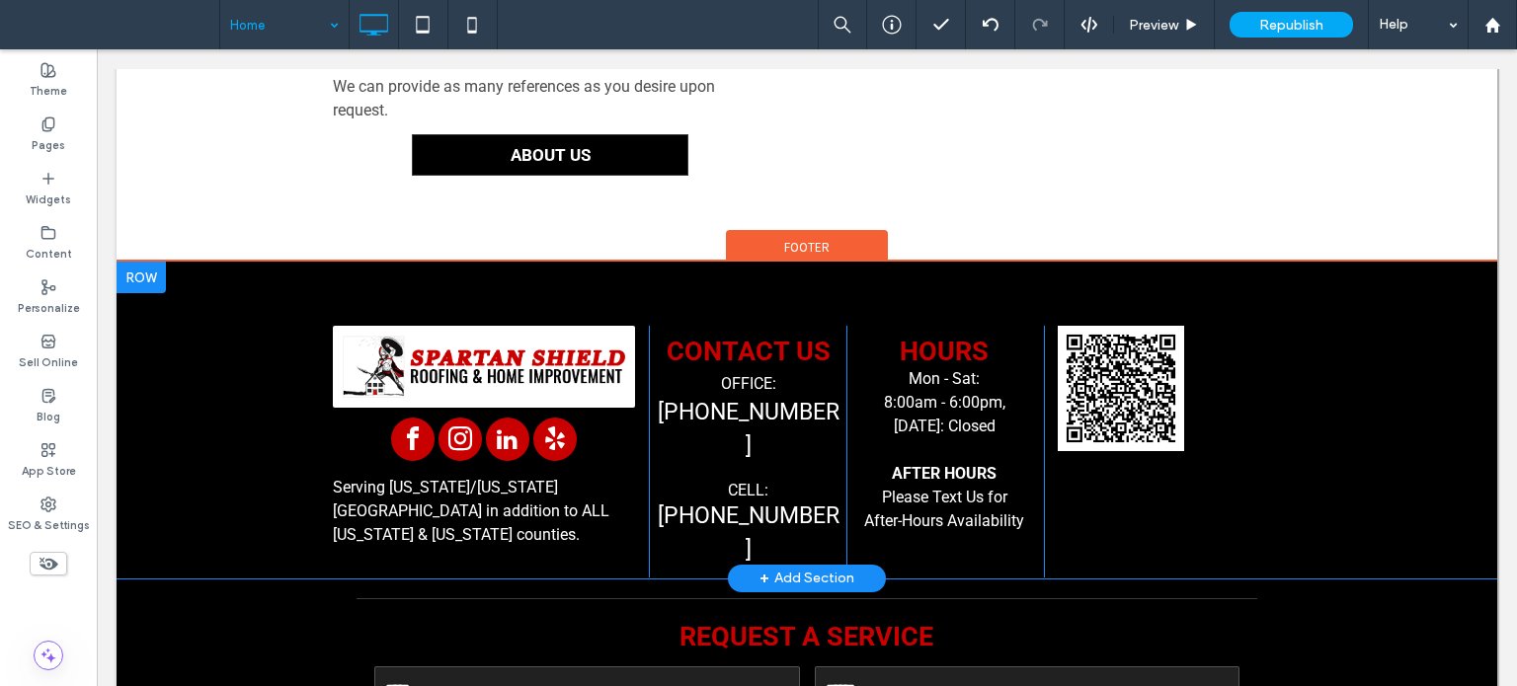
scroll to position [5396, 0]
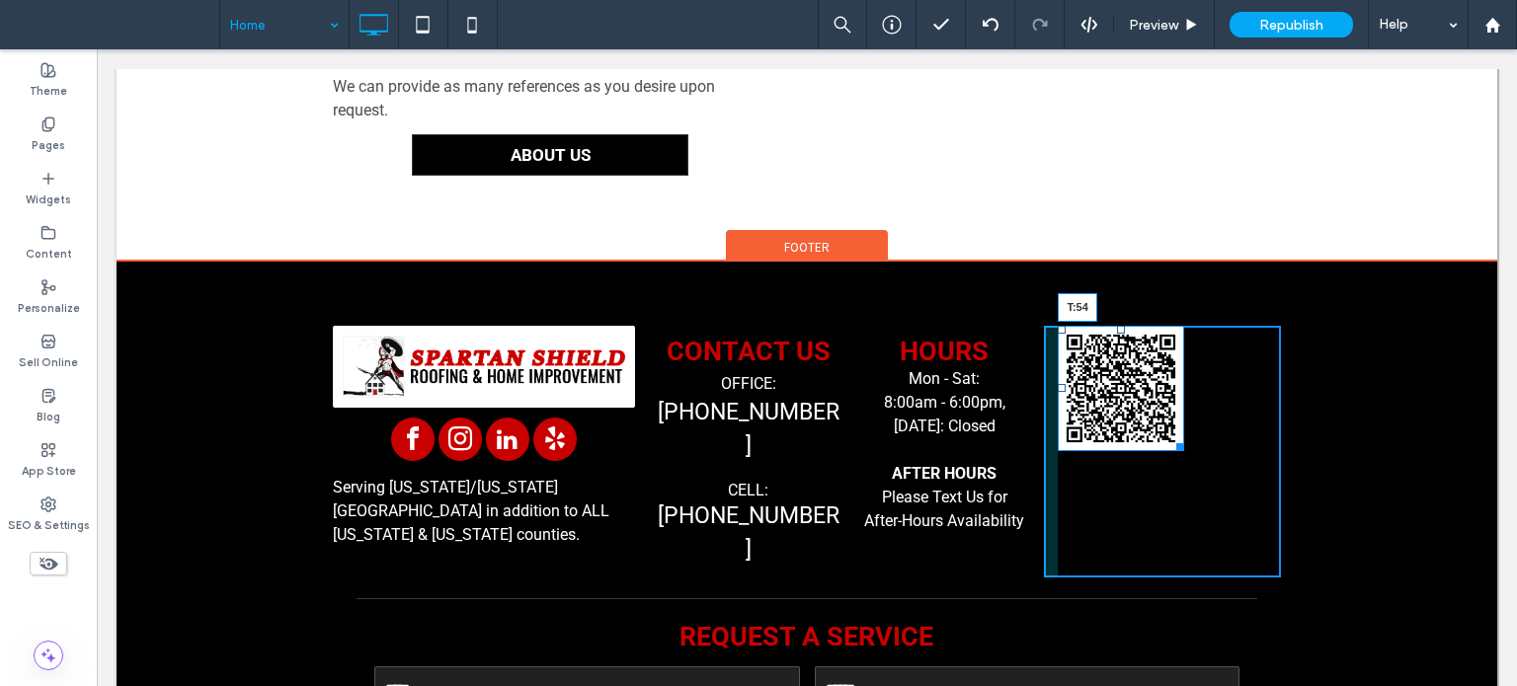
drag, startPoint x: 1106, startPoint y: 234, endPoint x: 1226, endPoint y: 337, distance: 157.6
click at [1129, 326] on div "T:54" at bounding box center [1121, 389] width 126 height 126
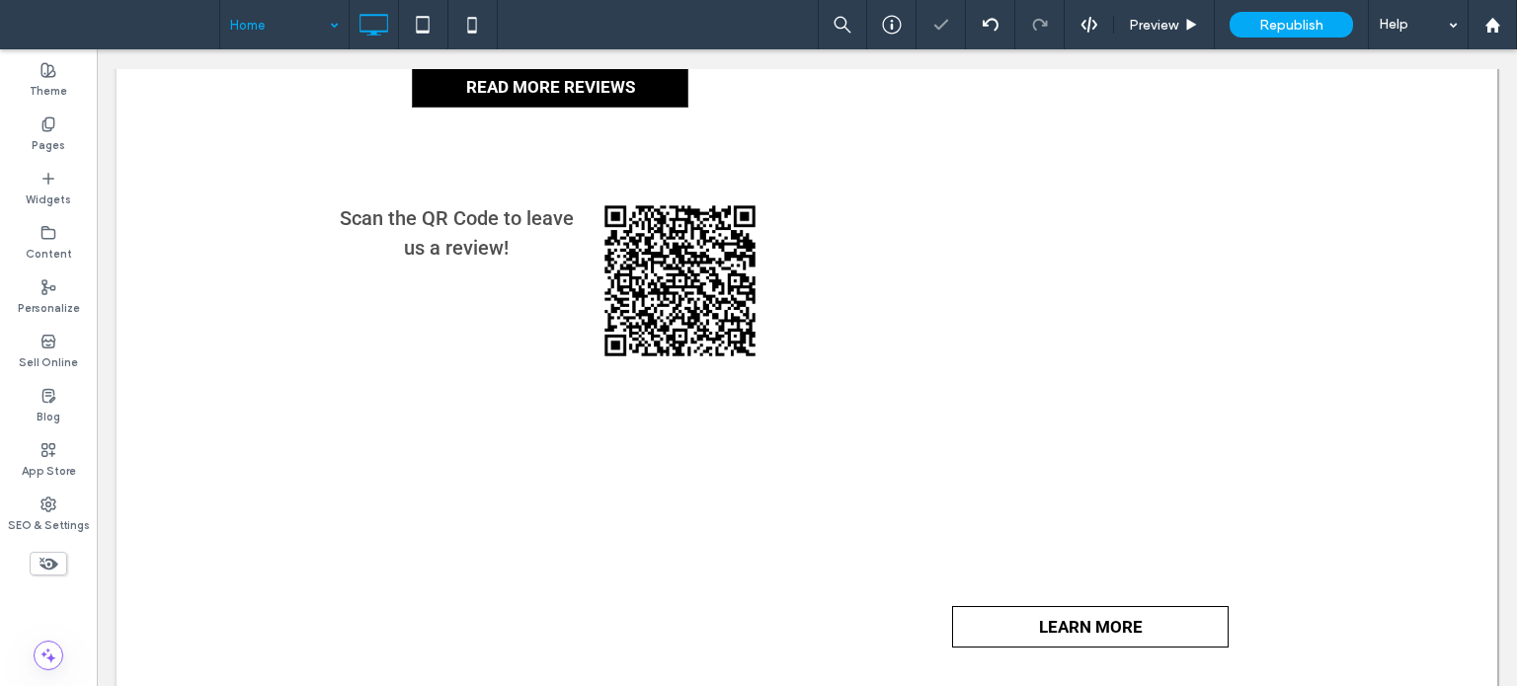
scroll to position [4014, 0]
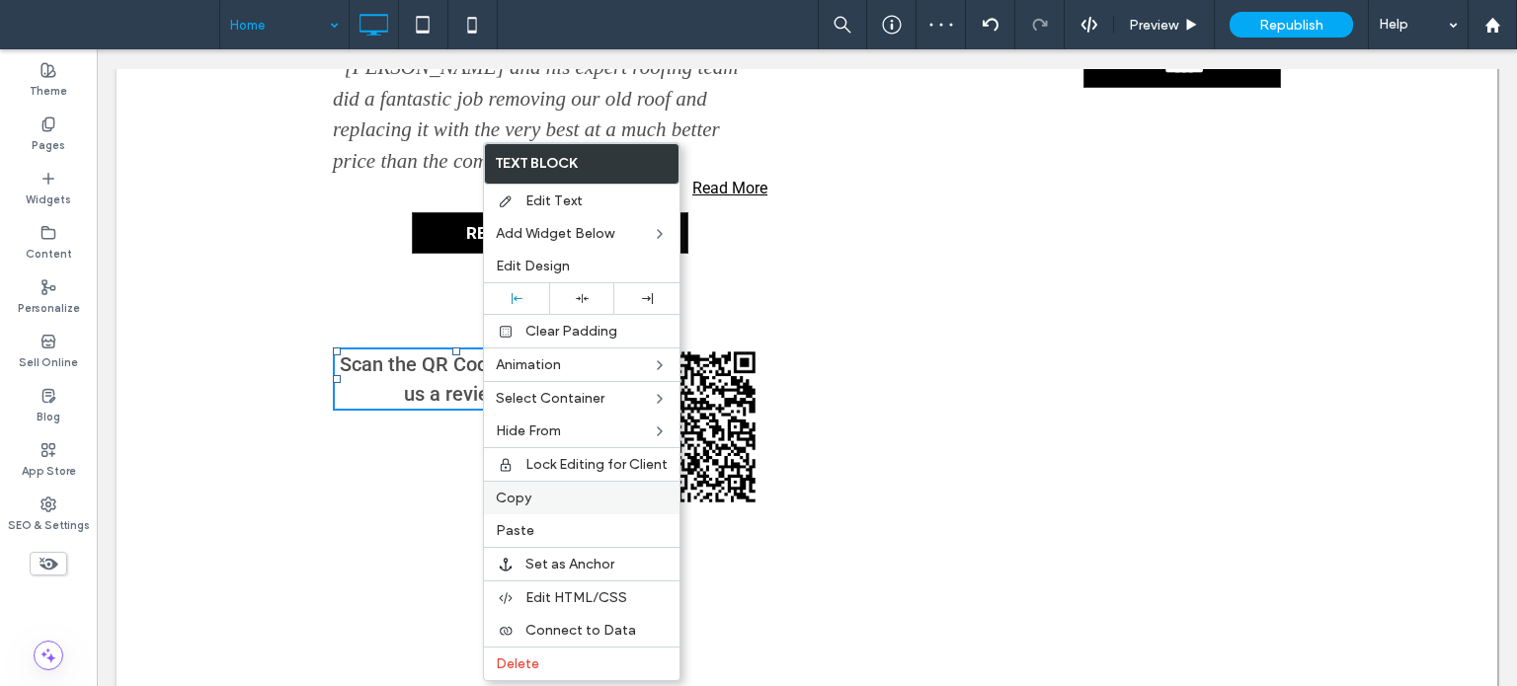
click at [559, 499] on label "Copy" at bounding box center [582, 498] width 172 height 17
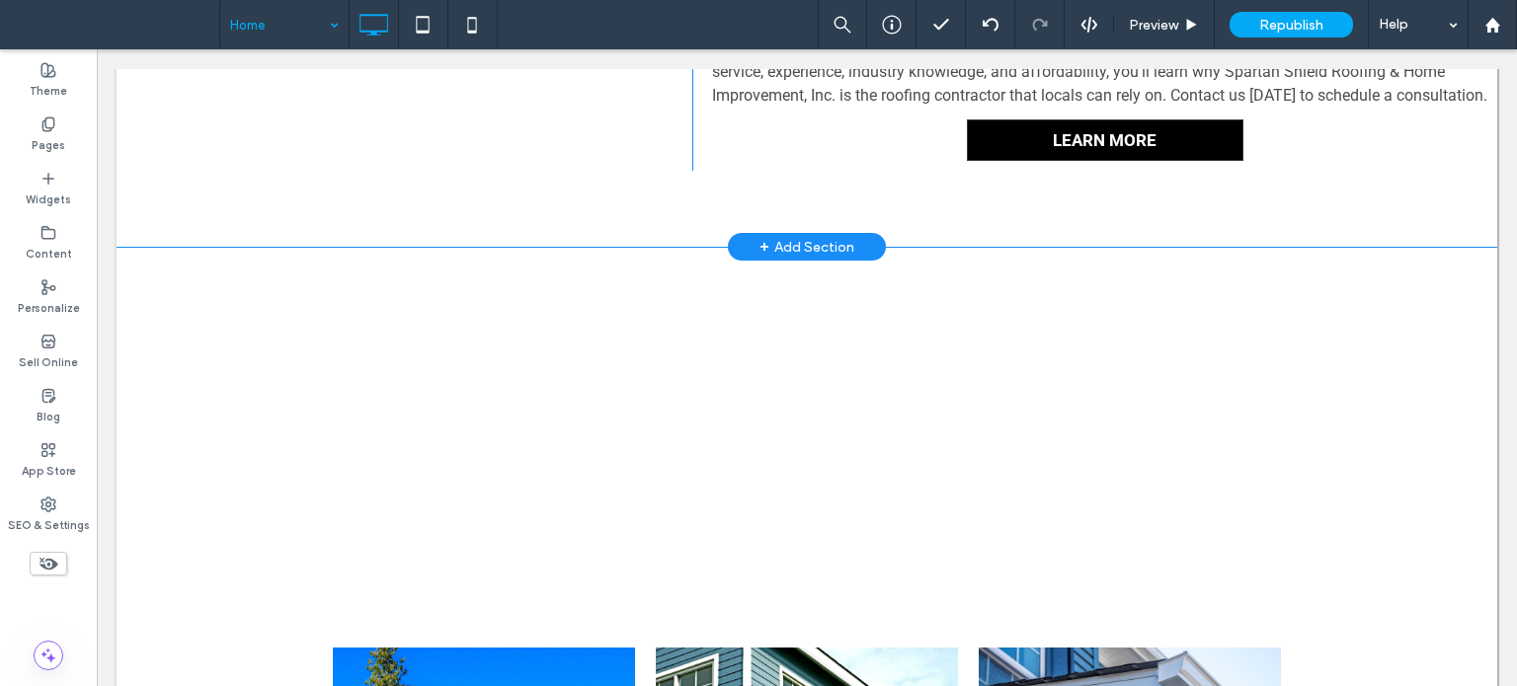
scroll to position [2236, 0]
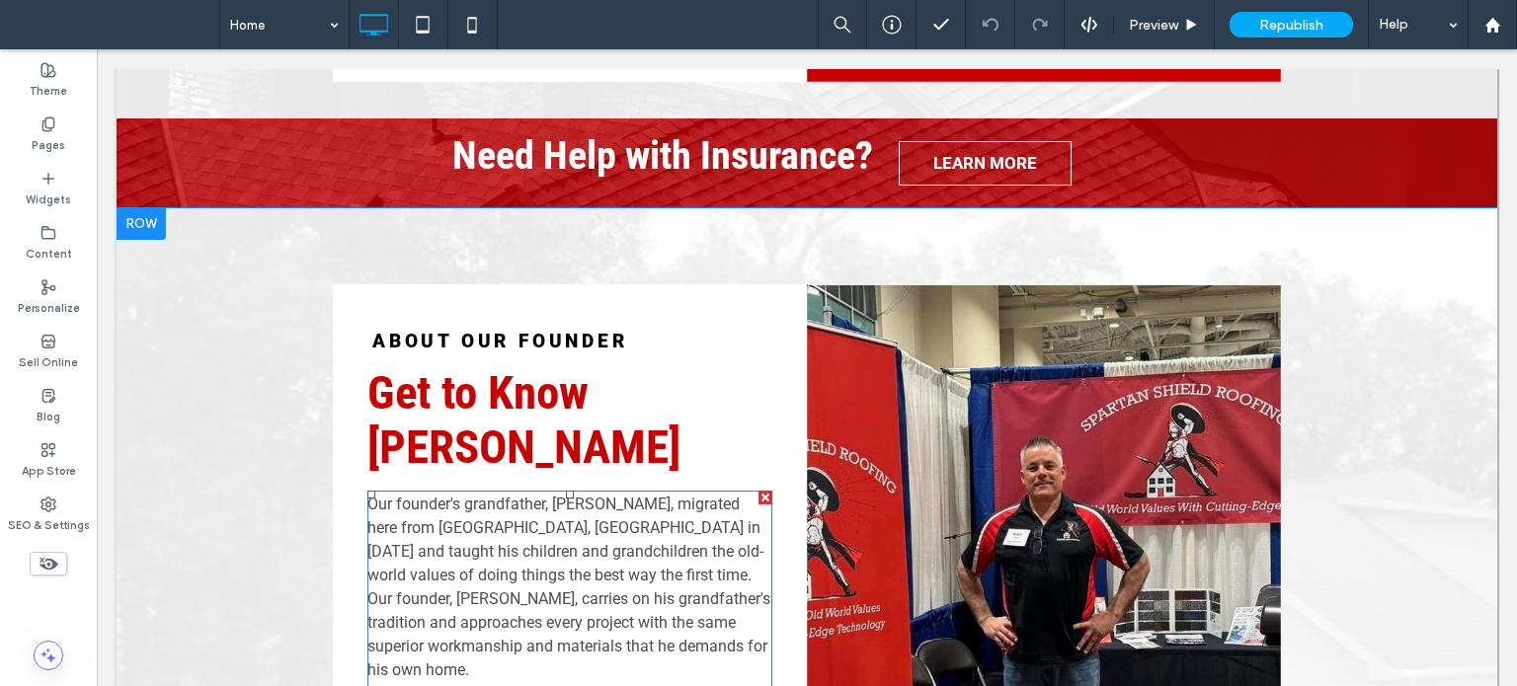
scroll to position [3411, 0]
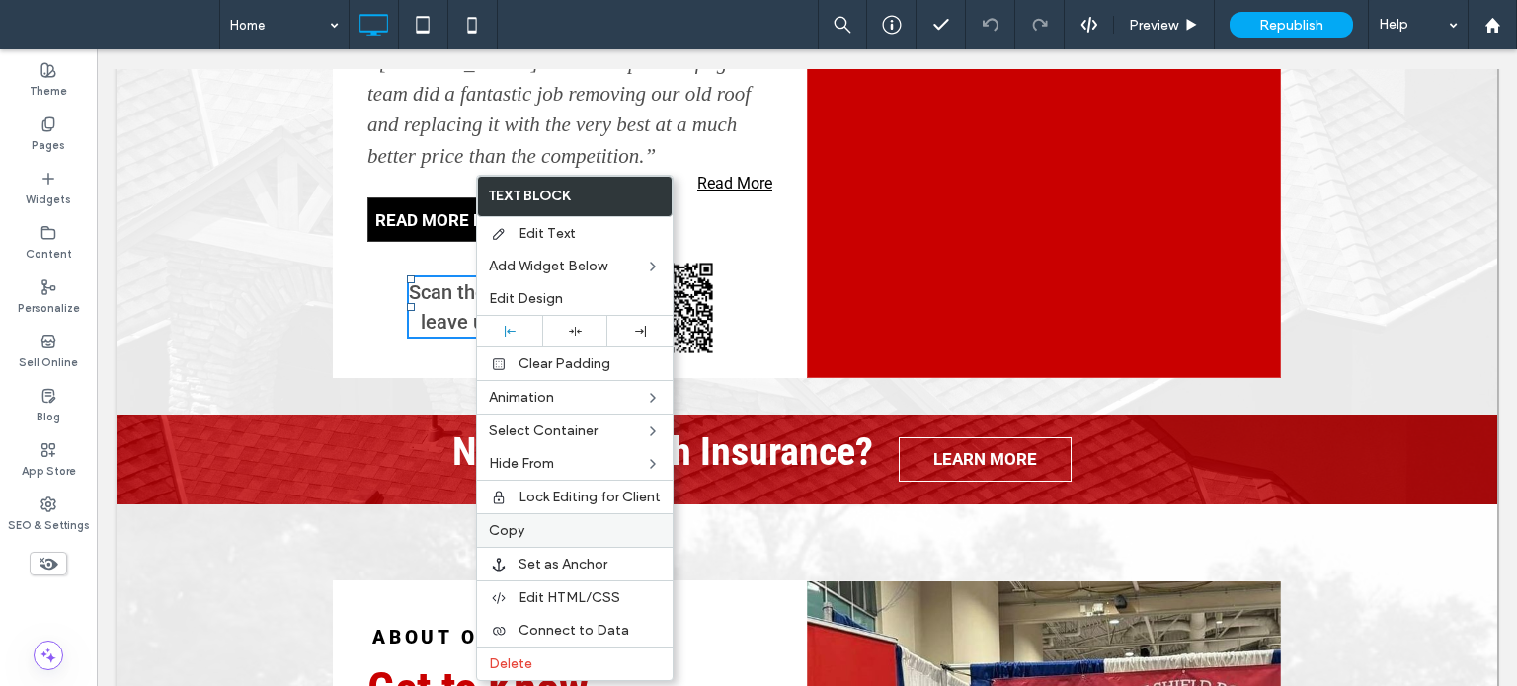
click at [527, 529] on label "Copy" at bounding box center [575, 530] width 172 height 17
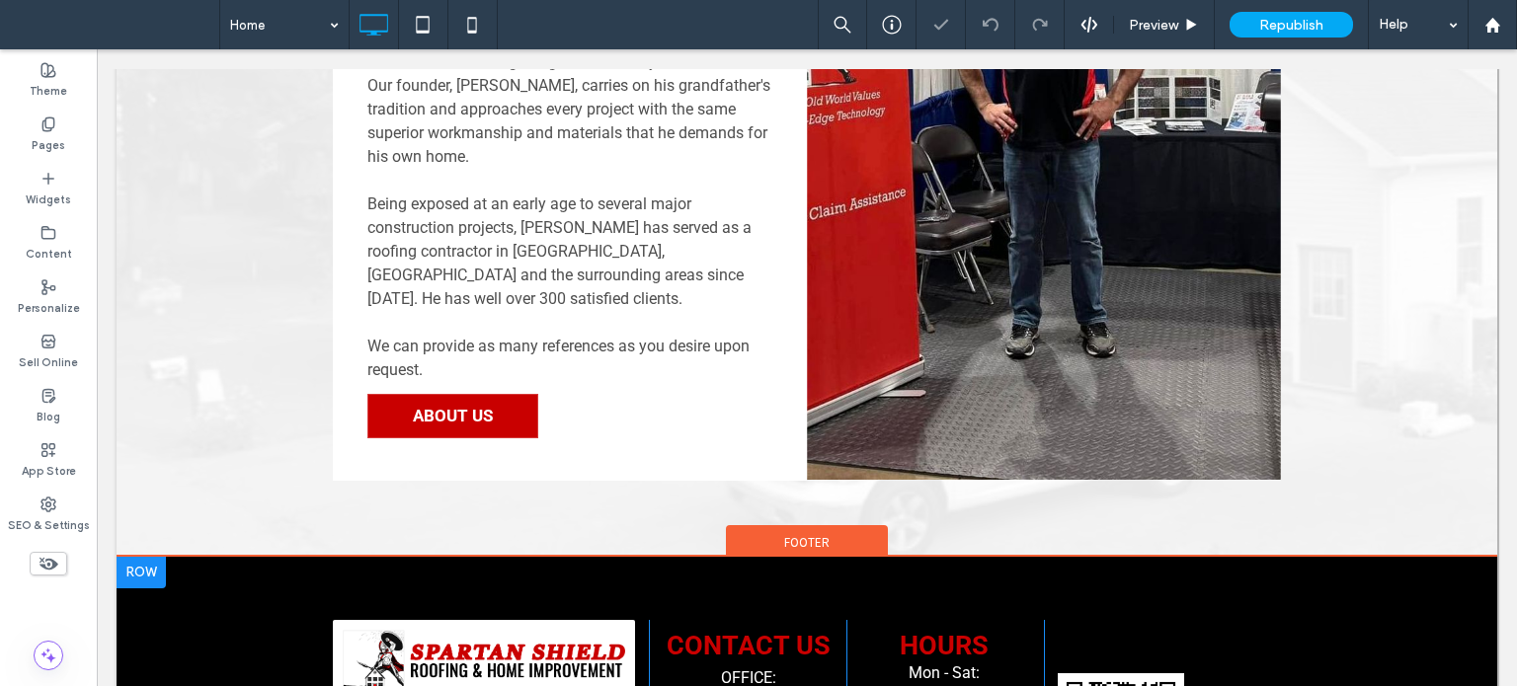
scroll to position [4300, 0]
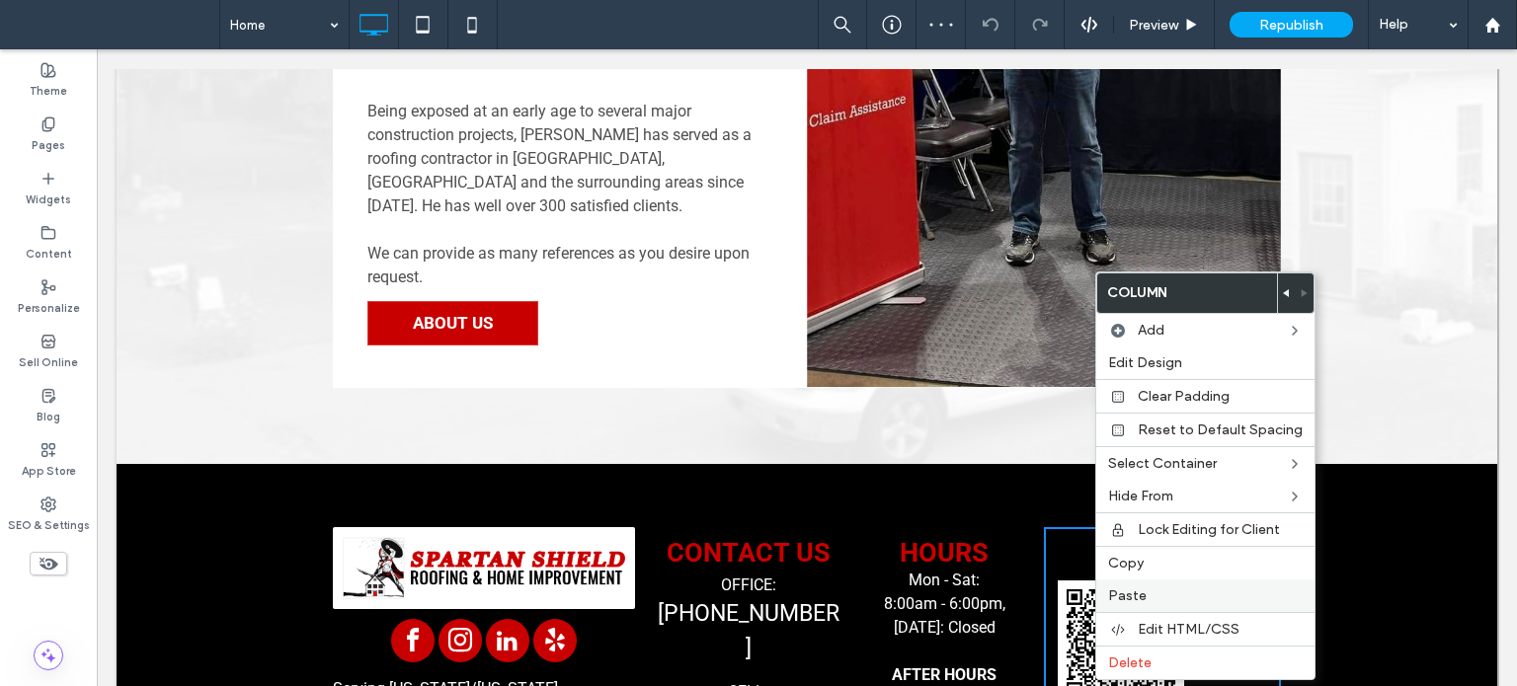
click at [1142, 588] on span "Paste" at bounding box center [1127, 596] width 39 height 17
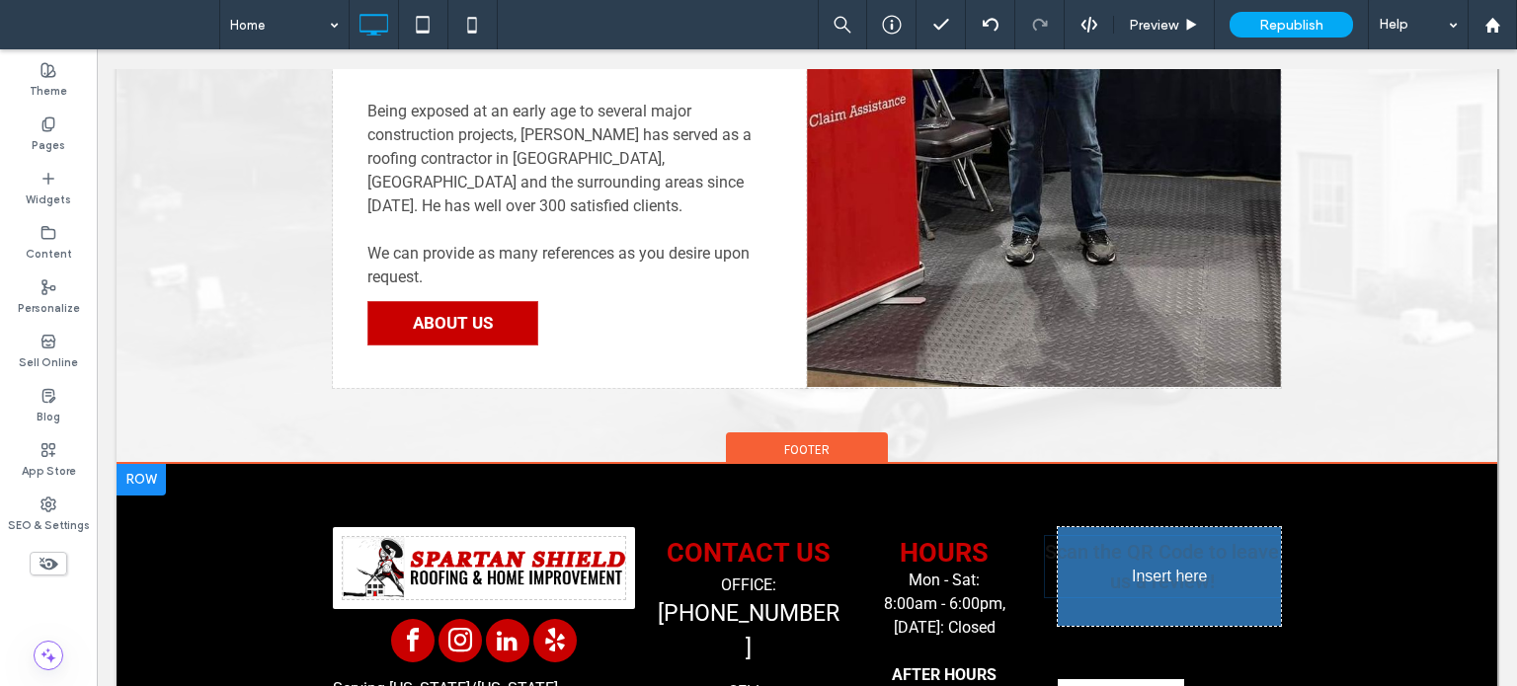
drag, startPoint x: 1182, startPoint y: 544, endPoint x: 1203, endPoint y: 384, distance: 161.3
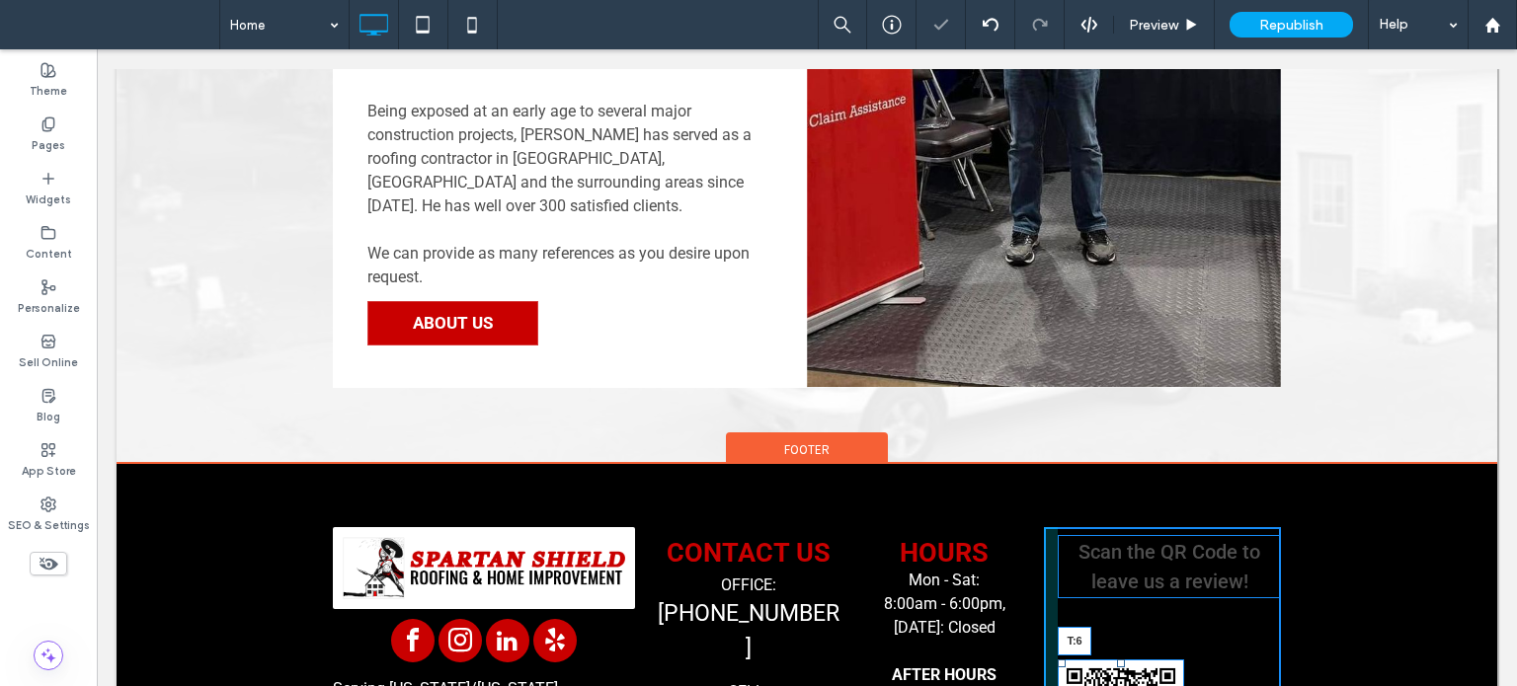
scroll to position [14, 0]
drag, startPoint x: 1106, startPoint y: 446, endPoint x: 1112, endPoint y: 406, distance: 40.9
click at [1112, 527] on div "Scan the QR Code to leave us a review! T:0 Click To Paste" at bounding box center [1162, 656] width 237 height 259
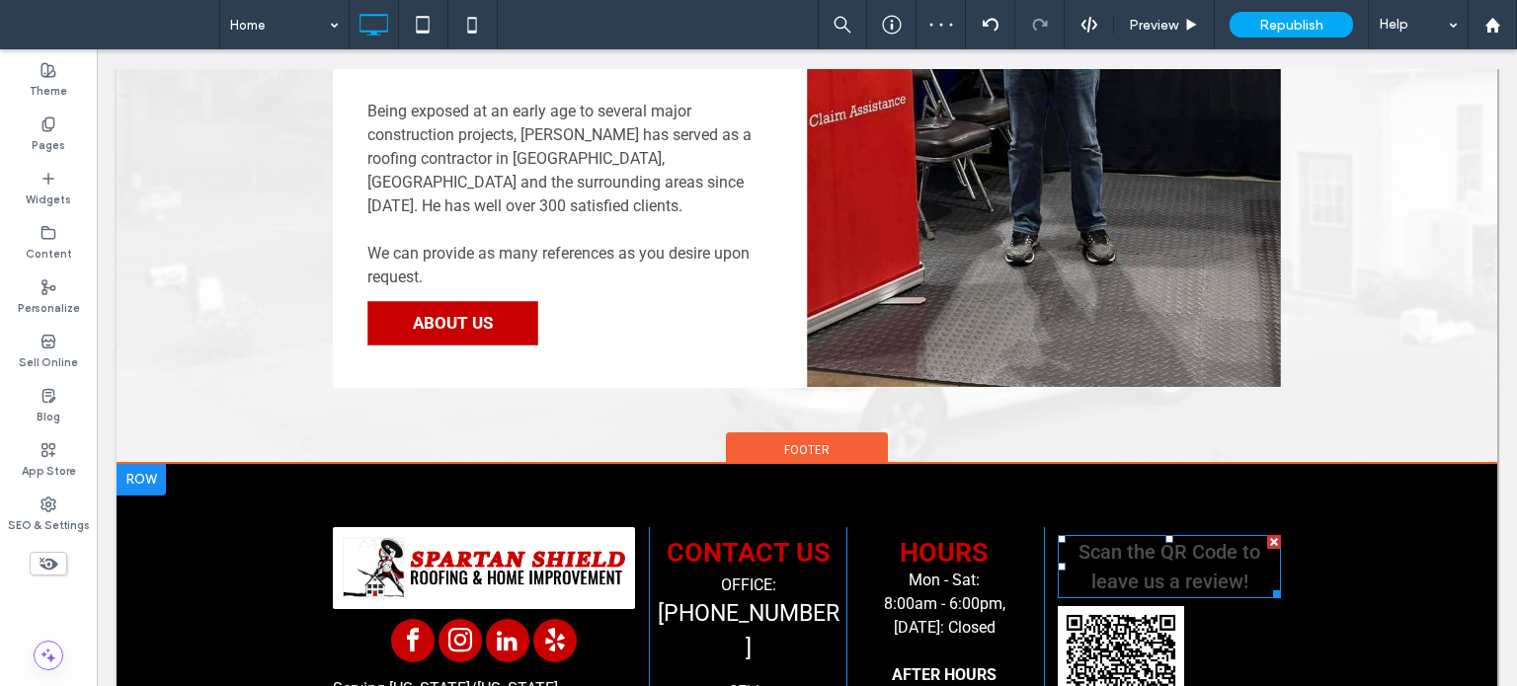
click at [1143, 540] on span "Scan the QR Code to leave us a review!" at bounding box center [1169, 566] width 182 height 53
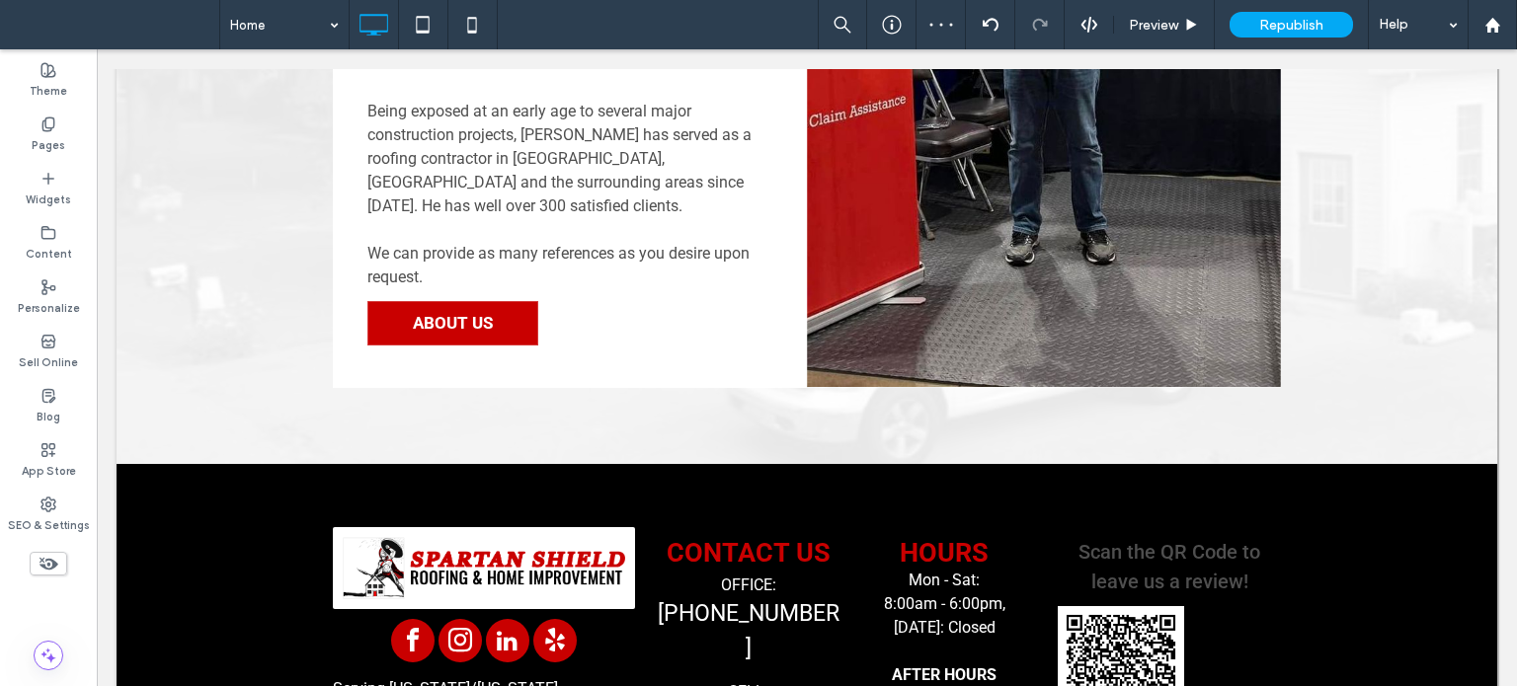
type input "******"
type input "**"
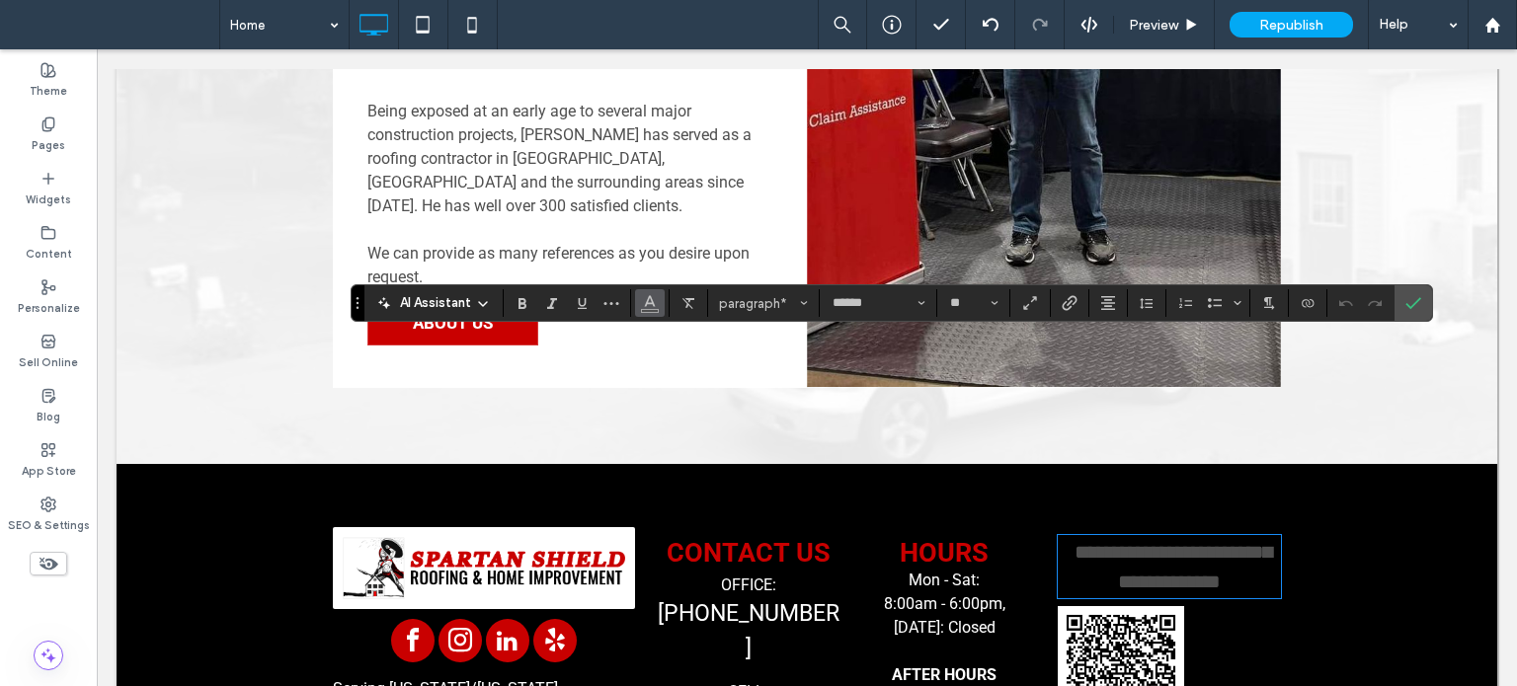
click at [643, 301] on icon "Color" at bounding box center [650, 301] width 16 height 16
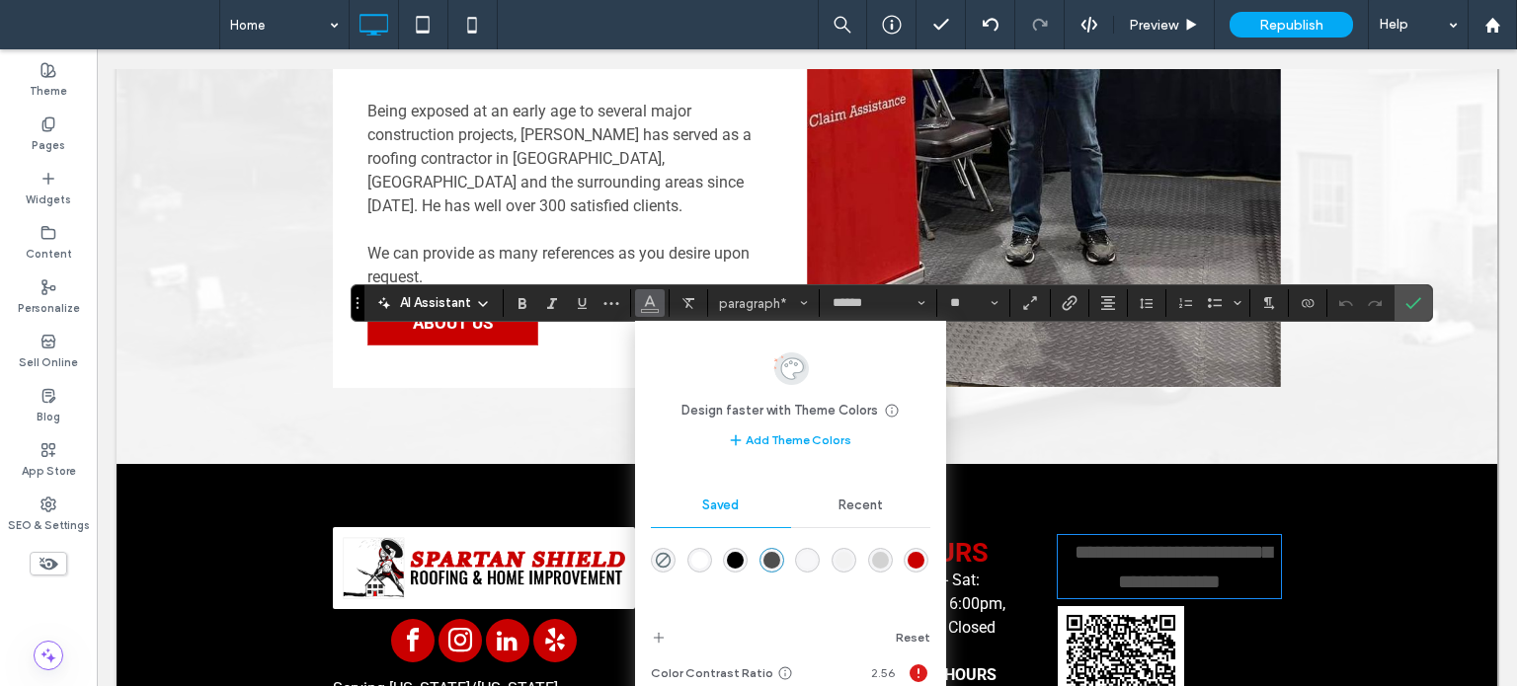
click at [700, 561] on div "rgba(255,255,255,1)" at bounding box center [699, 560] width 17 height 17
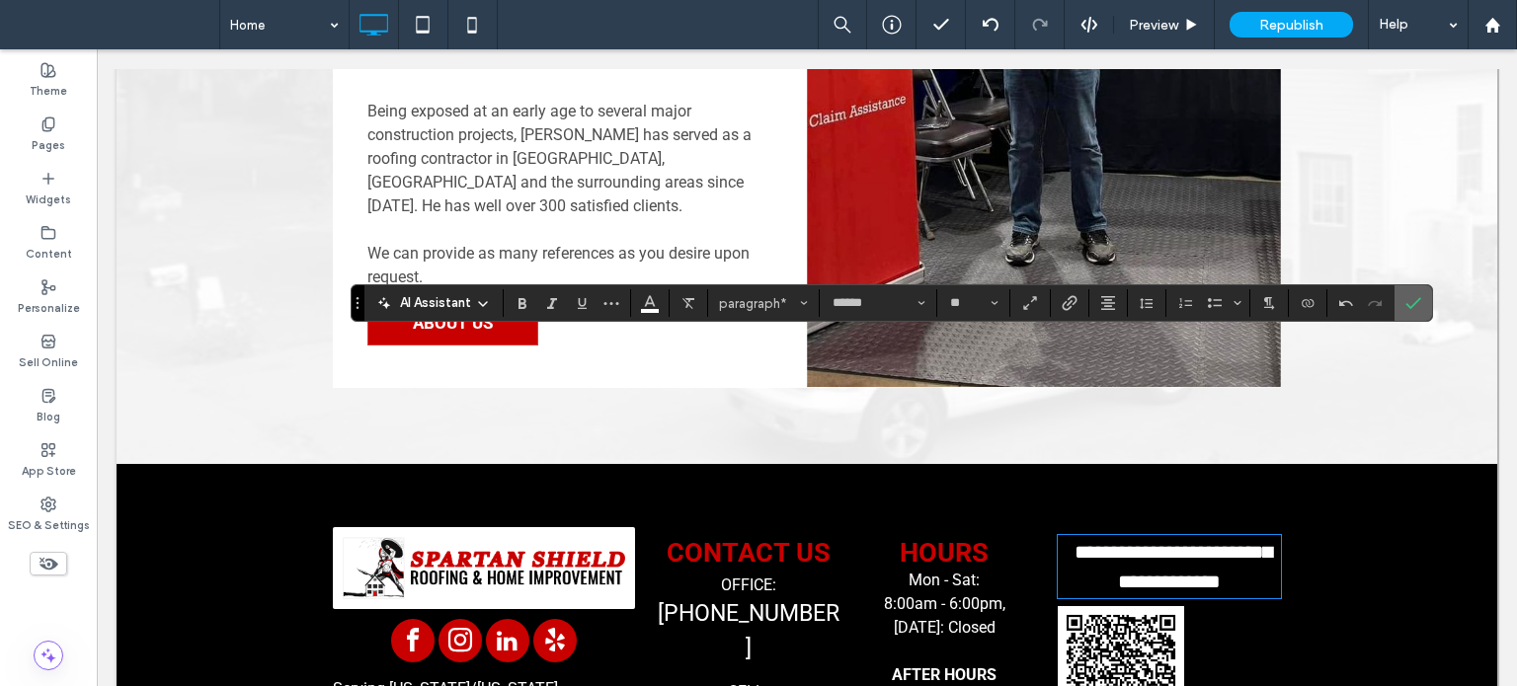
click at [1423, 305] on label "Confirm" at bounding box center [1413, 303] width 30 height 36
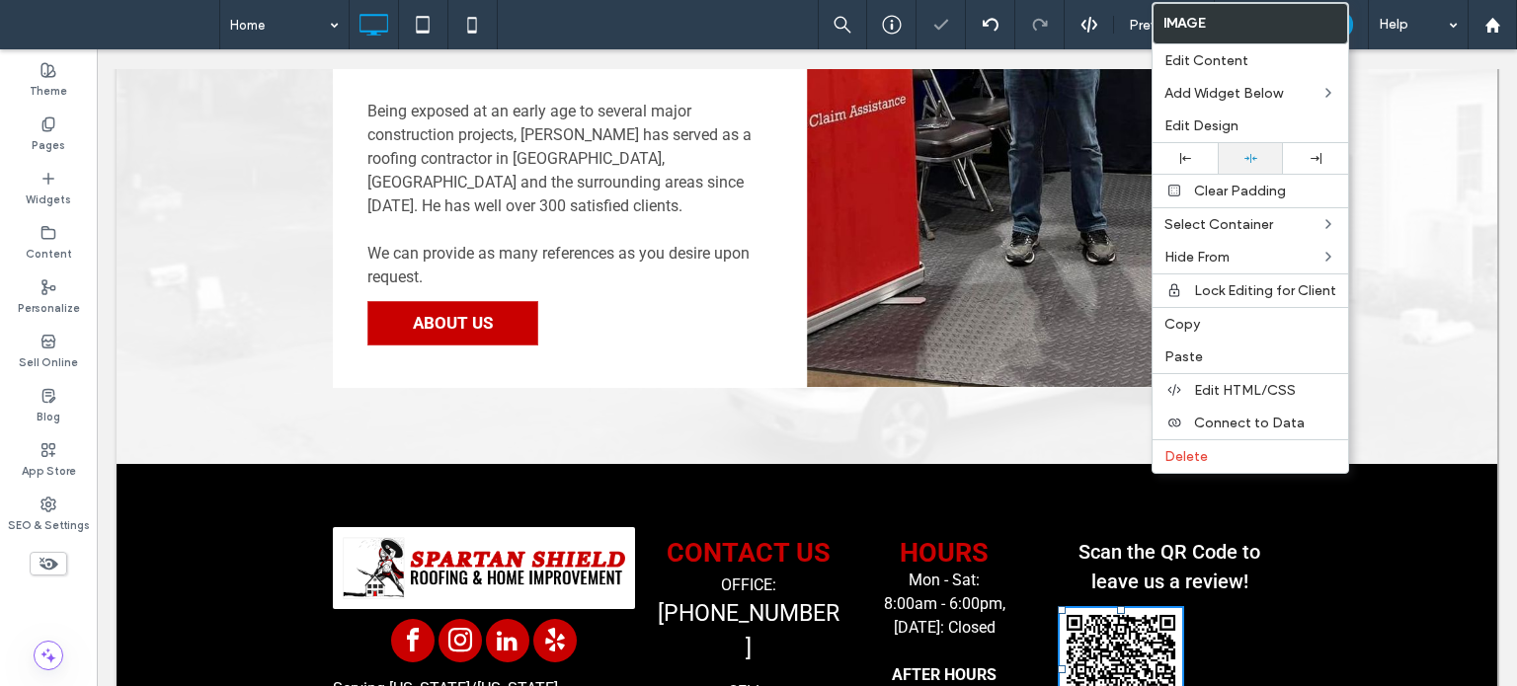
click at [1256, 157] on div at bounding box center [1250, 158] width 45 height 13
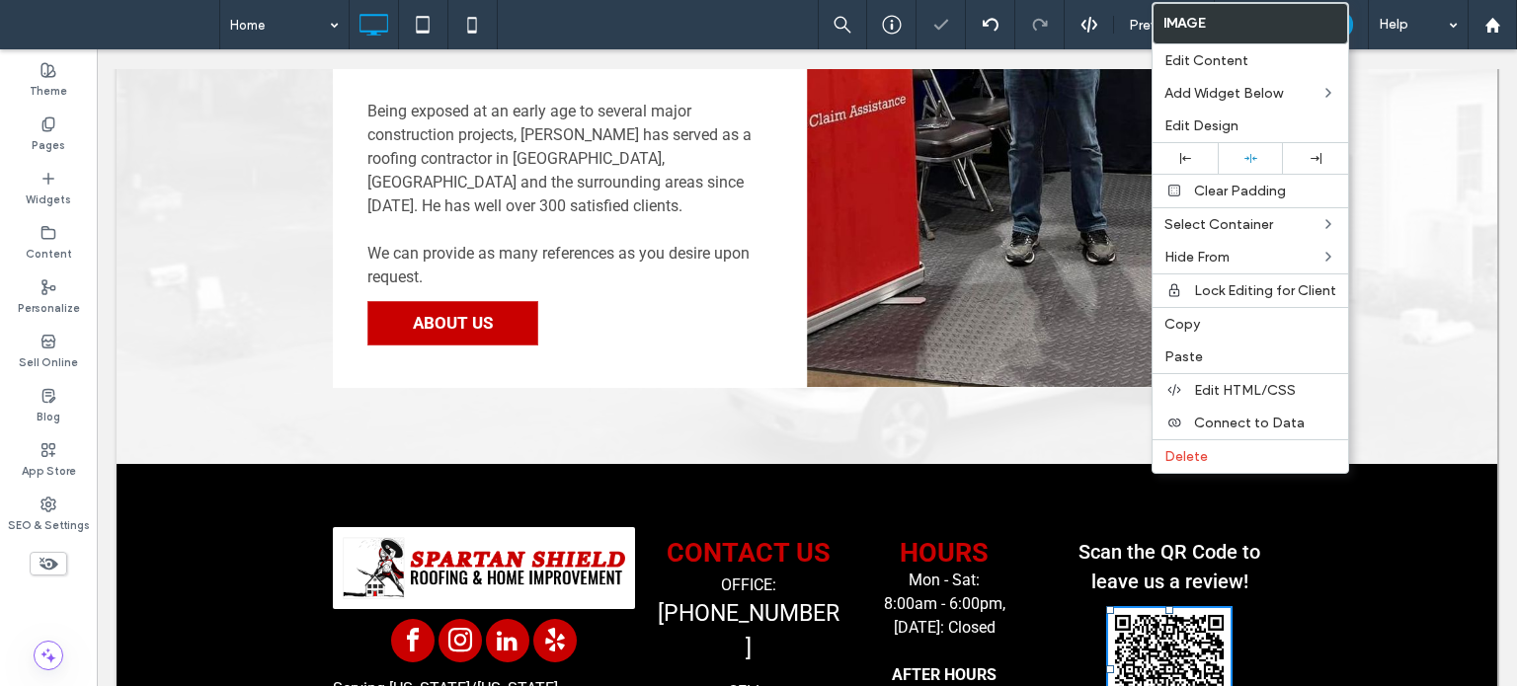
click at [1106, 666] on div at bounding box center [1110, 670] width 8 height 8
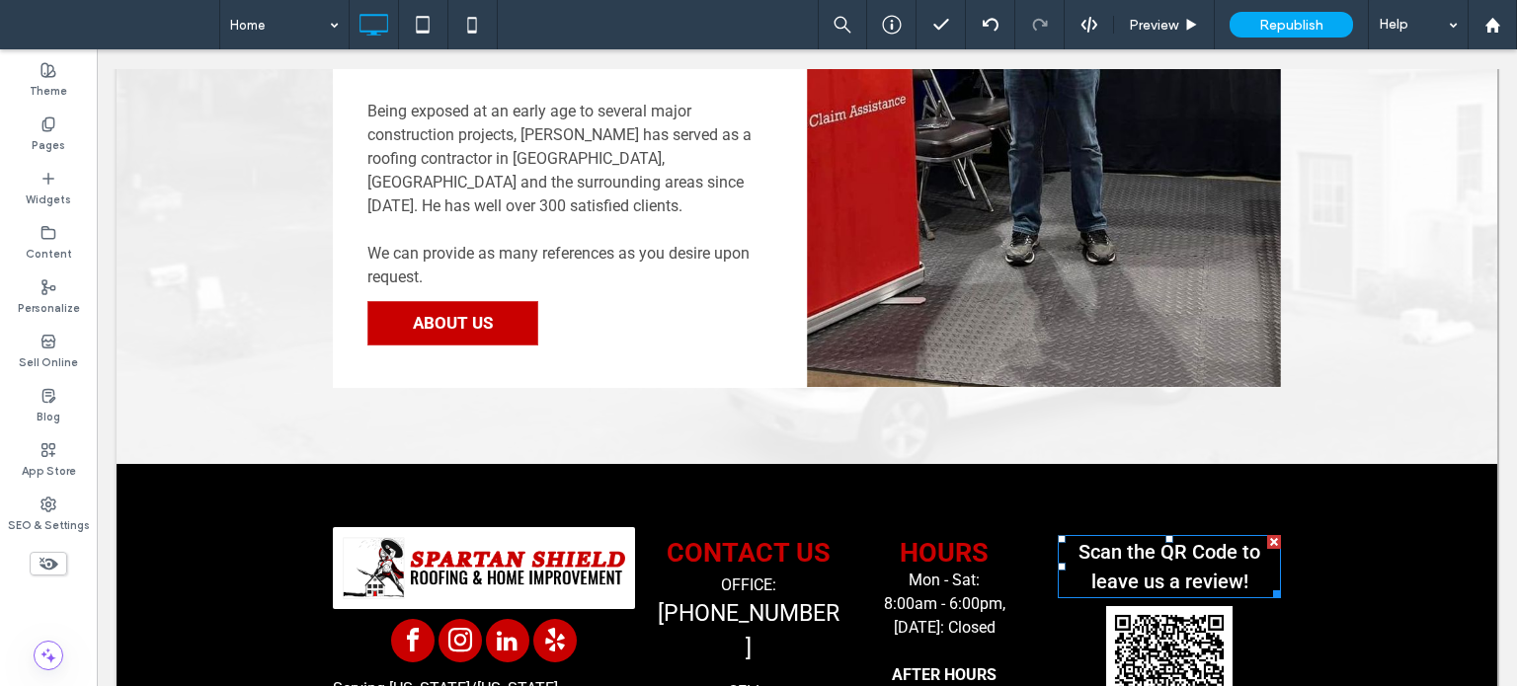
click at [1162, 540] on span "Scan the QR Code to leave us a review!" at bounding box center [1169, 566] width 182 height 53
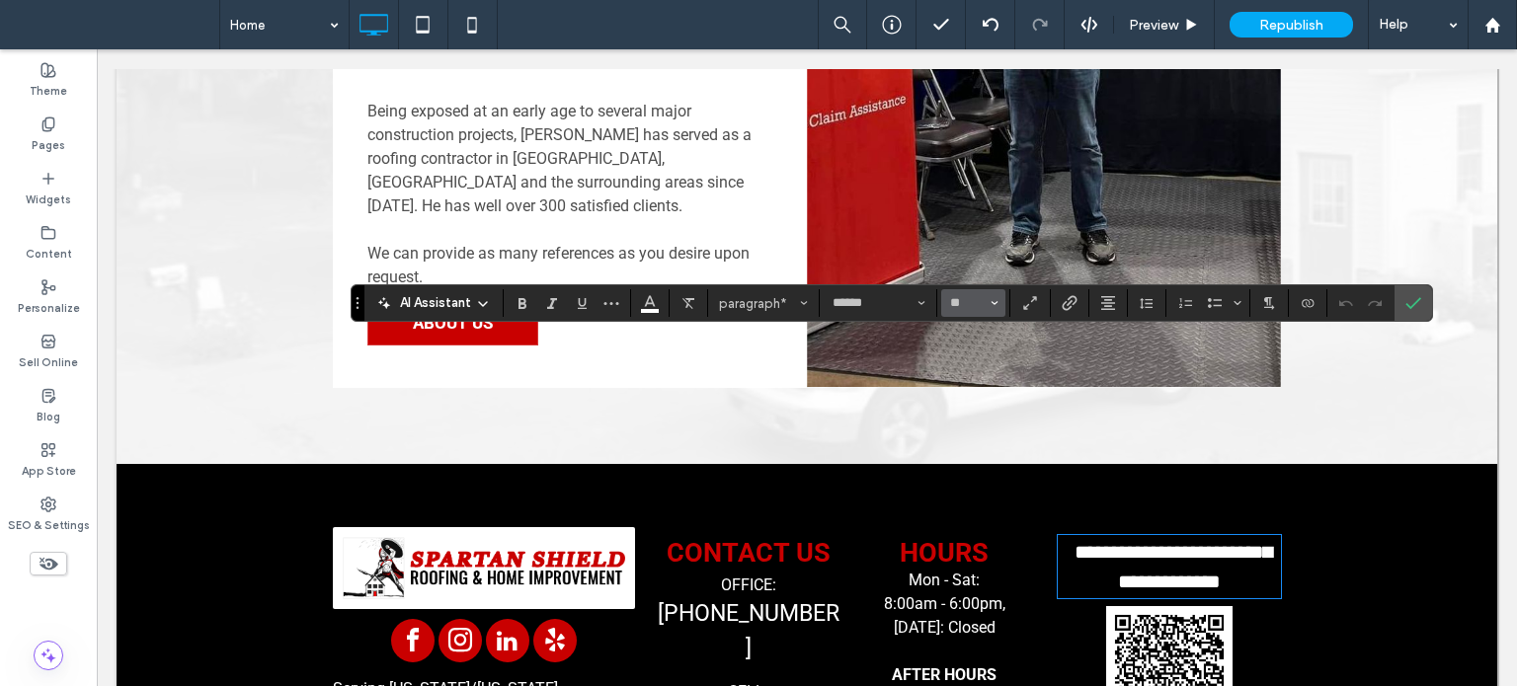
click at [959, 300] on input "**" at bounding box center [967, 303] width 39 height 16
type input "**"
click at [1405, 292] on span "Confirm" at bounding box center [1409, 303] width 9 height 36
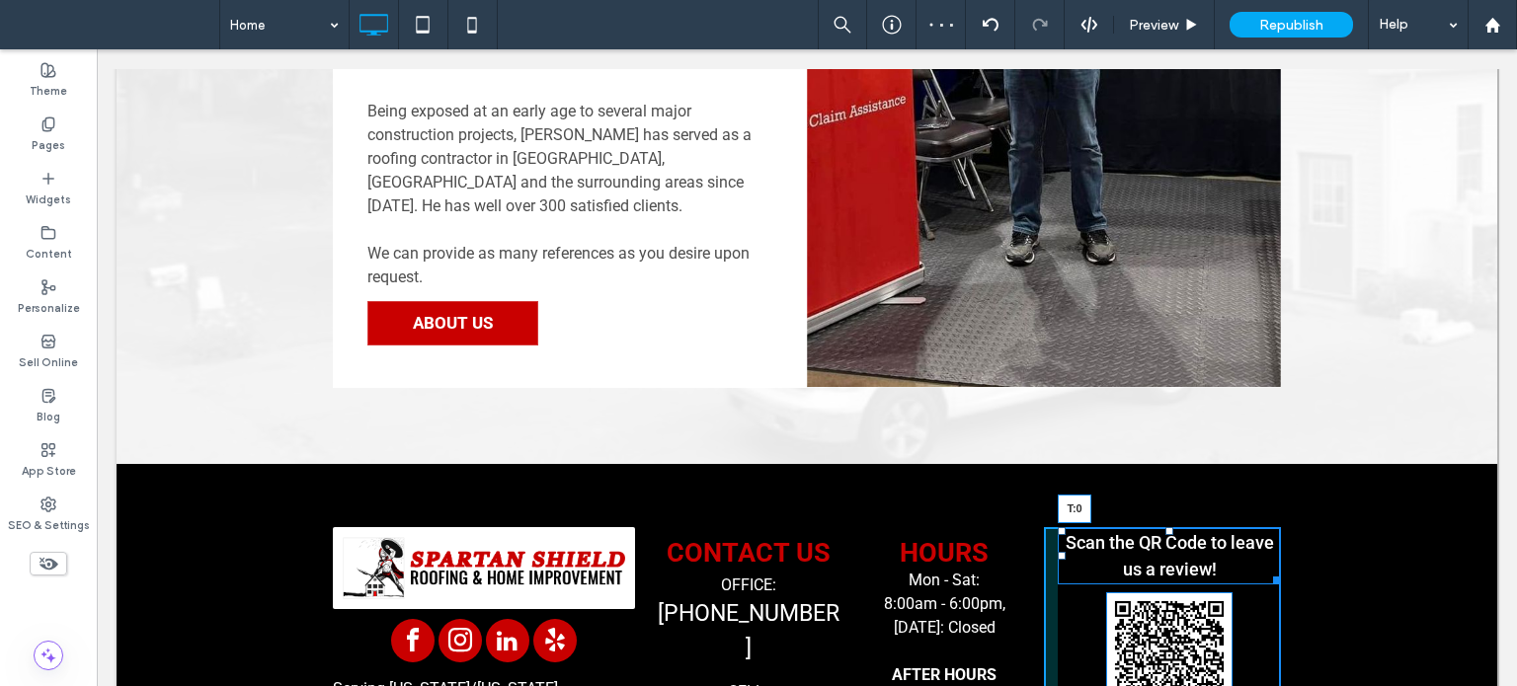
drag, startPoint x: 1156, startPoint y: 339, endPoint x: 1257, endPoint y: 384, distance: 110.5
click at [1160, 527] on div "Scan the QR Code to leave us a review! T:0" at bounding box center [1169, 555] width 223 height 57
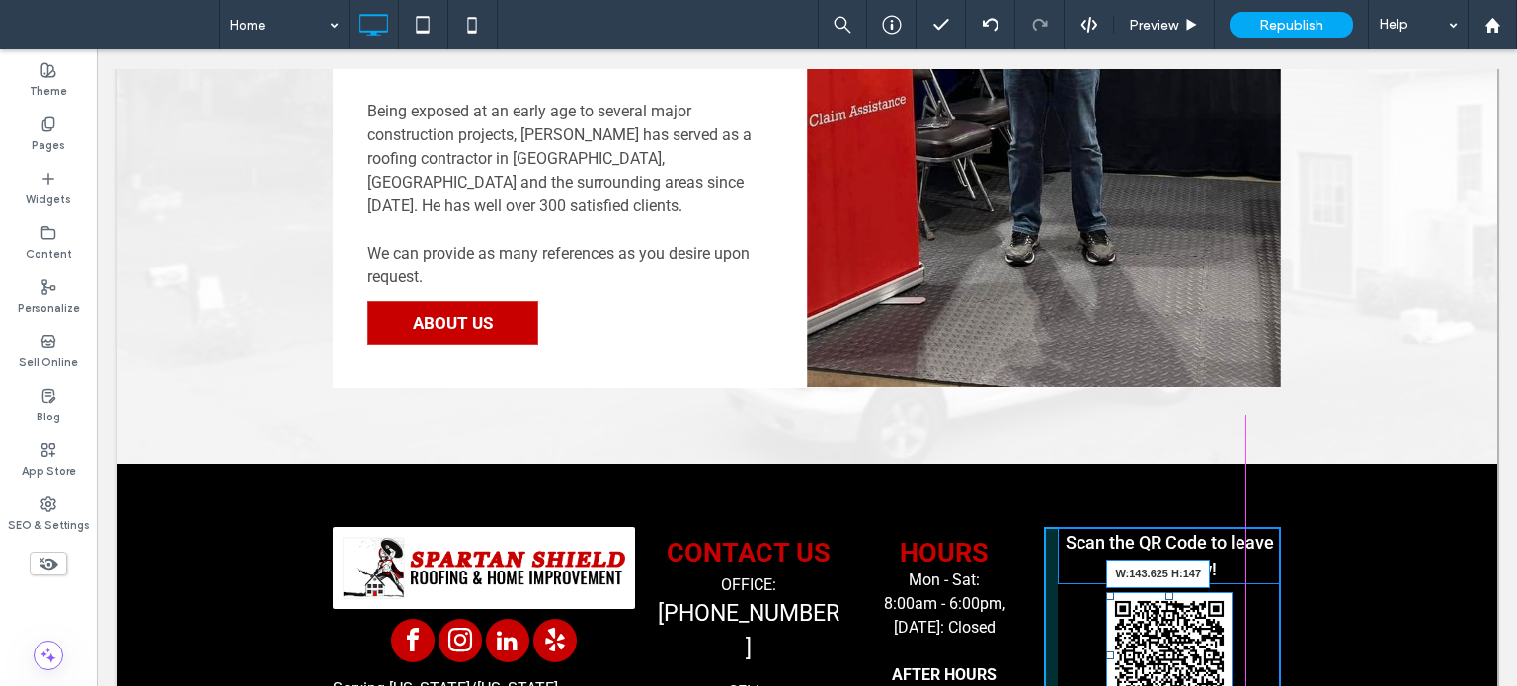
drag, startPoint x: 1213, startPoint y: 515, endPoint x: 1223, endPoint y: 522, distance: 12.6
click at [1223, 593] on div "W:143.625 H:147" at bounding box center [1169, 656] width 126 height 126
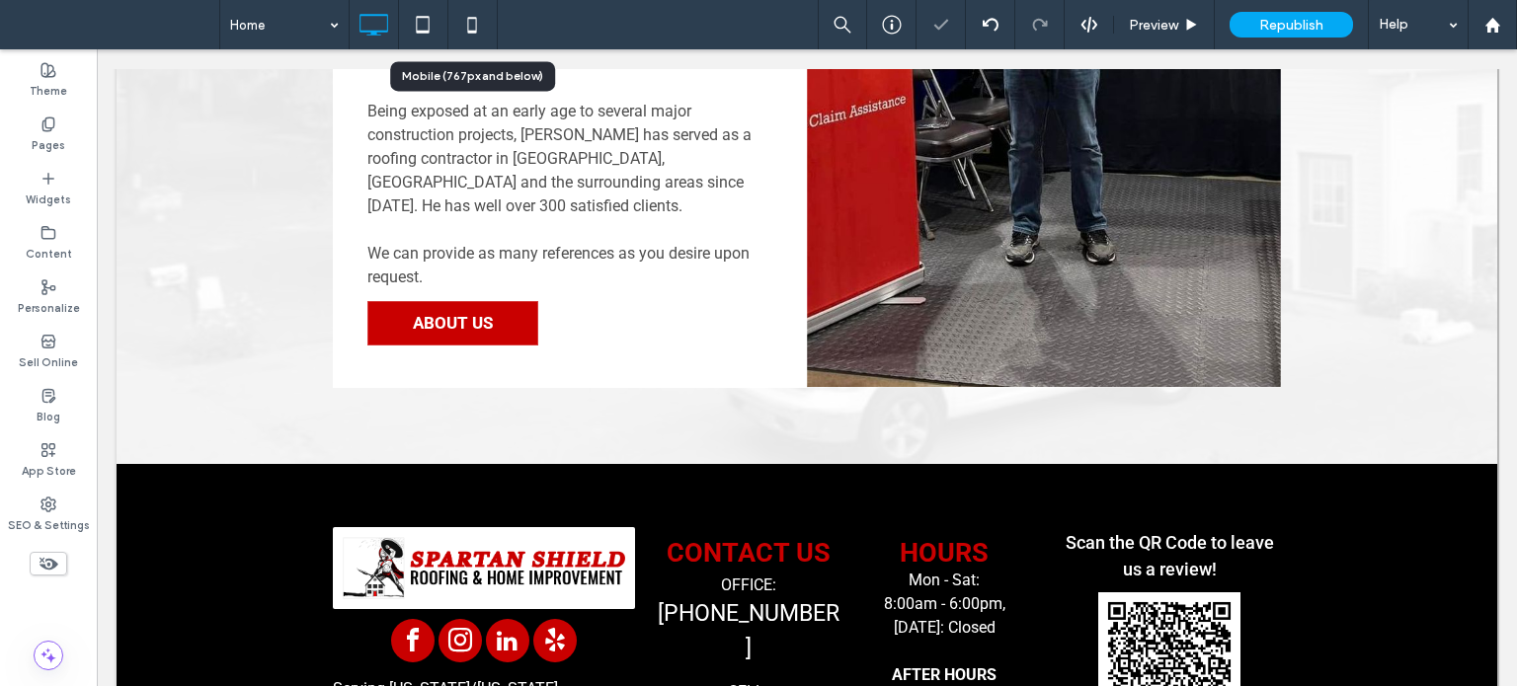
drag, startPoint x: 468, startPoint y: 28, endPoint x: 489, endPoint y: 40, distance: 24.4
click at [469, 28] on icon at bounding box center [472, 25] width 40 height 40
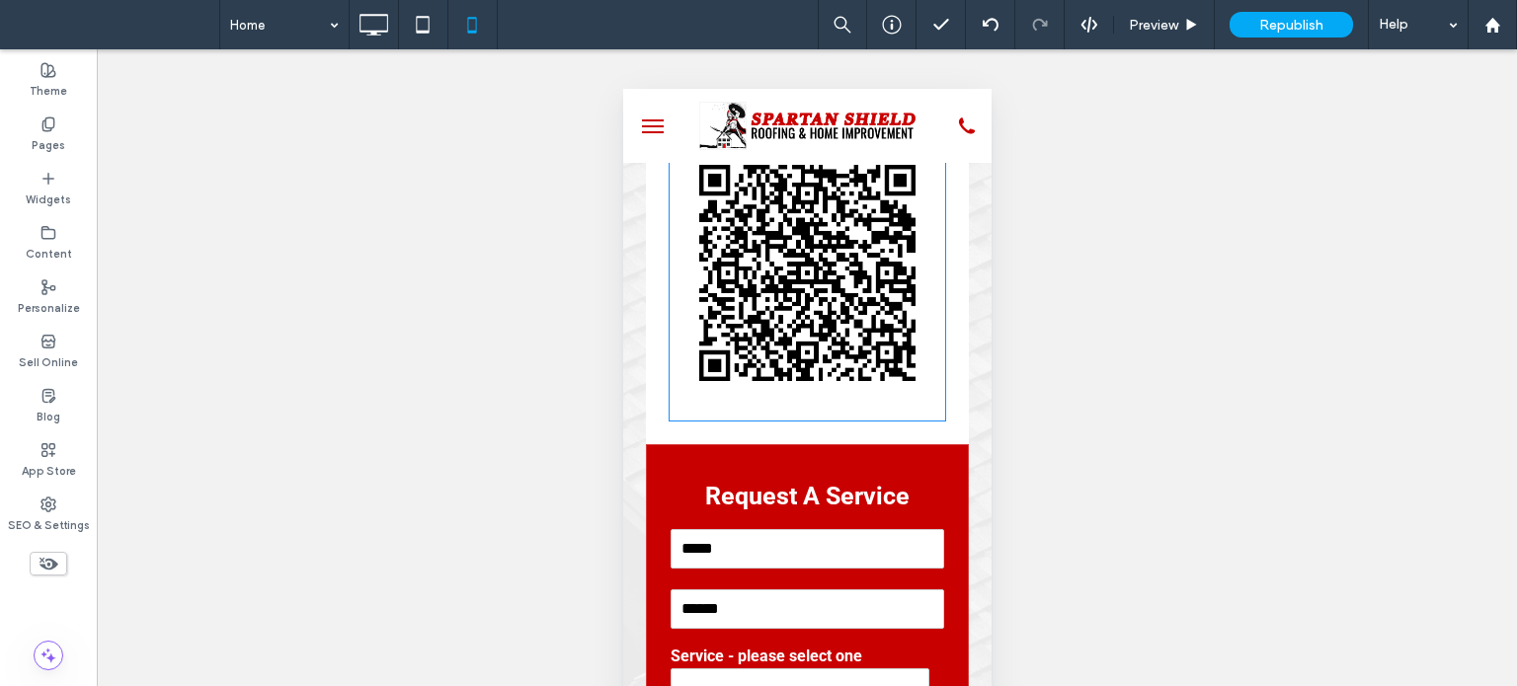
scroll to position [5135, 0]
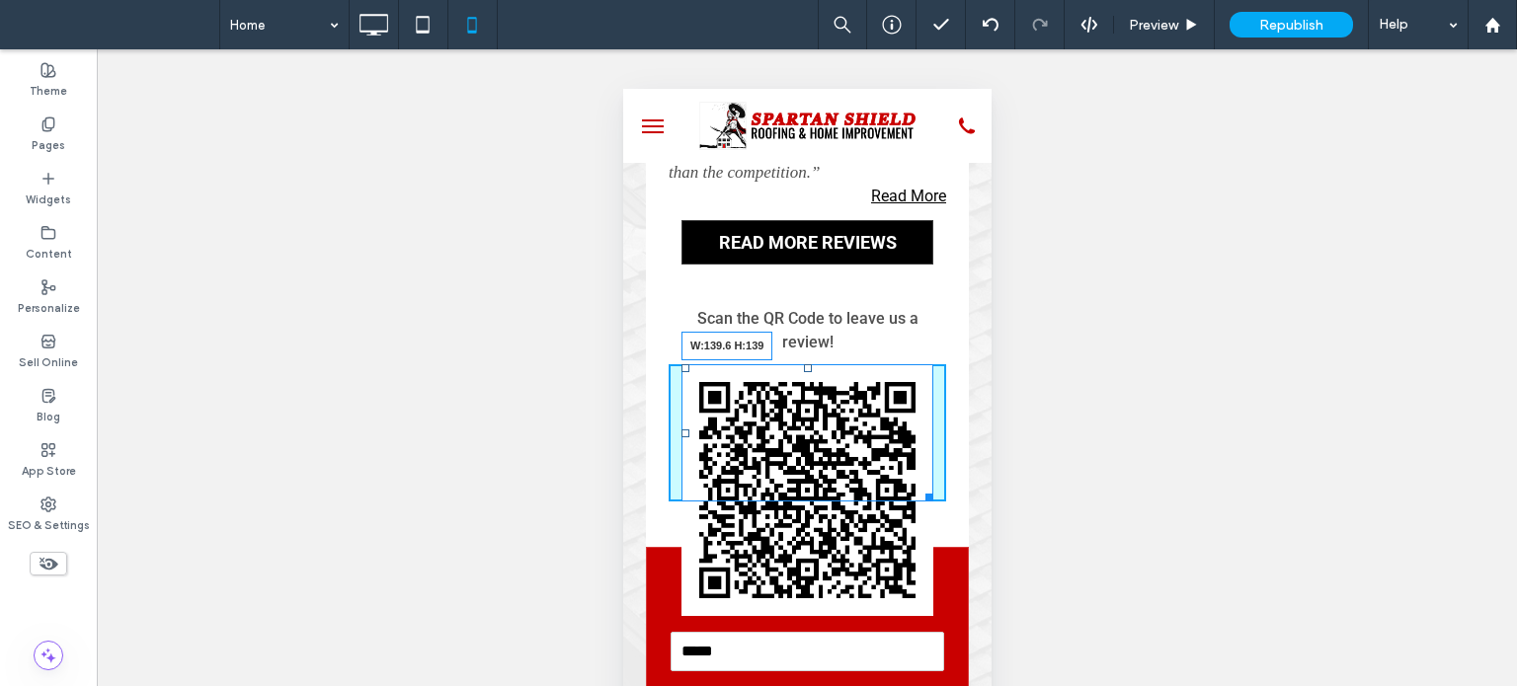
drag, startPoint x: 908, startPoint y: 539, endPoint x: 1473, endPoint y: 503, distance: 567.1
click at [858, 415] on div "W:139.6 H:139" at bounding box center [806, 432] width 252 height 137
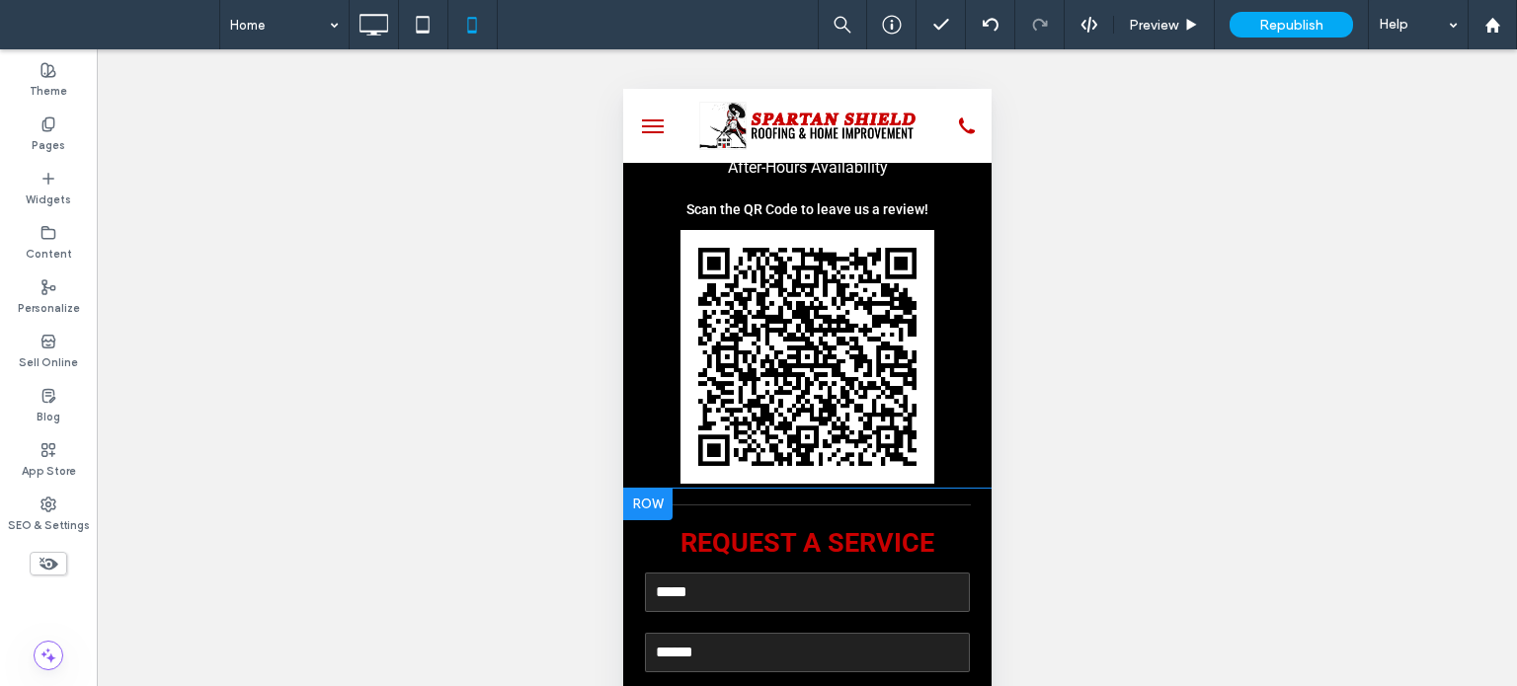
scroll to position [7901, 0]
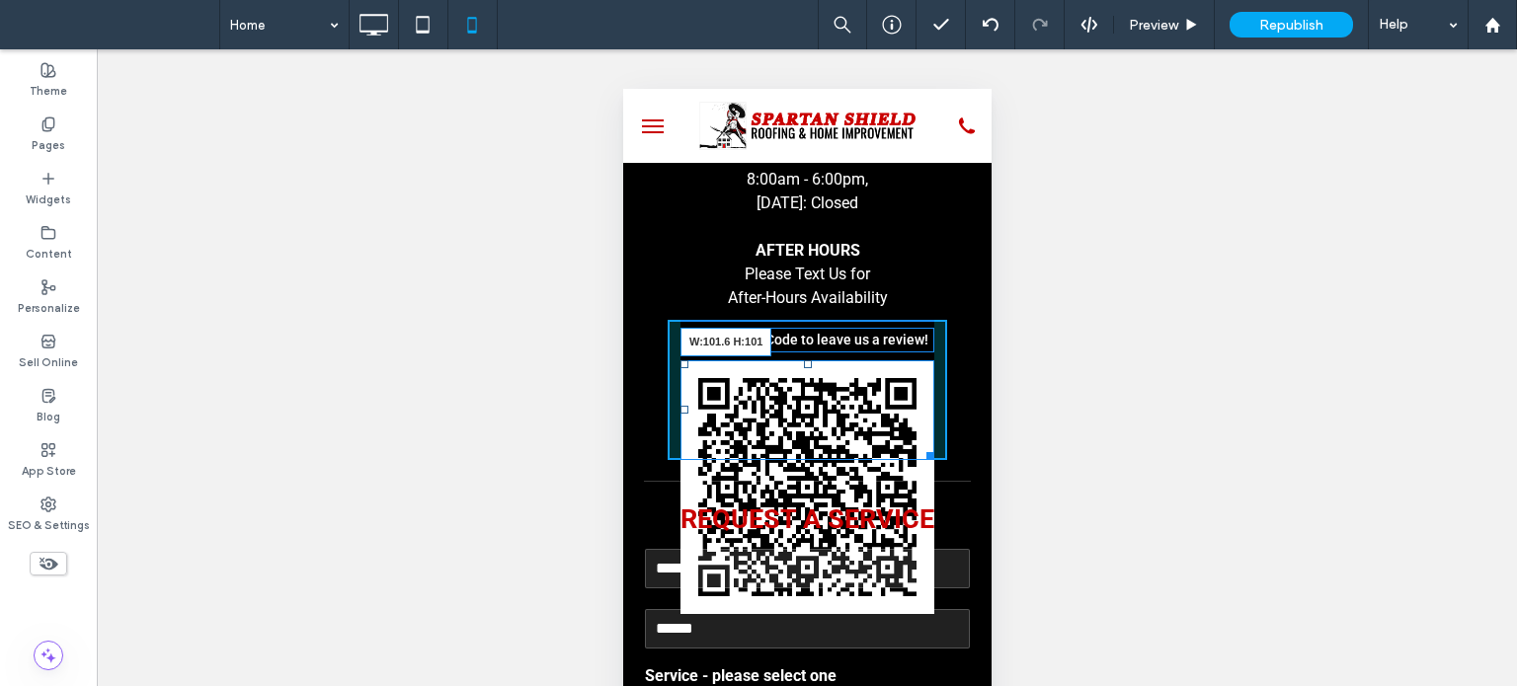
drag, startPoint x: 911, startPoint y: 467, endPoint x: 1463, endPoint y: 397, distance: 556.5
click at [841, 360] on div "W:101.6 H:101" at bounding box center [806, 410] width 254 height 100
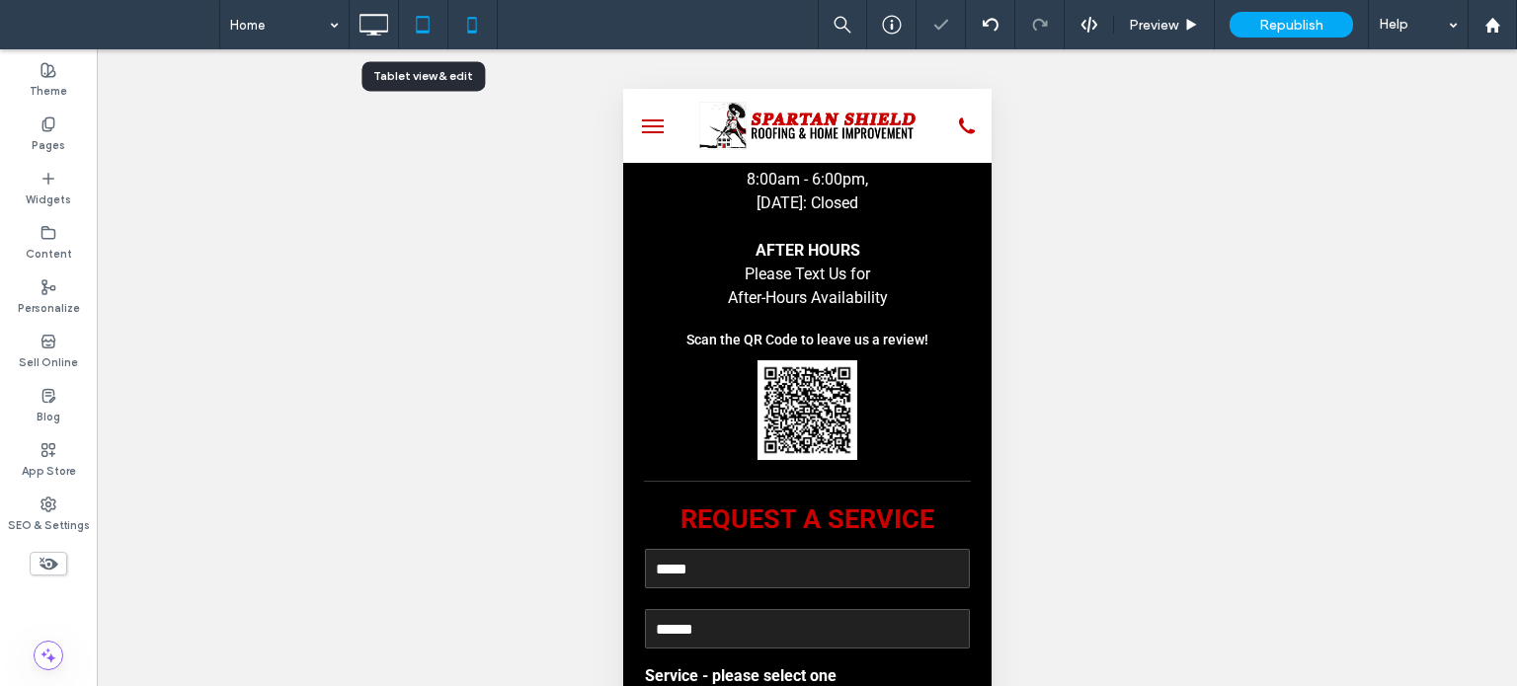
click at [425, 27] on icon at bounding box center [423, 25] width 40 height 40
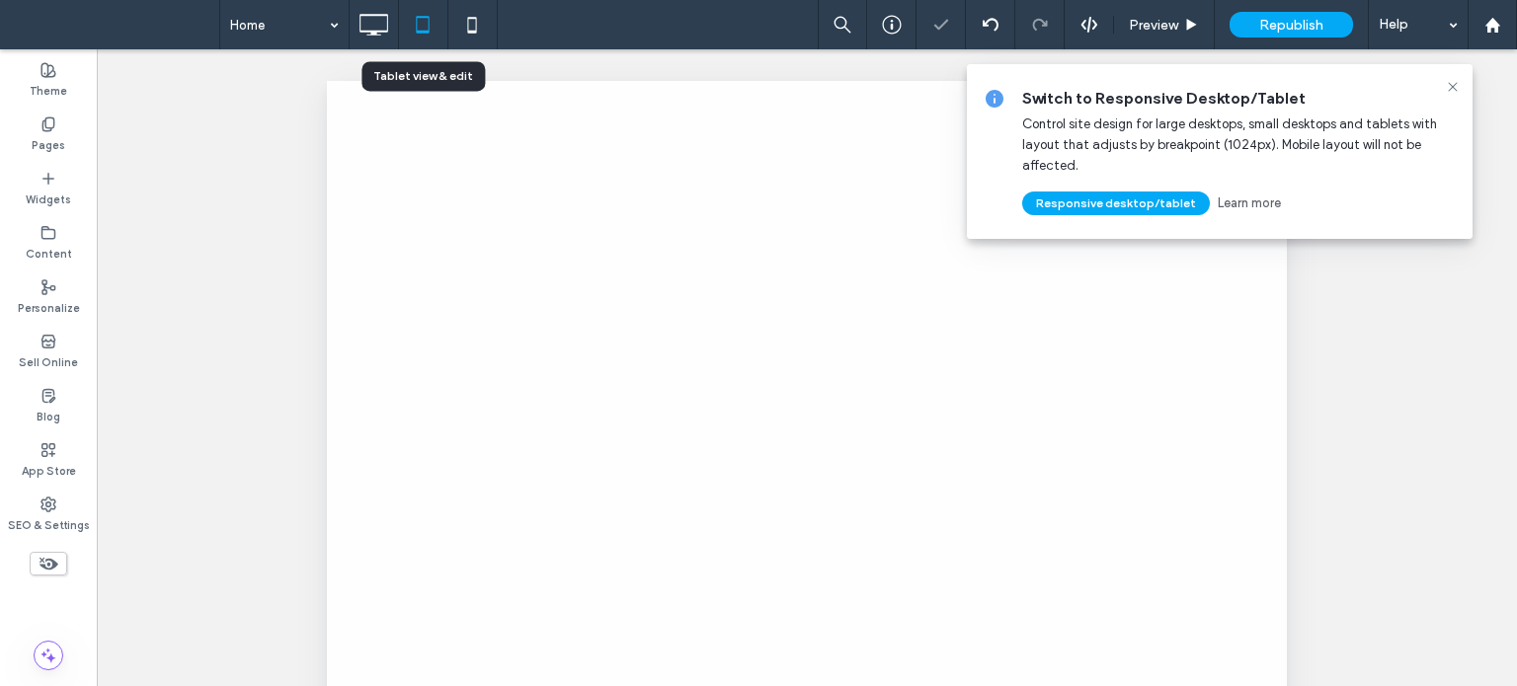
scroll to position [0, 0]
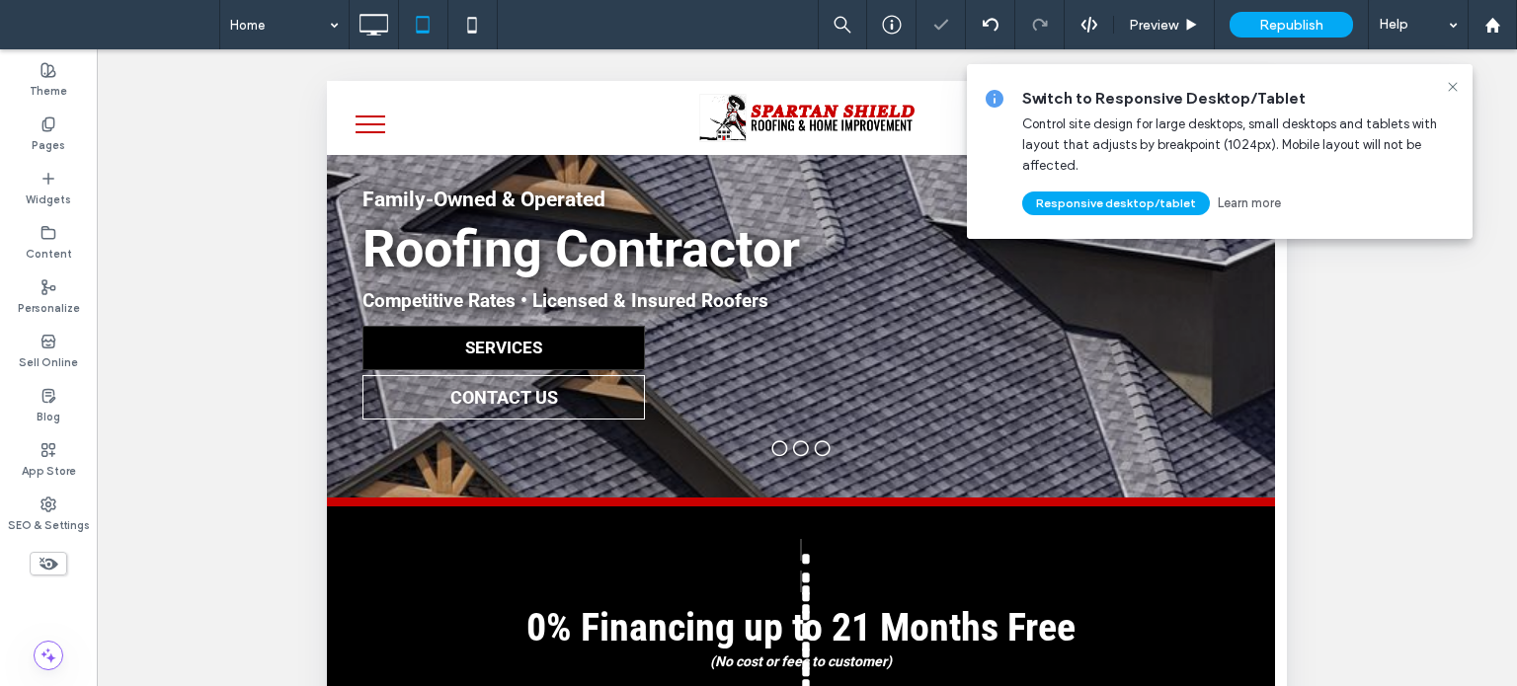
click at [1458, 79] on icon at bounding box center [1453, 87] width 16 height 16
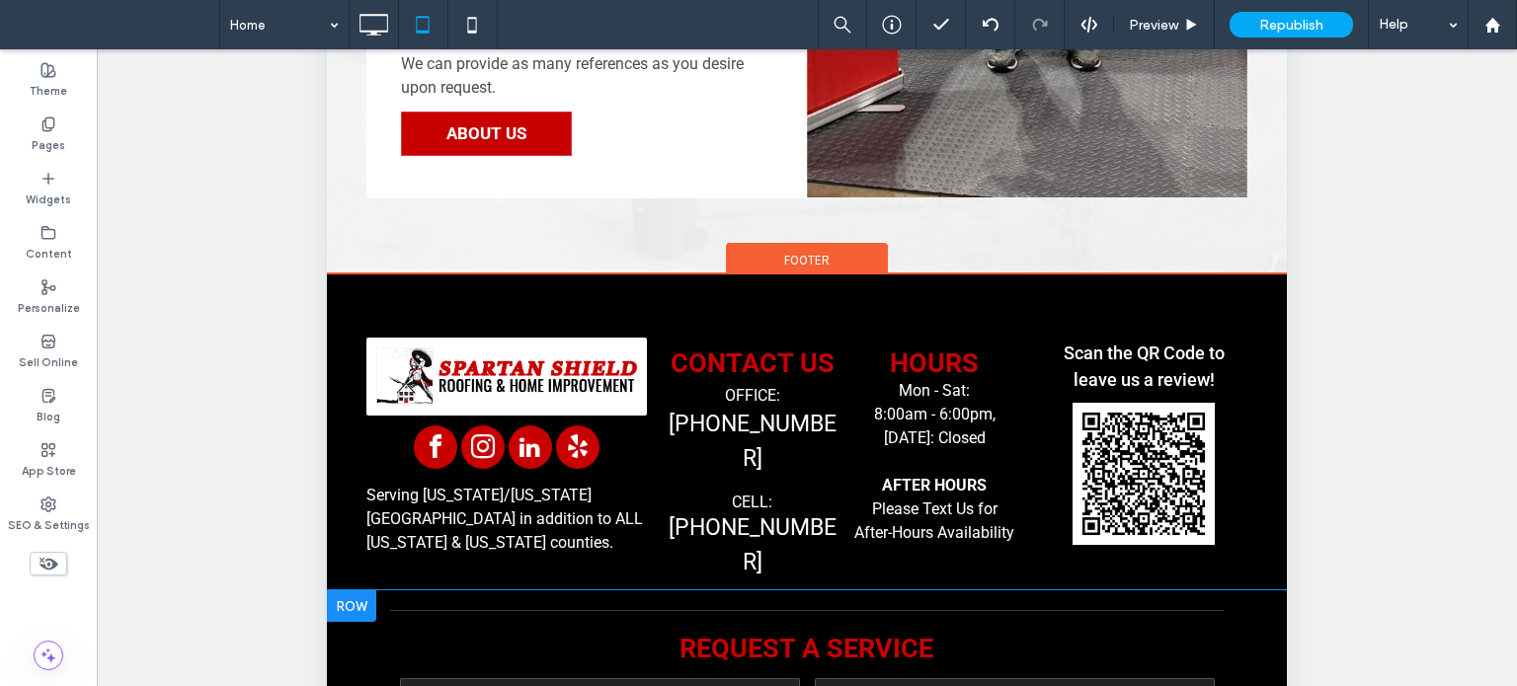
scroll to position [4331, 0]
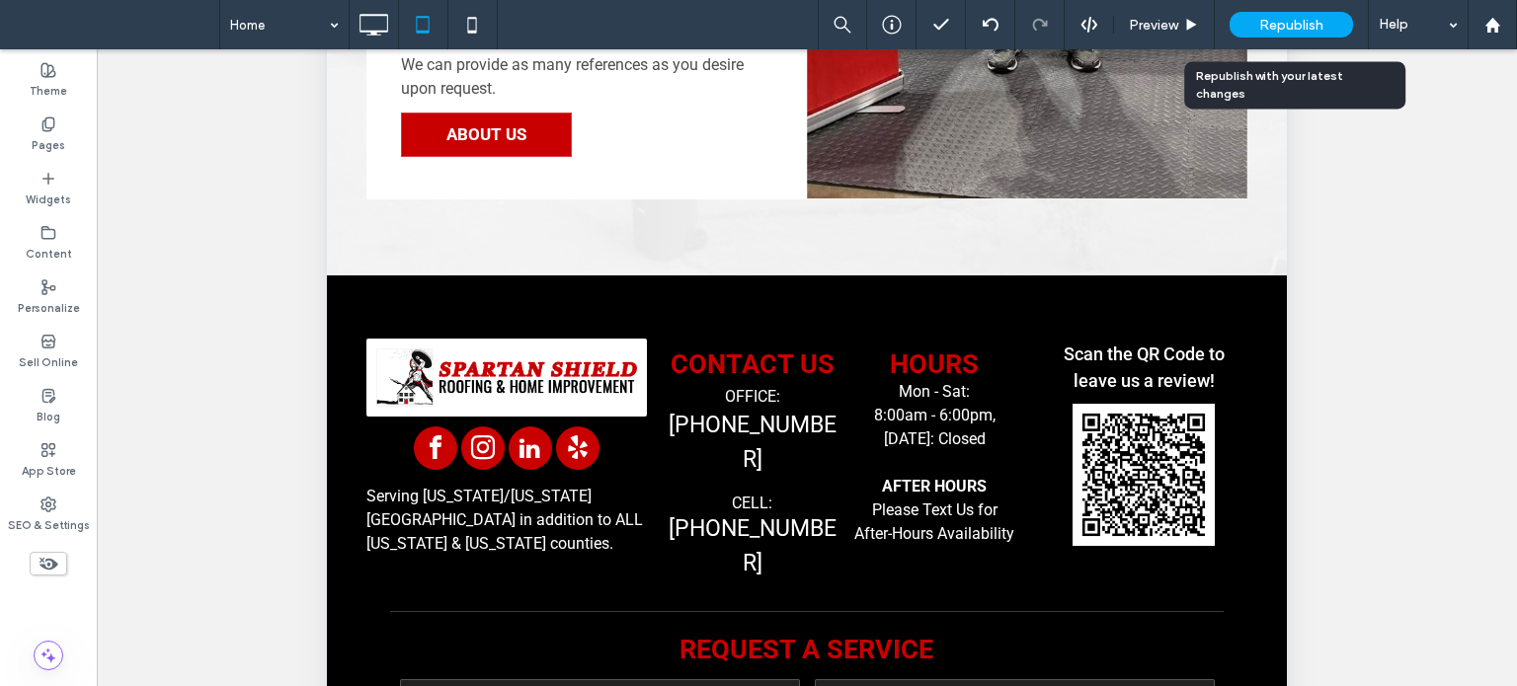
click at [1284, 37] on div "Republish" at bounding box center [1291, 25] width 123 height 26
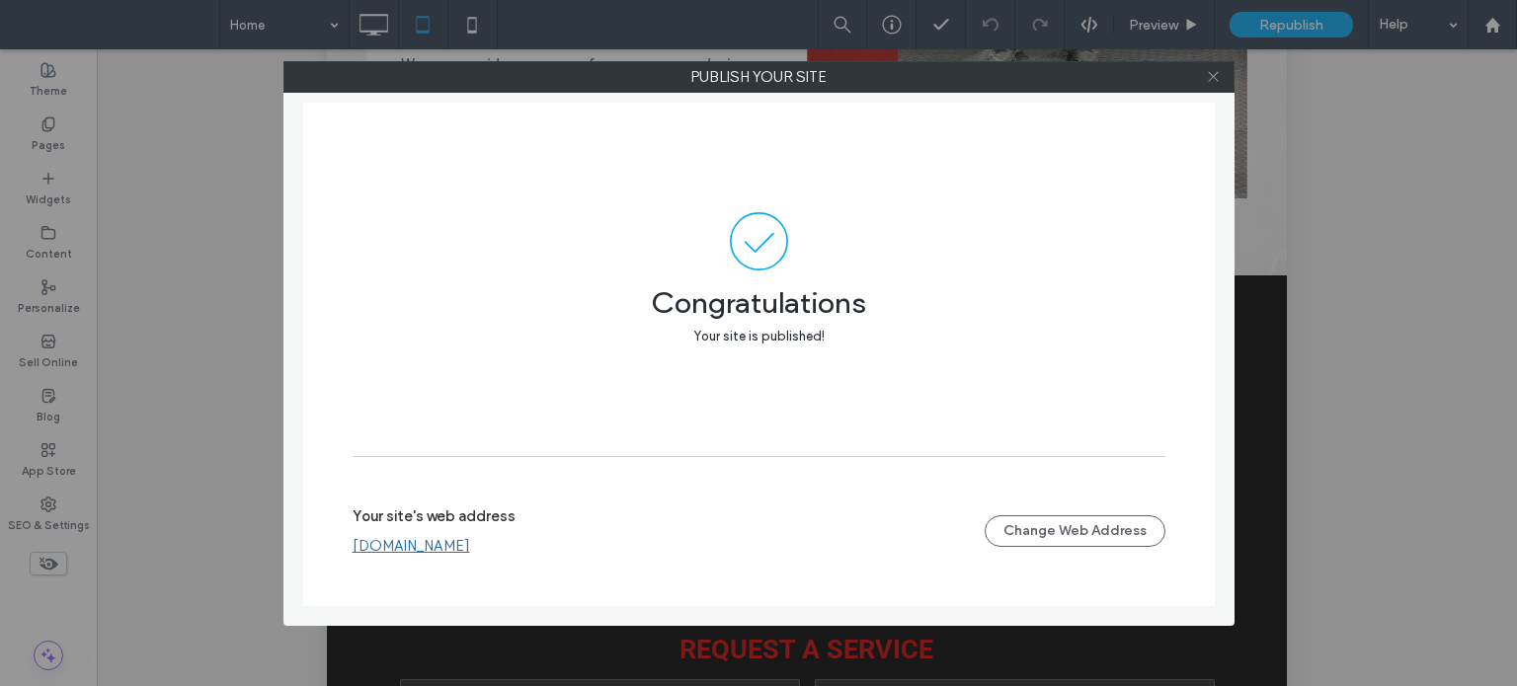
click at [1212, 76] on icon at bounding box center [1213, 76] width 15 height 15
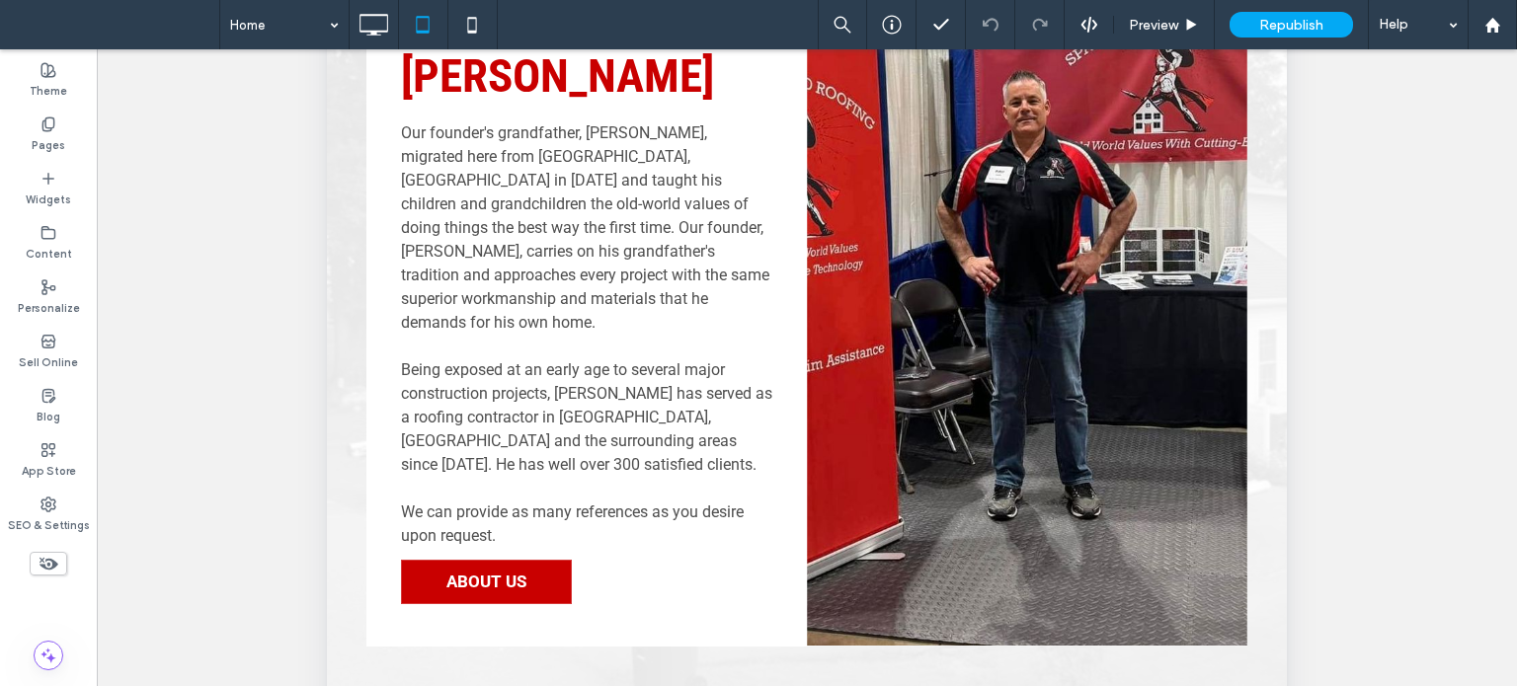
scroll to position [3343, 0]
